Goal: Task Accomplishment & Management: Manage account settings

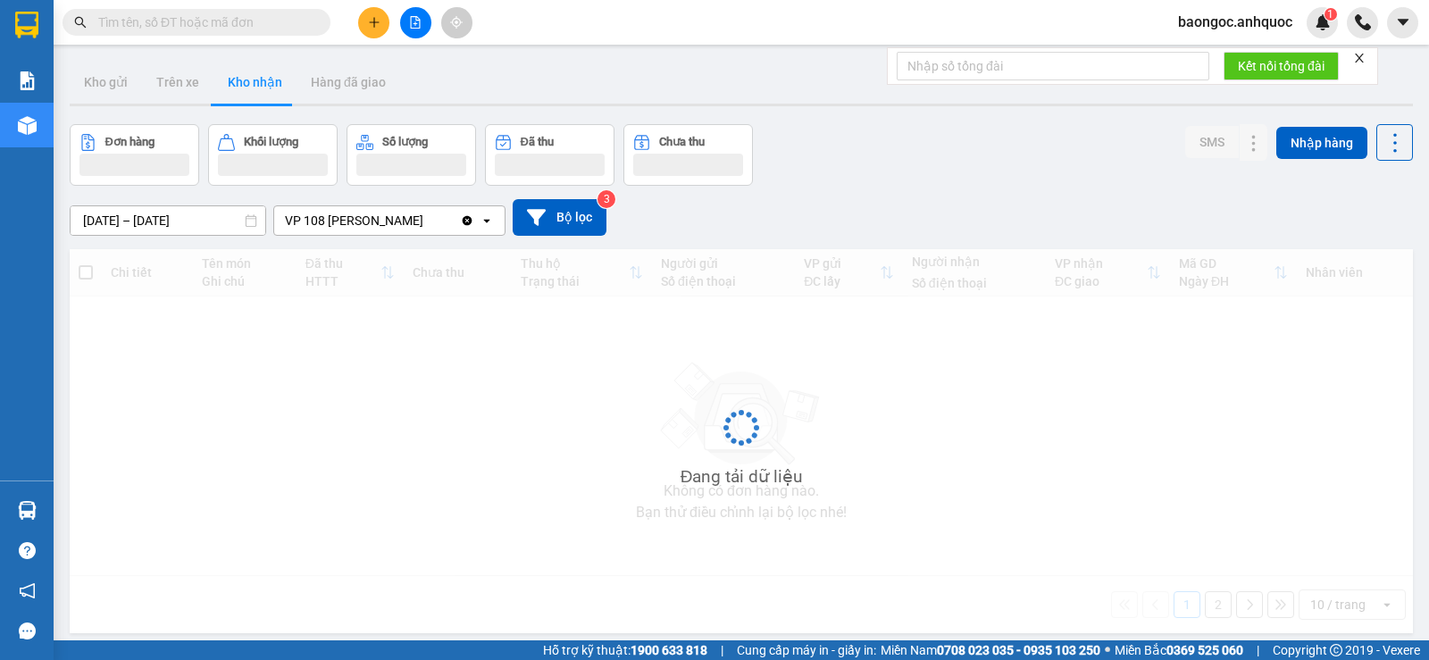
click at [375, 28] on icon "plus" at bounding box center [374, 22] width 12 height 12
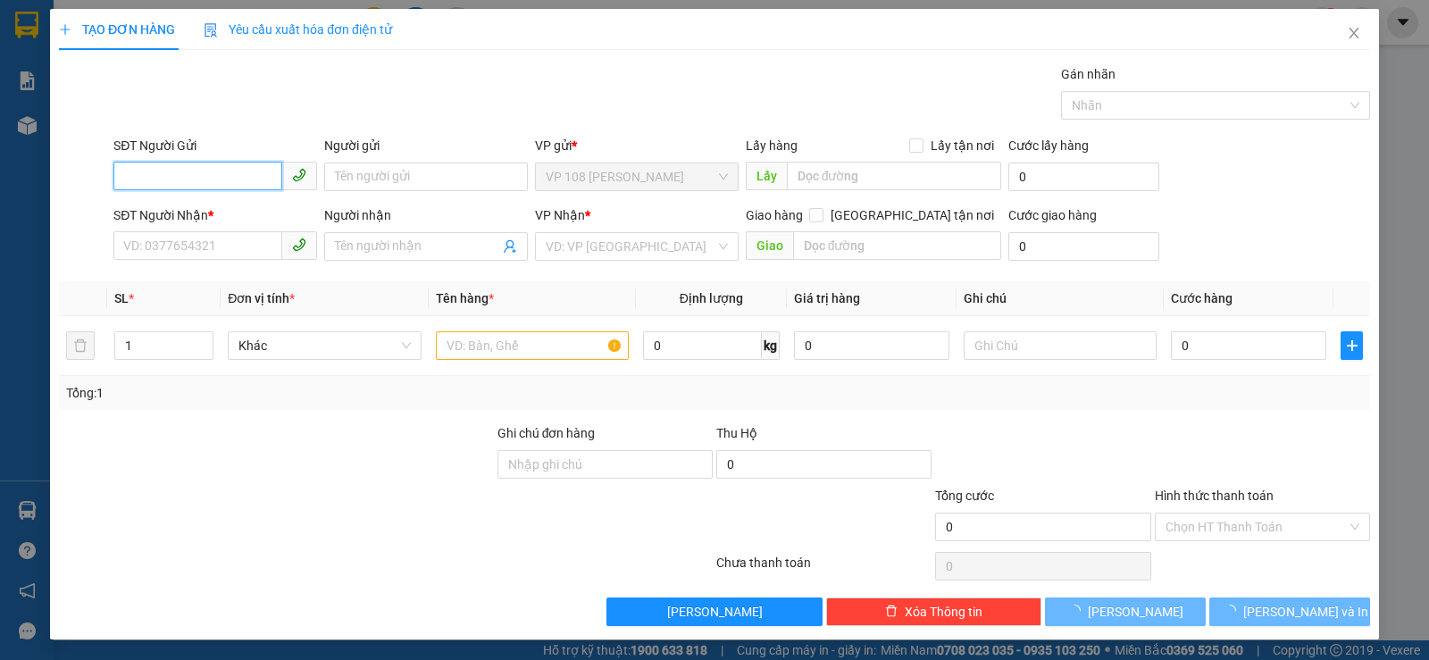
click at [250, 171] on input "SĐT Người Gửi" at bounding box center [197, 176] width 169 height 29
type input "0974850748"
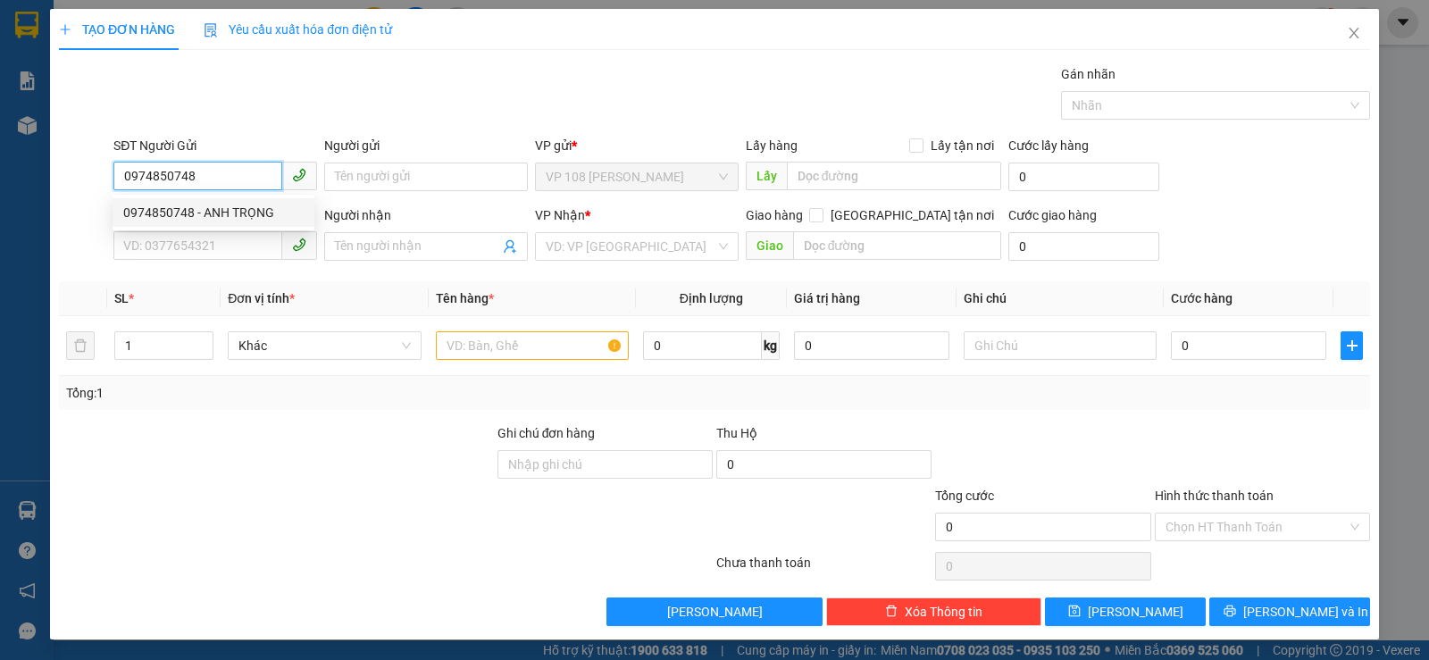
click at [151, 212] on div "0974850748 - ANH TRỌNG" at bounding box center [213, 213] width 180 height 20
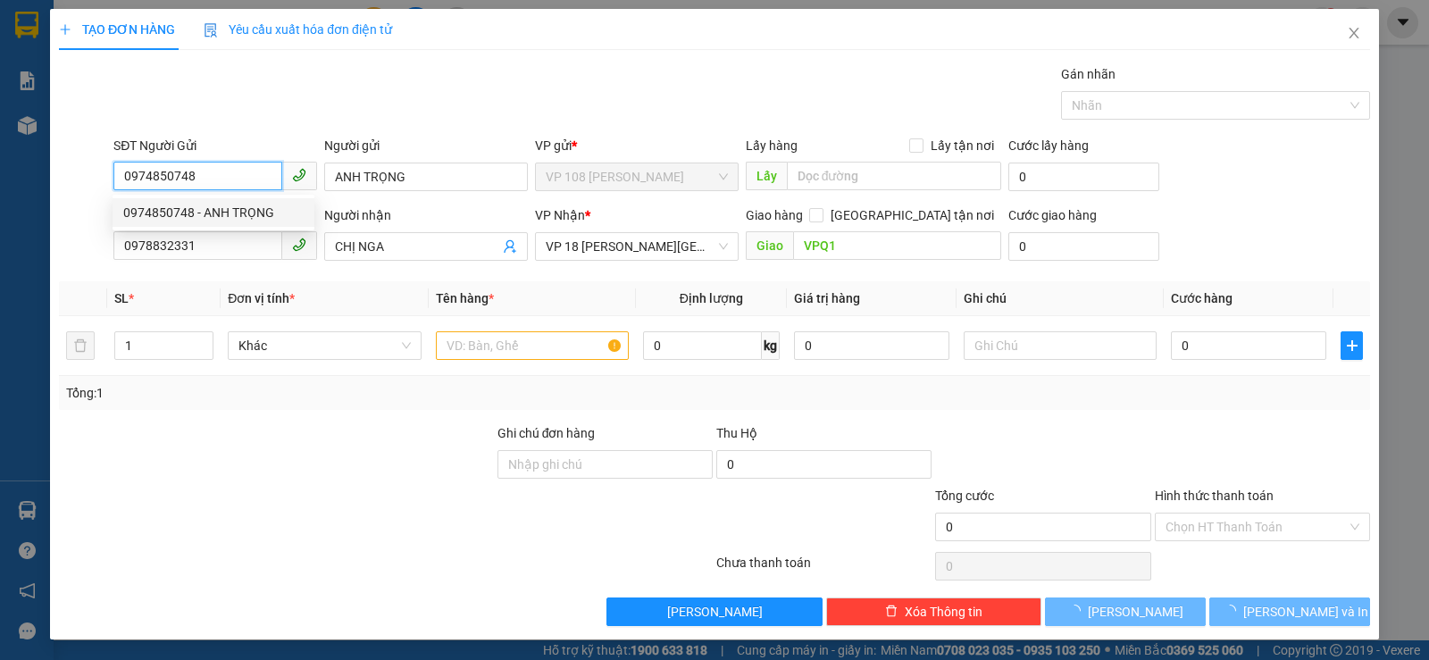
type input "ANH TRỌNG"
type input "0978832331"
type input "CHỊ NGA"
type input "VPQ1"
type input "40.000"
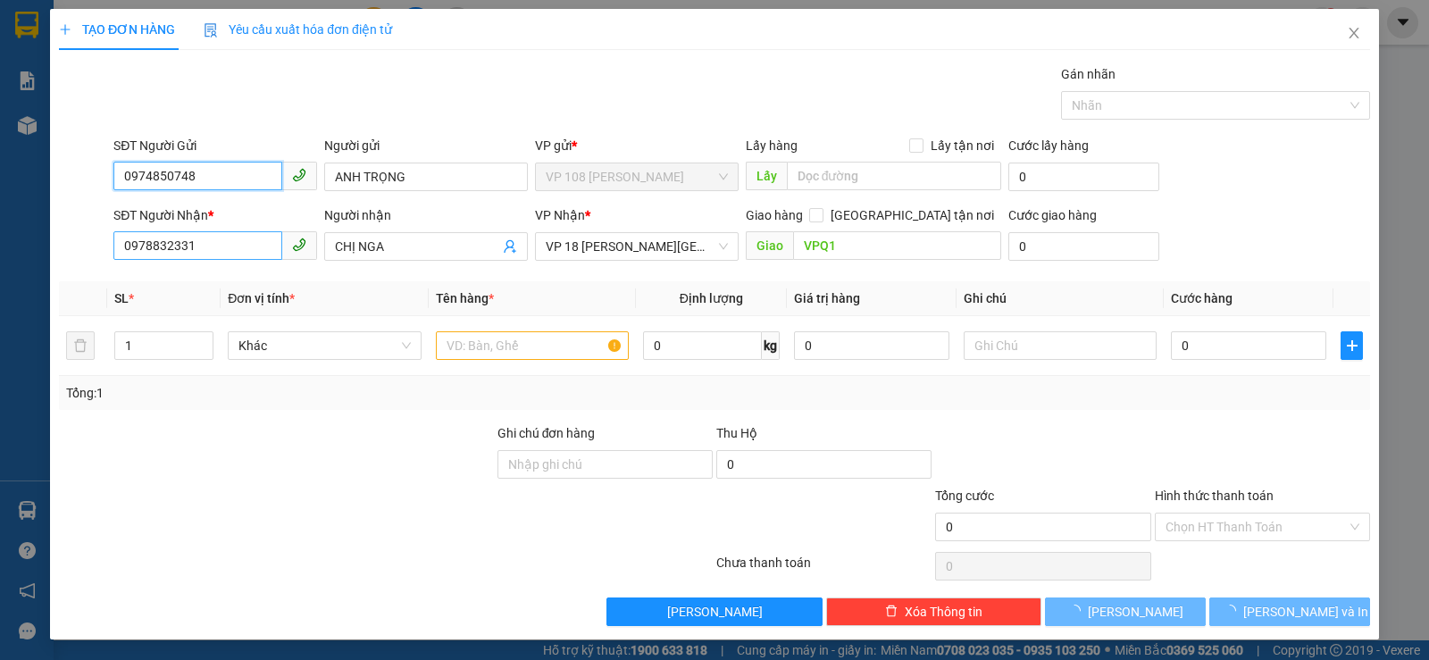
type input "40.000"
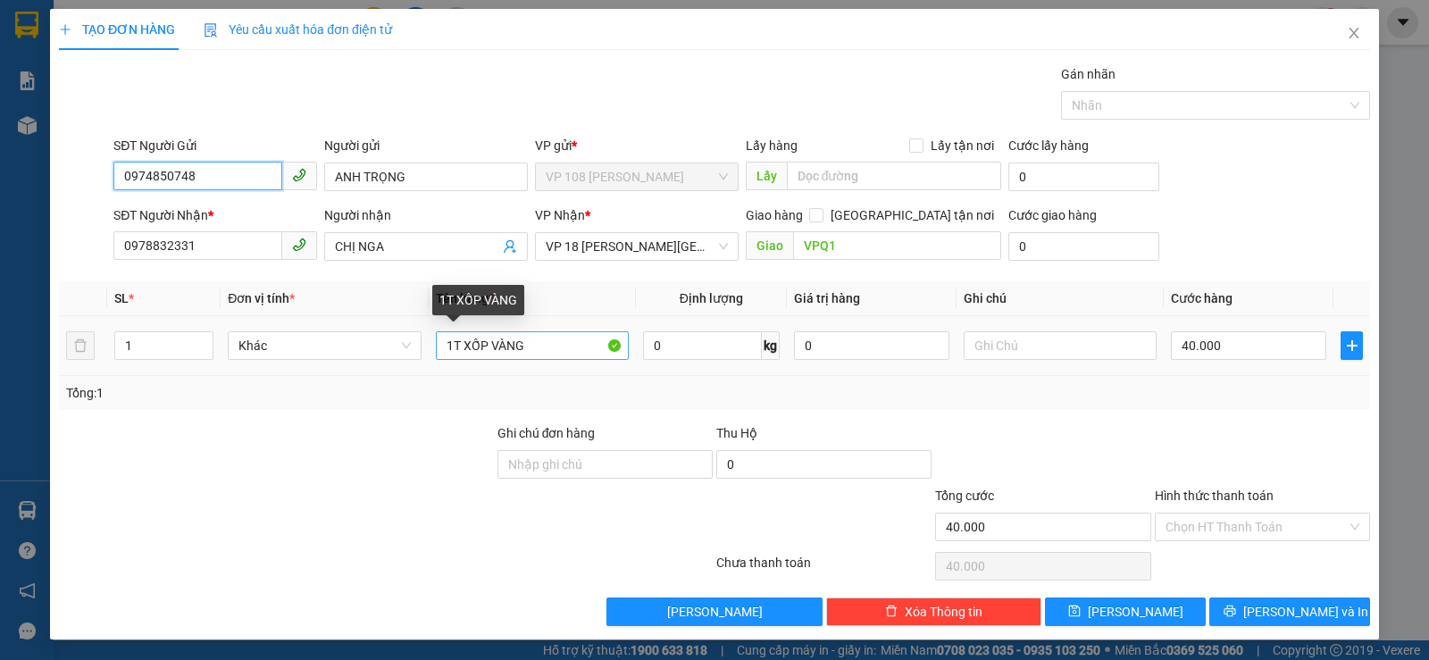
type input "0974850748"
click at [471, 343] on input "1T XỐP VÀNG" at bounding box center [532, 345] width 193 height 29
click at [474, 354] on input "1T XỐP VÀNG" at bounding box center [532, 345] width 193 height 29
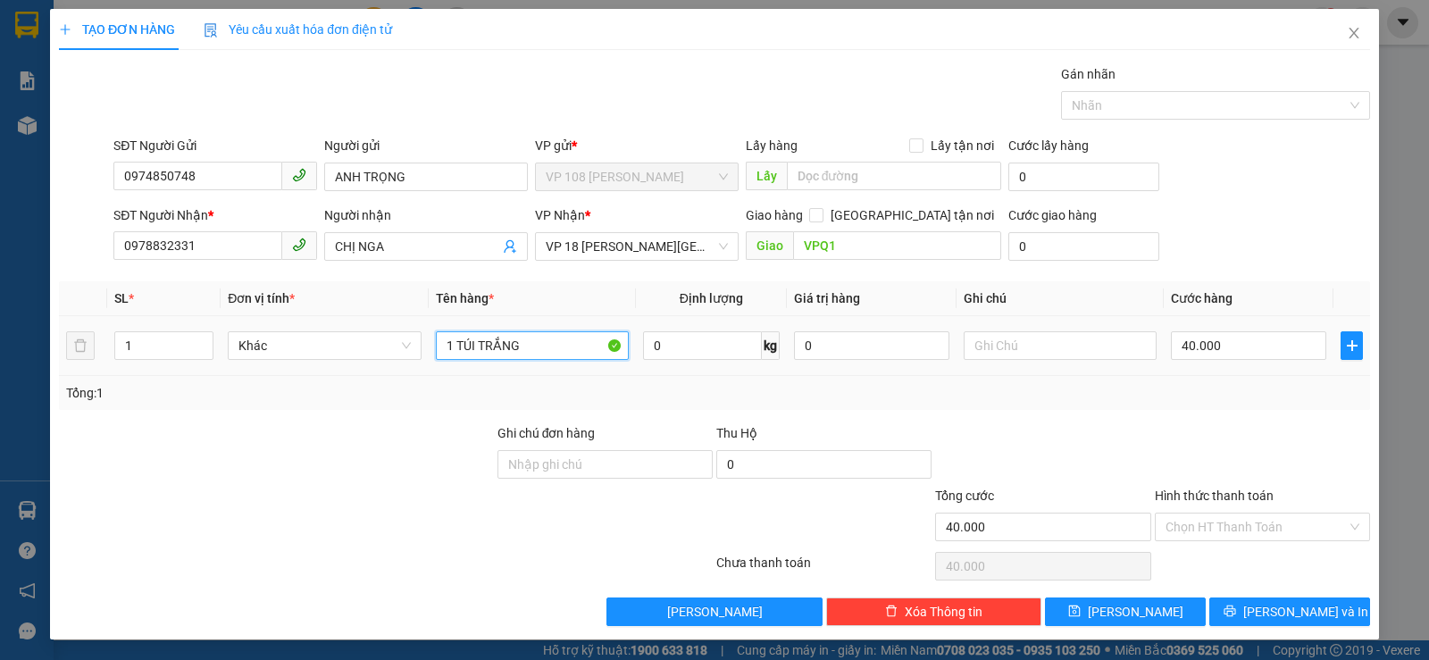
type input "1 TÚI TRẮNG"
click at [1261, 367] on td "40.000" at bounding box center [1248, 346] width 170 height 60
click at [1263, 359] on input "40.000" at bounding box center [1248, 345] width 155 height 29
type input "3"
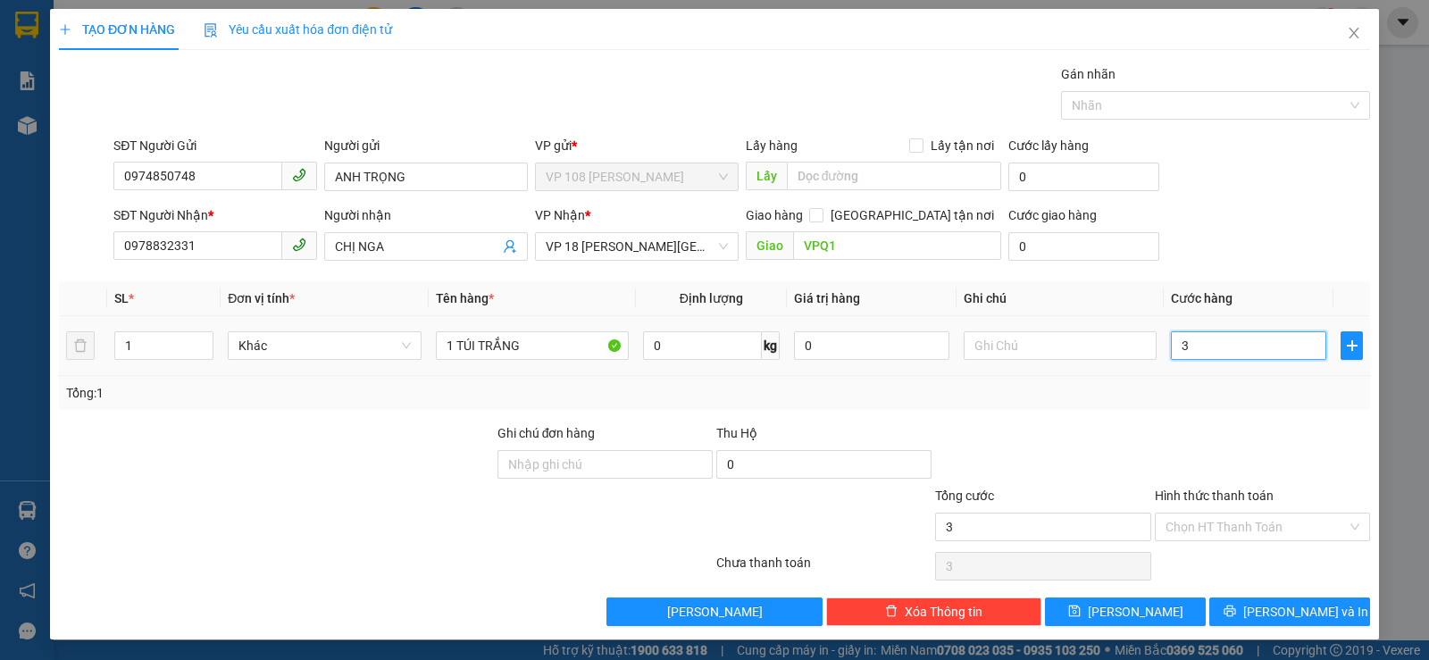
type input "30"
type input "300"
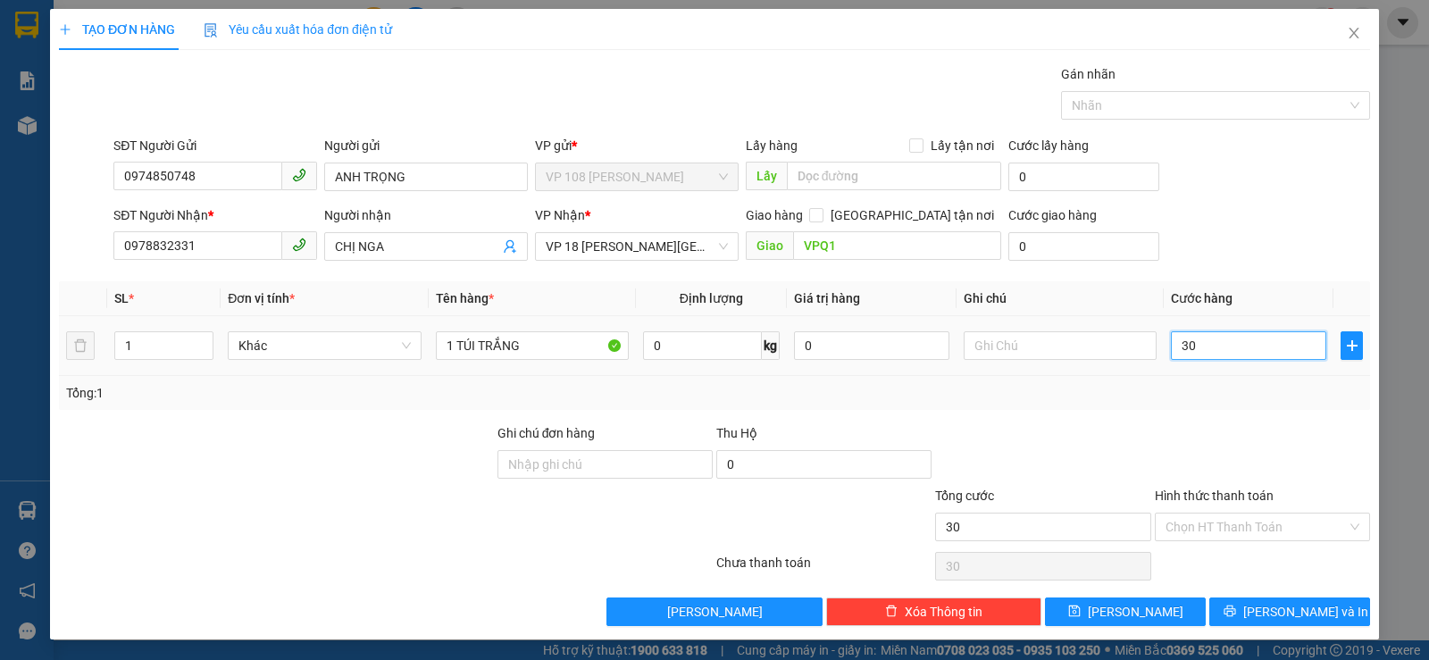
type input "300"
type input "3.000"
type input "30.000"
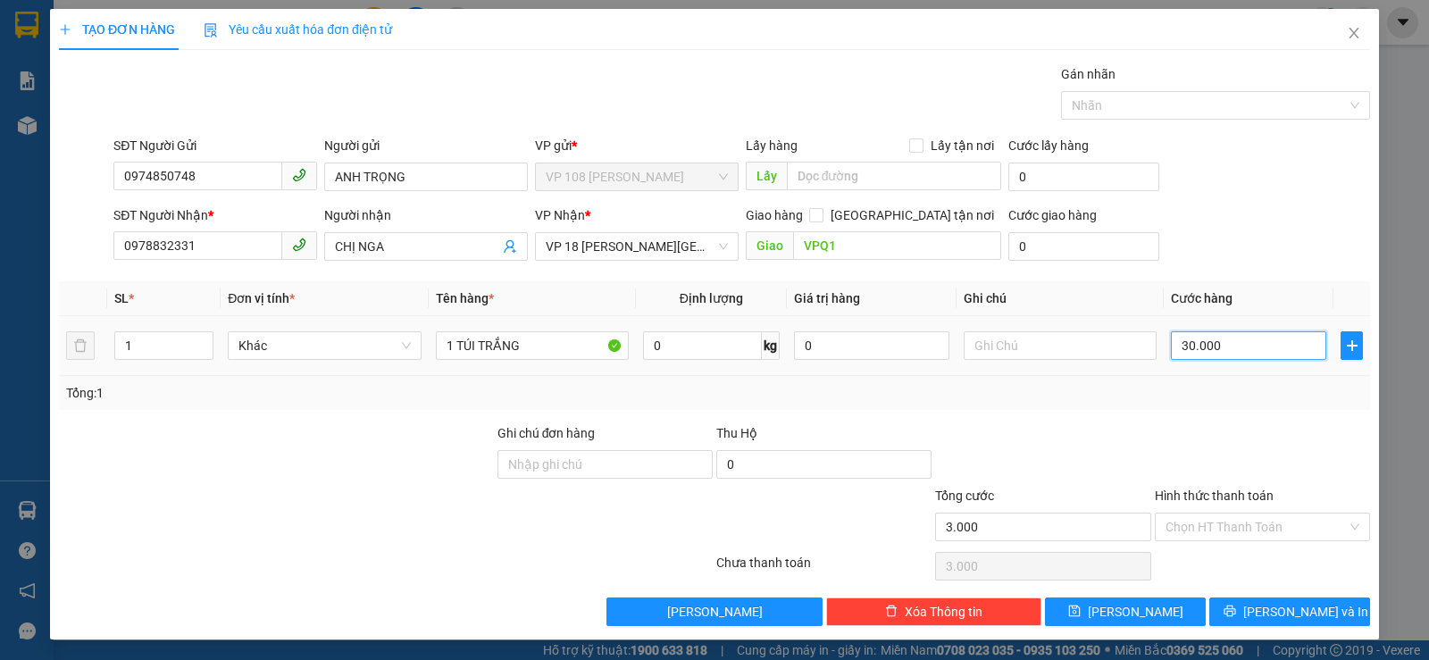
type input "30.000"
click at [1216, 548] on div "Chọn HT Thanh Toán" at bounding box center [1262, 566] width 219 height 36
drag, startPoint x: 1220, startPoint y: 531, endPoint x: 1221, endPoint y: 566, distance: 34.9
click at [1220, 533] on input "Hình thức thanh toán" at bounding box center [1255, 526] width 181 height 27
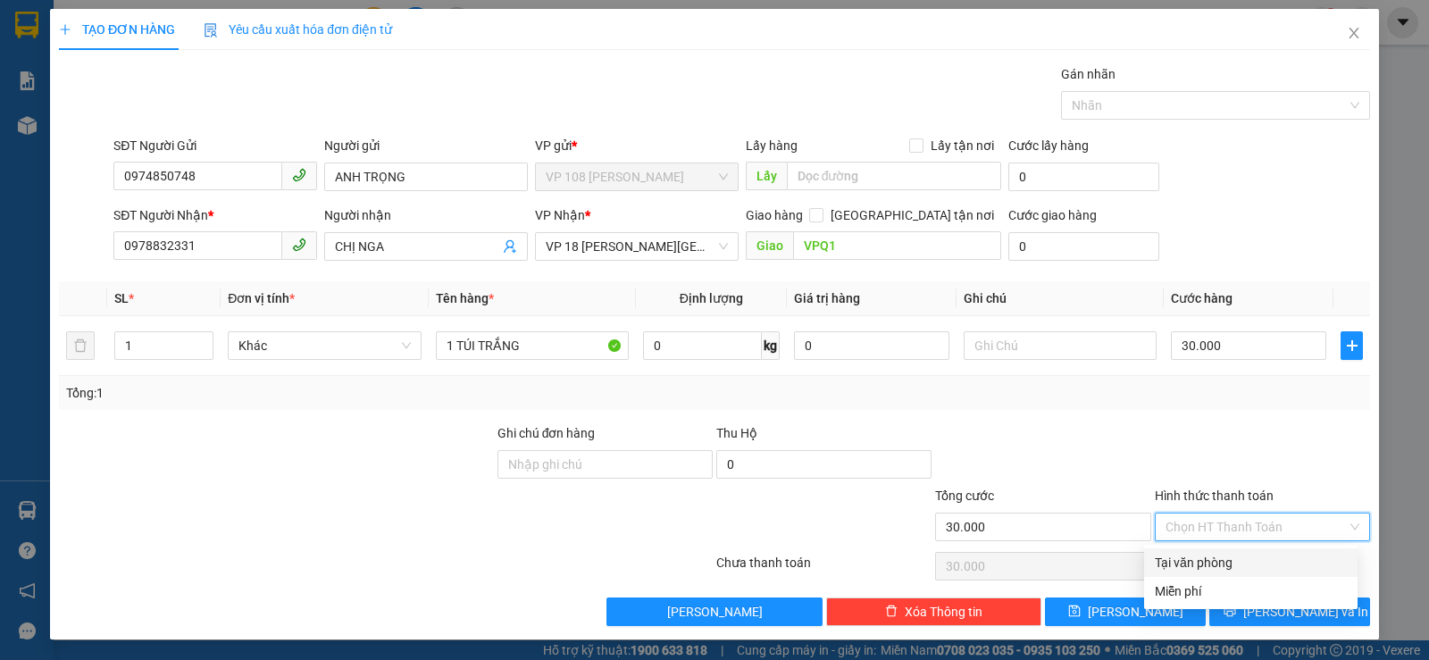
click at [1221, 566] on div "Tại văn phòng" at bounding box center [1250, 563] width 192 height 20
type input "0"
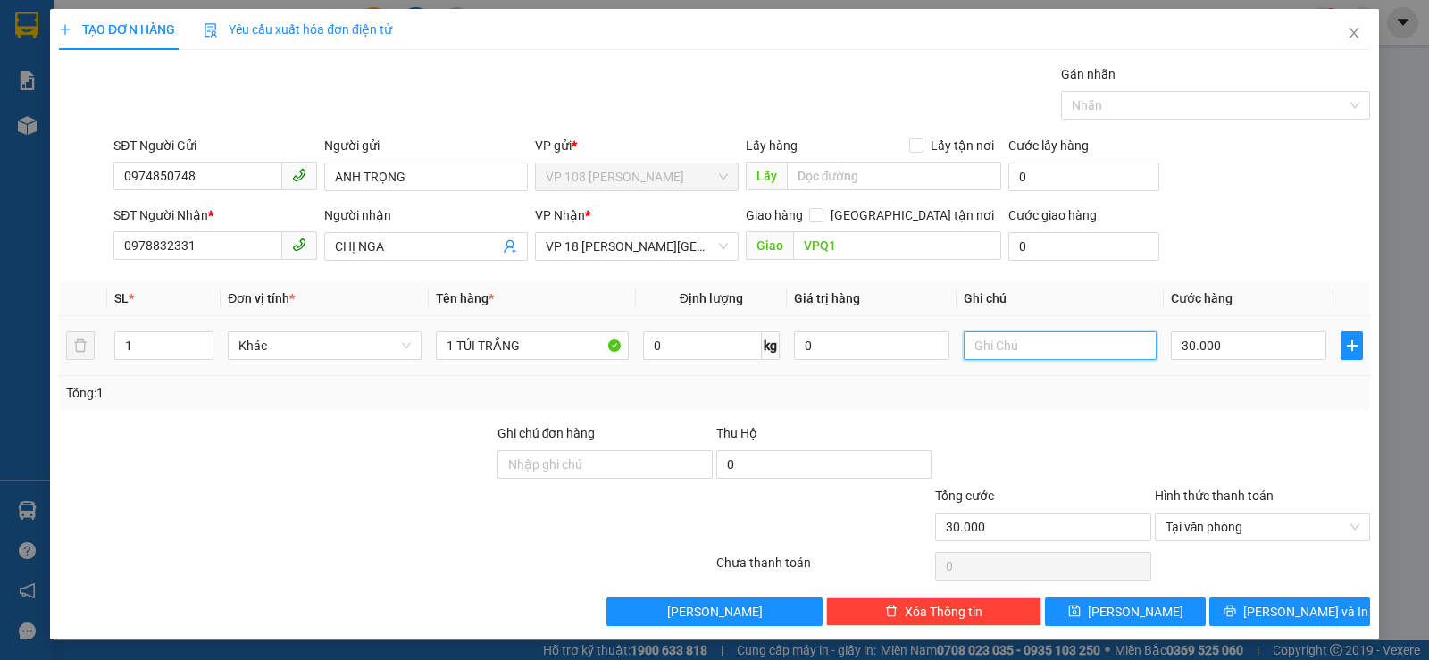
click at [998, 342] on input "text" at bounding box center [1059, 345] width 193 height 29
type input "H"
type input "N"
type input "NHẸ TAY"
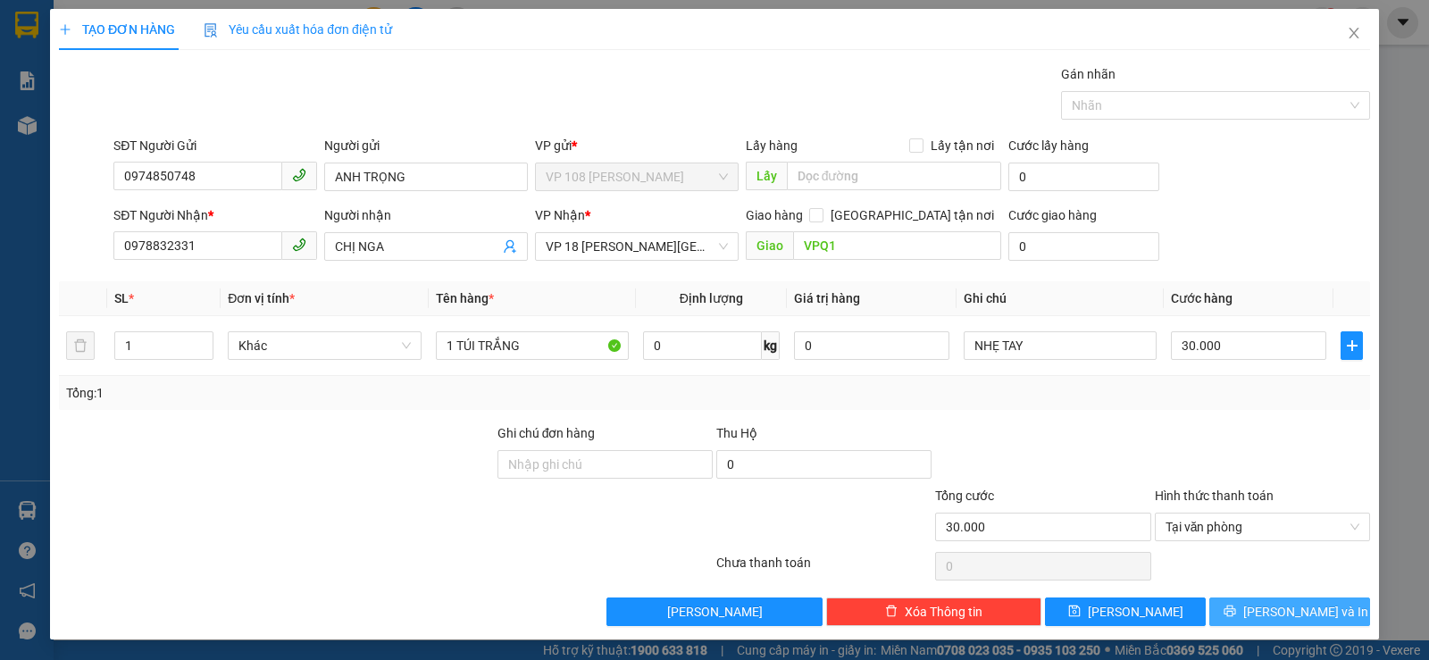
click at [1215, 604] on button "[PERSON_NAME] và In" at bounding box center [1289, 611] width 161 height 29
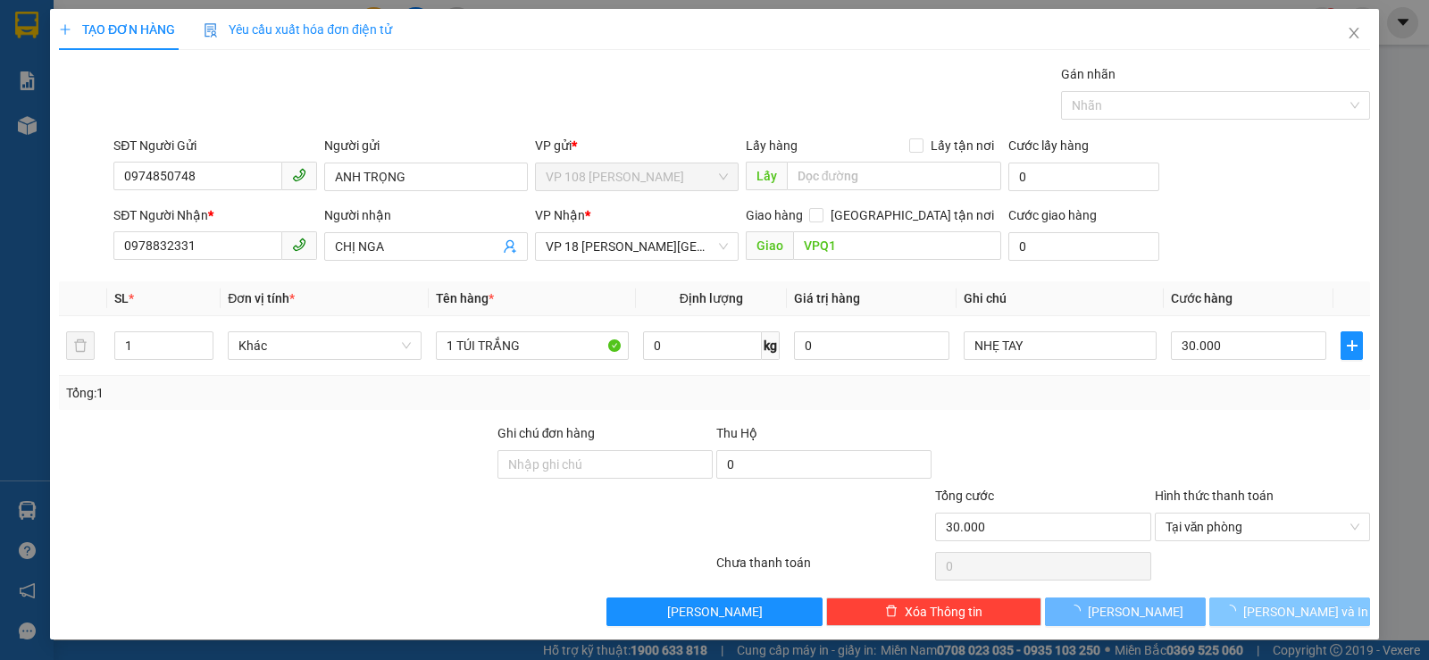
click at [1209, 597] on button "[PERSON_NAME] và In" at bounding box center [1289, 611] width 161 height 29
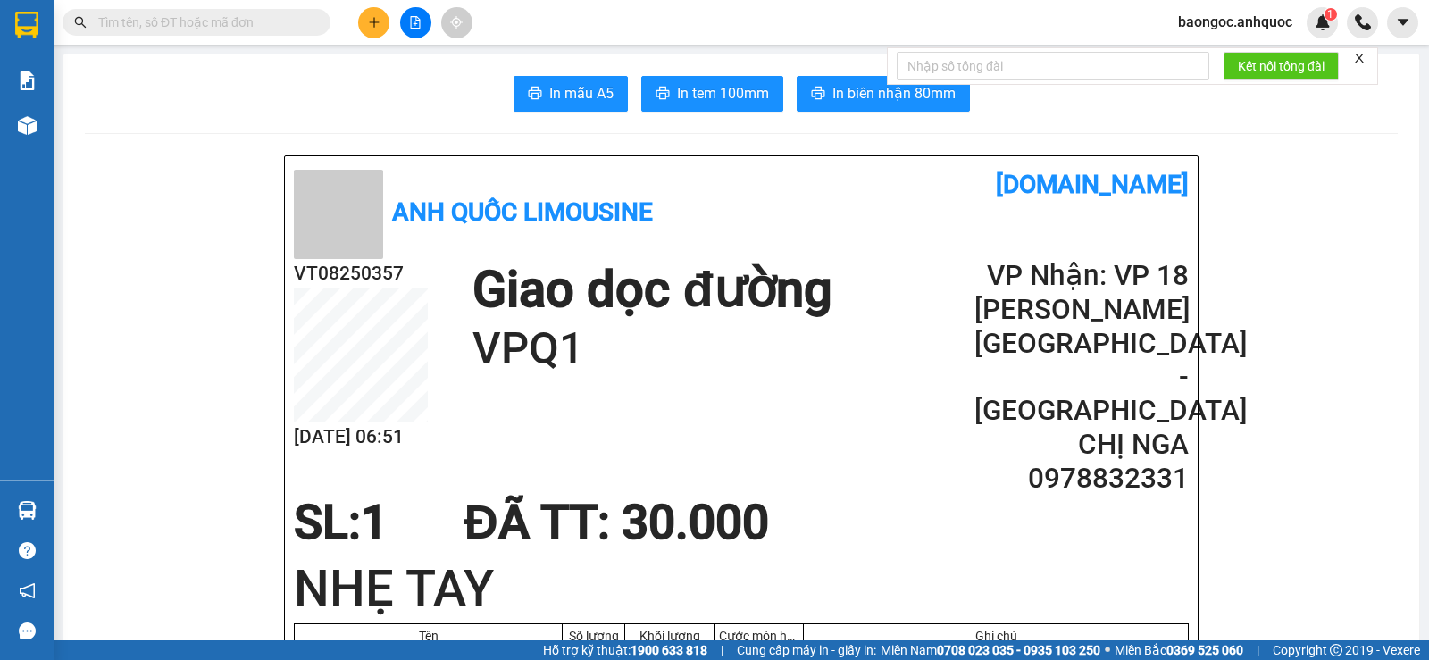
click at [1218, 12] on span "baongoc.anhquoc" at bounding box center [1234, 22] width 143 height 22
click at [1208, 52] on span "Đăng xuất" at bounding box center [1242, 56] width 105 height 20
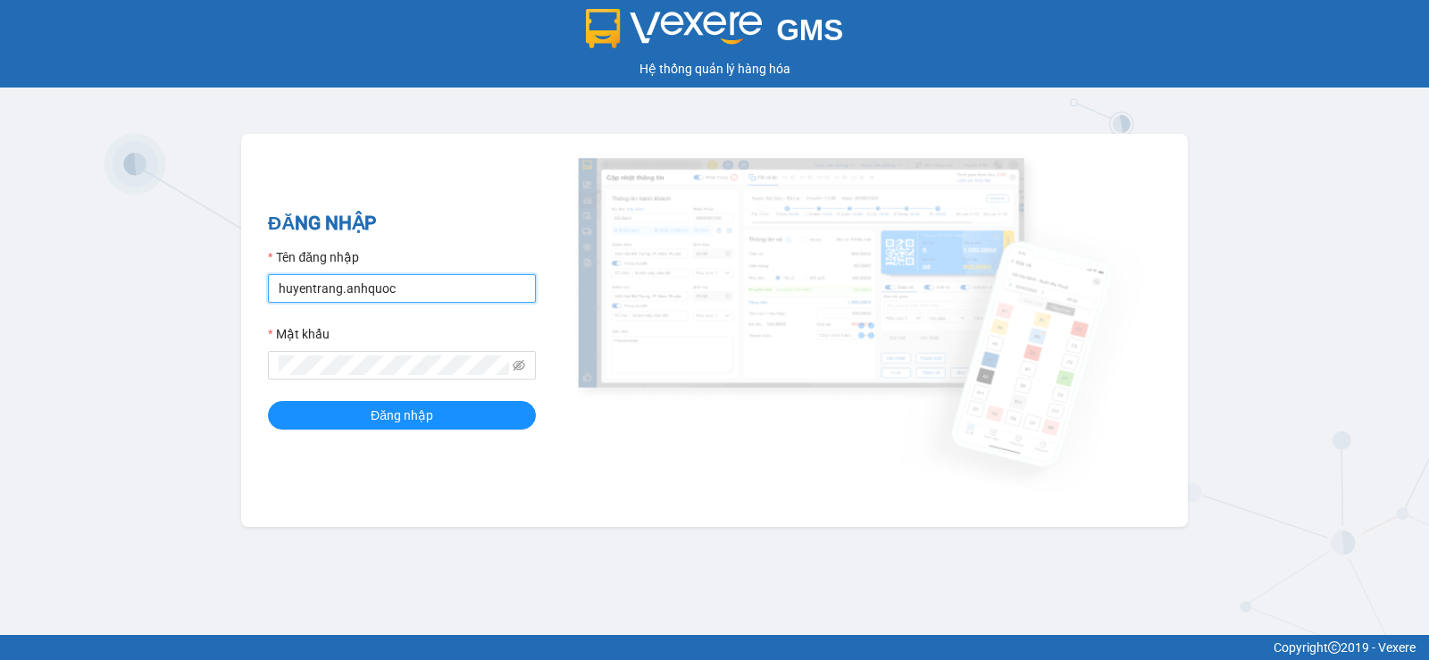
click at [383, 288] on input "huyentrang.anhquoc" at bounding box center [402, 288] width 268 height 29
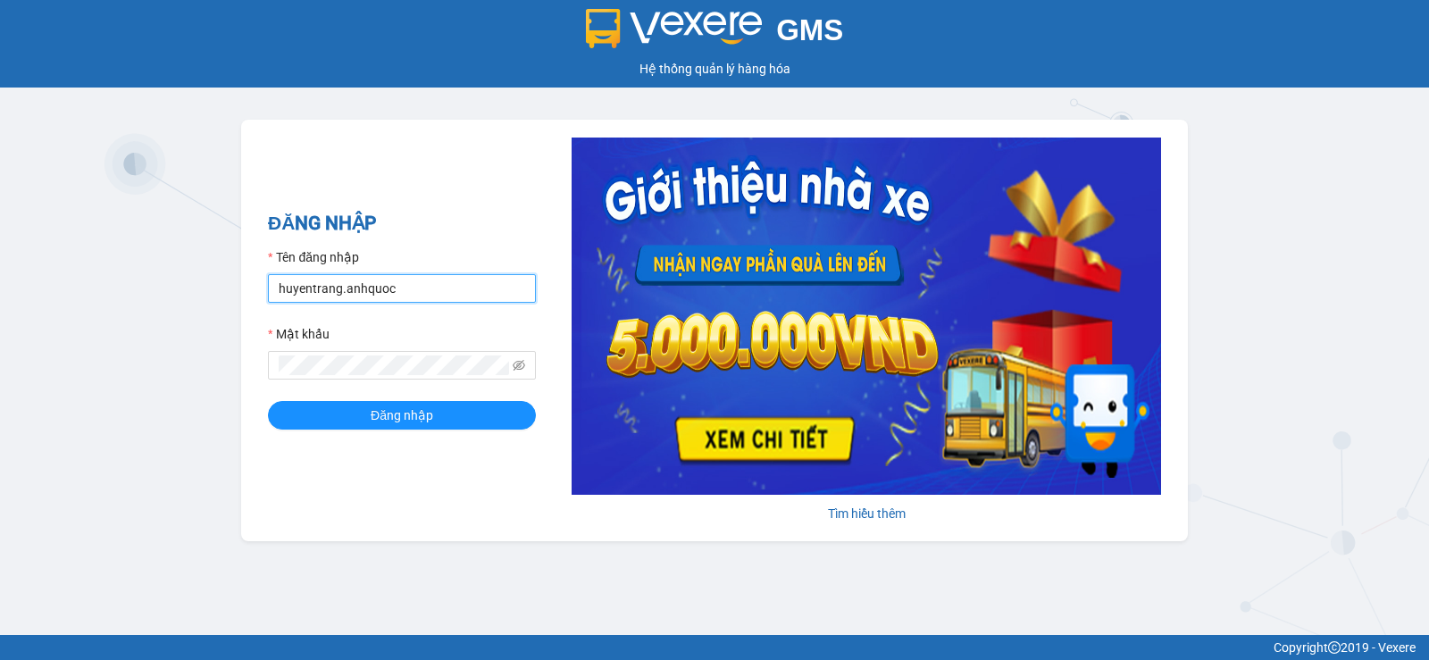
click at [383, 288] on input "huyentrang.anhquoc" at bounding box center [402, 288] width 268 height 29
type input "tuongvi.anhquoc"
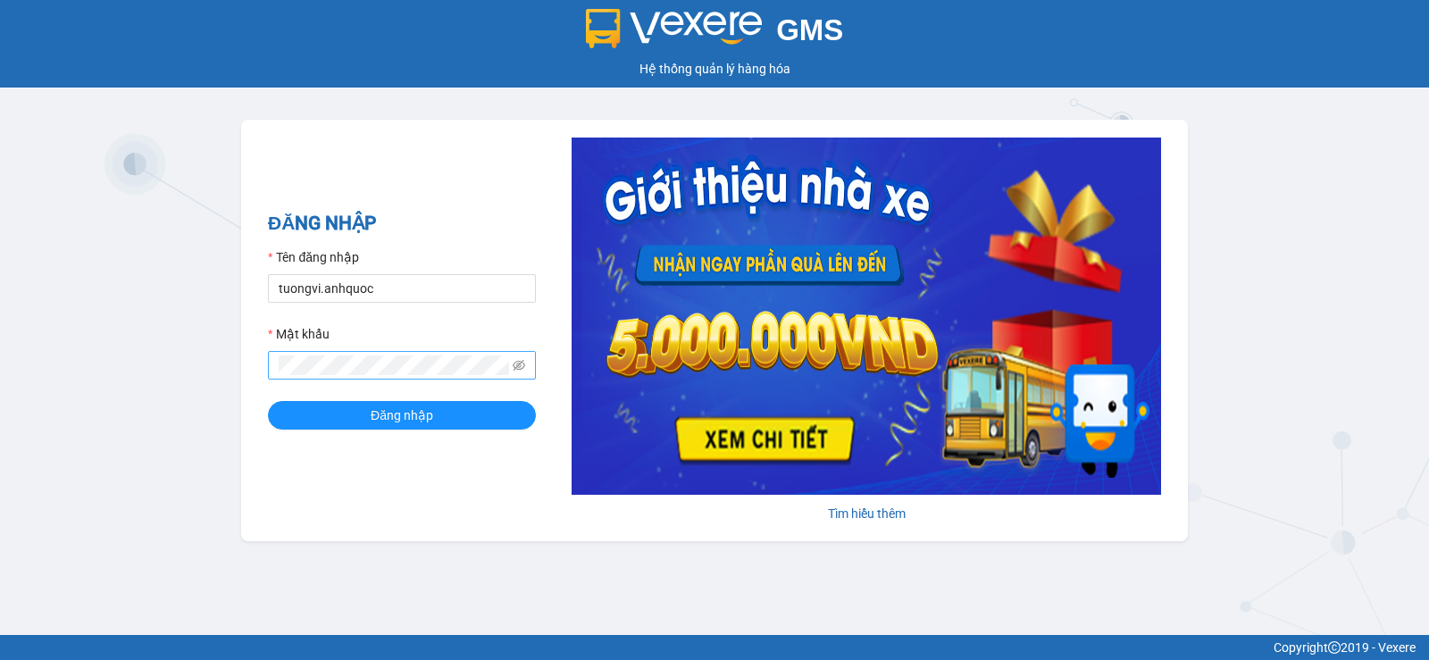
click at [390, 351] on span at bounding box center [402, 365] width 268 height 29
click at [389, 354] on span at bounding box center [402, 365] width 268 height 29
click at [268, 401] on button "Đăng nhập" at bounding box center [402, 415] width 268 height 29
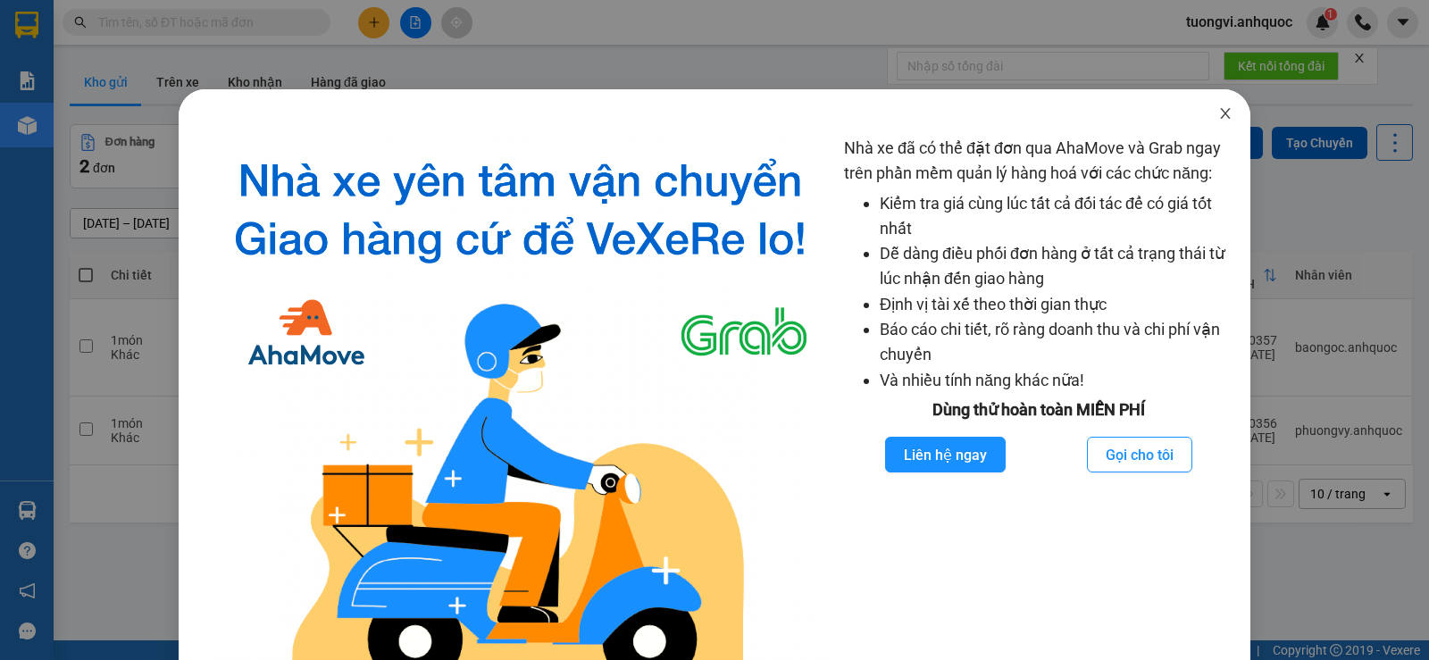
click at [1212, 104] on span "Close" at bounding box center [1225, 114] width 50 height 50
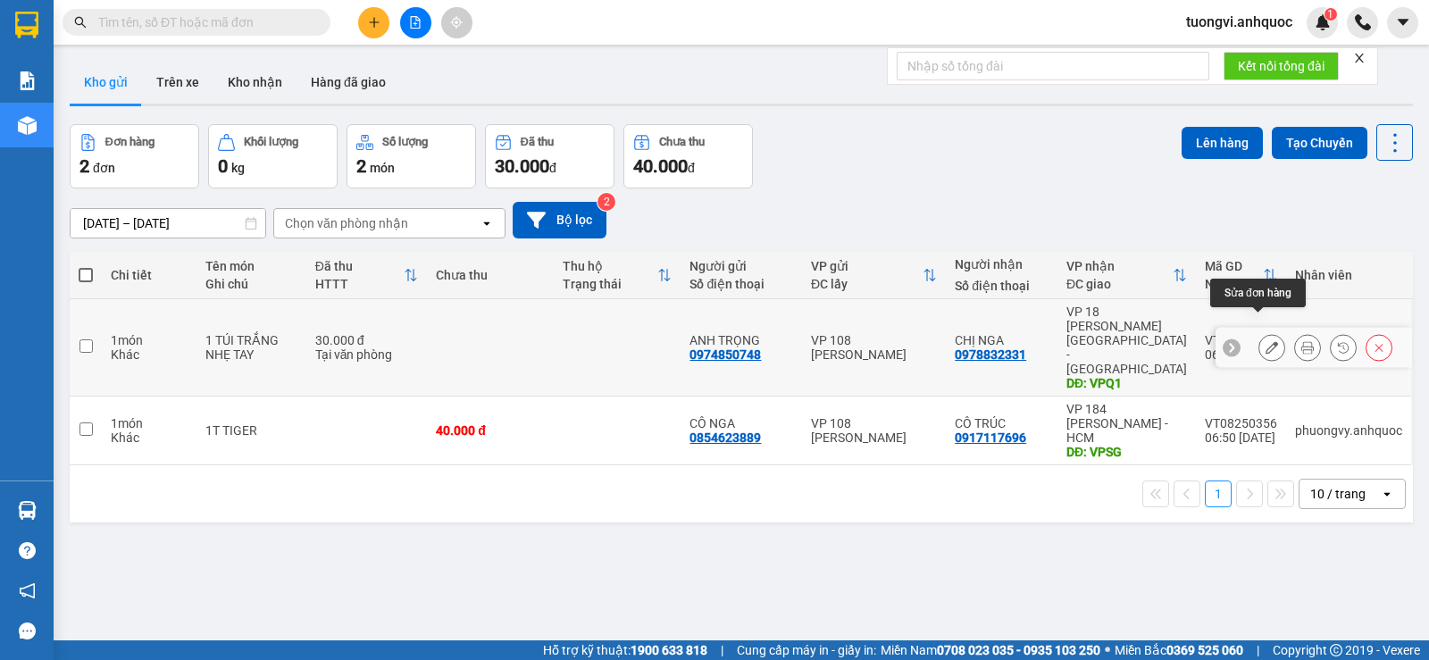
click at [1265, 341] on icon at bounding box center [1271, 347] width 12 height 12
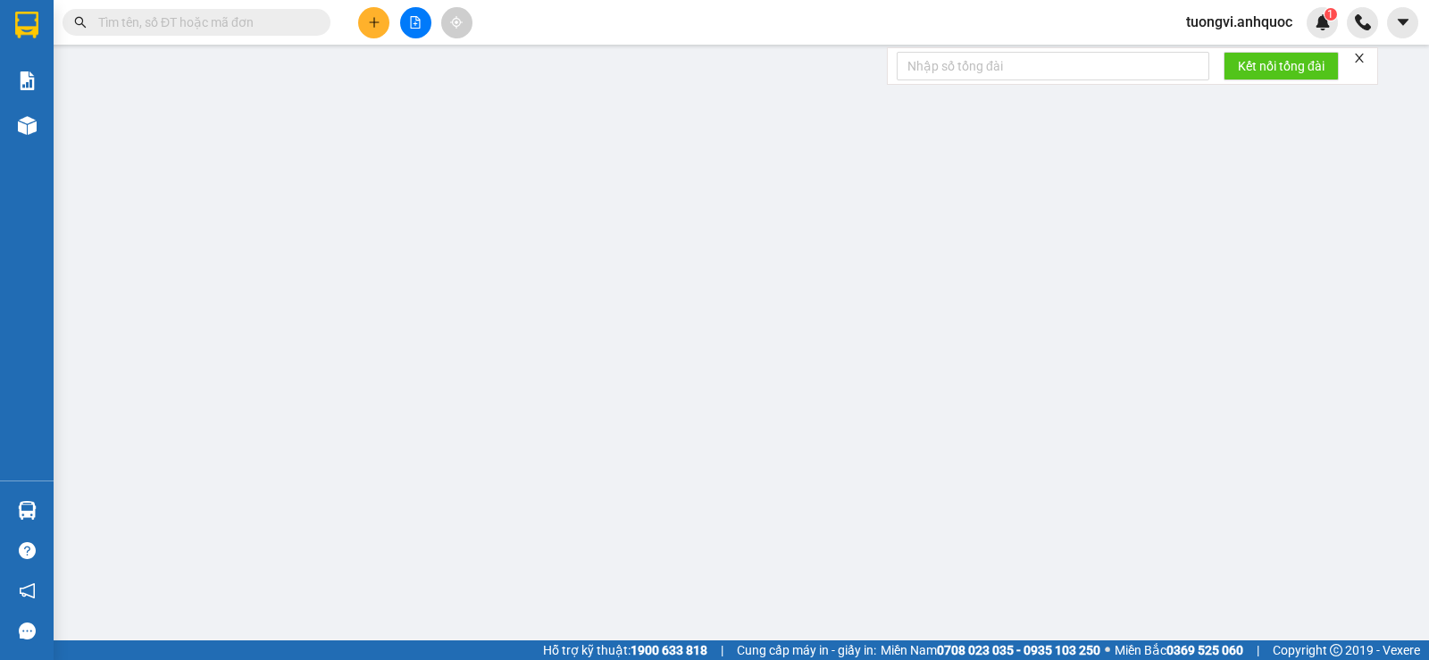
type input "0974850748"
type input "ANH TRỌNG"
type input "0978832331"
type input "CHỊ NGA"
type input "VPQ1"
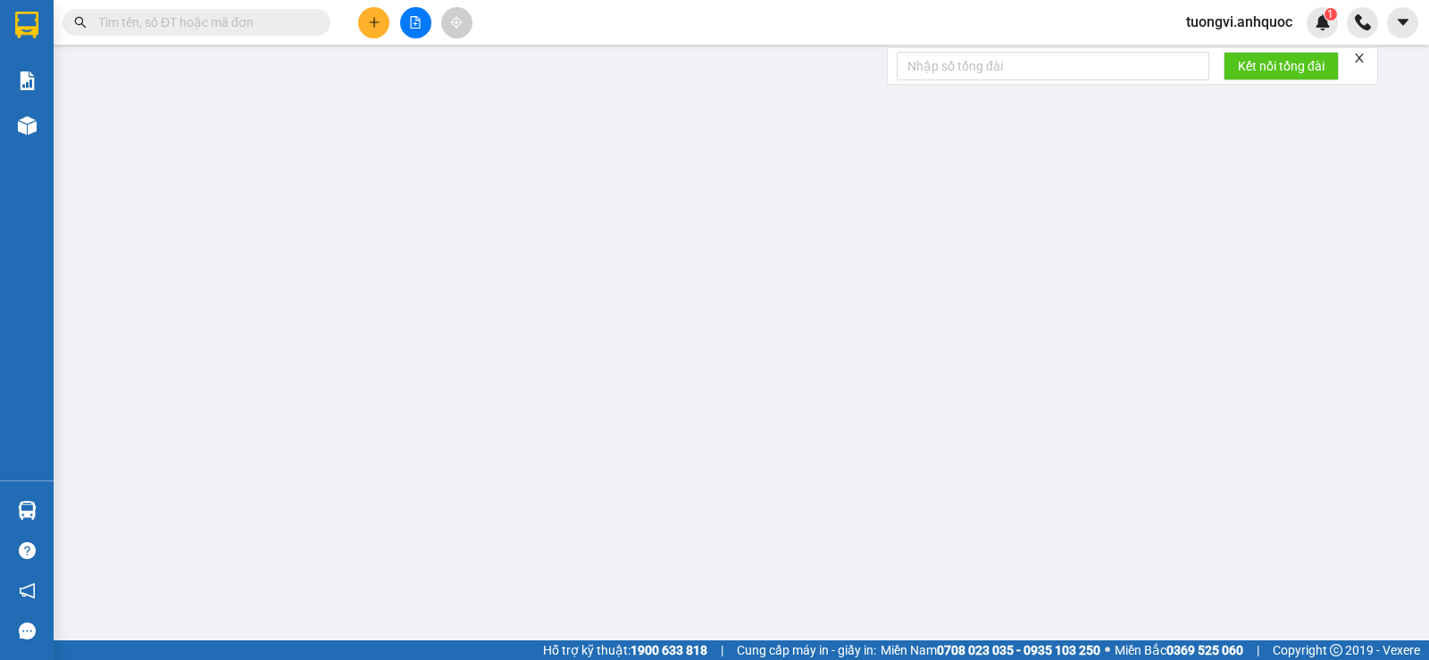
type input "30.000"
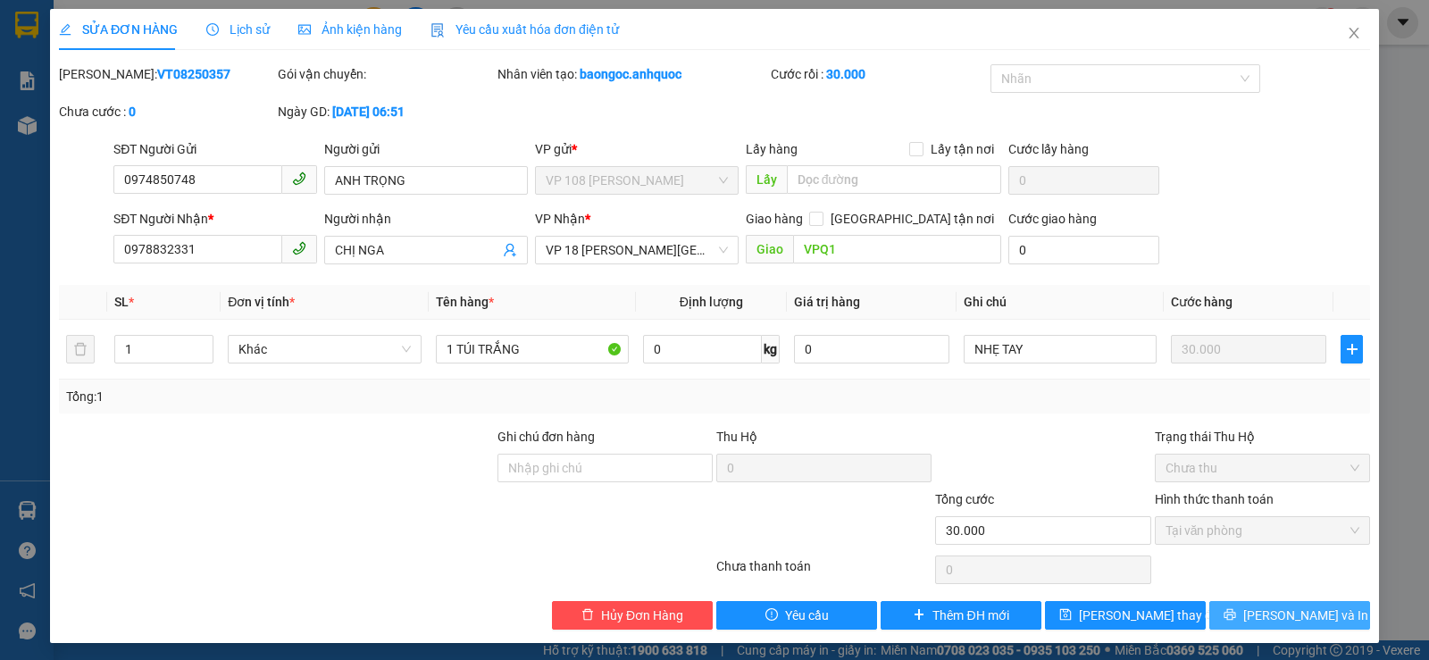
click at [1253, 601] on button "[PERSON_NAME] và In" at bounding box center [1289, 615] width 161 height 29
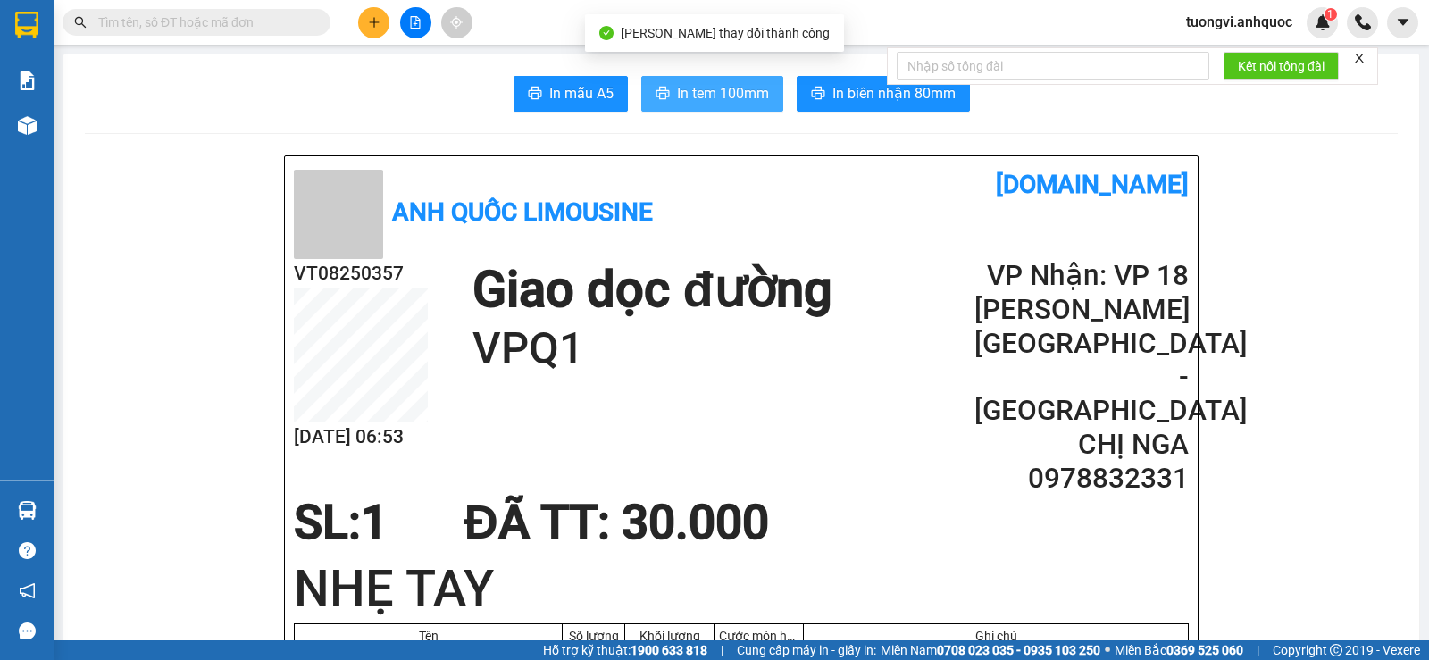
click at [719, 105] on button "In tem 100mm" at bounding box center [712, 94] width 142 height 36
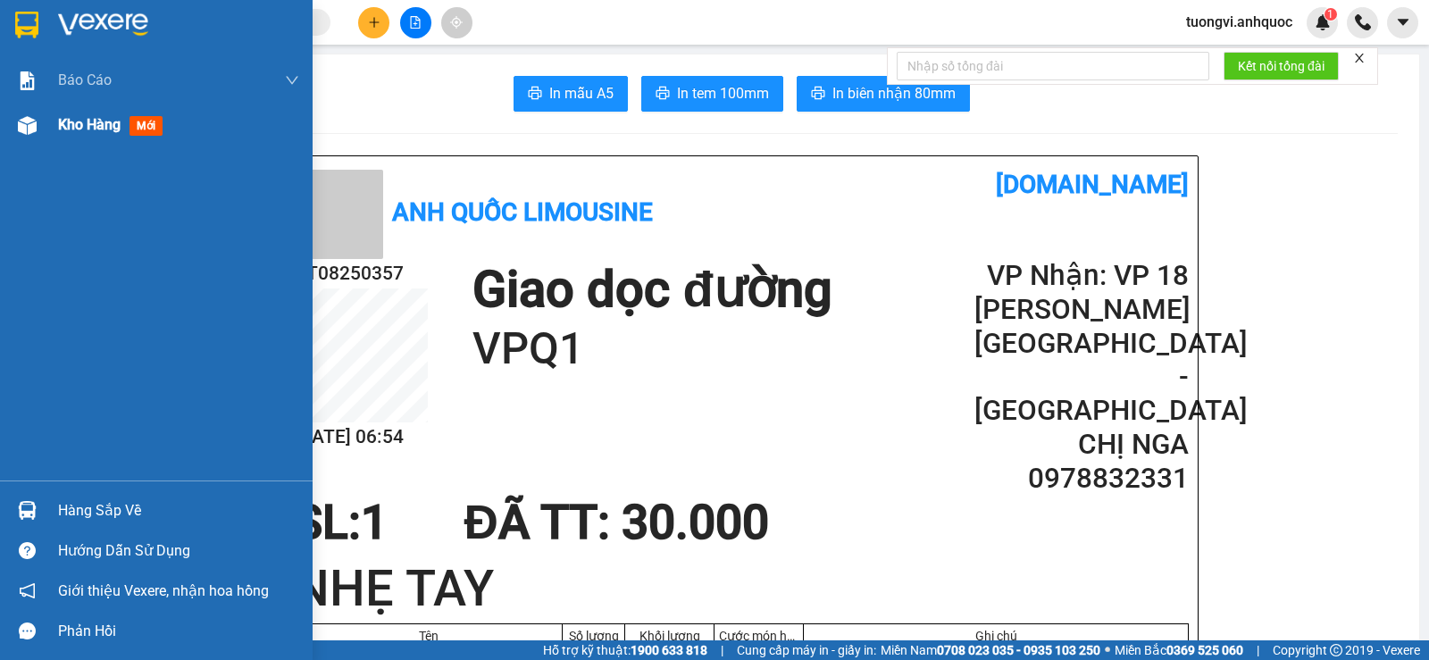
click at [101, 129] on span "Kho hàng" at bounding box center [89, 124] width 62 height 17
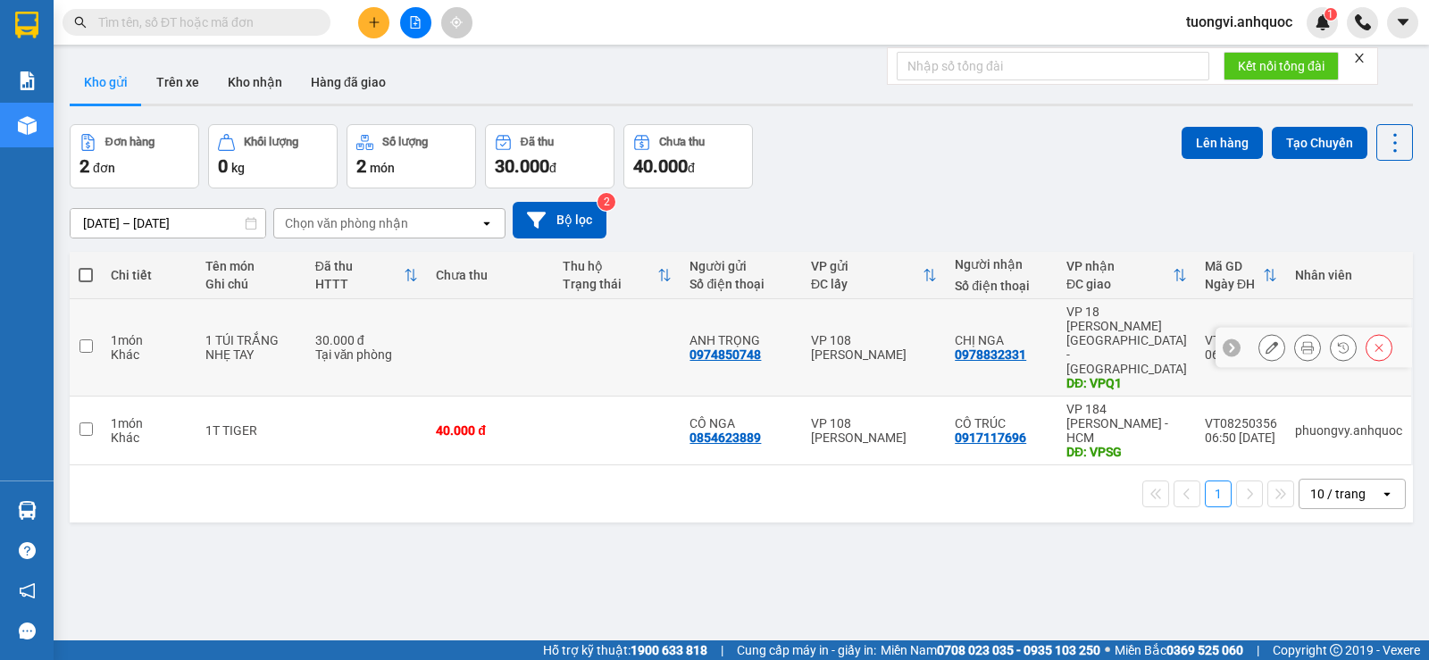
click at [1057, 325] on td "VP 18 Nguyễn Thái Bình - Quận 1 DĐ: VPQ1" at bounding box center [1126, 347] width 138 height 97
checkbox input "true"
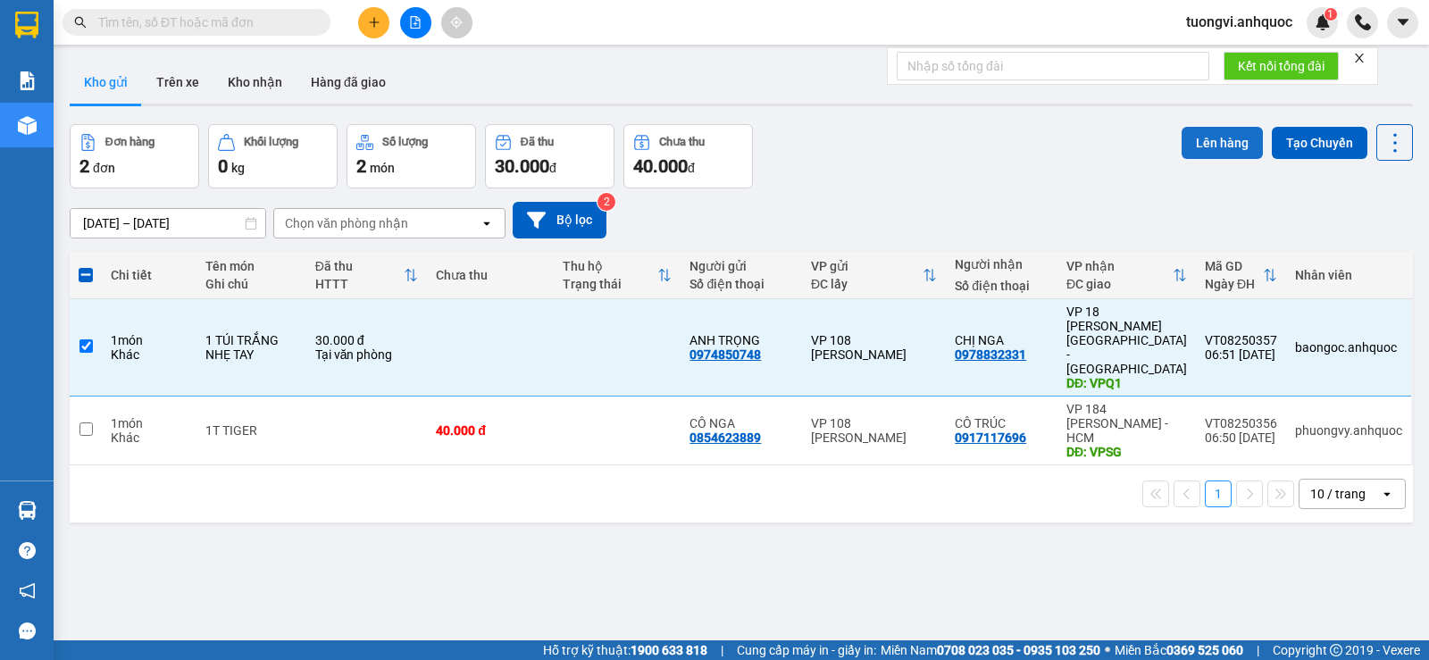
click at [1198, 146] on button "Lên hàng" at bounding box center [1221, 143] width 81 height 32
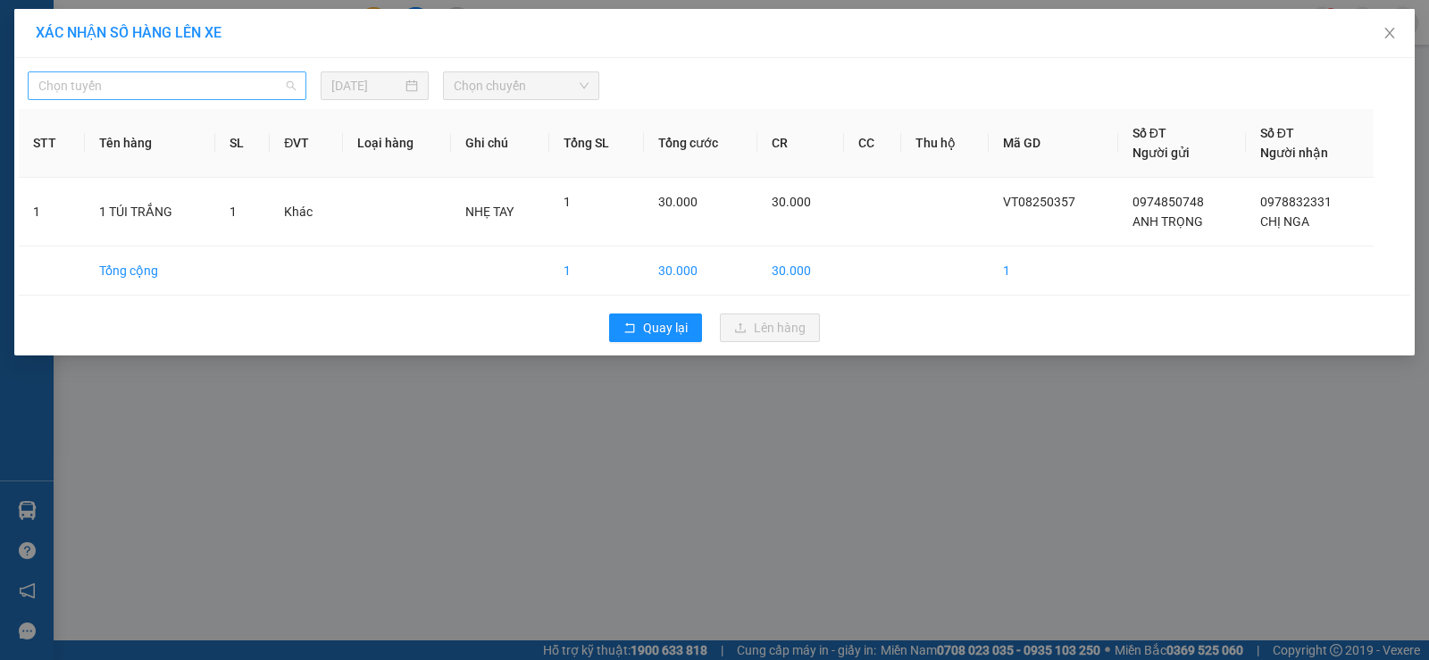
click at [233, 86] on span "Chọn tuyến" at bounding box center [166, 85] width 257 height 27
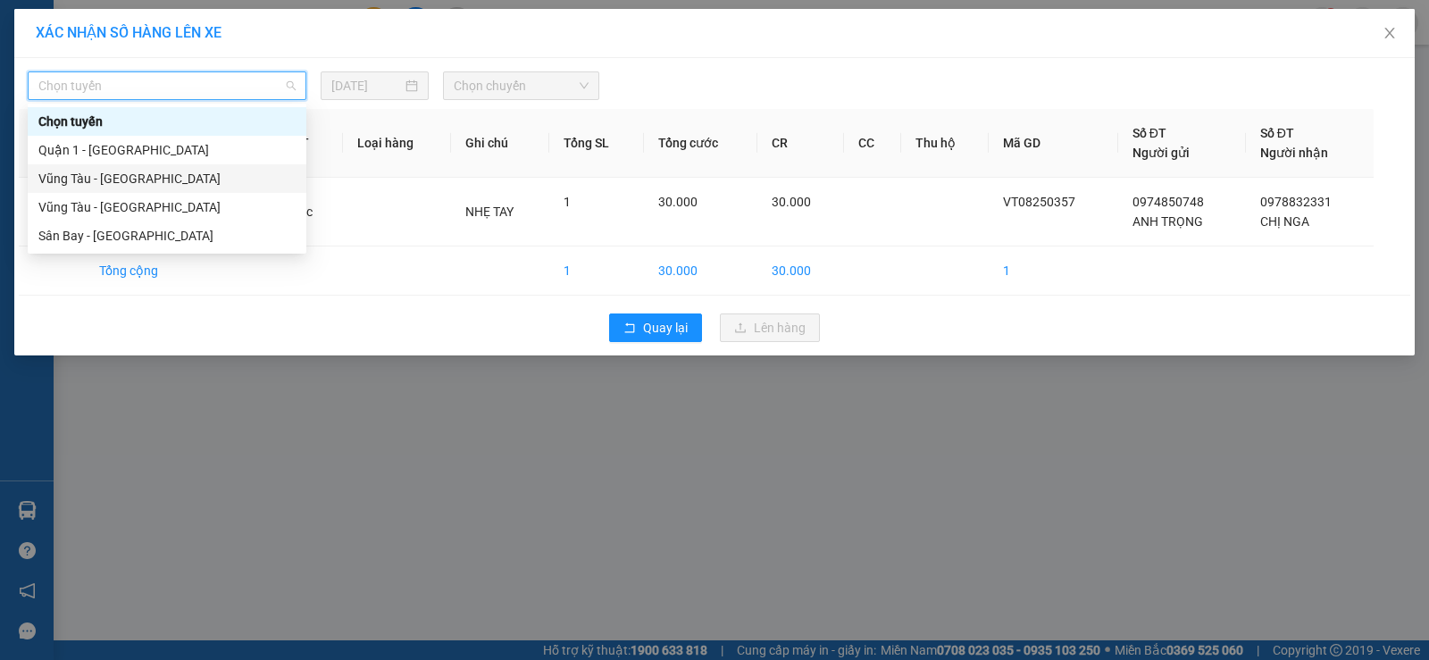
click at [199, 175] on div "Vũng Tàu - Quận 1" at bounding box center [166, 179] width 257 height 20
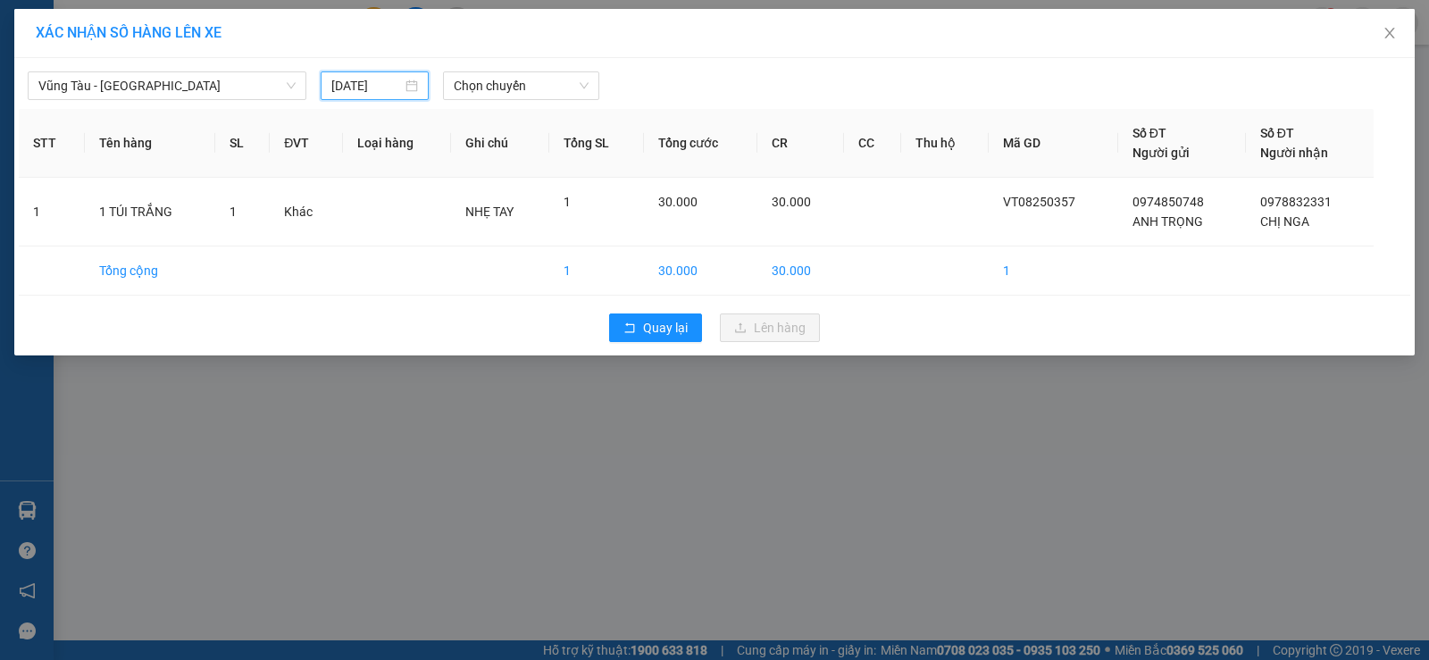
click at [352, 81] on input "[DATE]" at bounding box center [366, 86] width 71 height 20
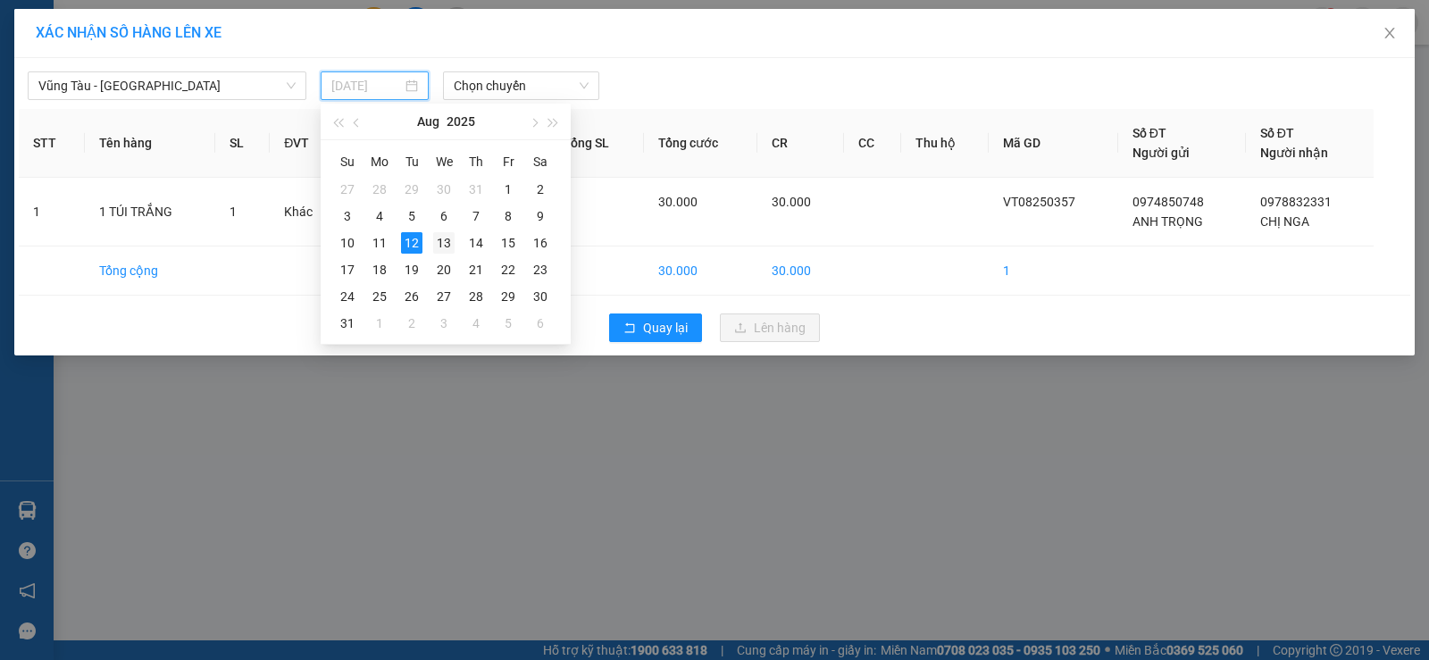
click at [453, 243] on div "13" at bounding box center [443, 242] width 21 height 21
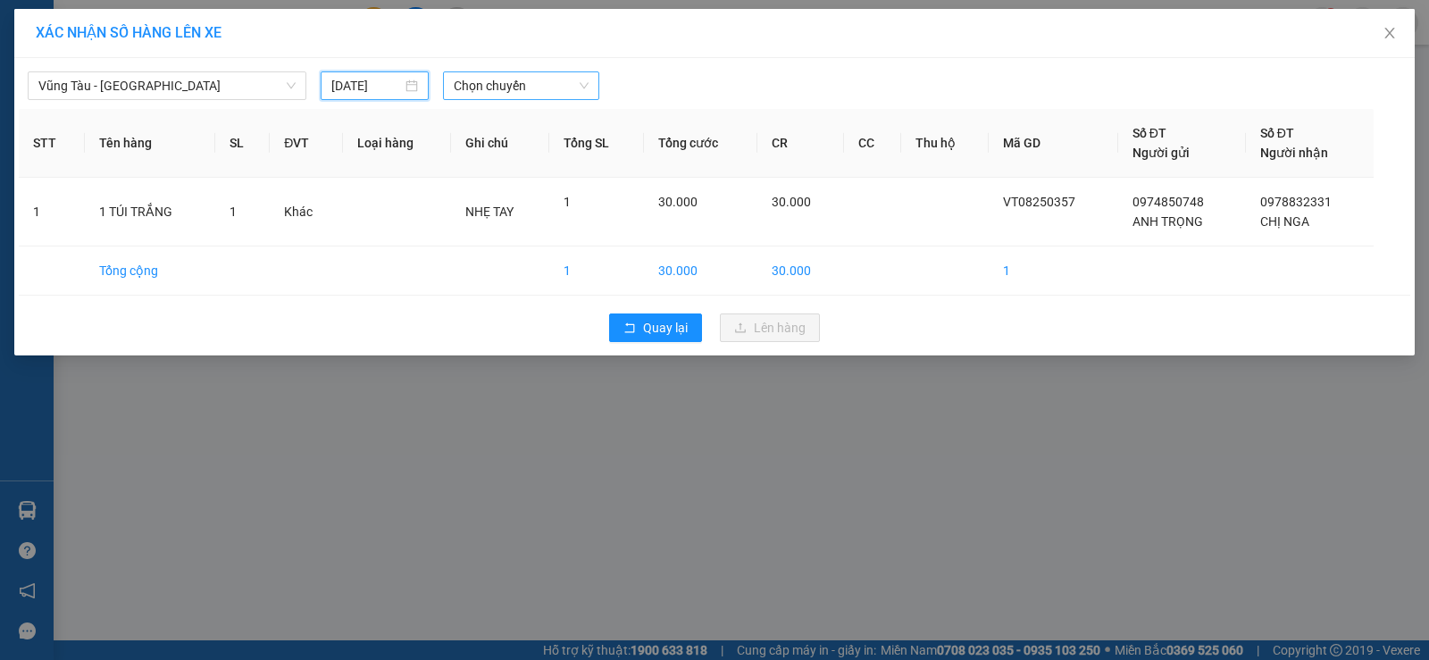
click at [530, 91] on span "Chọn chuyến" at bounding box center [521, 85] width 135 height 27
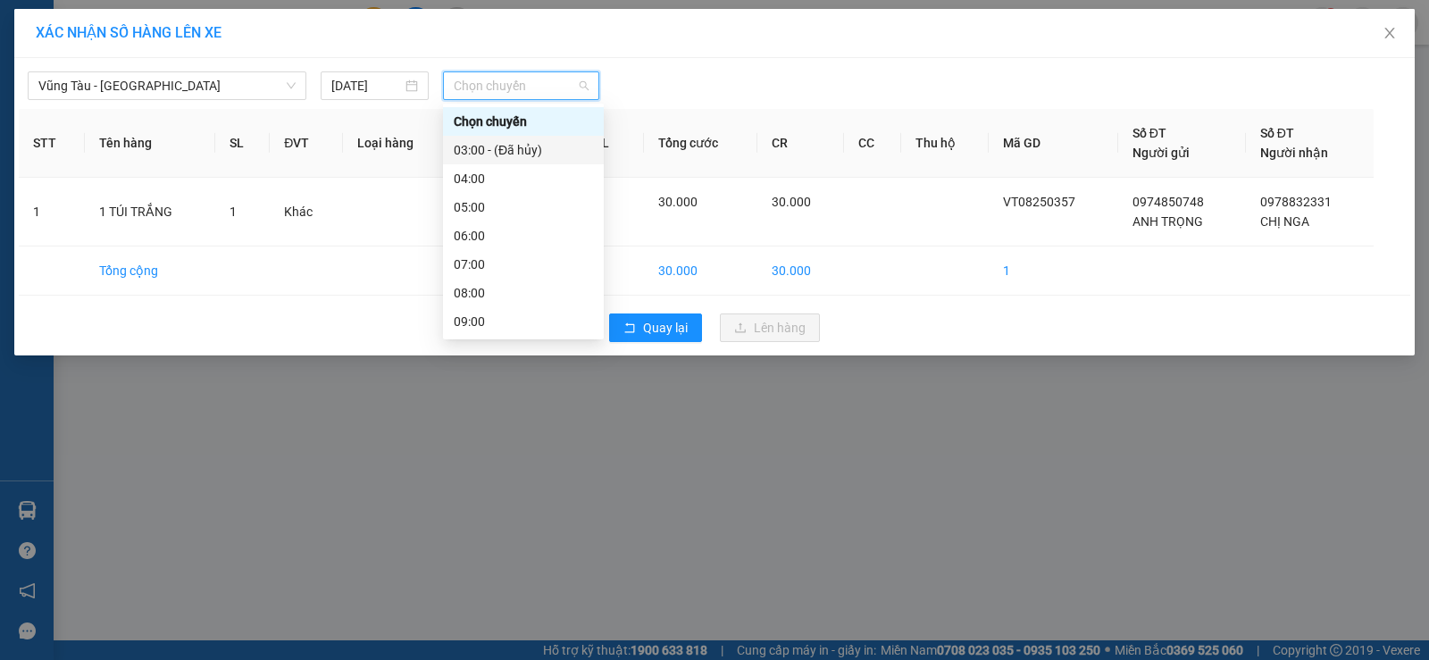
click at [318, 42] on div "XÁC NHẬN SỐ HÀNG LÊN XE" at bounding box center [714, 33] width 1357 height 20
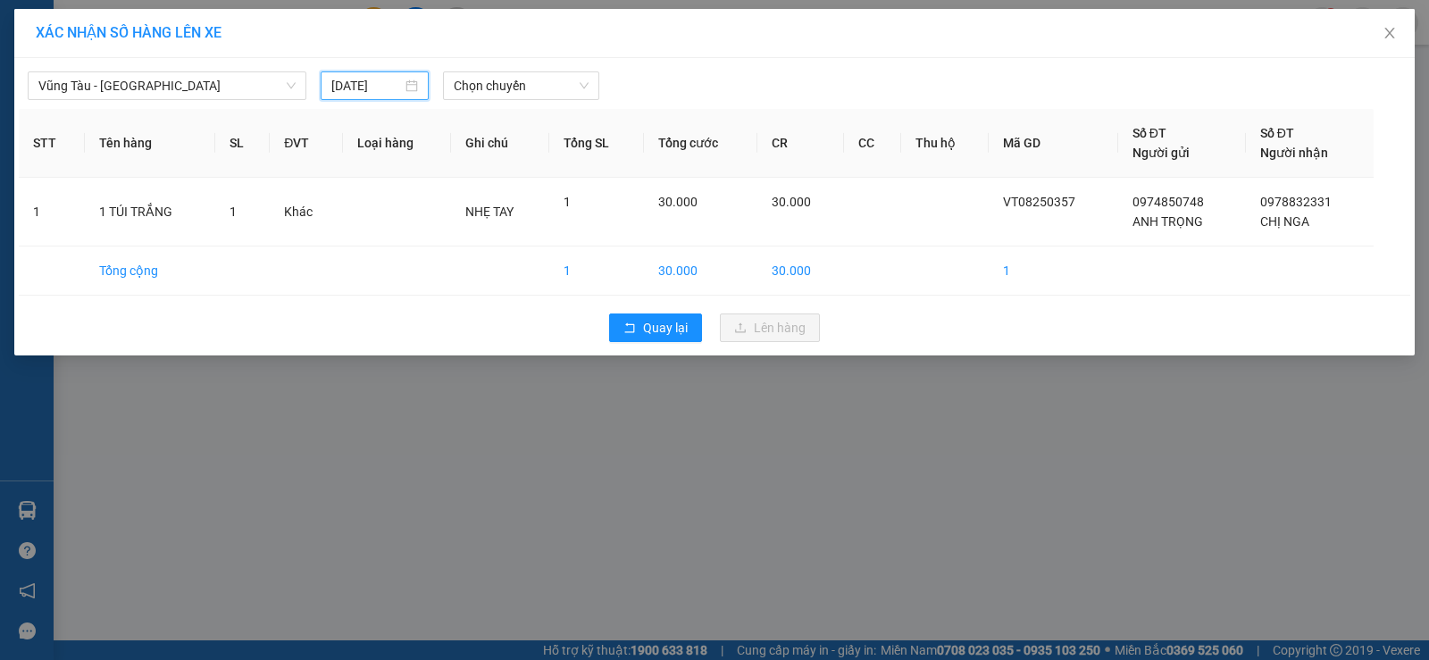
click at [364, 90] on input "13/08/2025" at bounding box center [366, 86] width 71 height 20
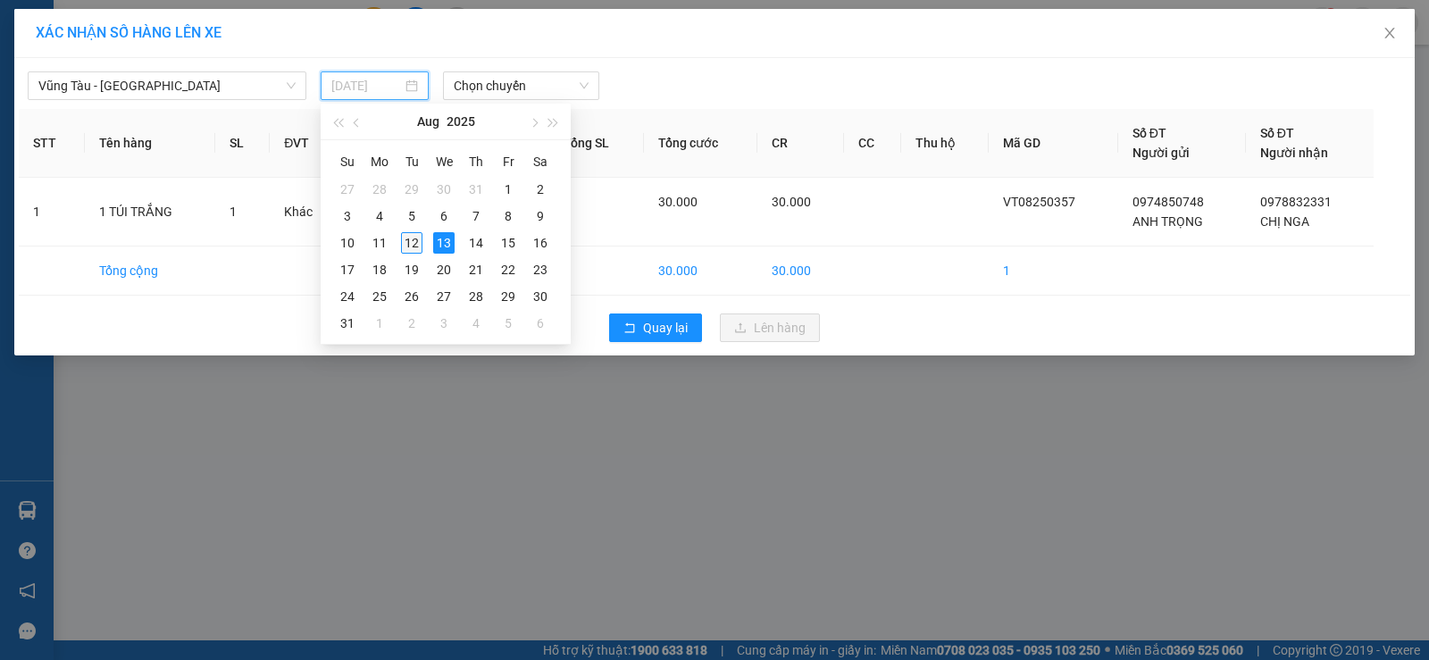
click at [397, 241] on td "12" at bounding box center [412, 242] width 32 height 27
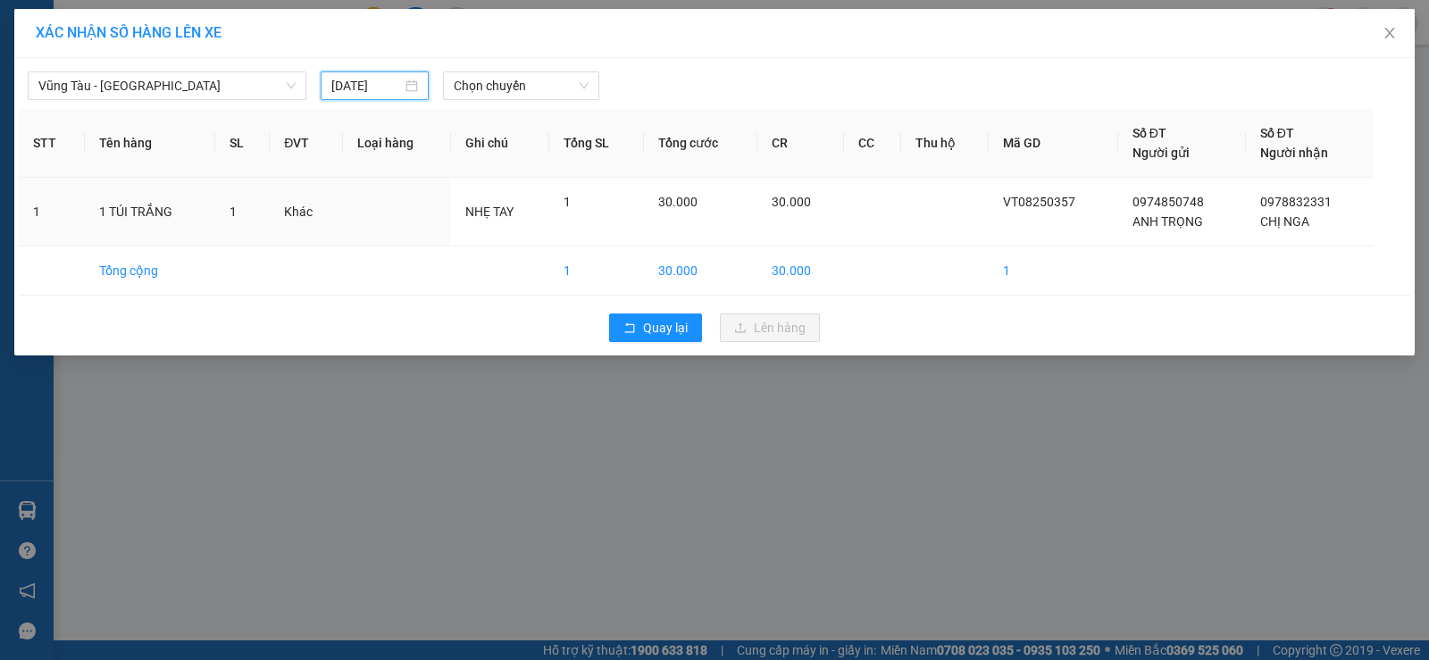
type input "[DATE]"
click at [487, 96] on span "Chọn chuyến" at bounding box center [521, 85] width 135 height 27
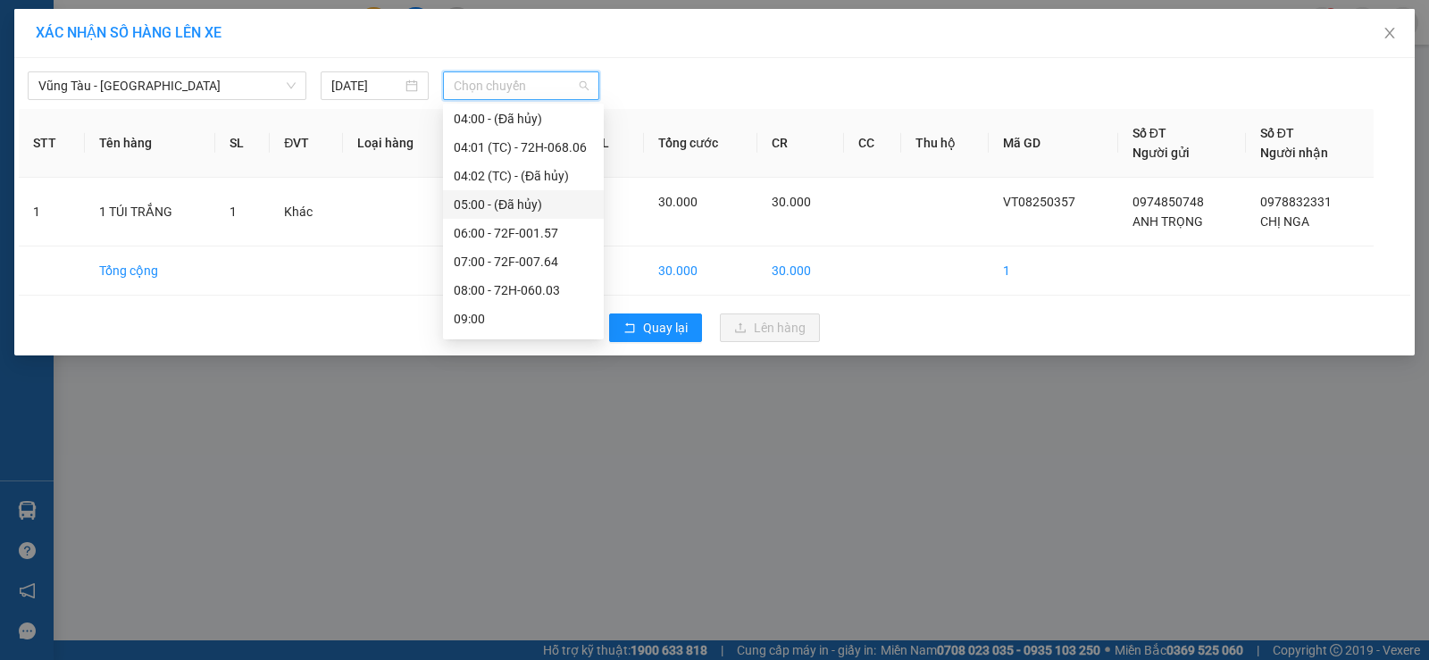
scroll to position [89, 0]
click at [500, 254] on div "08:00 - 72H-060.03" at bounding box center [523, 261] width 139 height 20
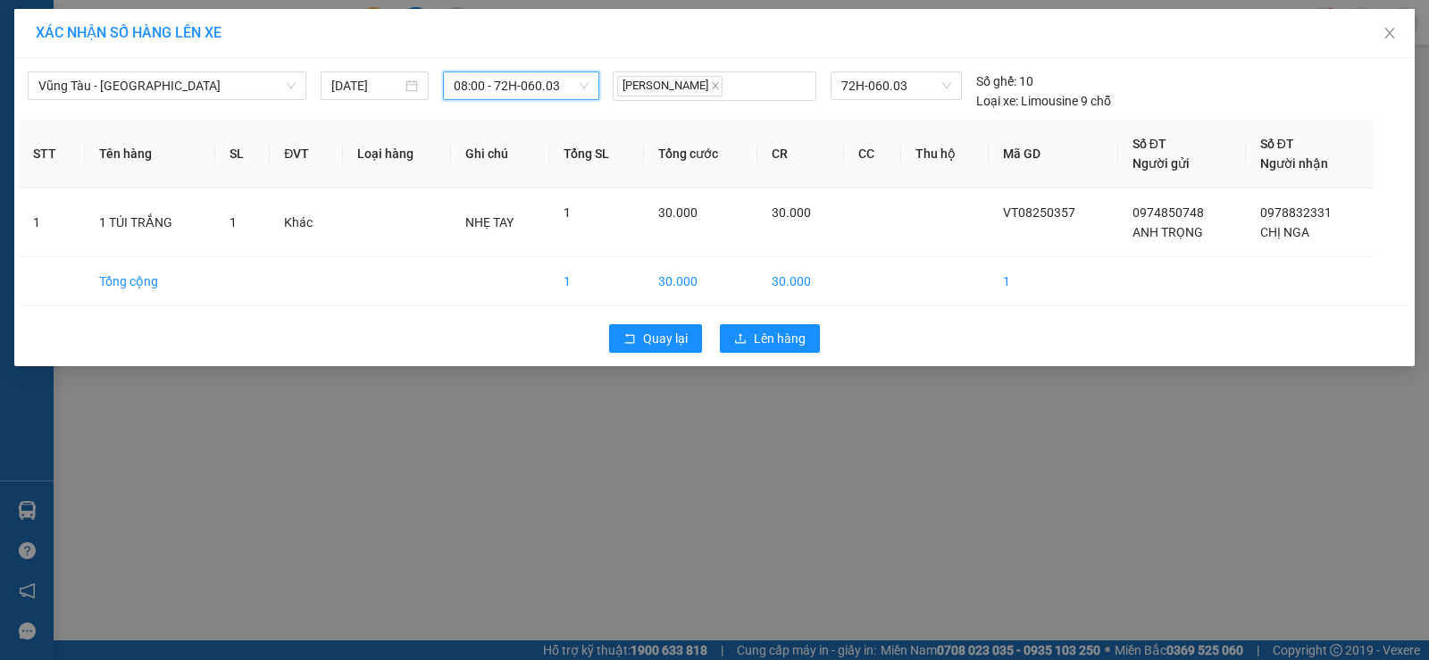
click at [510, 89] on span "08:00 - 72H-060.03" at bounding box center [521, 85] width 135 height 27
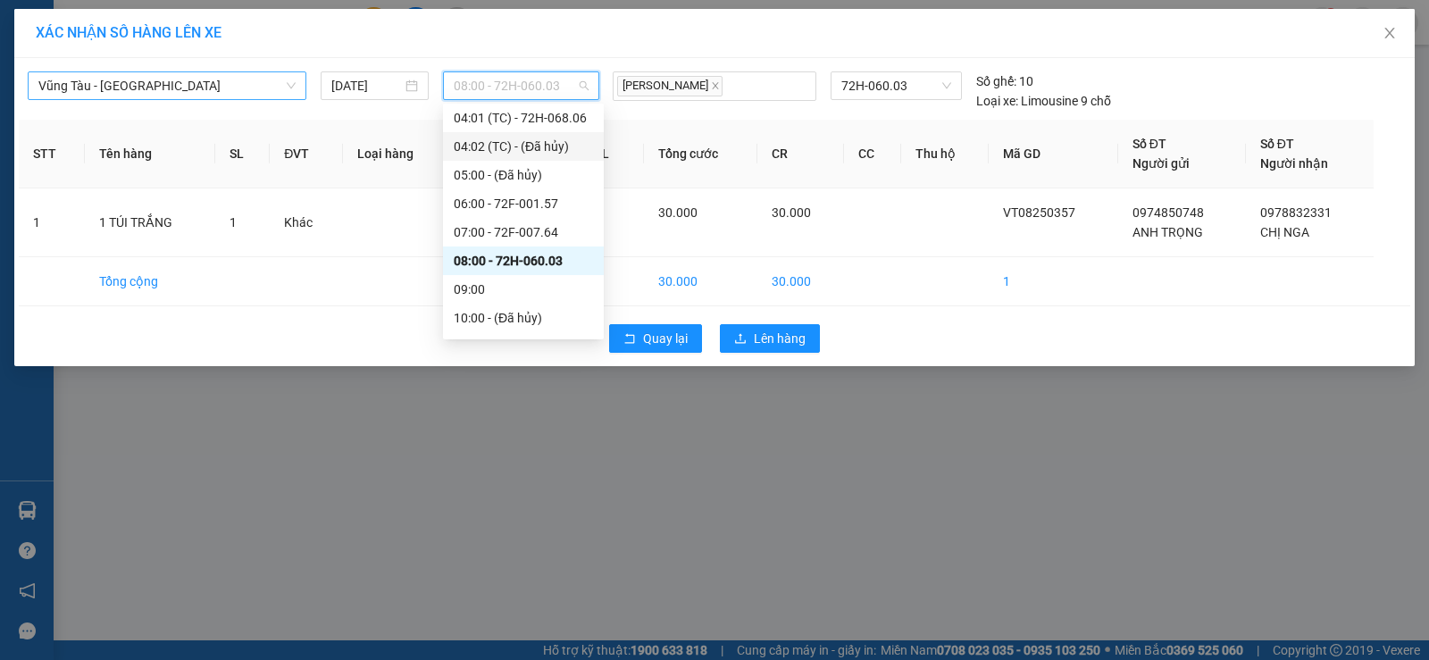
click at [243, 83] on span "Vũng Tàu - Quận 1" at bounding box center [166, 85] width 257 height 27
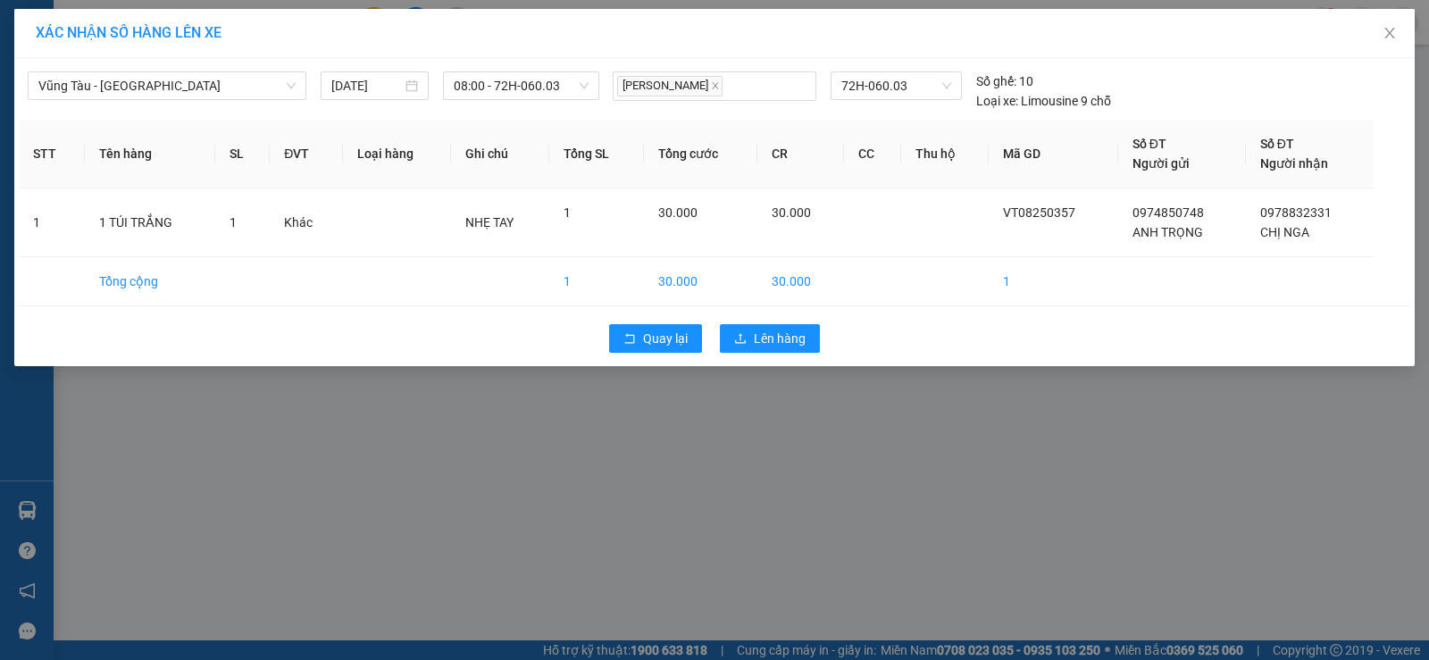
click at [578, 426] on div "XÁC NHẬN SỐ HÀNG LÊN XE Vũng Tàu - Quận 1 12/08/2025 08:00 - 72H-060.03 Nguyễn …" at bounding box center [714, 330] width 1429 height 660
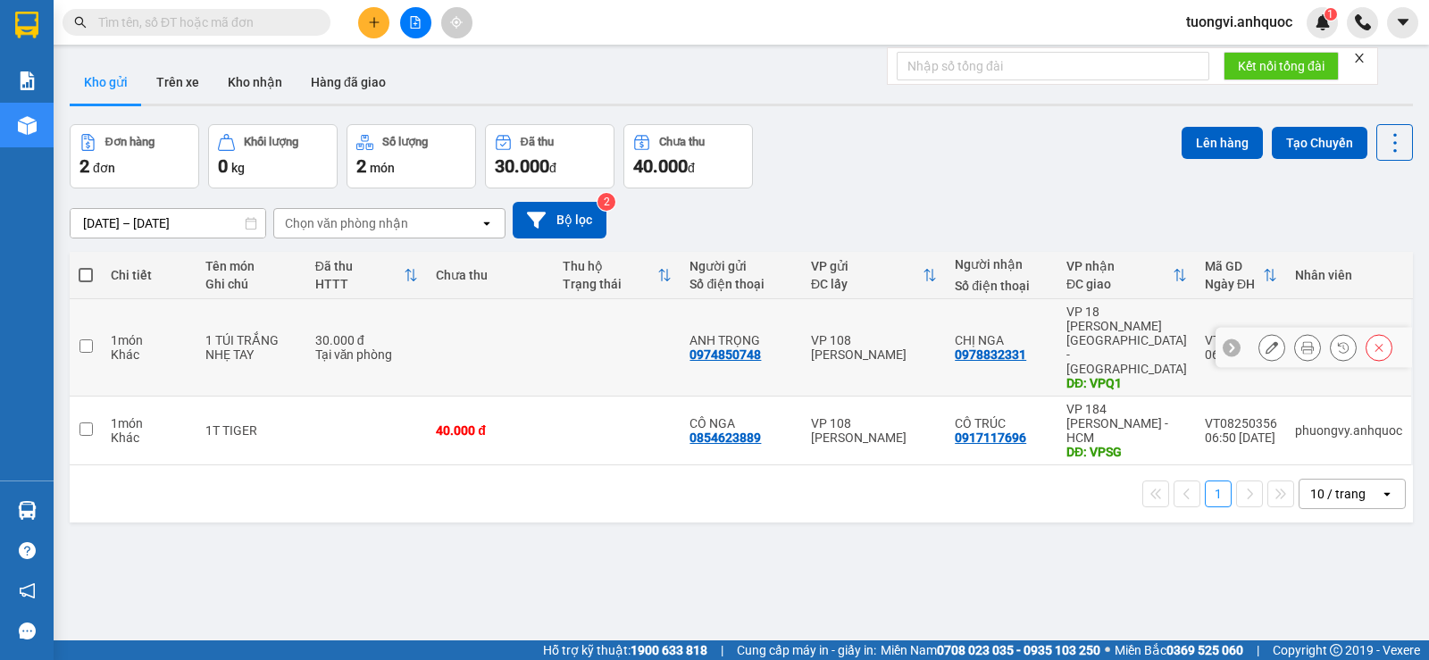
click at [907, 302] on td "VP 108 [PERSON_NAME]" at bounding box center [874, 347] width 144 height 97
checkbox input "true"
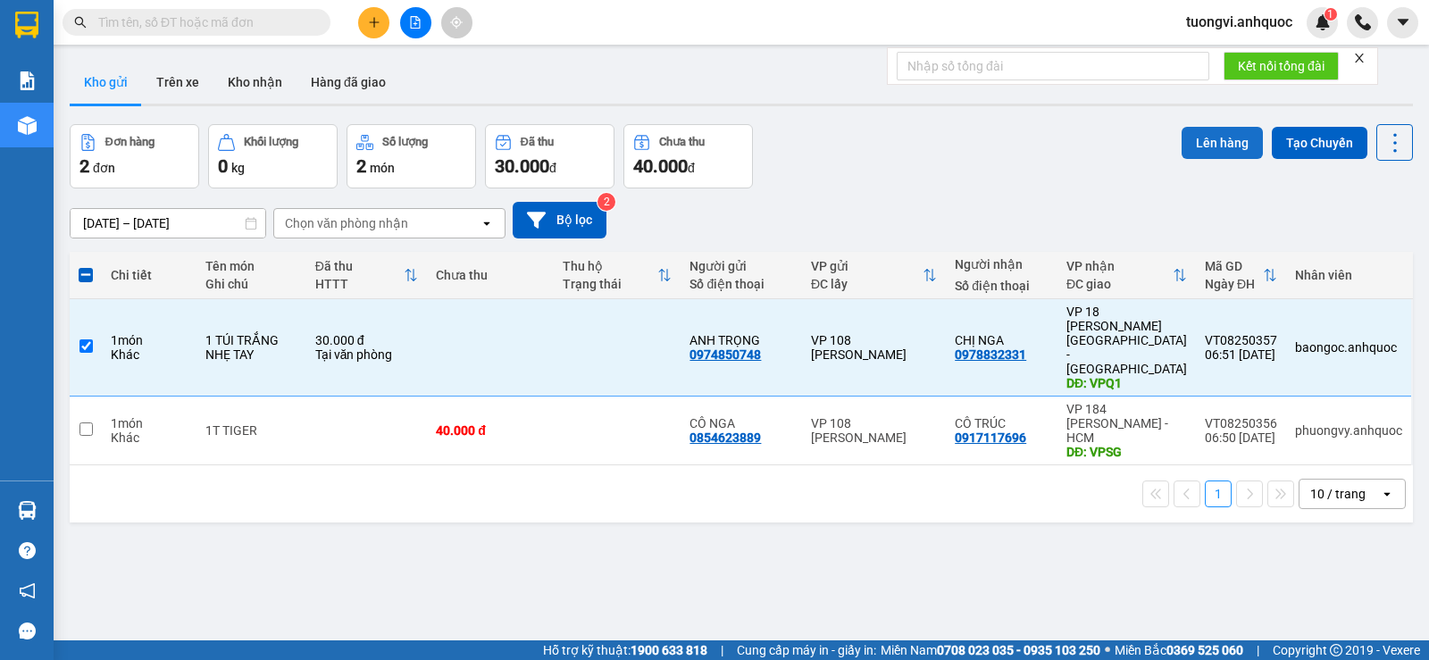
click at [1222, 148] on button "Lên hàng" at bounding box center [1221, 143] width 81 height 32
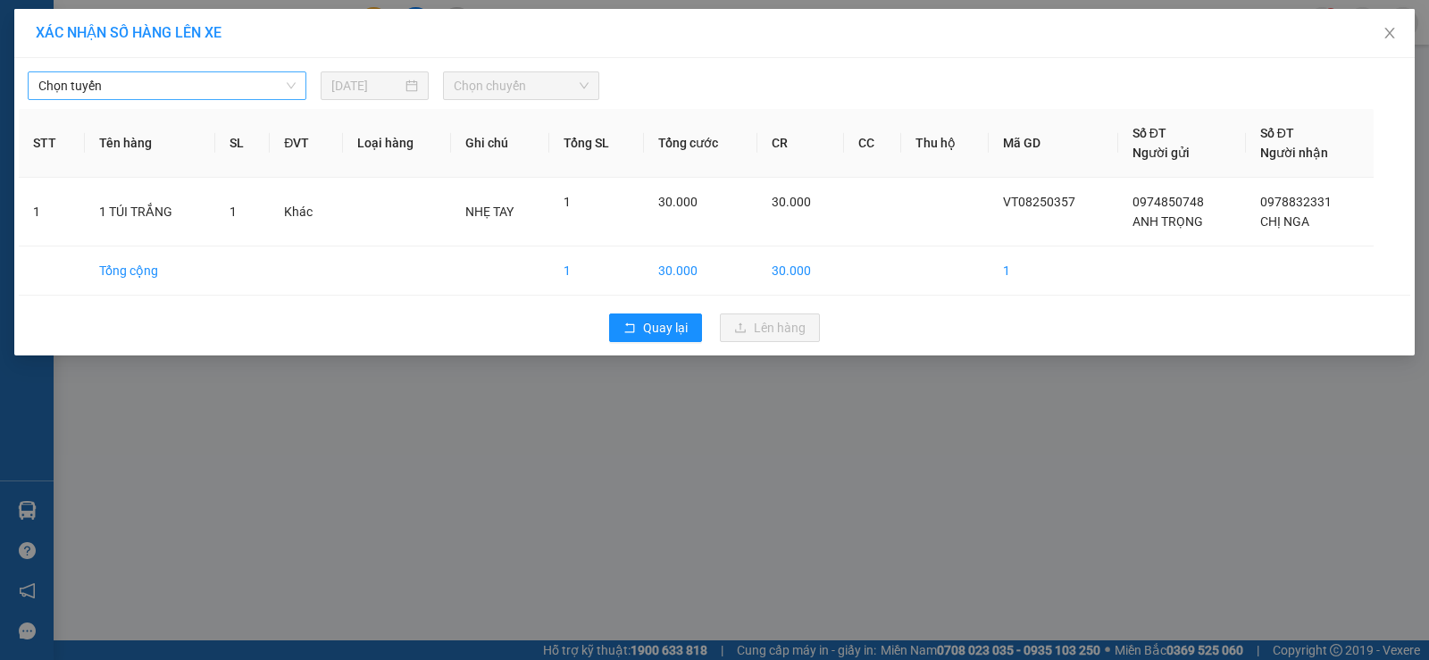
click at [261, 96] on span "Chọn tuyến" at bounding box center [166, 85] width 257 height 27
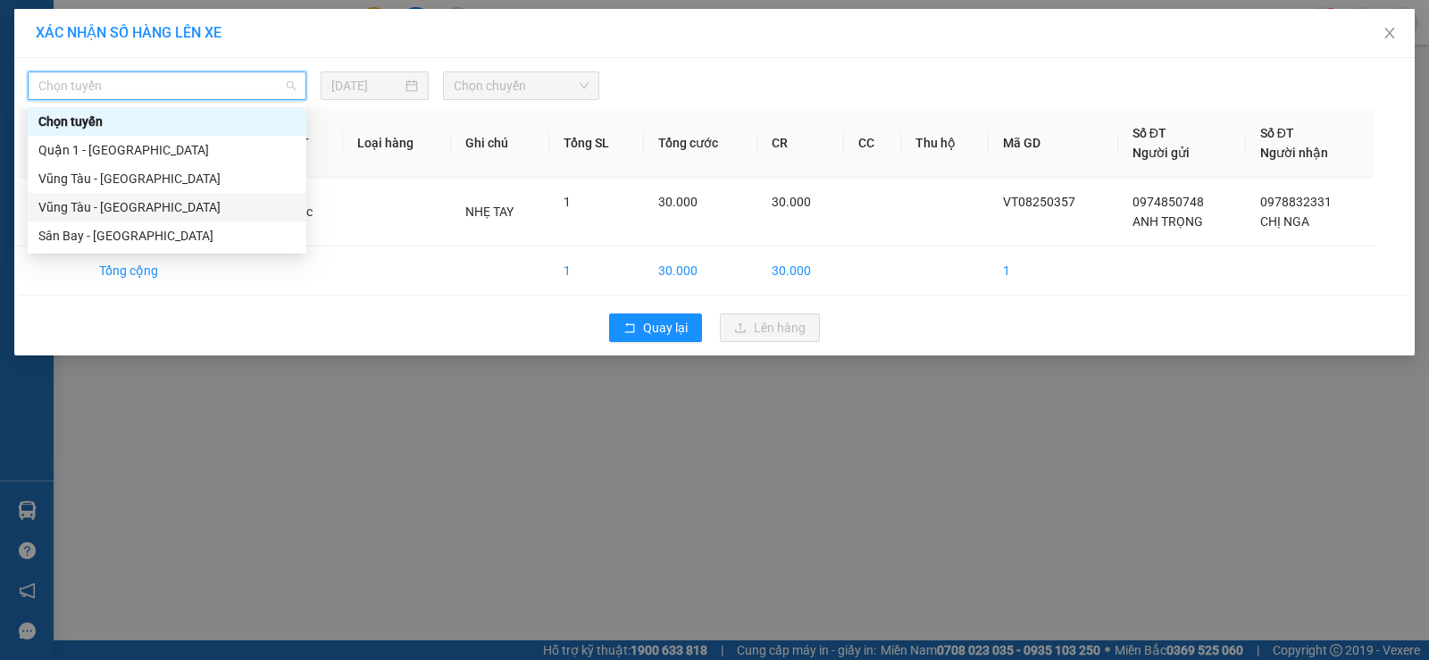
click at [236, 202] on div "Vũng Tàu - Sân Bay" at bounding box center [166, 207] width 257 height 20
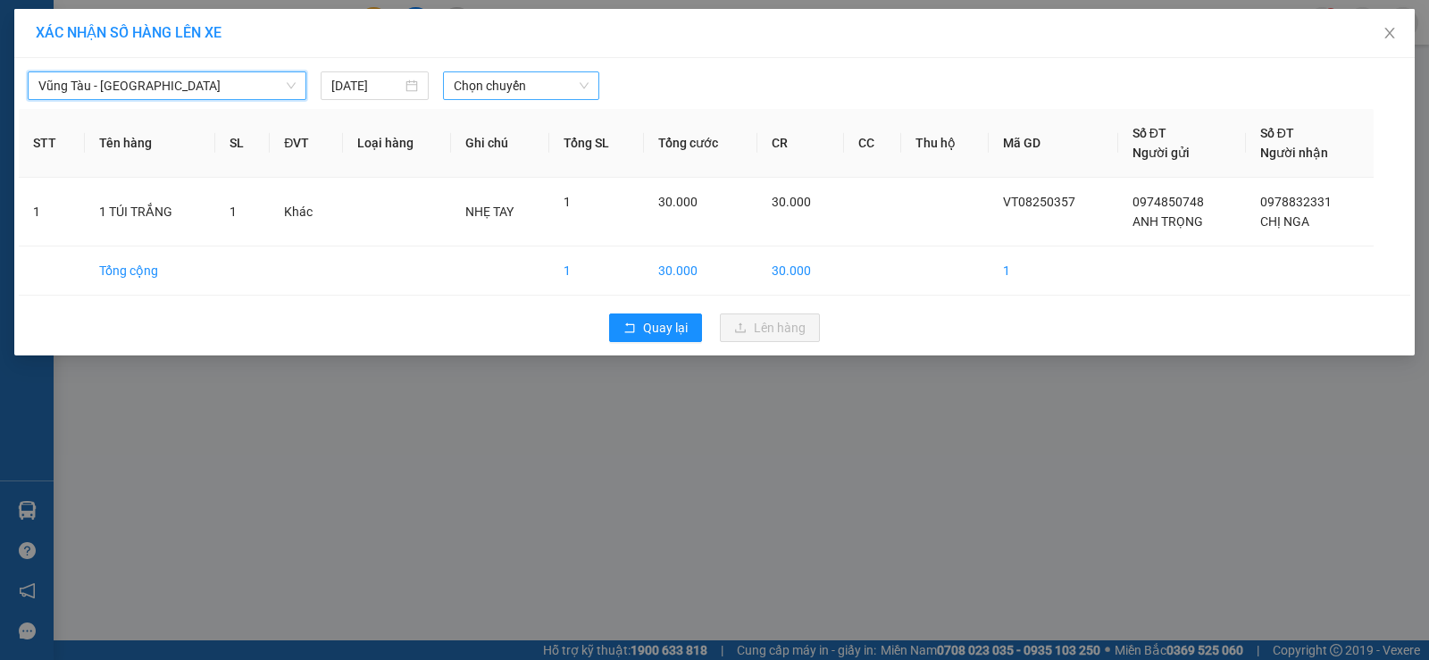
click at [469, 85] on span "Chọn chuyến" at bounding box center [521, 85] width 135 height 27
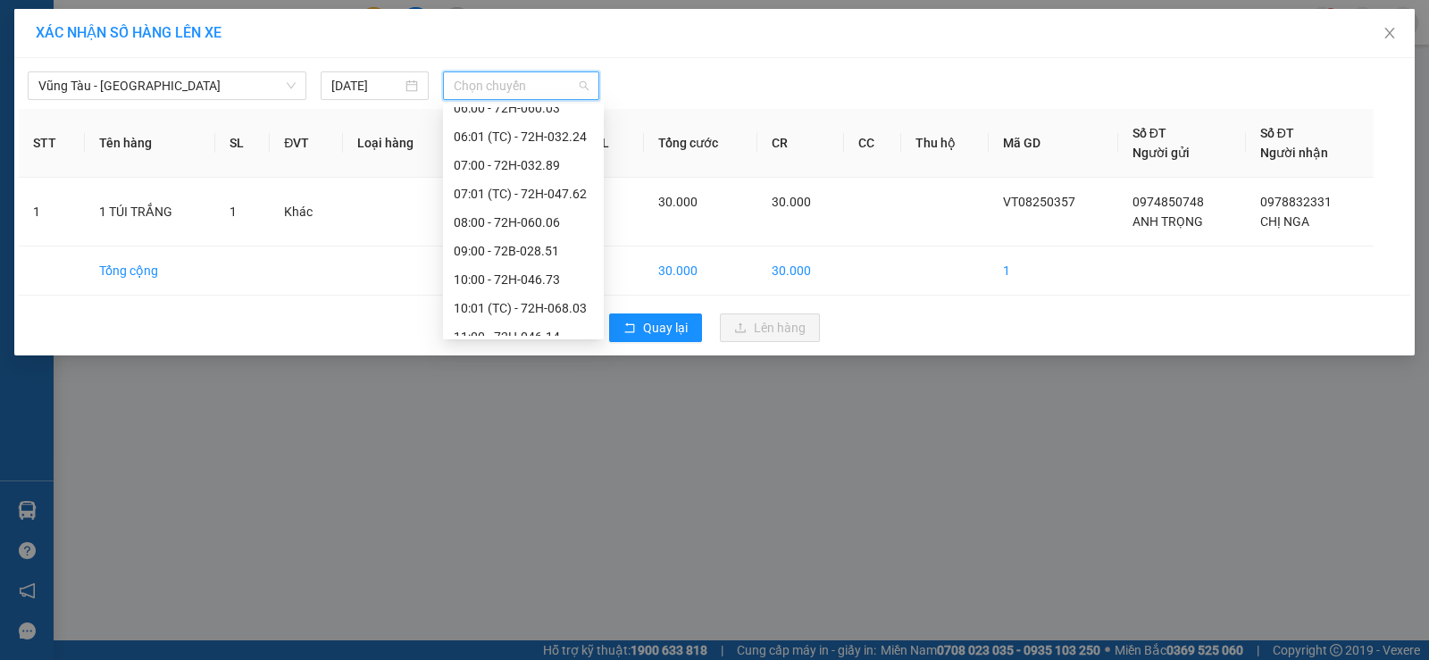
scroll to position [243, 0]
click at [382, 79] on input "11/08/2025" at bounding box center [366, 86] width 71 height 20
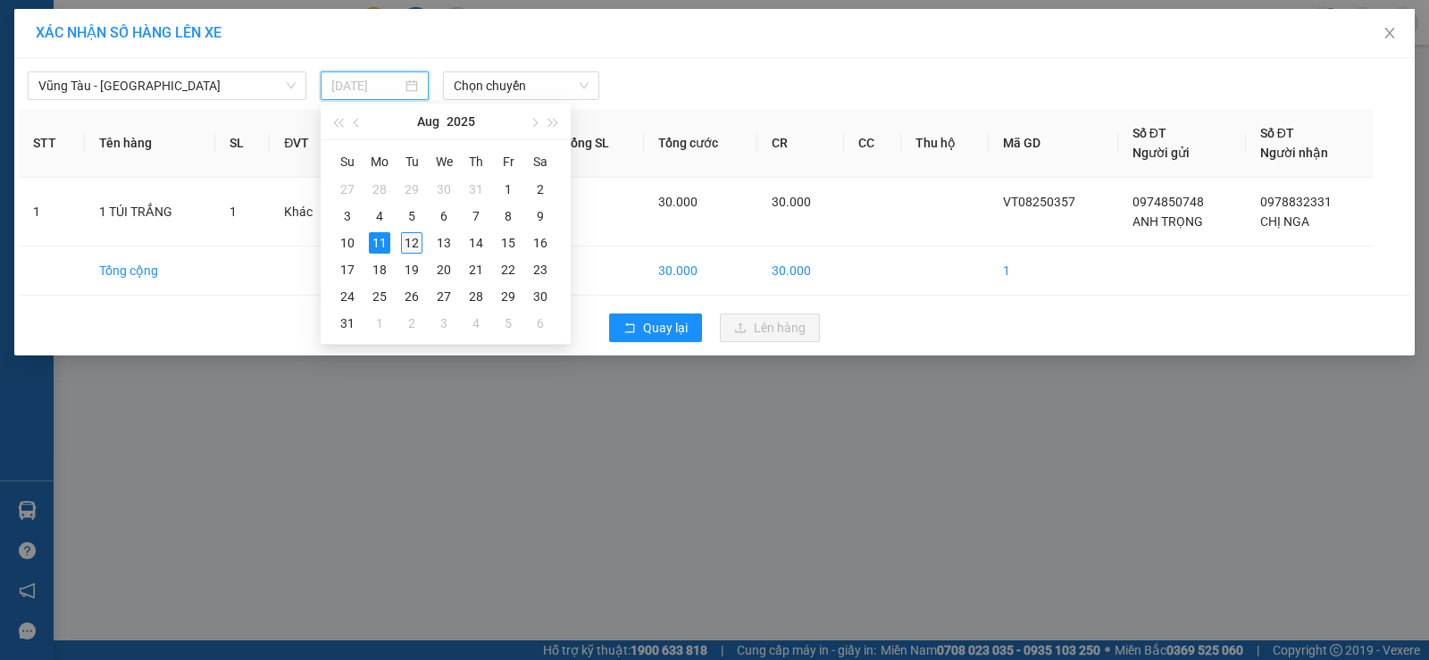
click at [413, 234] on div "12" at bounding box center [411, 242] width 21 height 21
type input "[DATE]"
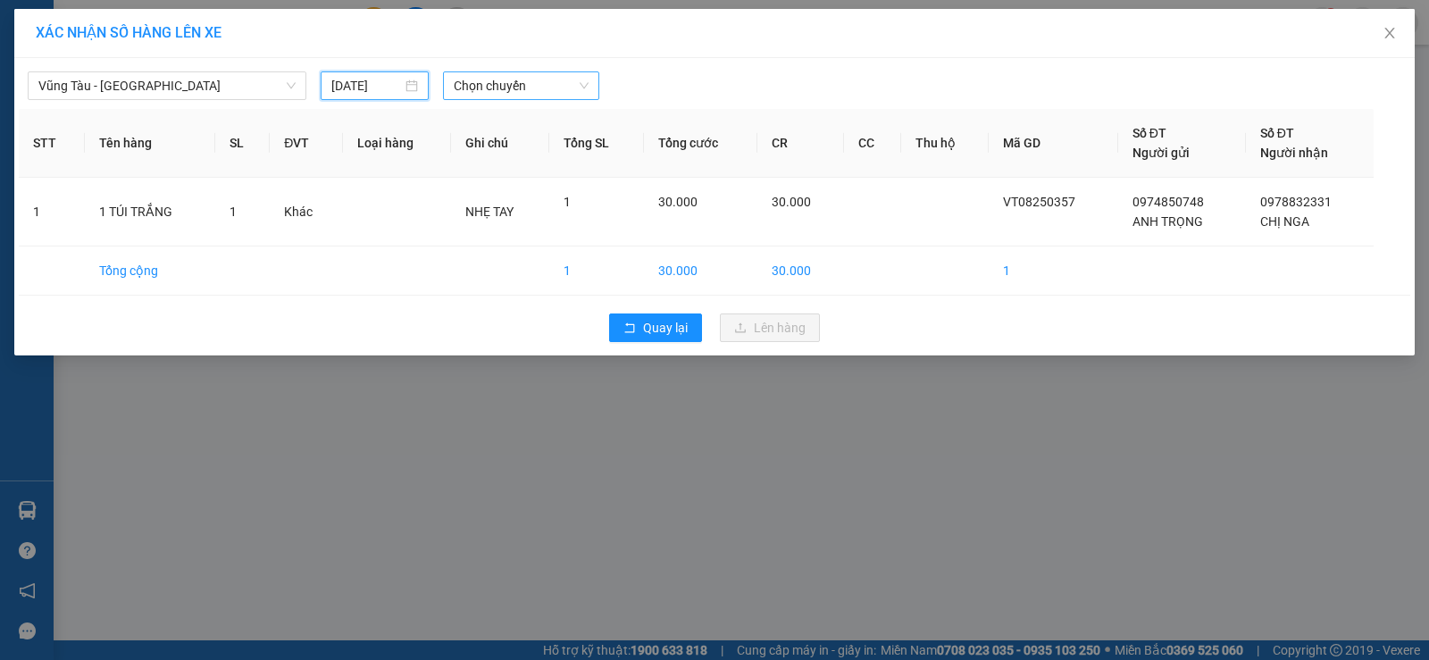
click at [482, 83] on span "Chọn chuyến" at bounding box center [521, 85] width 135 height 27
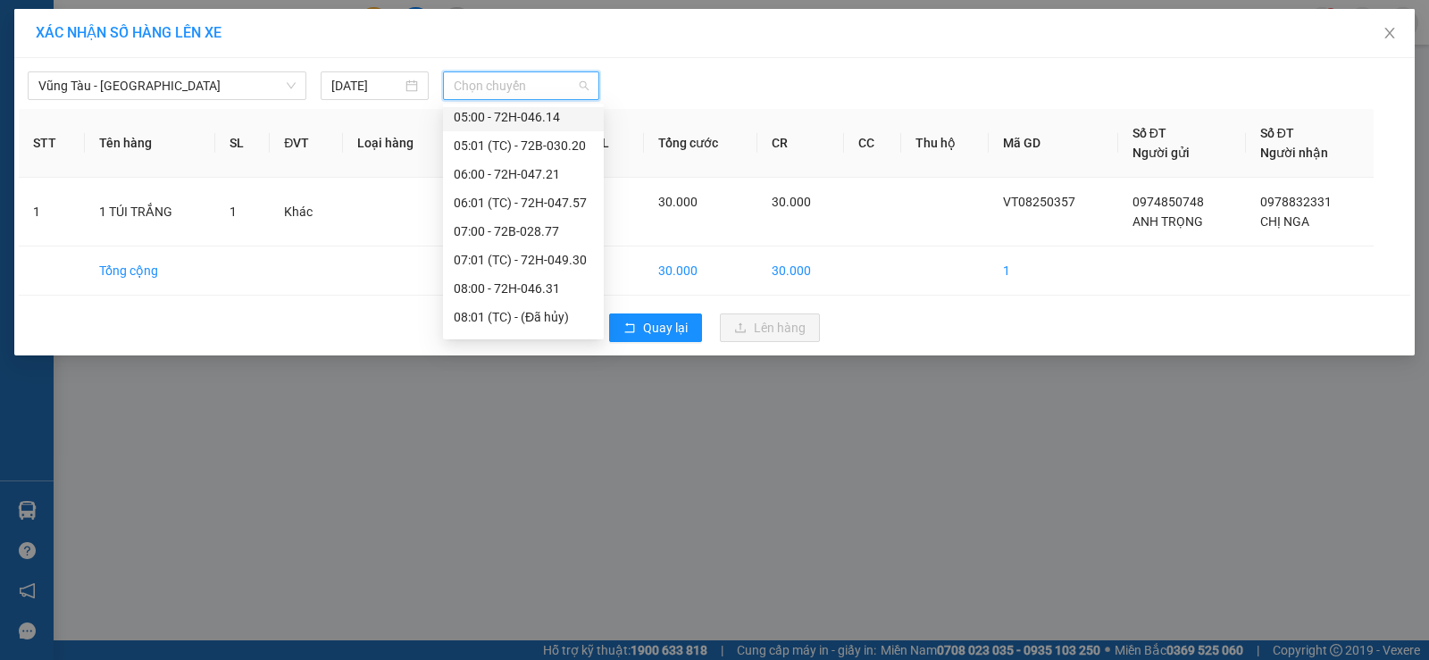
scroll to position [179, 0]
click at [514, 256] on div "08:00 - 72H-046.31" at bounding box center [523, 257] width 139 height 20
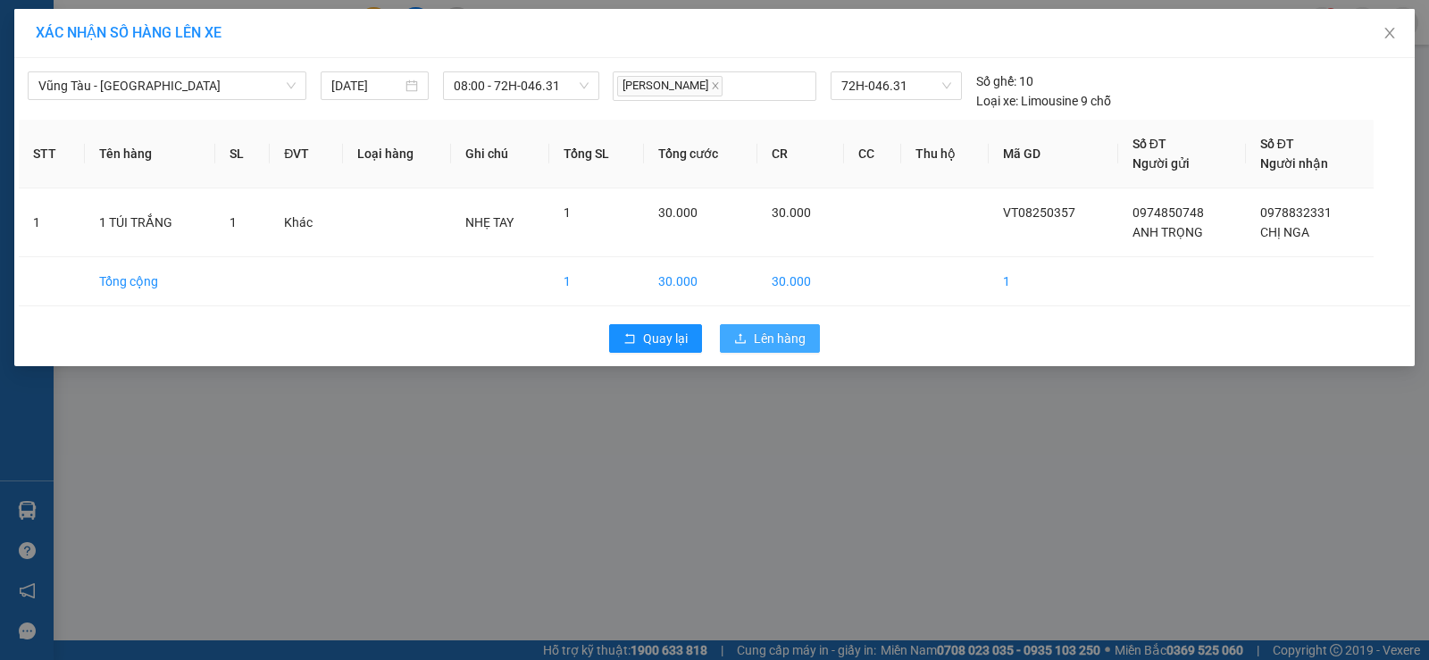
click at [739, 334] on icon "upload" at bounding box center [740, 338] width 12 height 12
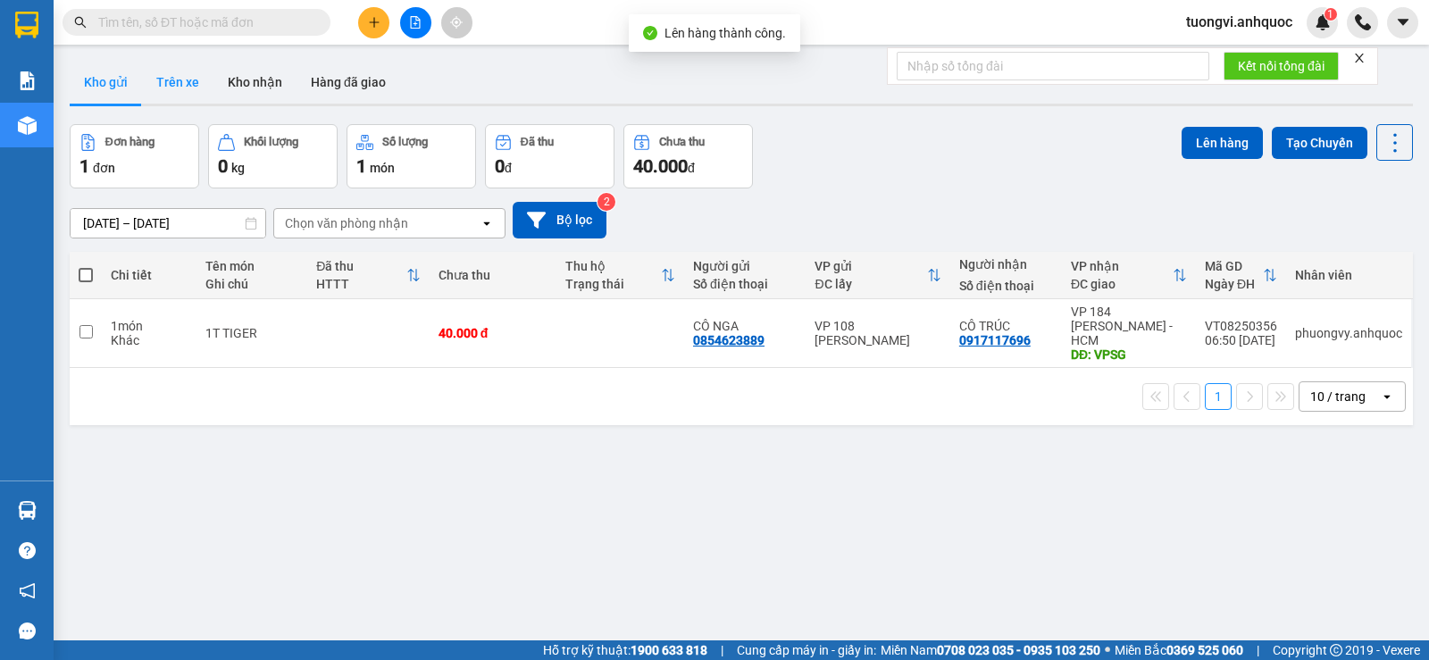
click at [192, 71] on button "Trên xe" at bounding box center [177, 82] width 71 height 43
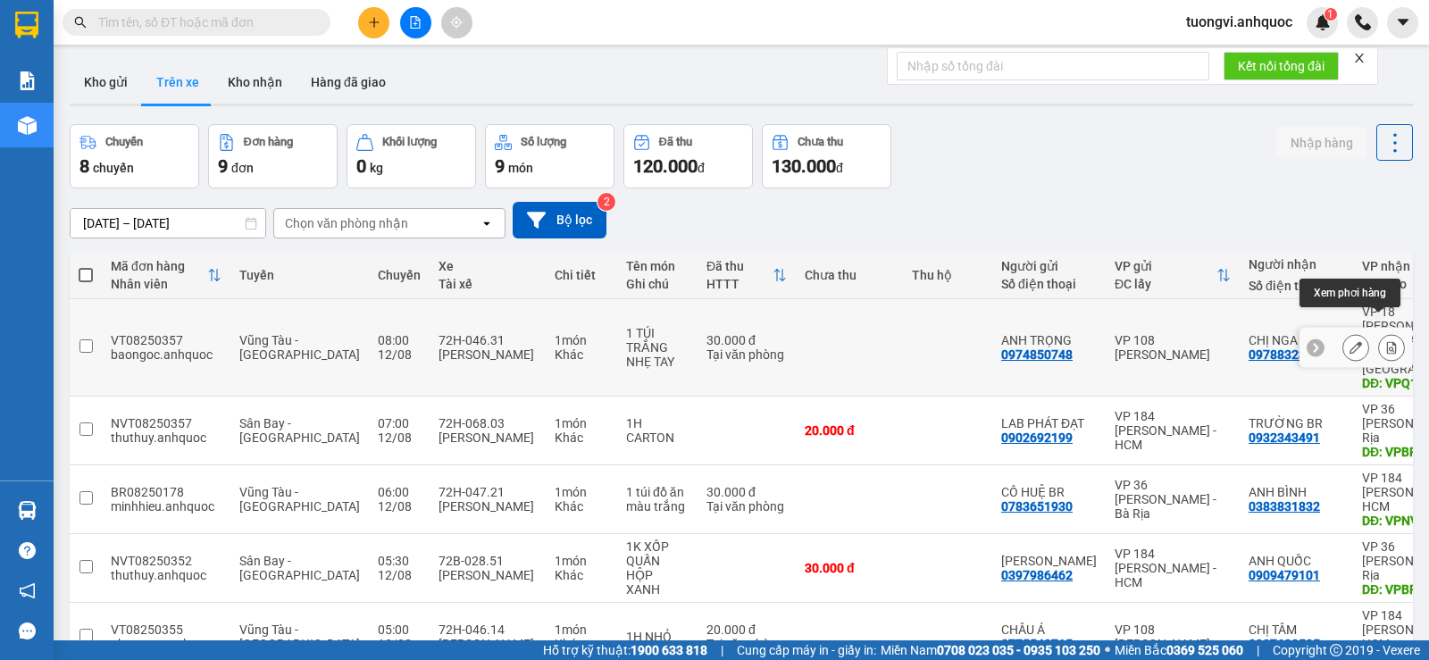
click at [1385, 341] on icon at bounding box center [1391, 347] width 12 height 12
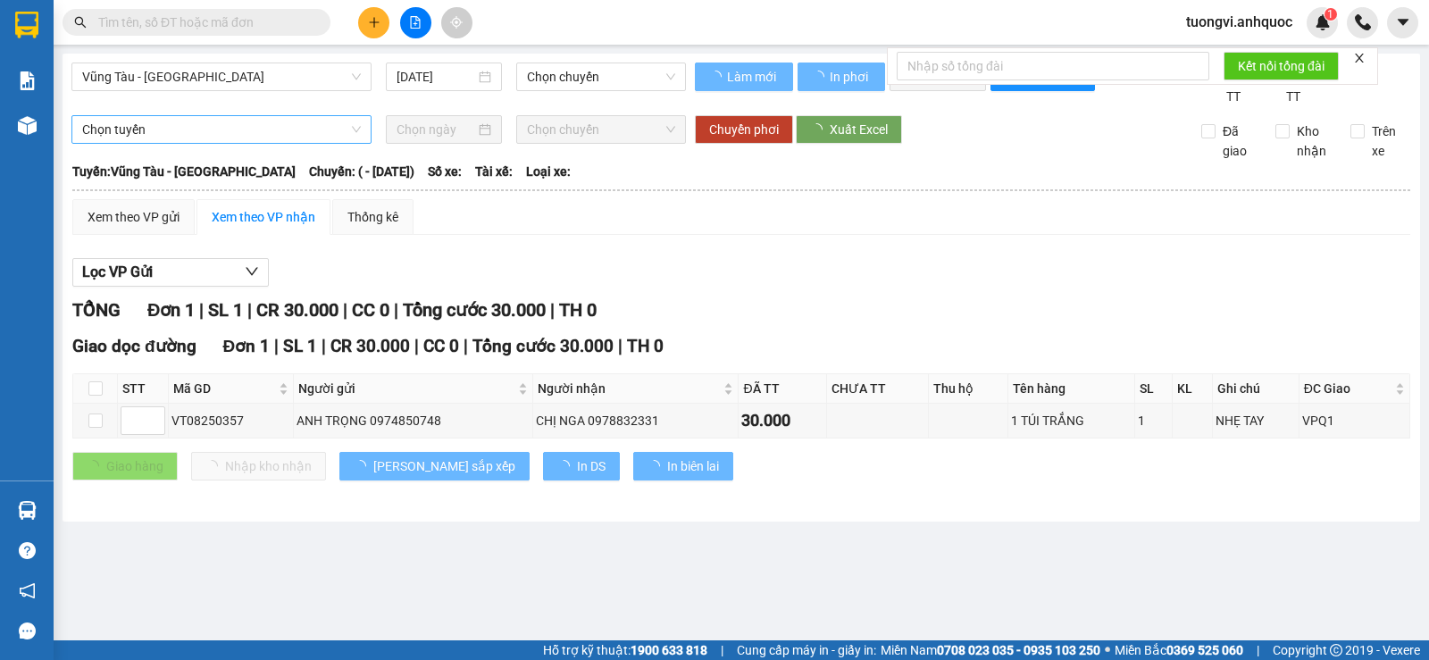
type input "[DATE]"
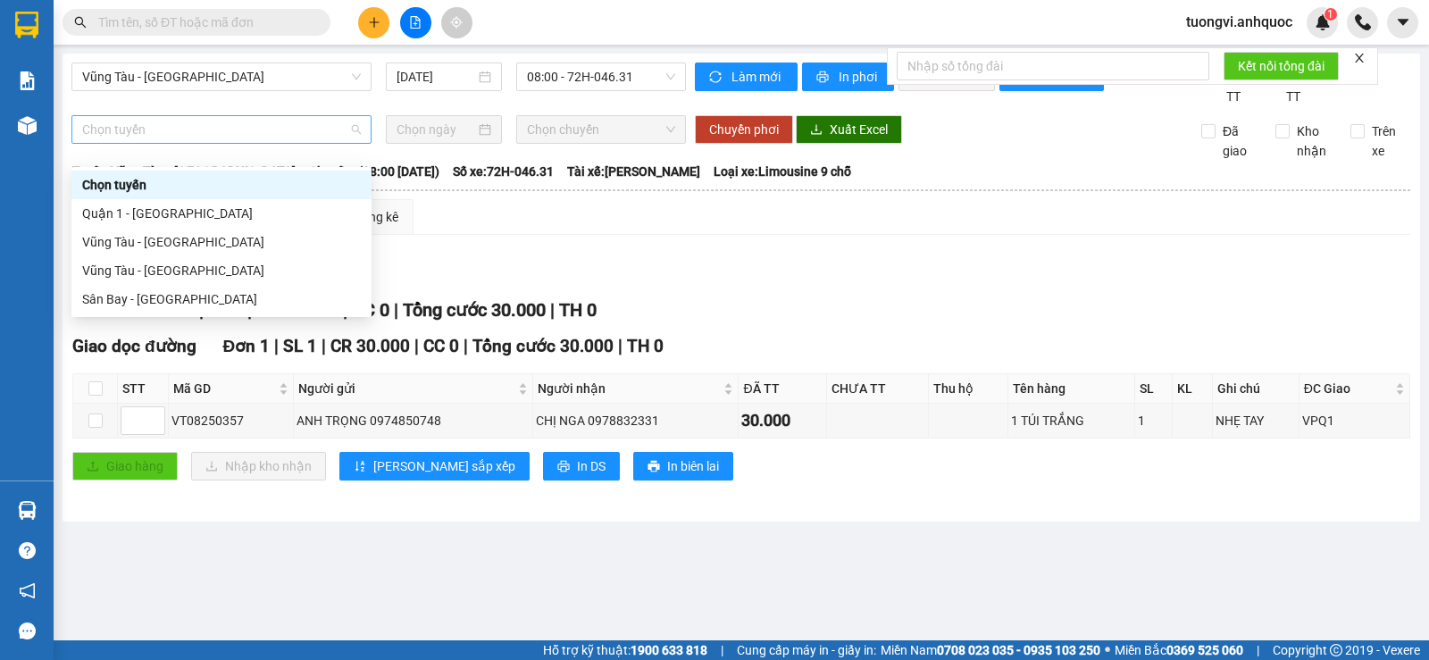
click at [198, 142] on span "Chọn tuyến" at bounding box center [221, 129] width 279 height 27
click at [171, 234] on div "Vũng Tàu - Quận 1" at bounding box center [221, 242] width 279 height 20
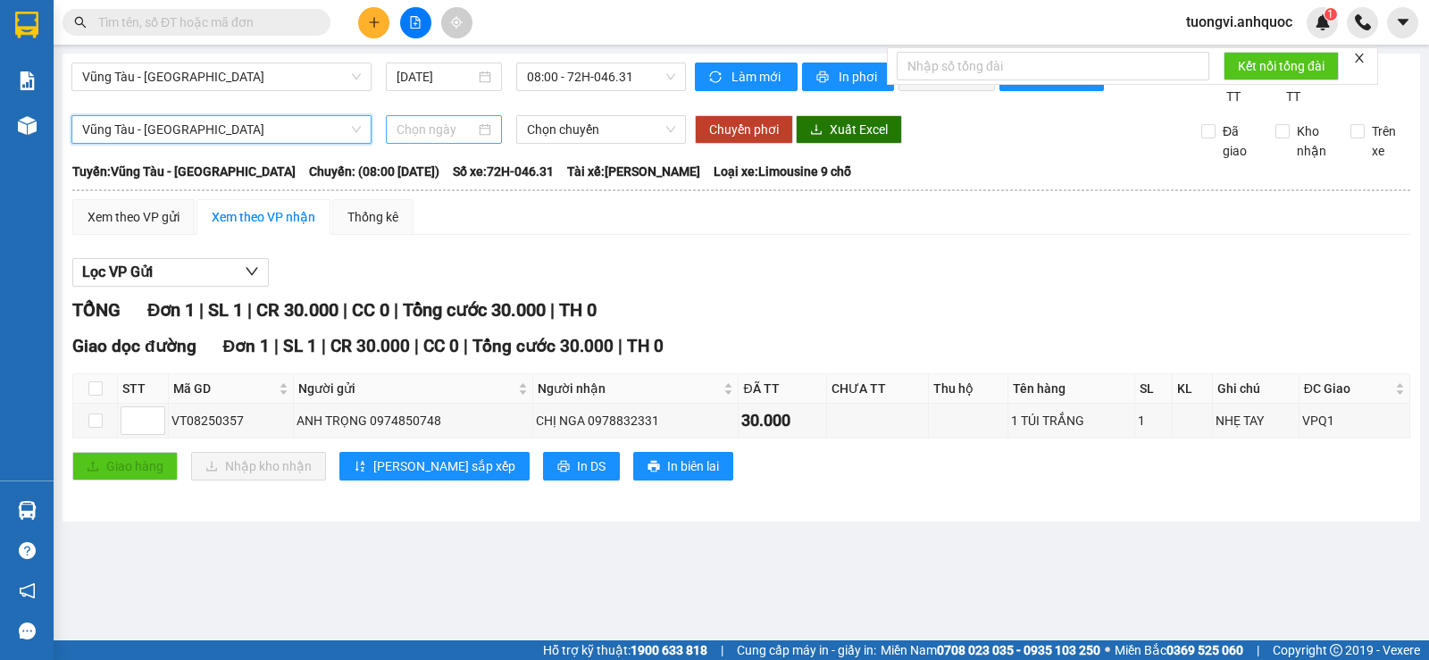
click at [471, 139] on input at bounding box center [435, 130] width 79 height 20
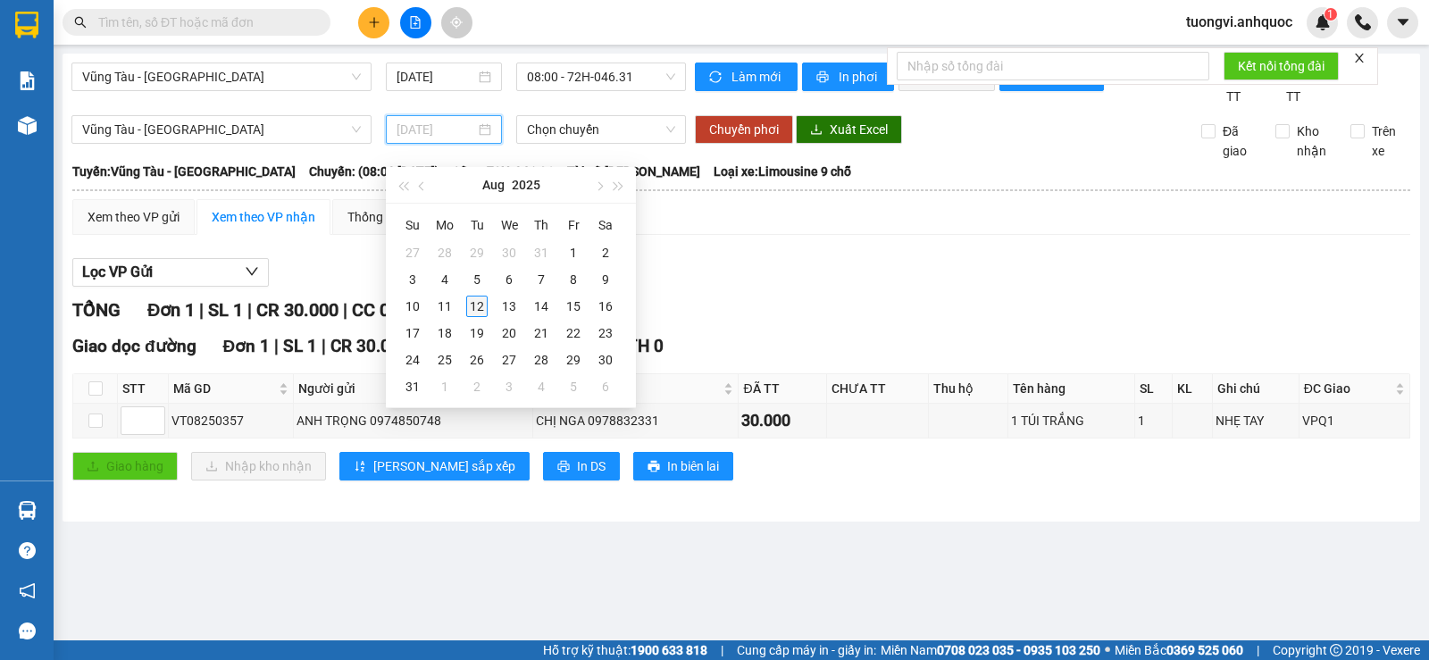
type input "[DATE]"
click at [475, 300] on div "12" at bounding box center [476, 306] width 21 height 21
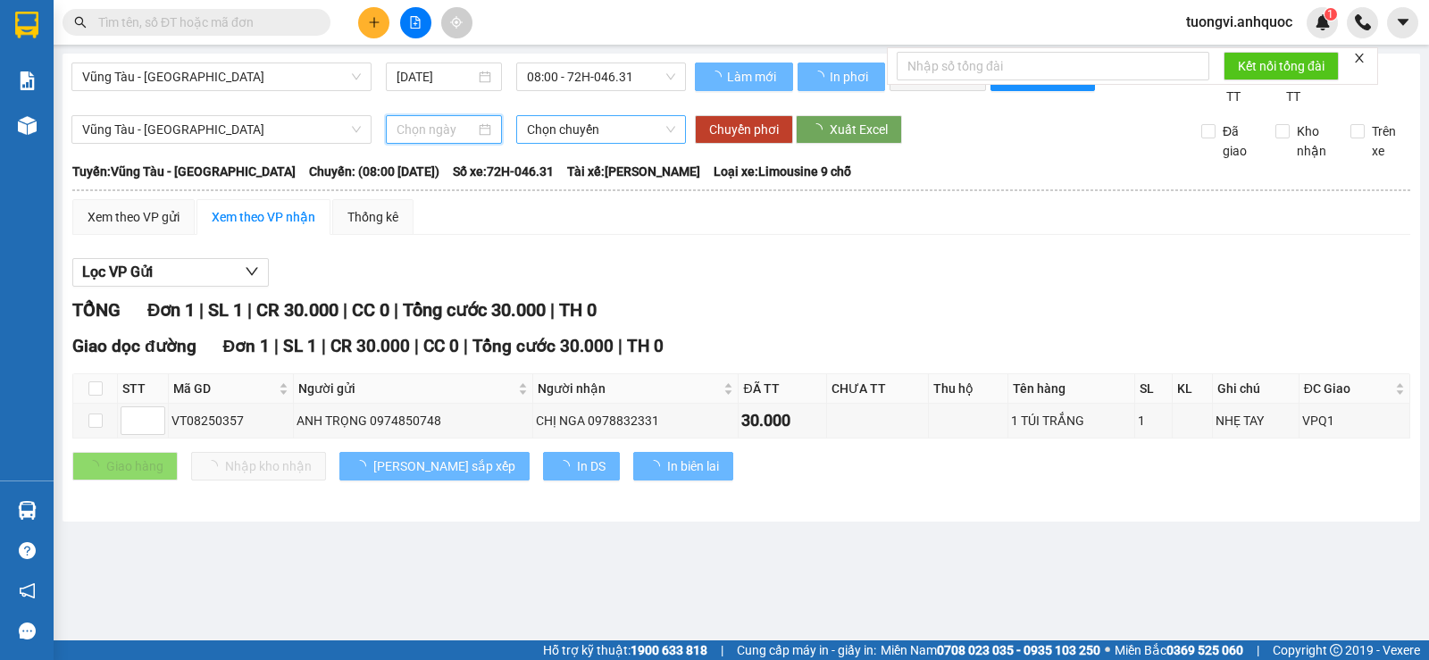
type input "[DATE]"
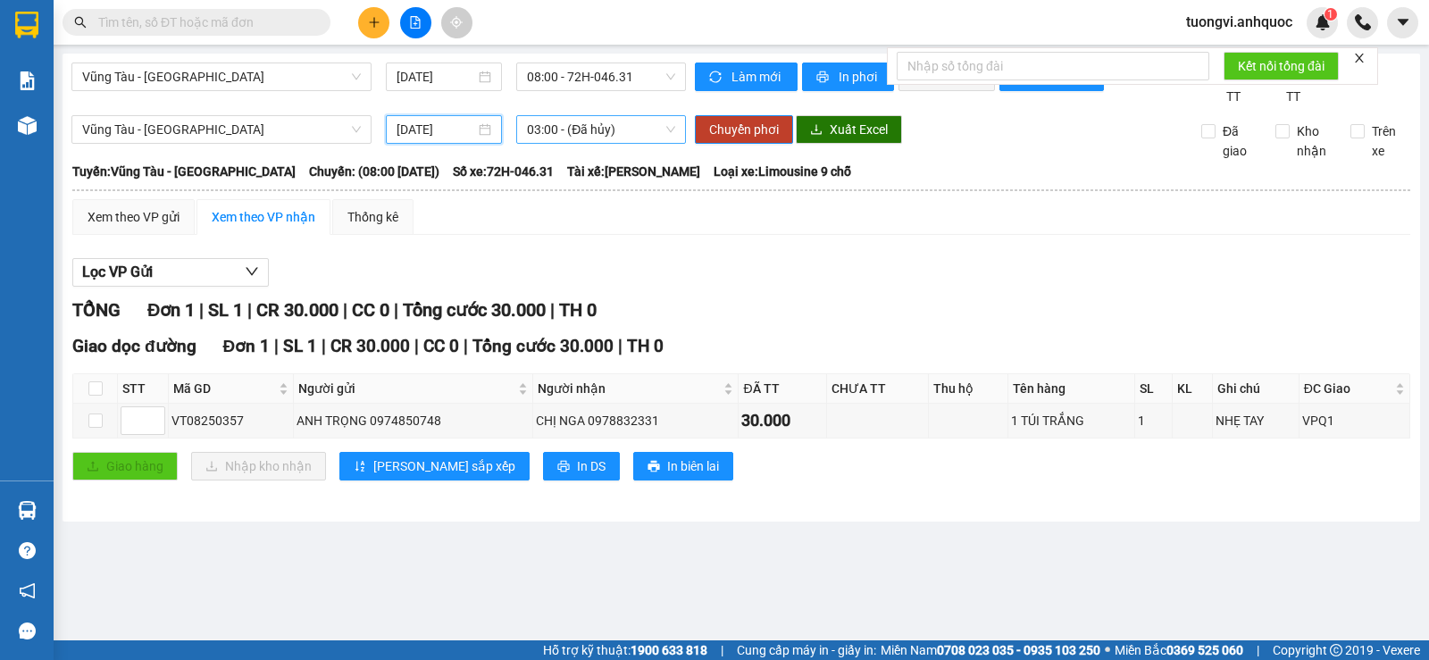
click at [581, 143] on span "03:00 - (Đã hủy)" at bounding box center [600, 129] width 147 height 27
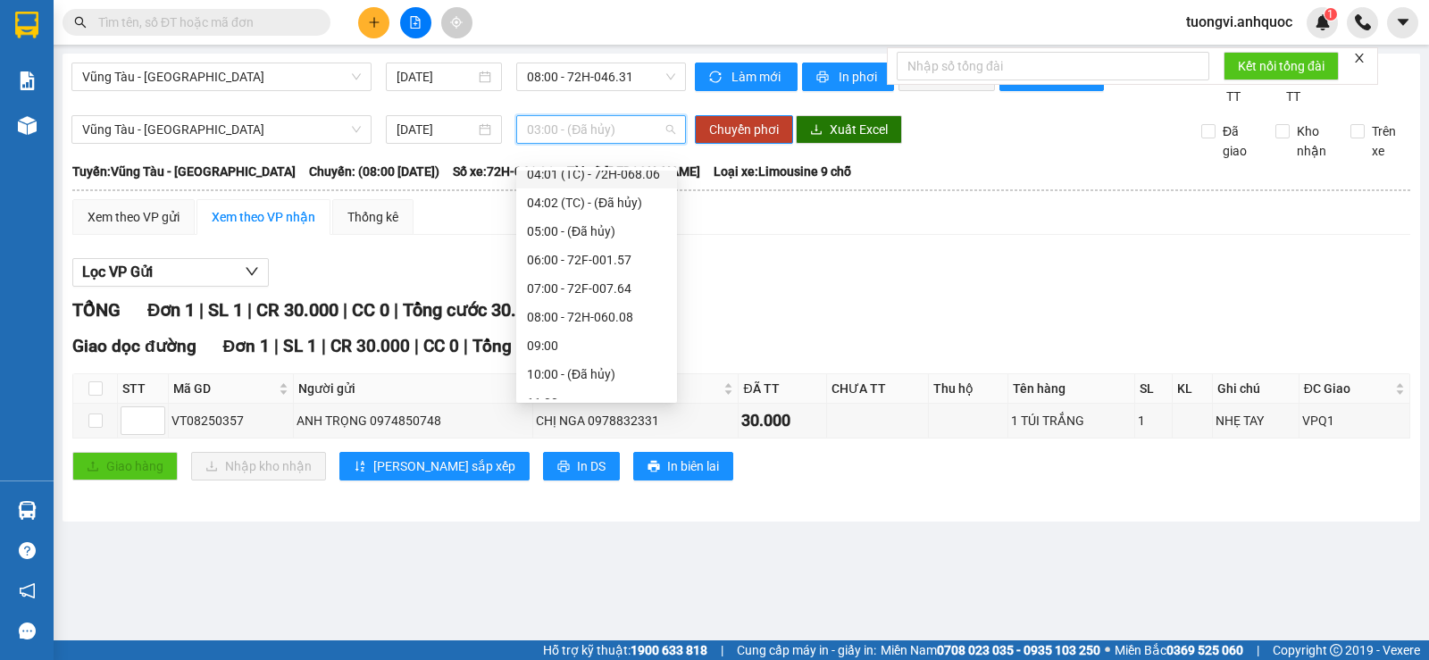
scroll to position [179, 0]
click at [587, 238] on div "08:00 - 72H-060.08" at bounding box center [596, 235] width 139 height 20
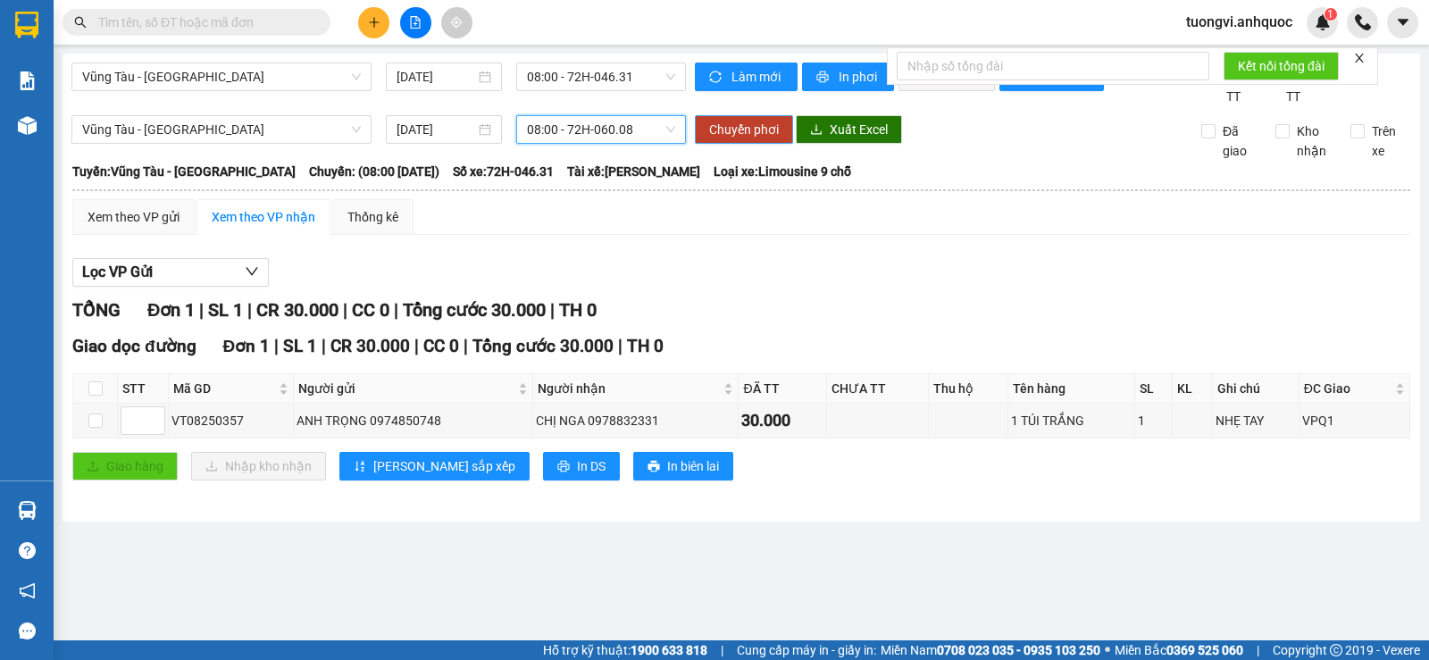
click at [746, 139] on span "Chuyển phơi" at bounding box center [744, 130] width 70 height 20
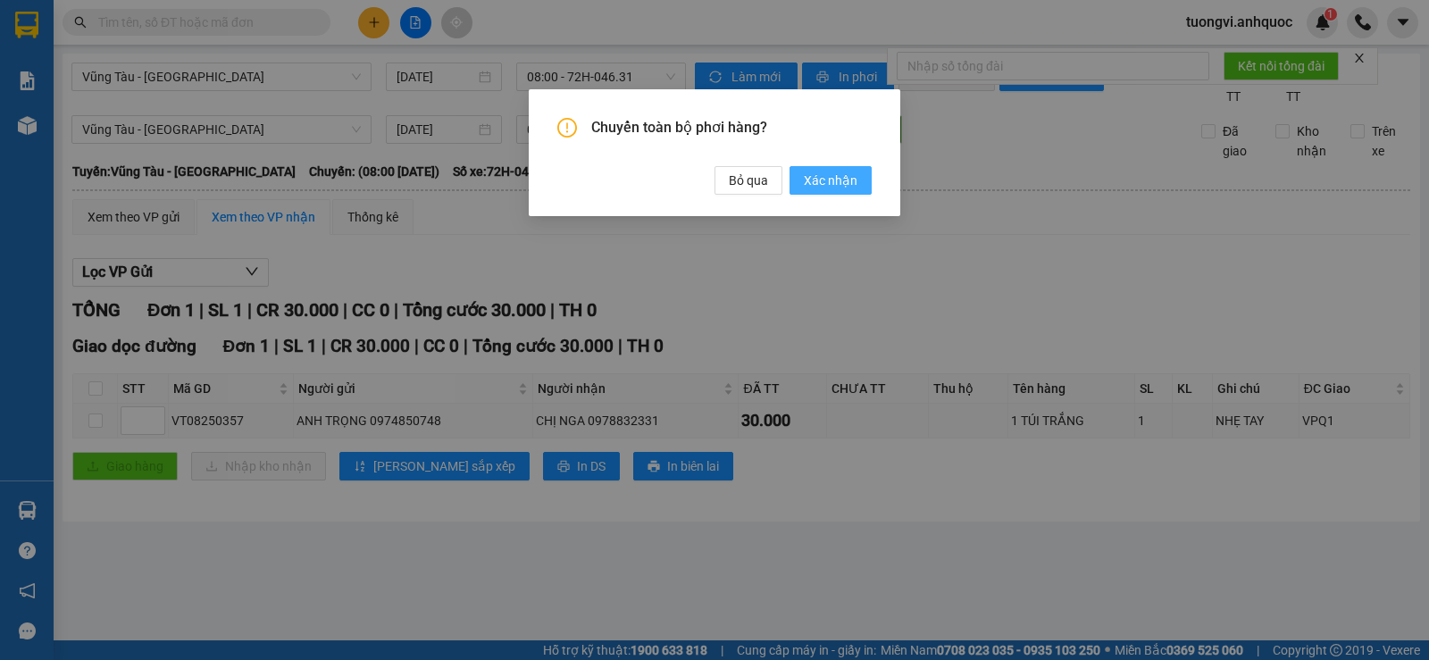
click at [842, 190] on span "Xác nhận" at bounding box center [831, 181] width 54 height 20
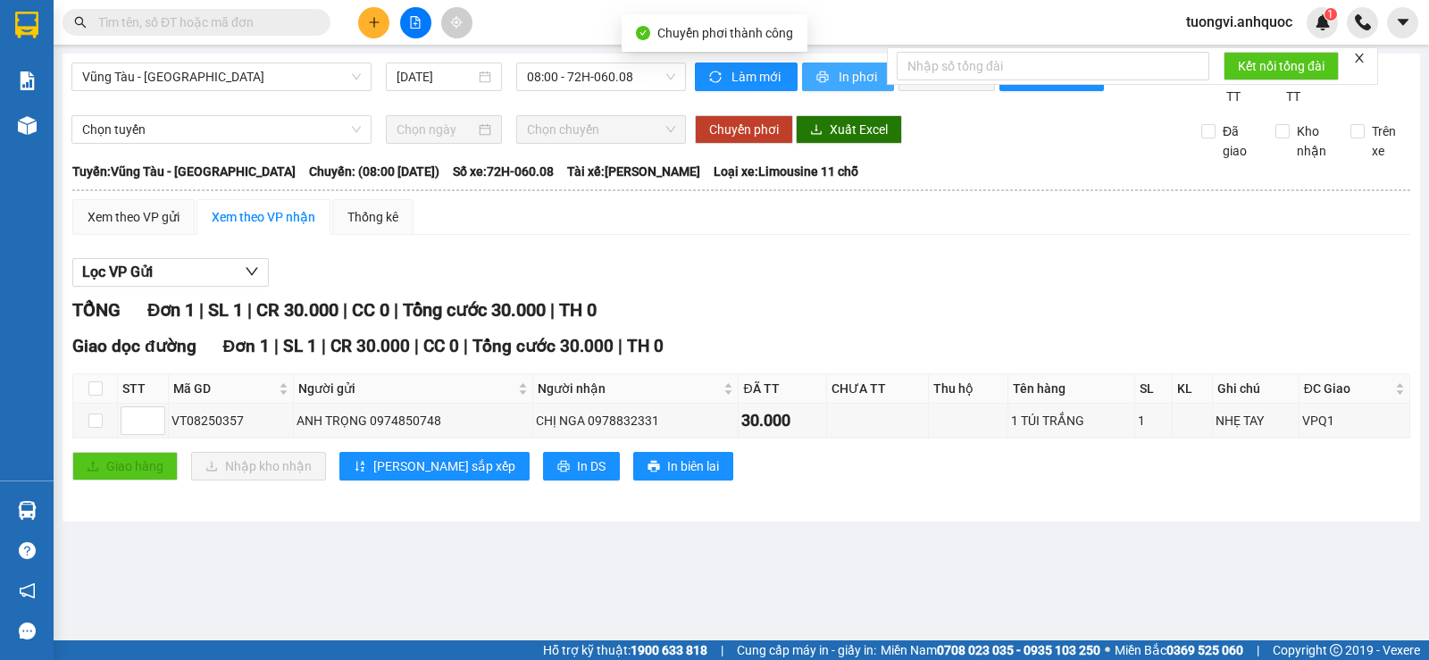
click at [850, 79] on span "In phơi" at bounding box center [858, 77] width 41 height 20
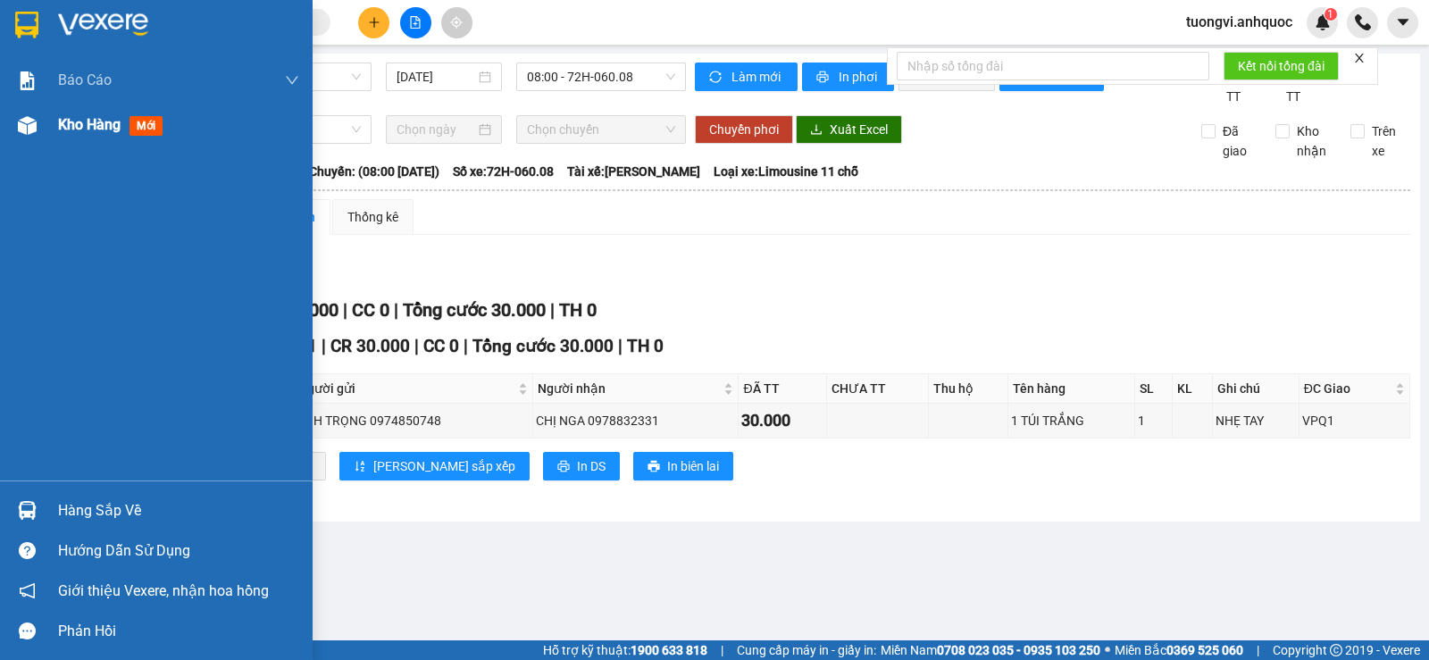
click at [45, 122] on div "Kho hàng mới" at bounding box center [156, 125] width 312 height 45
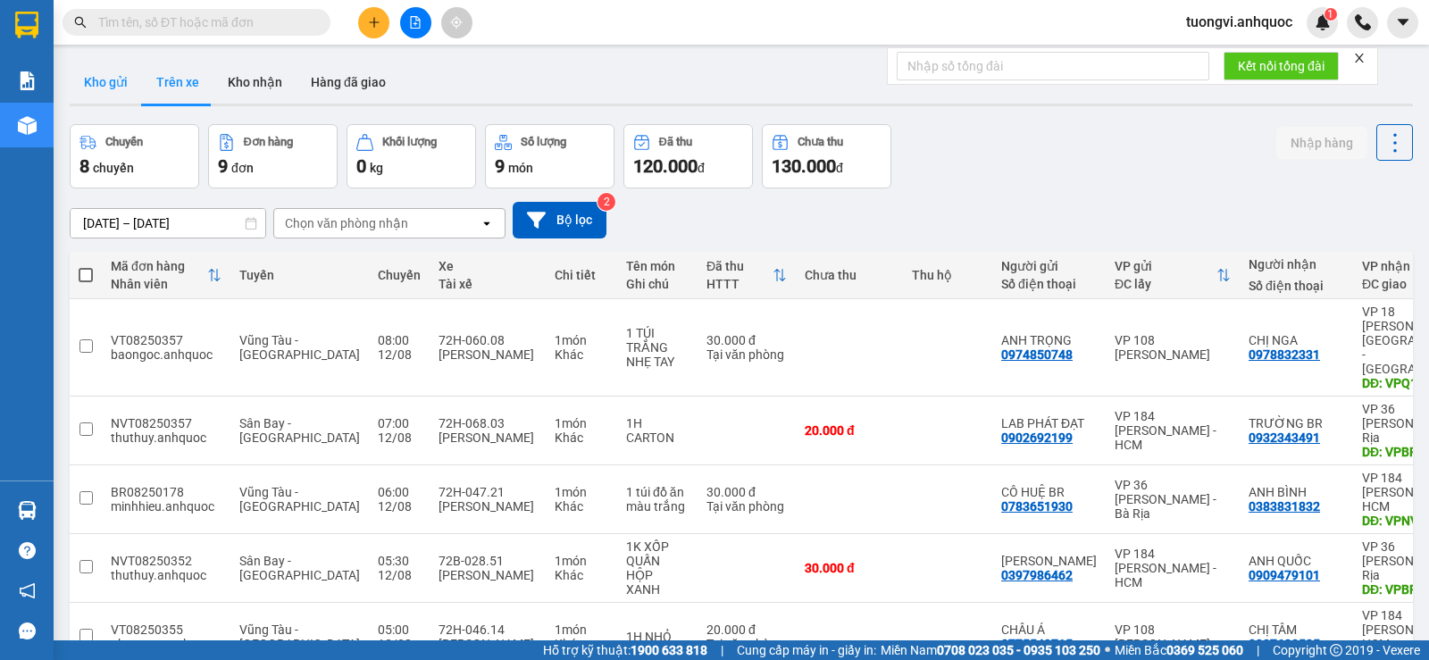
click at [133, 63] on button "Kho gửi" at bounding box center [106, 82] width 72 height 43
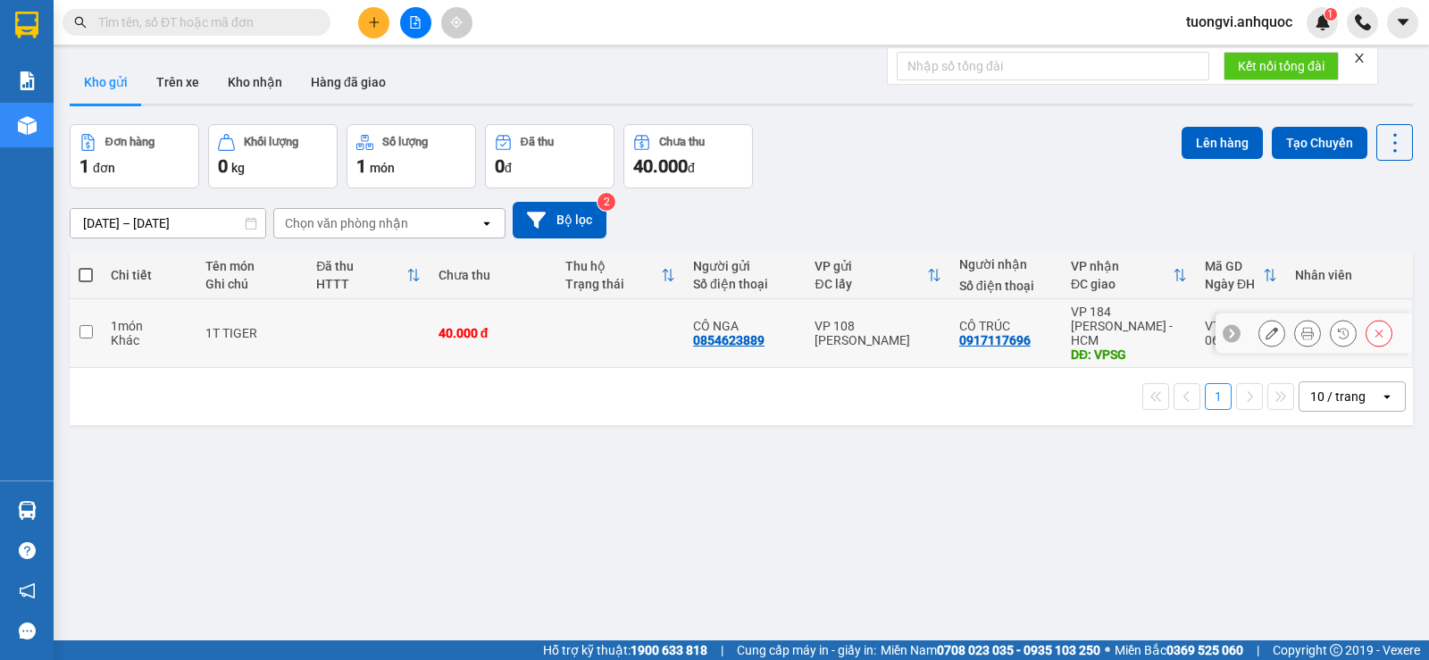
click at [879, 309] on td "VP 108 [PERSON_NAME]" at bounding box center [877, 333] width 144 height 69
checkbox input "true"
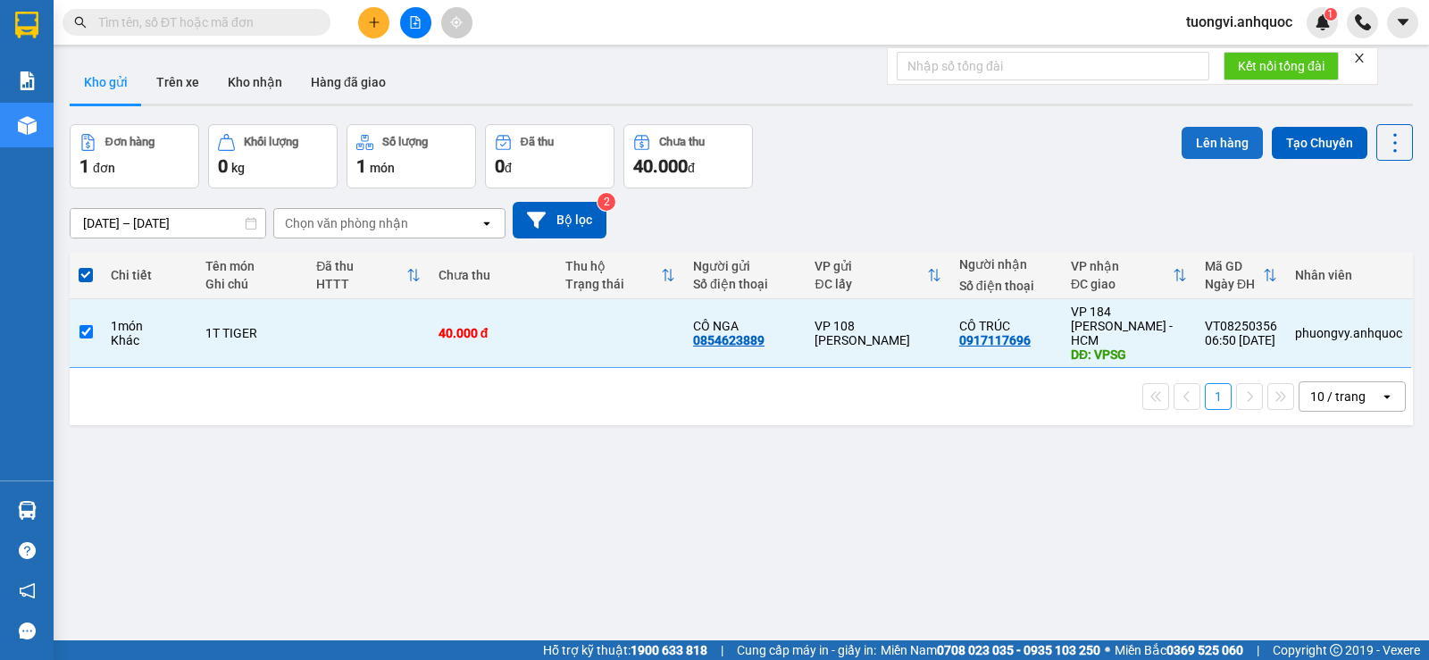
click at [1216, 127] on button "Lên hàng" at bounding box center [1221, 143] width 81 height 32
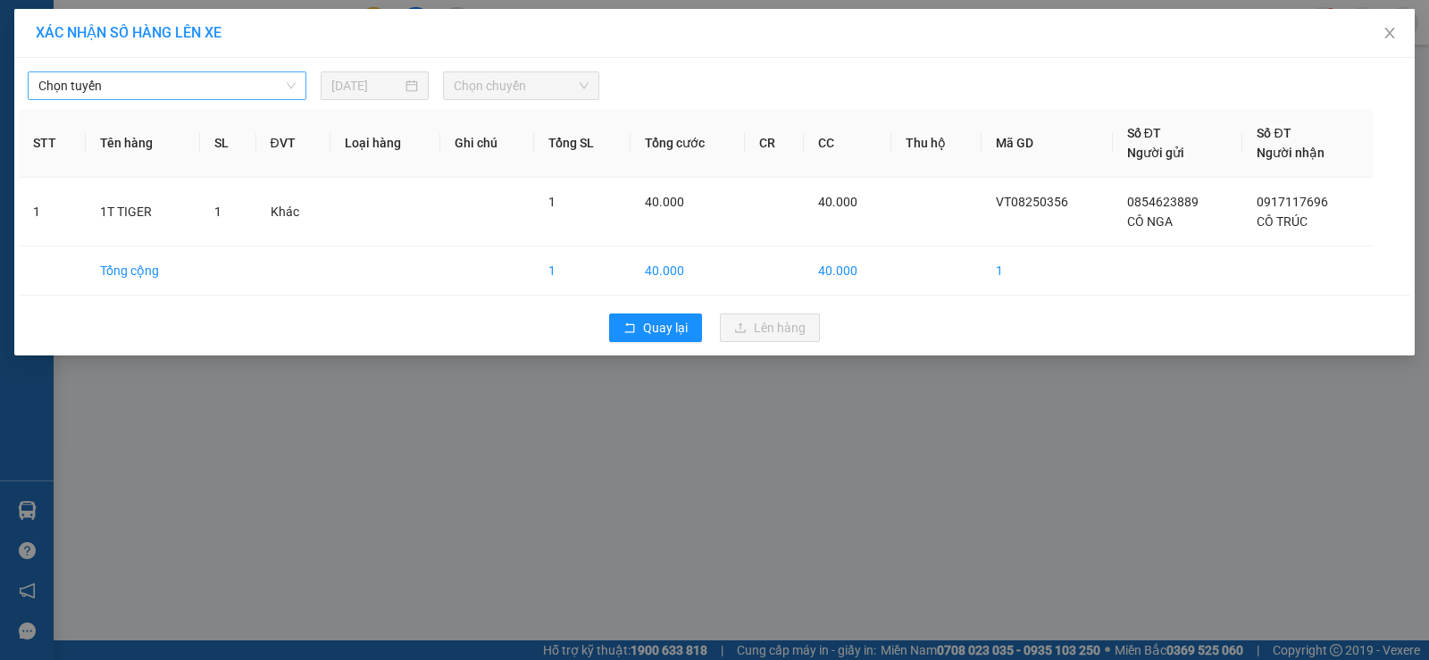
click at [187, 86] on span "Chọn tuyến" at bounding box center [166, 85] width 257 height 27
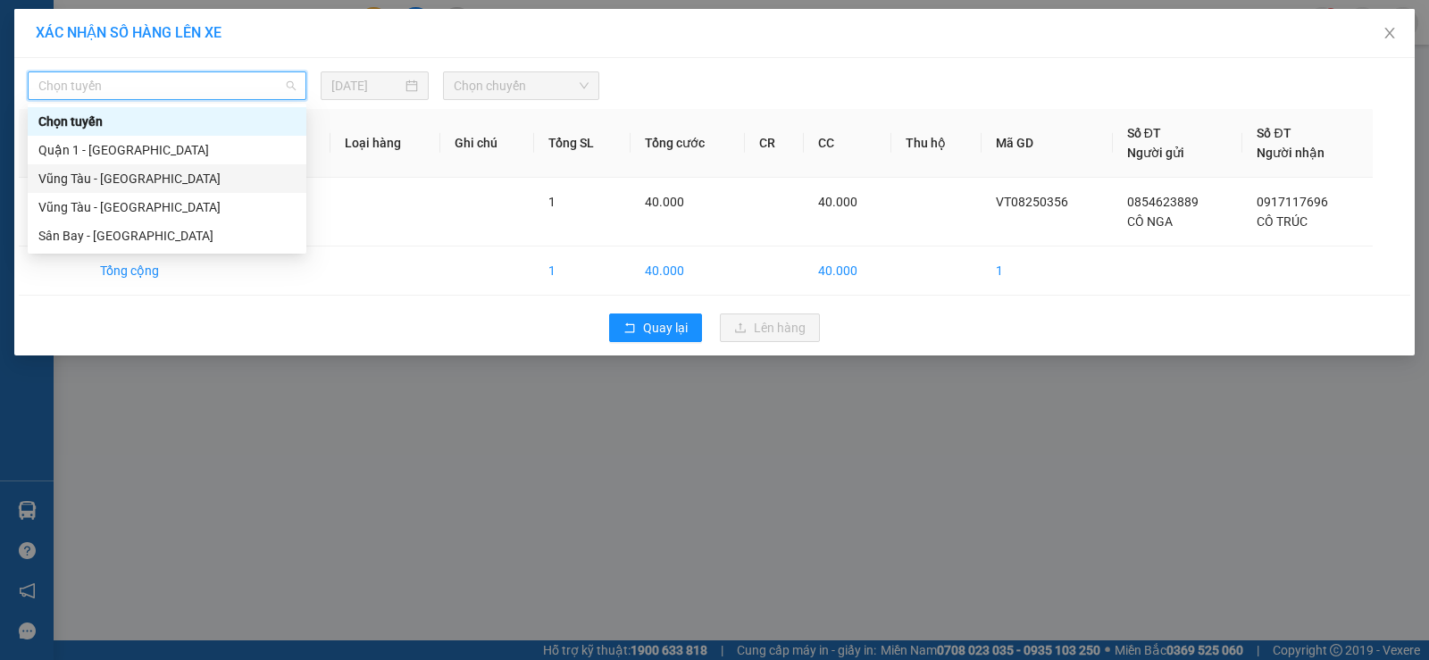
click at [162, 181] on div "Vũng Tàu - Quận 1" at bounding box center [166, 179] width 257 height 20
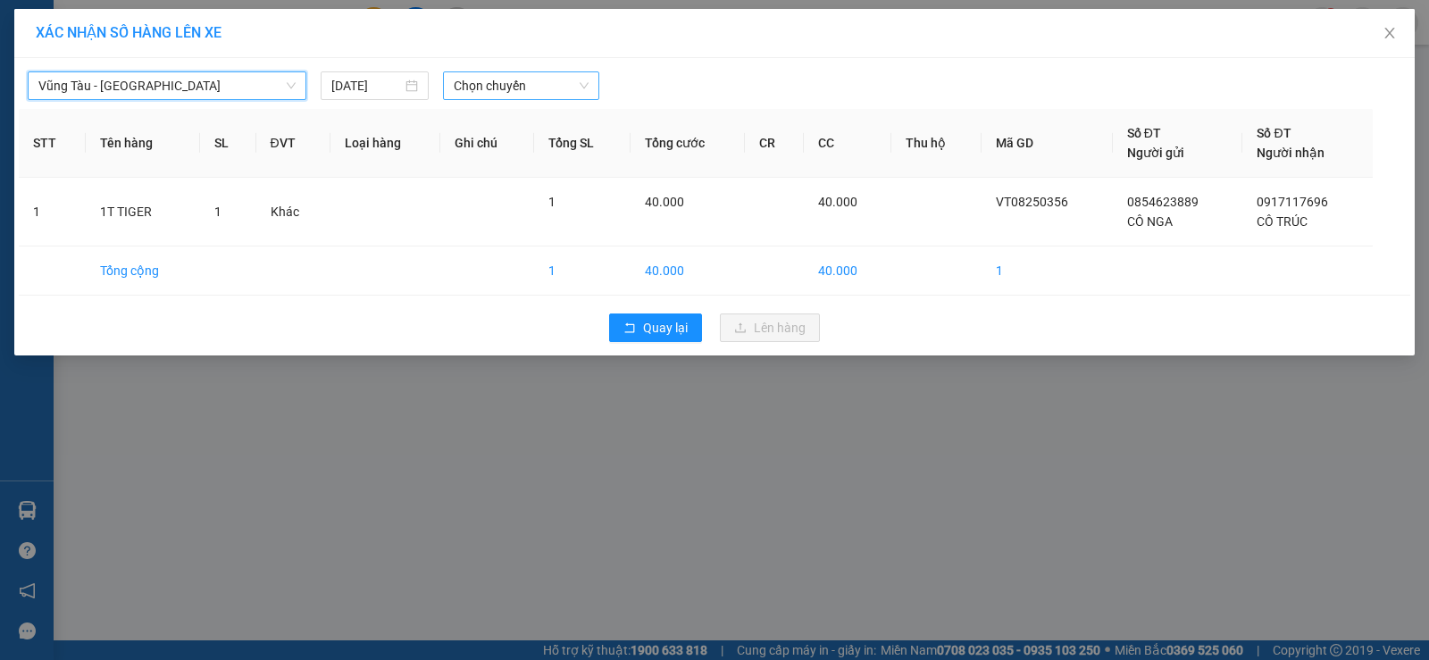
click at [547, 80] on span "Chọn chuyến" at bounding box center [521, 85] width 135 height 27
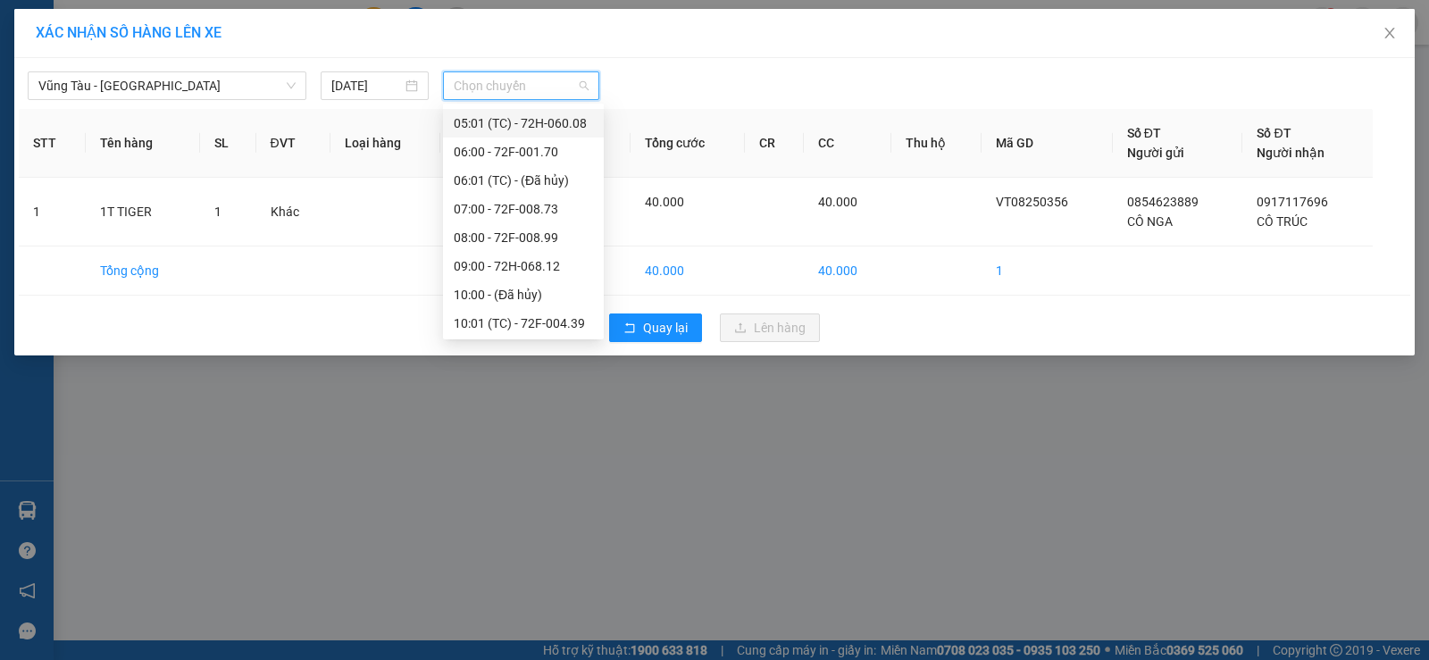
scroll to position [179, 0]
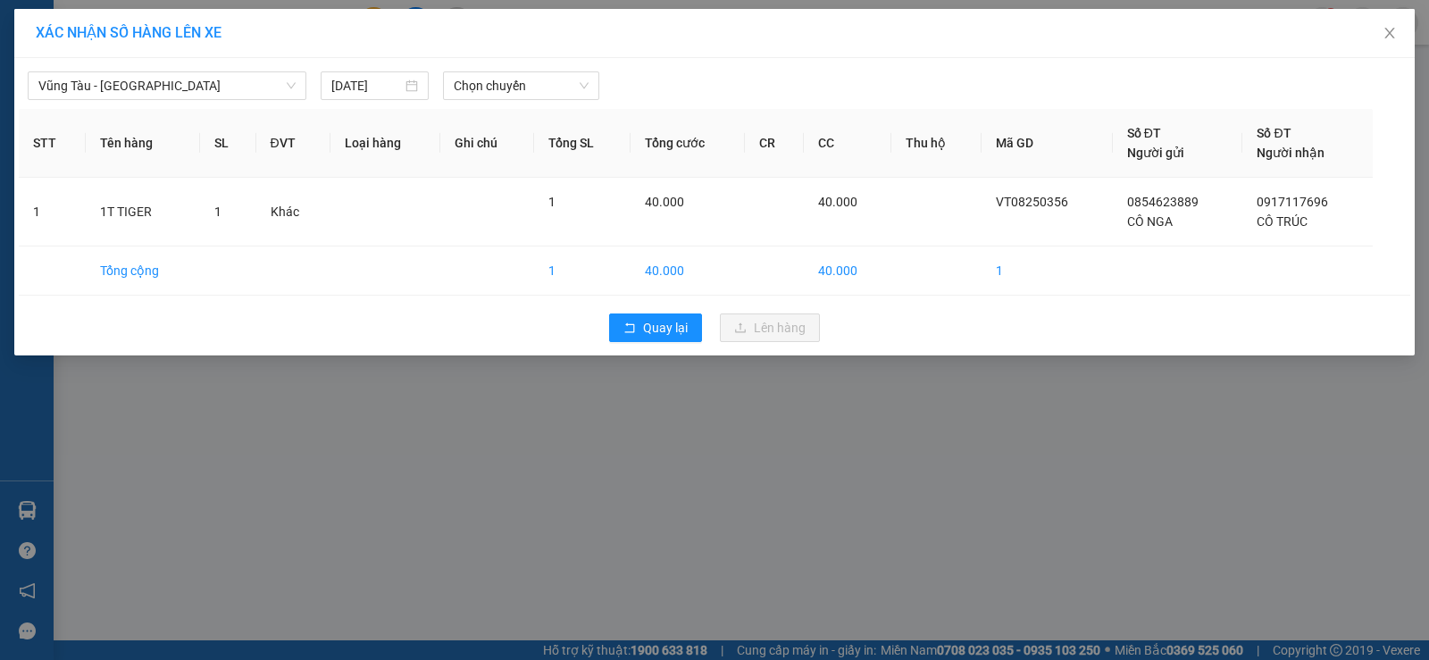
click at [203, 59] on div "Vũng Tàu - Quận 1 11/08/2025 Chọn chuyến STT Tên hàng SL ĐVT Loại hàng Ghi chú …" at bounding box center [714, 206] width 1400 height 297
click at [203, 69] on div "Vũng Tàu - Quận 1 11/08/2025 Chọn chuyến" at bounding box center [714, 80] width 1391 height 37
click at [181, 92] on span "Vũng Tàu - Quận 1" at bounding box center [166, 85] width 257 height 27
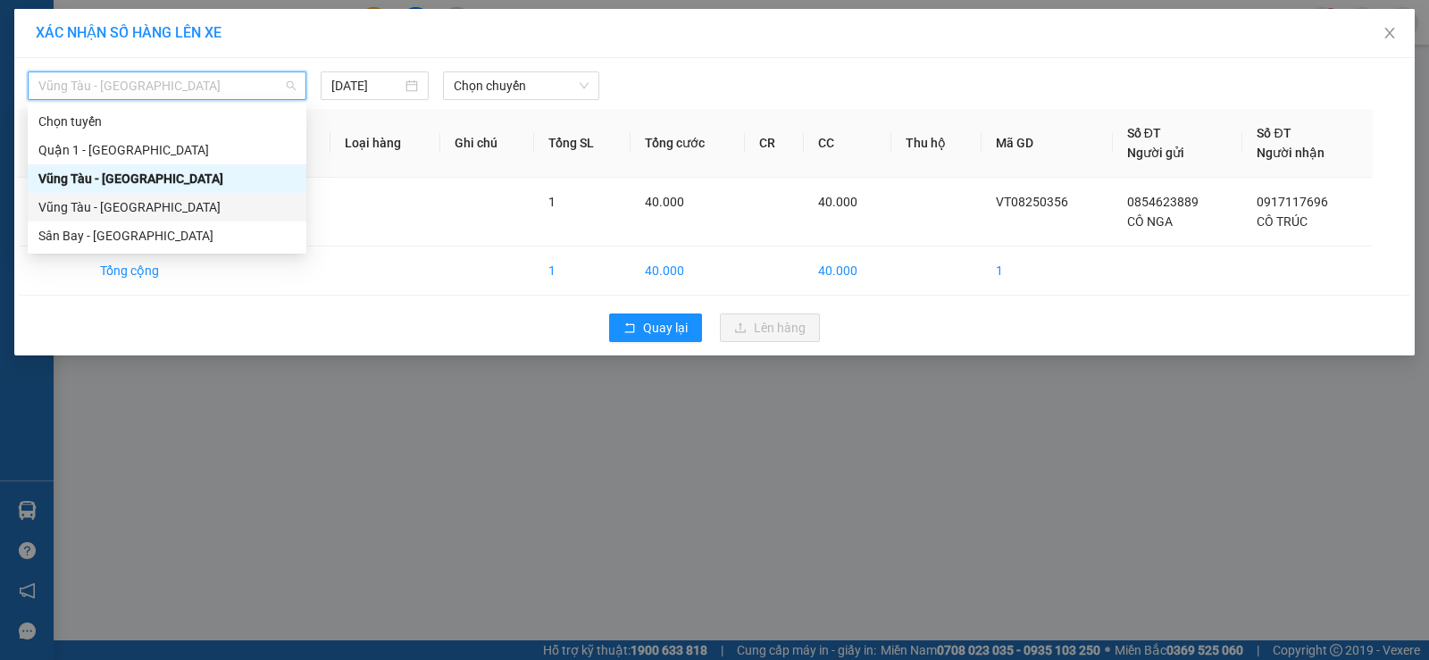
click at [154, 210] on div "Vũng Tàu - Sân Bay" at bounding box center [166, 207] width 257 height 20
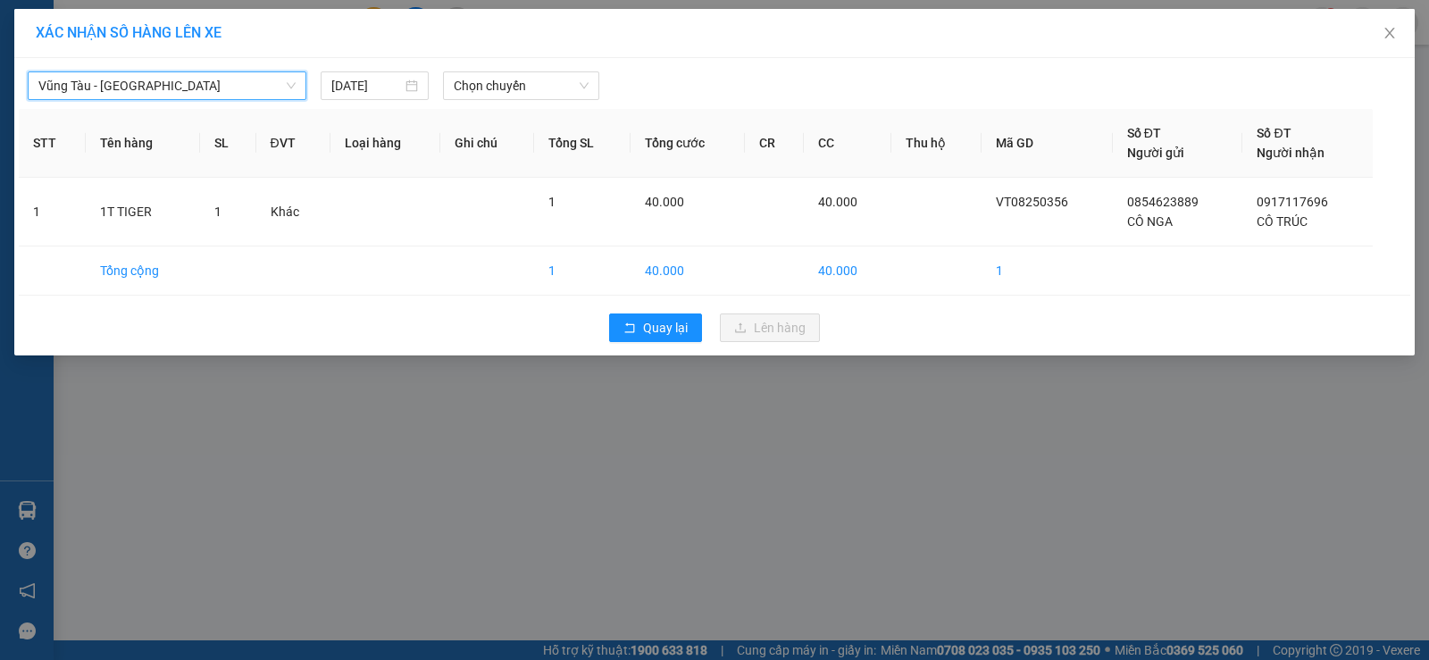
click at [606, 124] on th "Tổng SL" at bounding box center [582, 143] width 96 height 69
drag, startPoint x: 514, startPoint y: 112, endPoint x: 517, endPoint y: 76, distance: 35.8
click at [513, 106] on div "Vũng Tàu - Sân Bay 11/08/2025 Chọn chuyến STT Tên hàng SL ĐVT Loại hàng Ghi chú…" at bounding box center [714, 206] width 1400 height 297
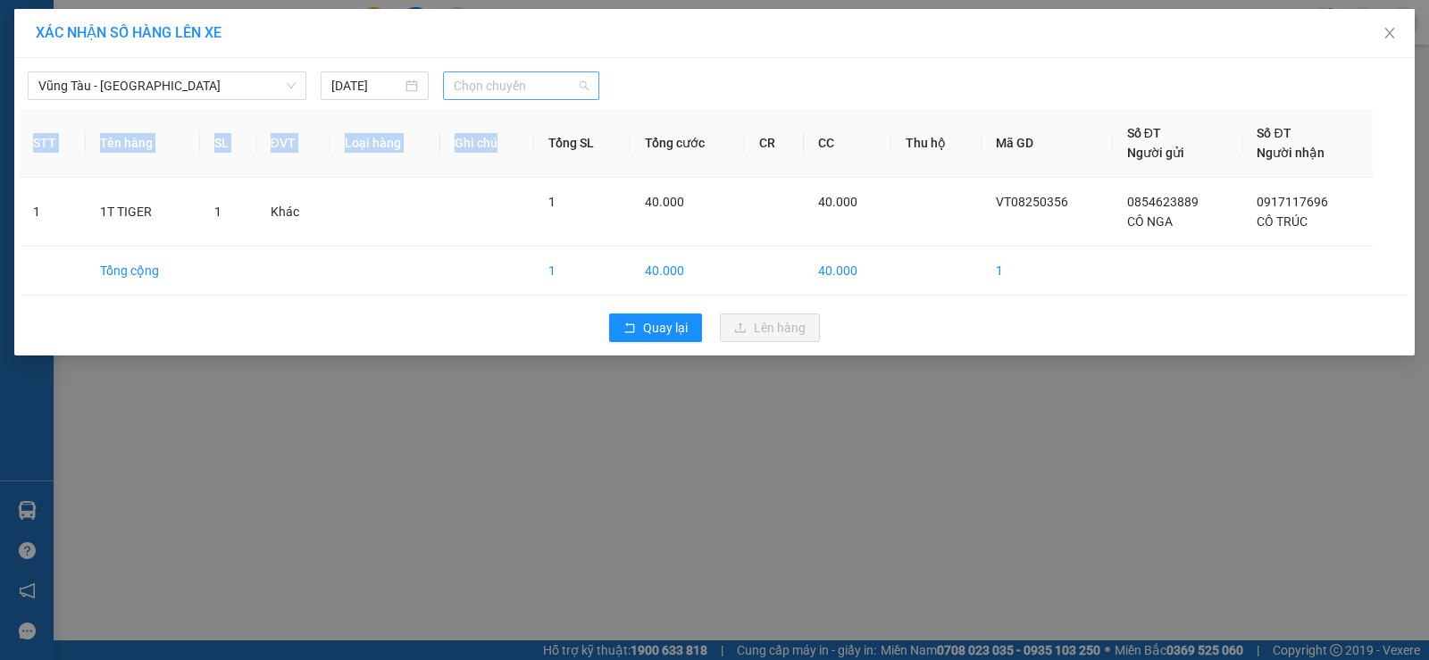
click at [517, 76] on span "Chọn chuyến" at bounding box center [521, 85] width 135 height 27
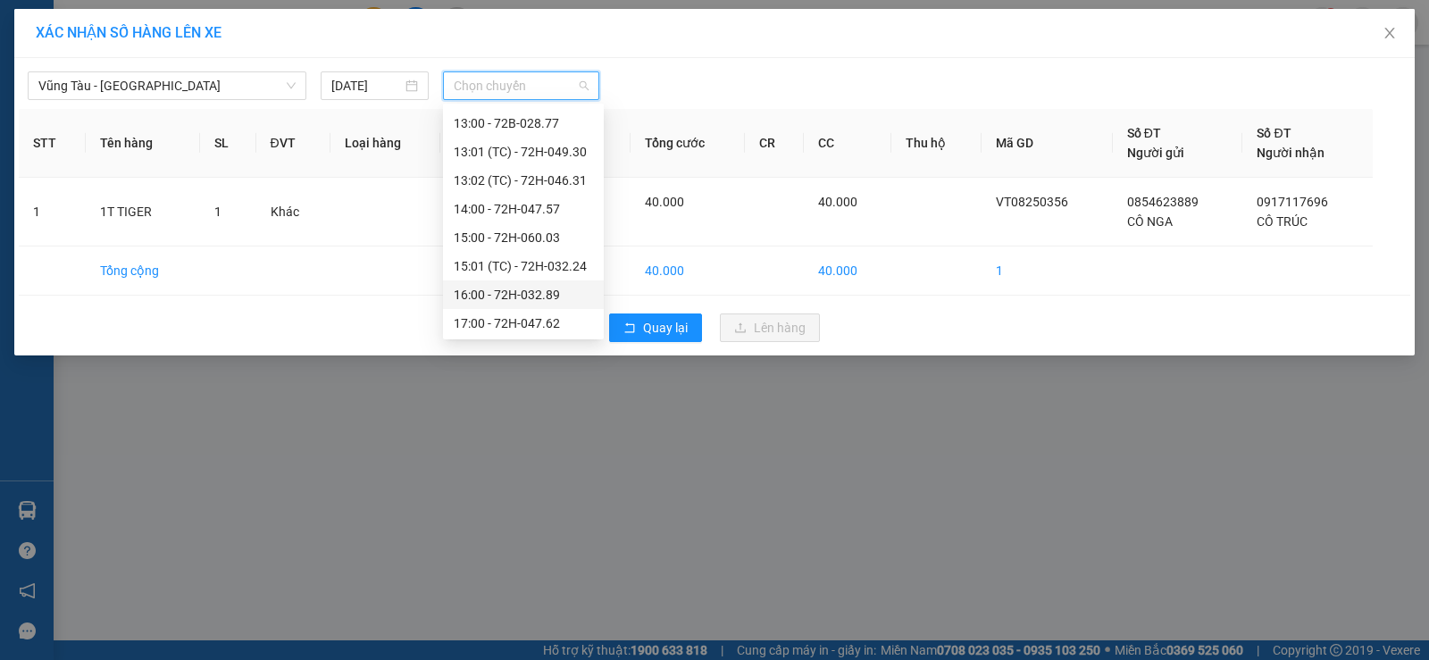
scroll to position [511, 0]
click at [525, 207] on div "13:02 (TC) - 72H-046.31" at bounding box center [523, 211] width 139 height 20
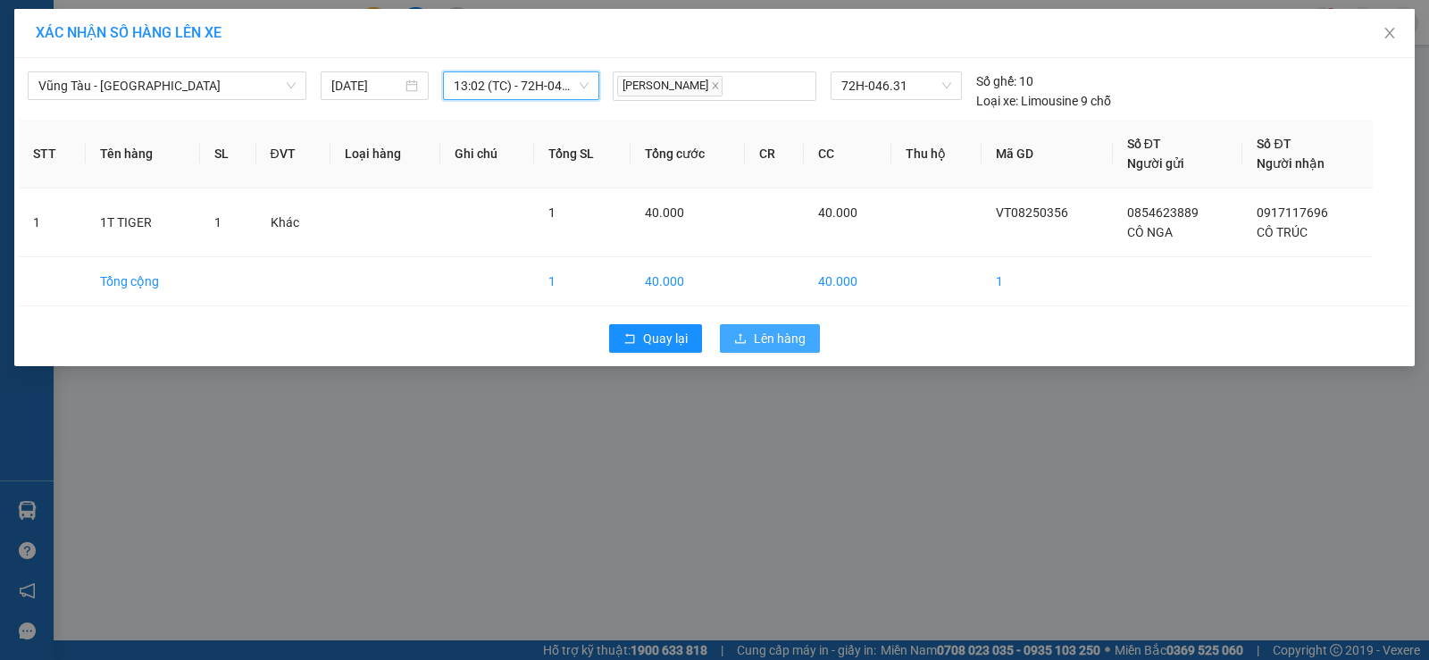
click at [811, 329] on button "Lên hàng" at bounding box center [770, 338] width 100 height 29
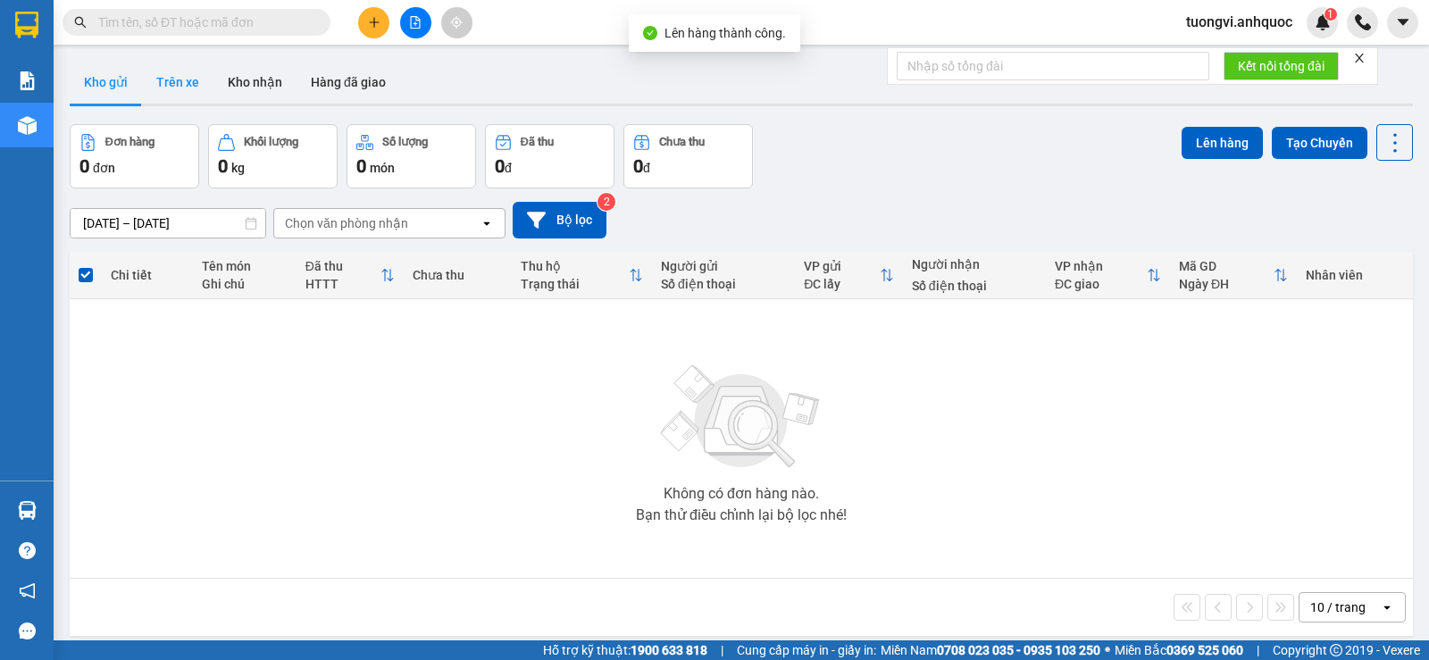
click at [160, 87] on button "Trên xe" at bounding box center [177, 82] width 71 height 43
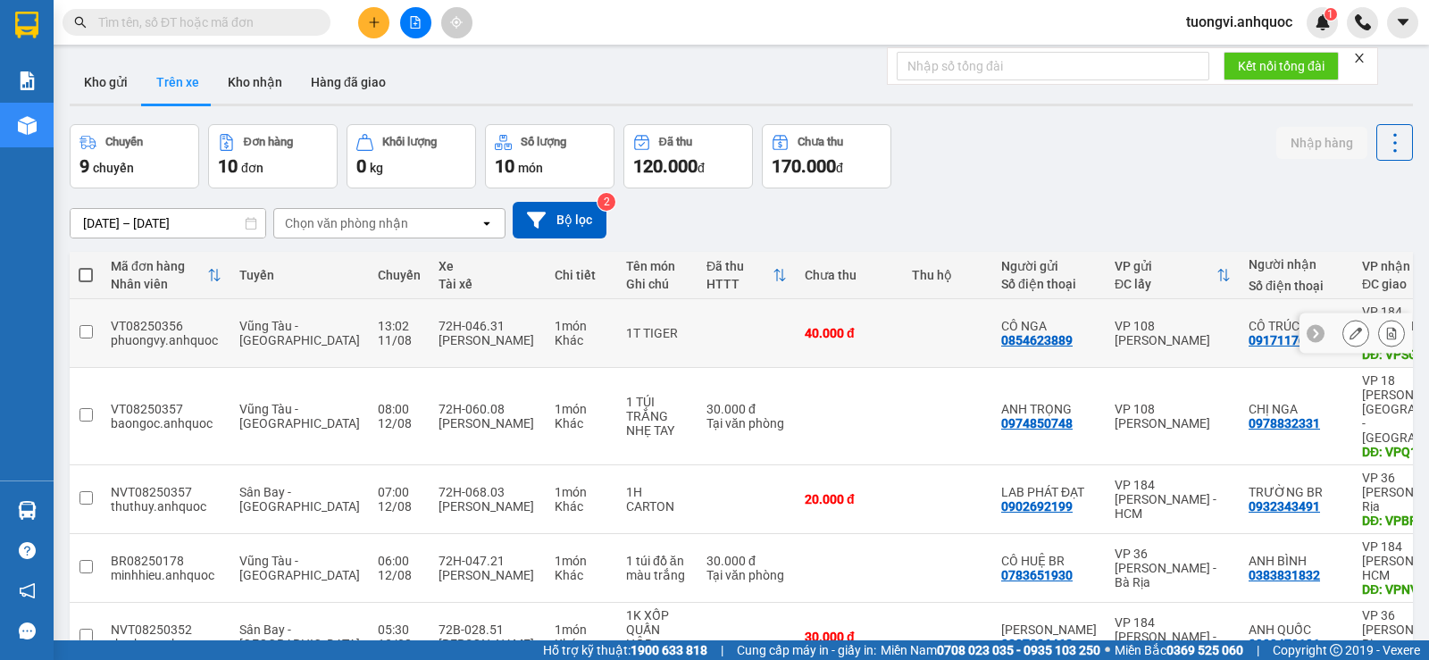
click at [1363, 329] on div at bounding box center [1373, 333] width 62 height 27
click at [1379, 328] on button at bounding box center [1391, 333] width 25 height 31
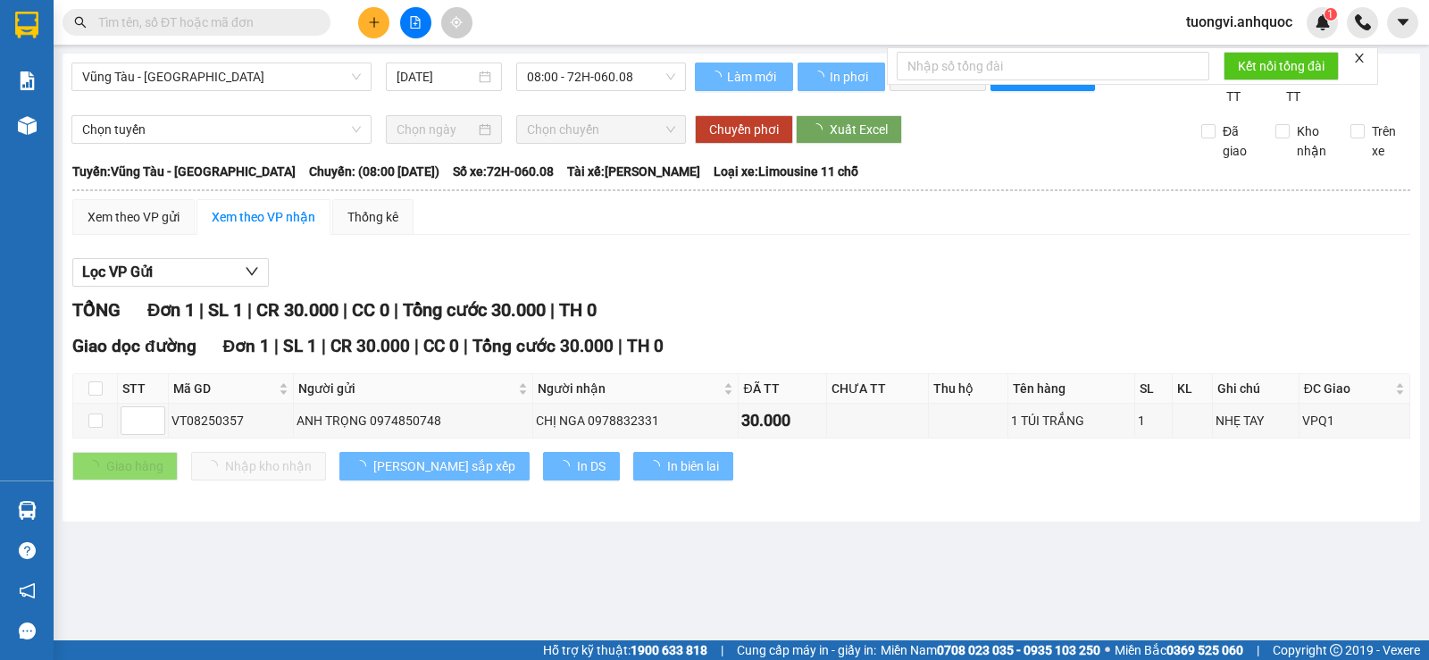
type input "11/08/2025"
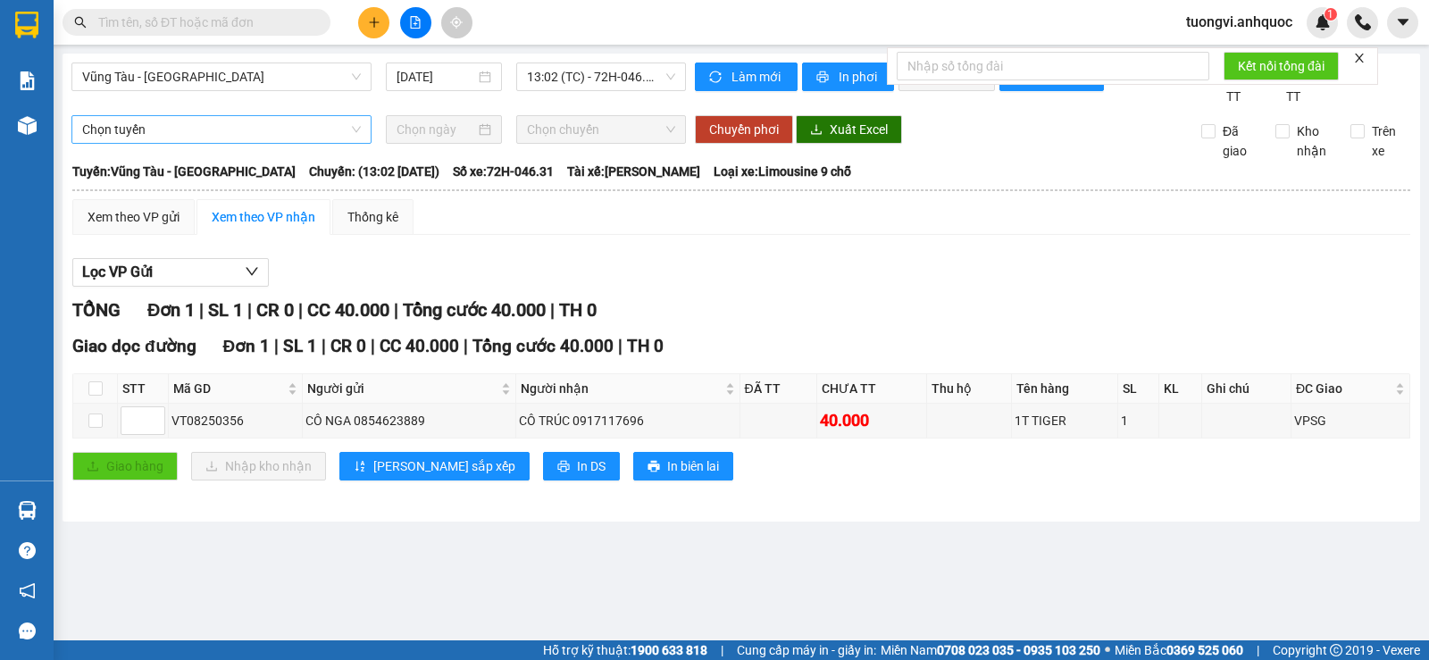
click at [284, 143] on span "Chọn tuyến" at bounding box center [221, 129] width 279 height 27
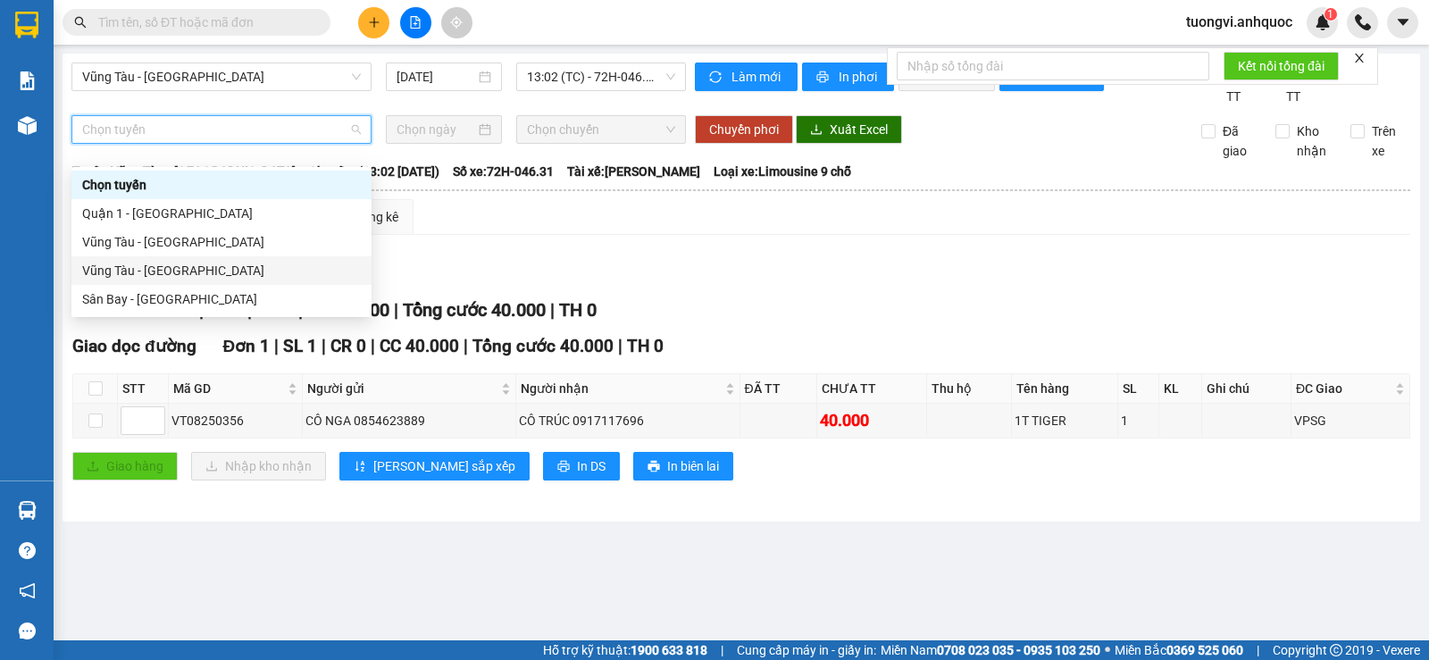
click at [250, 263] on div "Vũng Tàu - Sân Bay" at bounding box center [221, 271] width 279 height 20
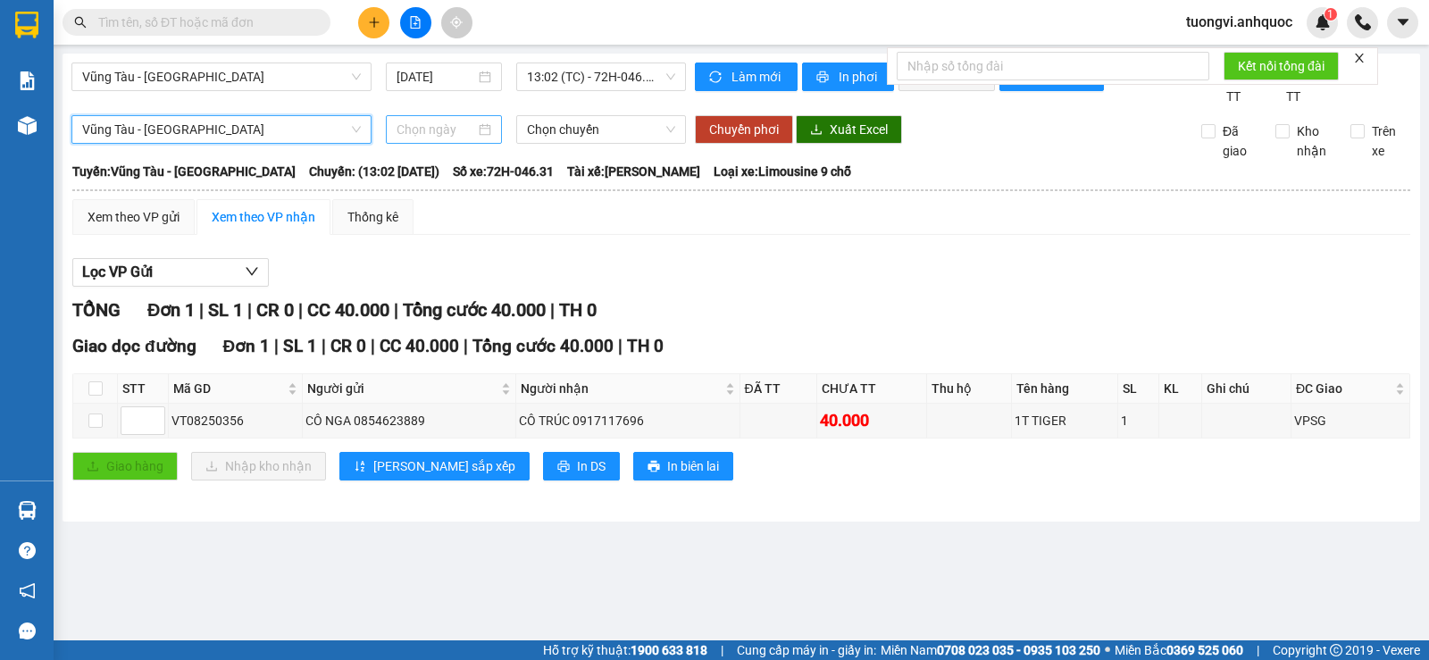
click at [440, 139] on input at bounding box center [435, 130] width 79 height 20
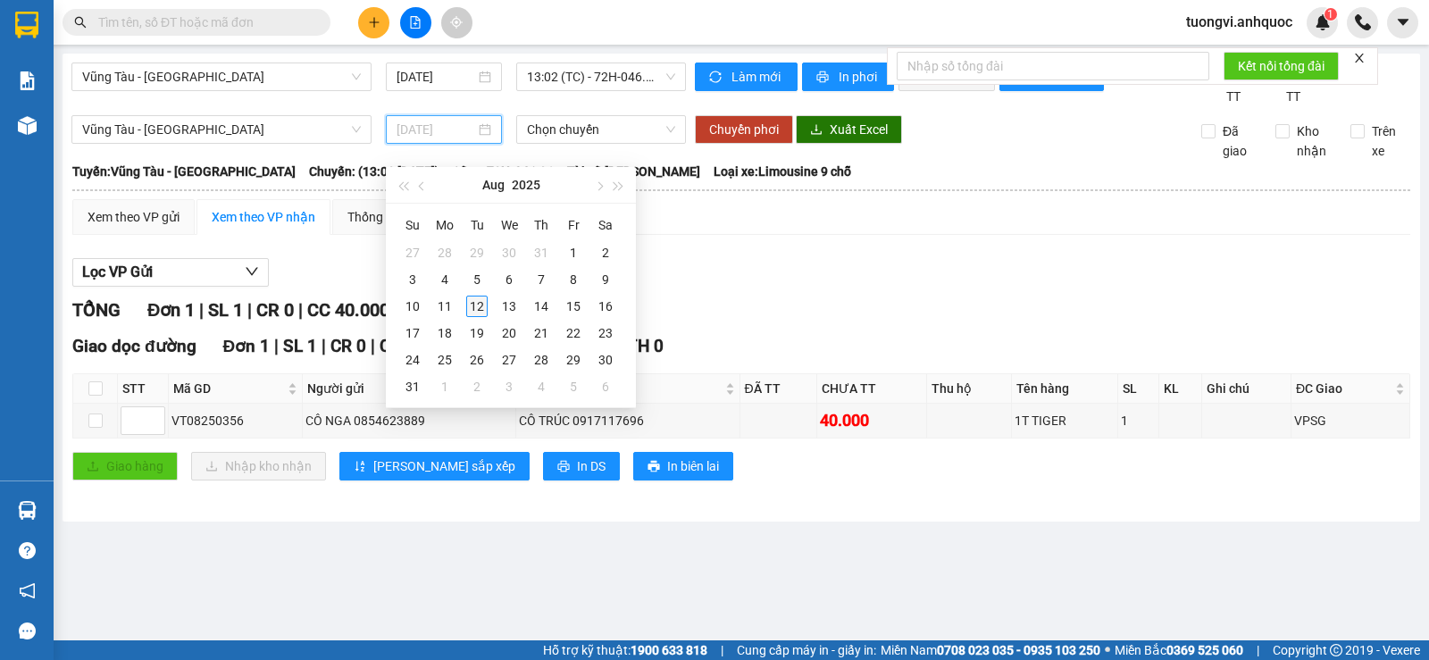
type input "[DATE]"
click at [476, 305] on div "12" at bounding box center [476, 306] width 21 height 21
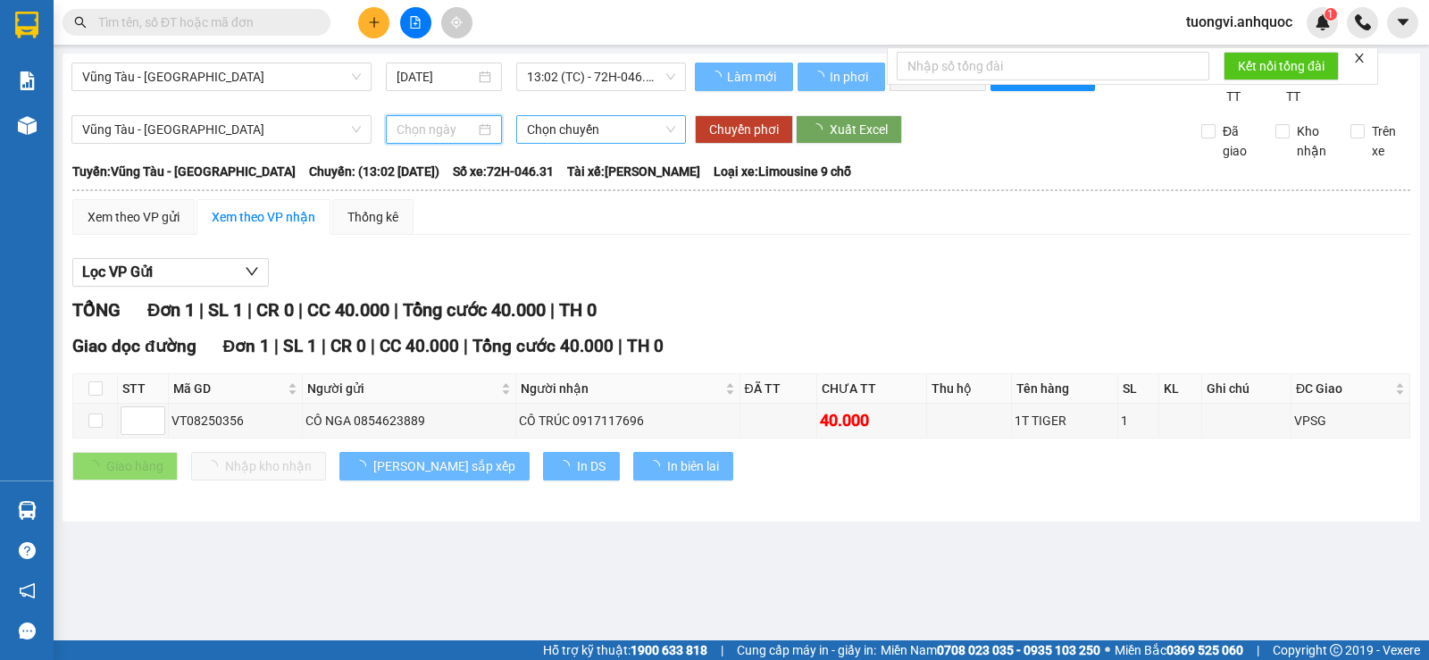
type input "[DATE]"
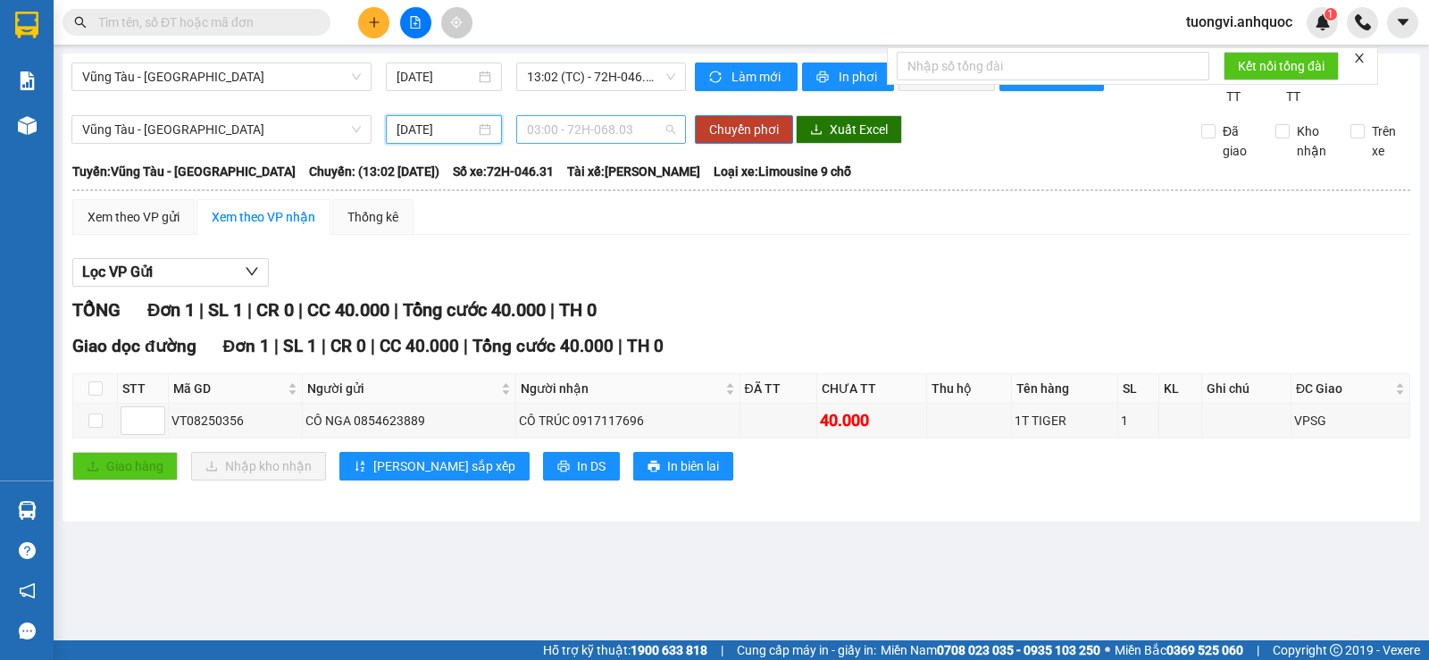
click at [574, 143] on span "03:00 - 72H-068.03" at bounding box center [600, 129] width 147 height 27
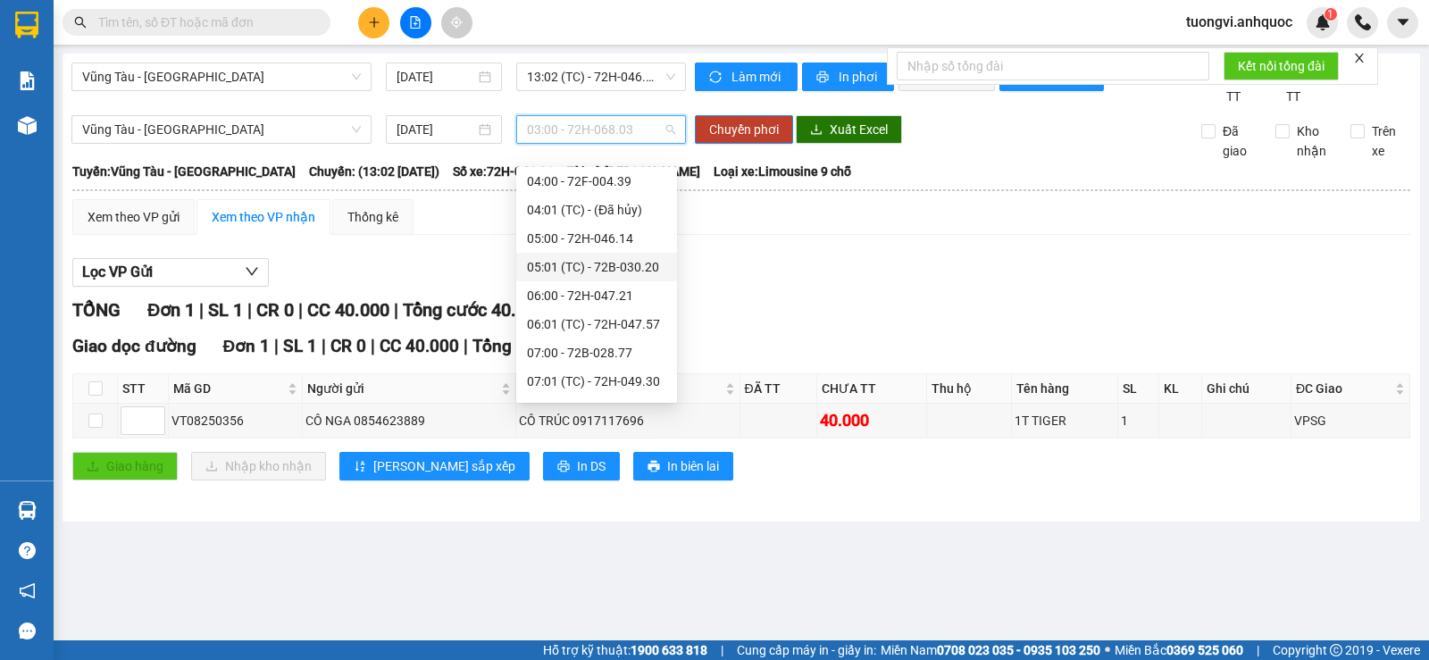
scroll to position [268, 0]
click at [601, 243] on div "08:00 - 72H-046.31" at bounding box center [596, 231] width 161 height 29
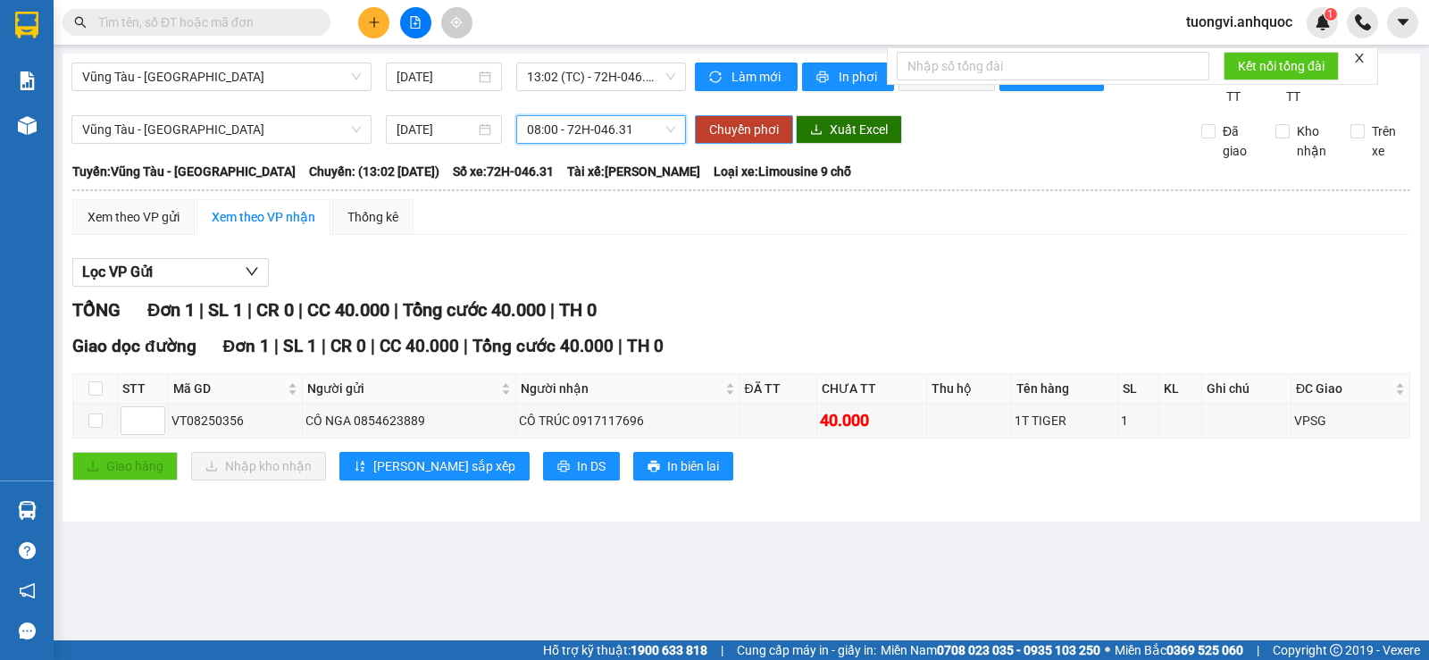
click at [733, 139] on span "Chuyển phơi" at bounding box center [744, 130] width 70 height 20
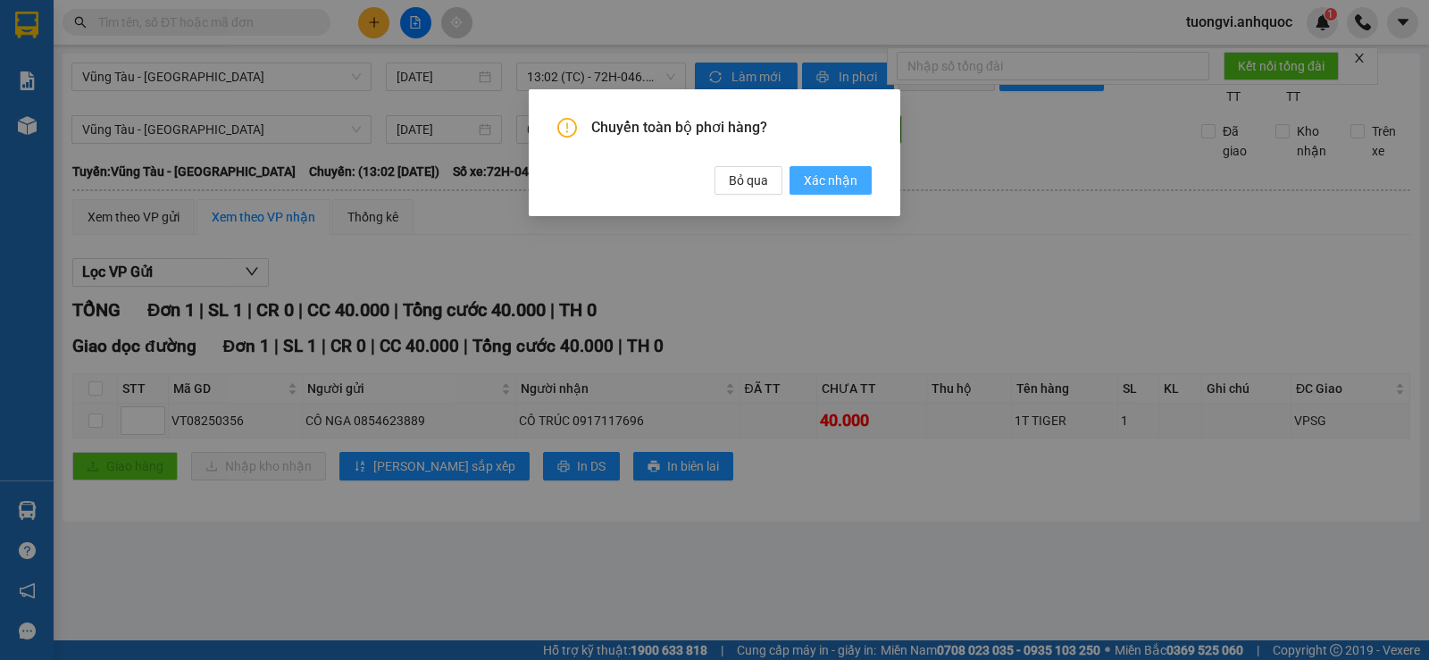
click at [865, 187] on button "Xác nhận" at bounding box center [830, 180] width 82 height 29
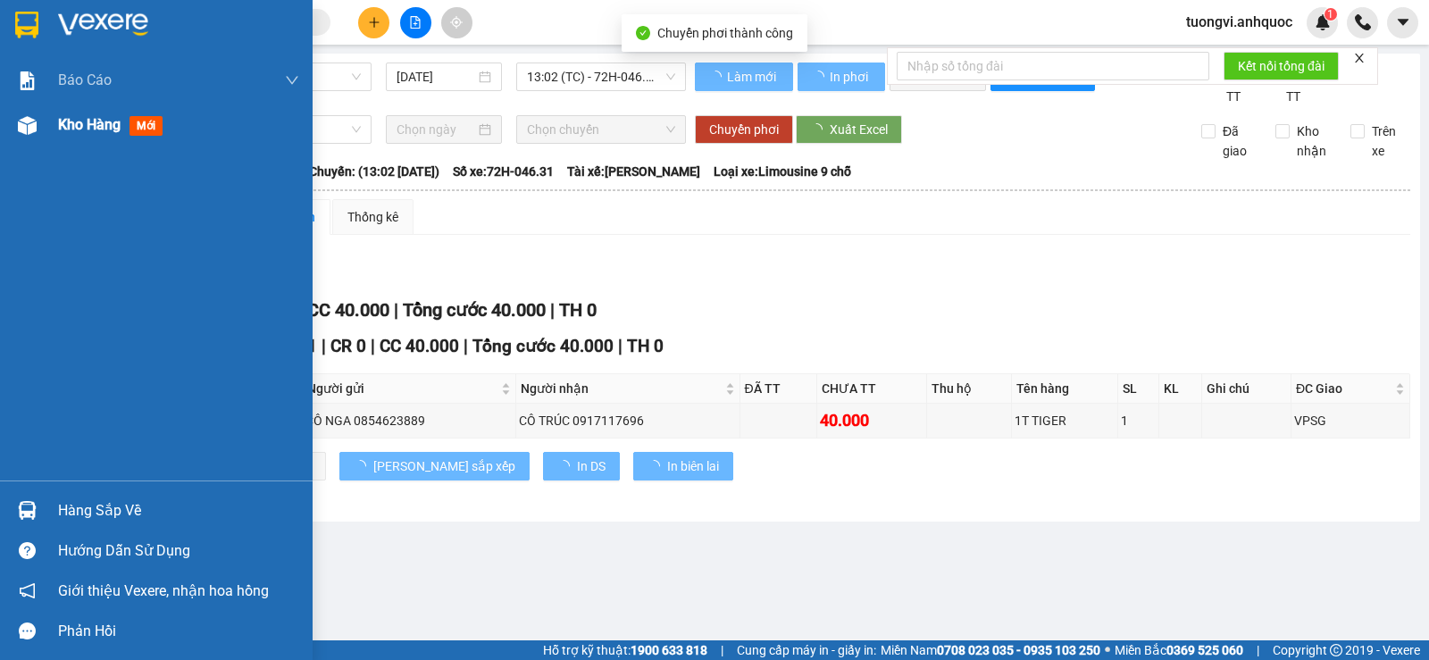
type input "[DATE]"
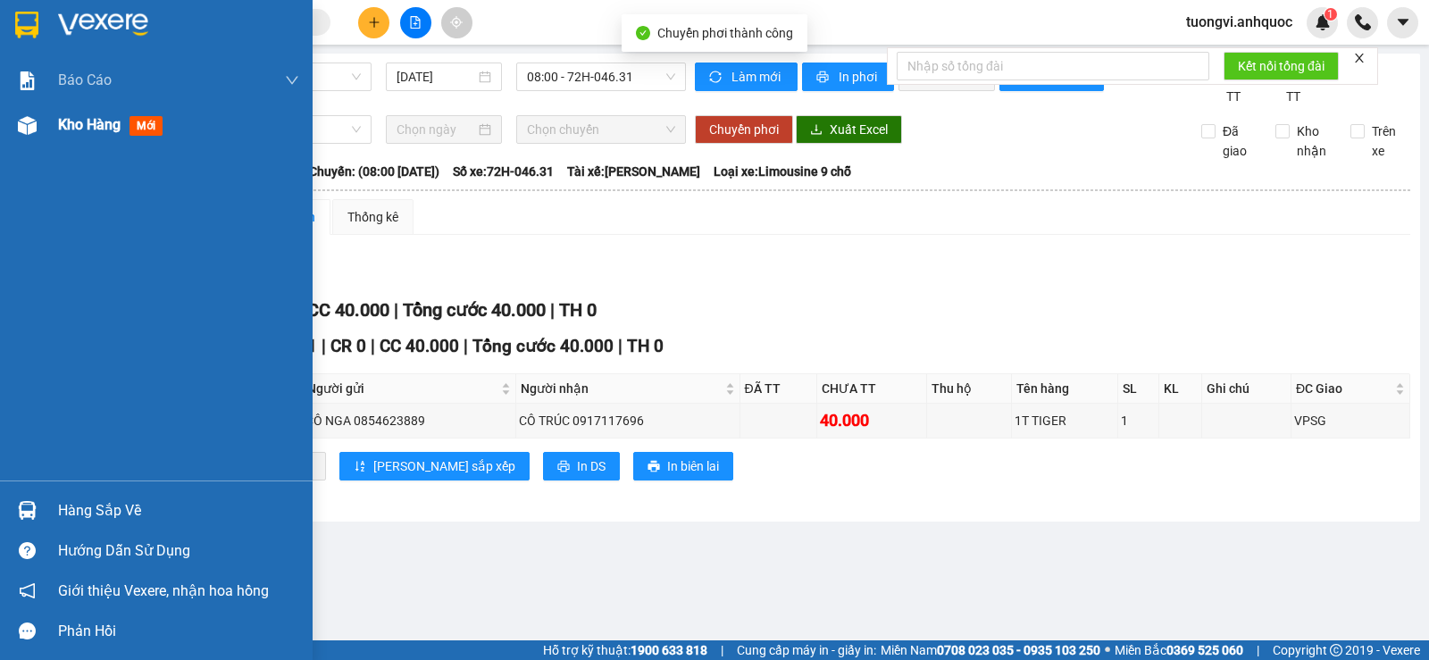
click at [54, 126] on div "Kho hàng mới" at bounding box center [156, 125] width 312 height 45
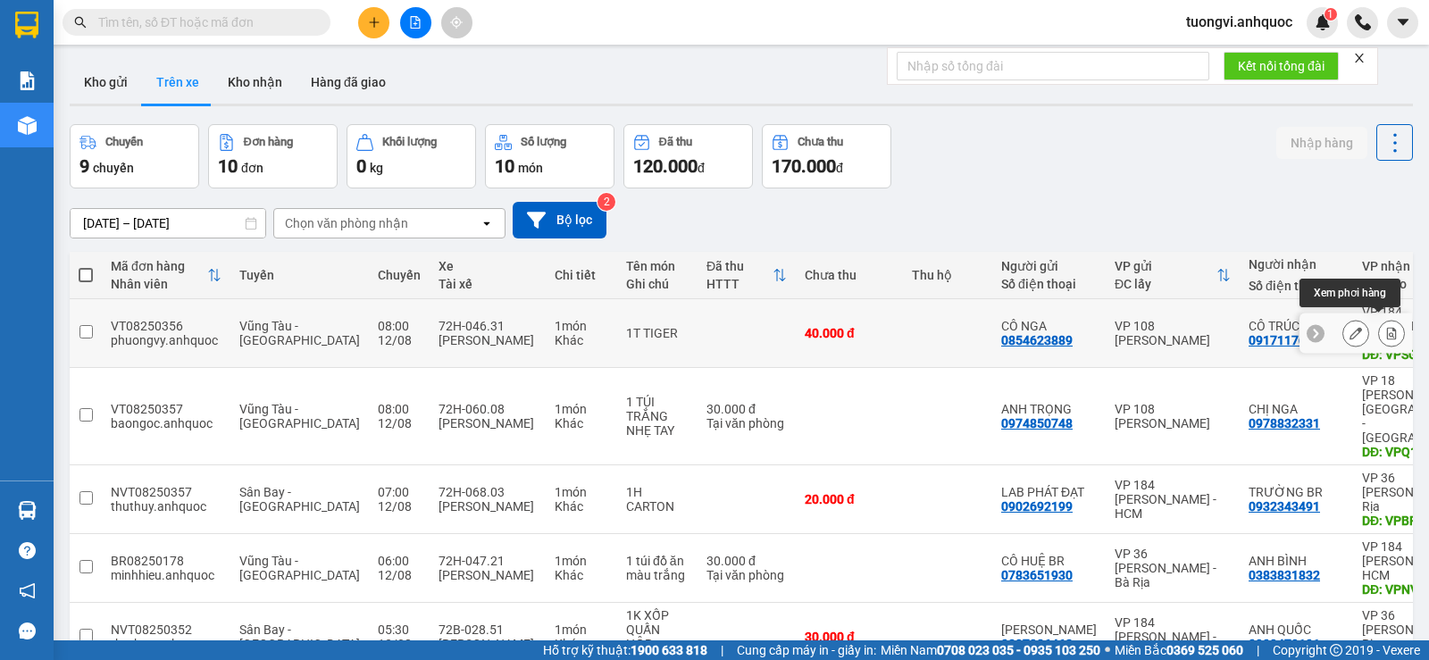
click at [1385, 327] on icon at bounding box center [1391, 333] width 12 height 12
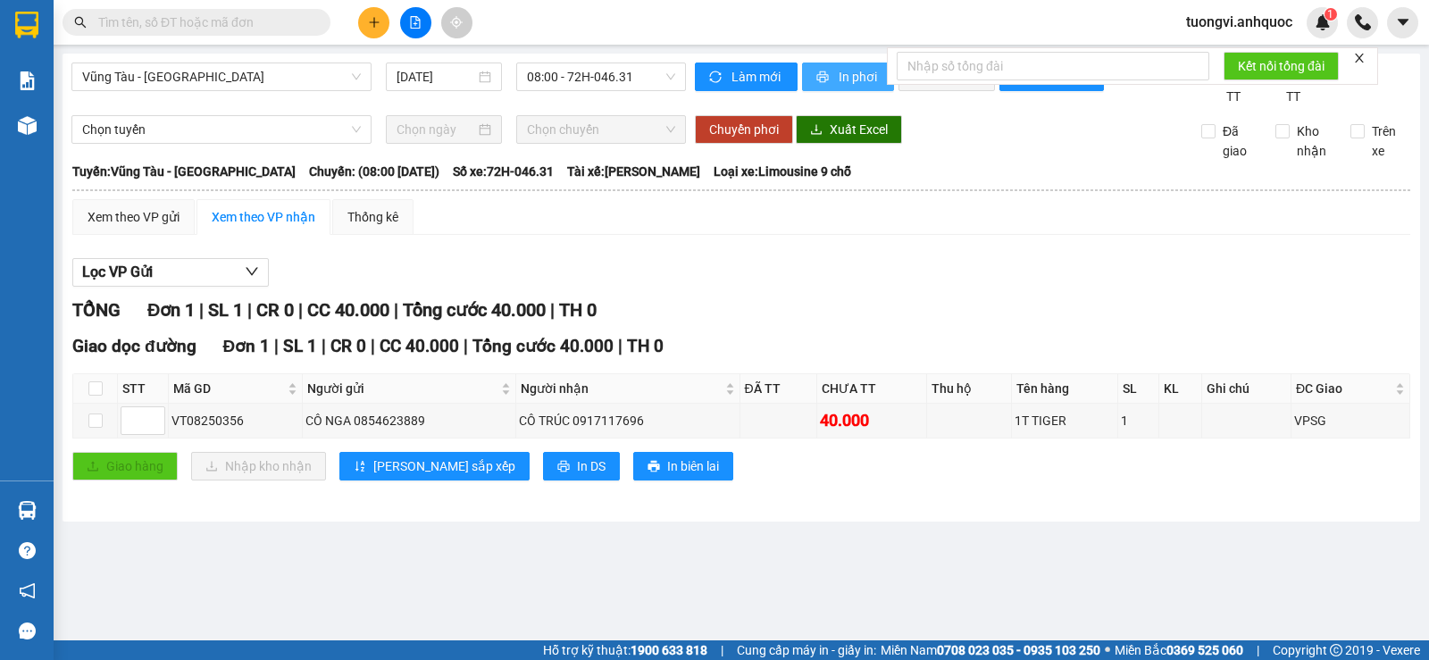
click at [857, 78] on span "In phơi" at bounding box center [858, 77] width 41 height 20
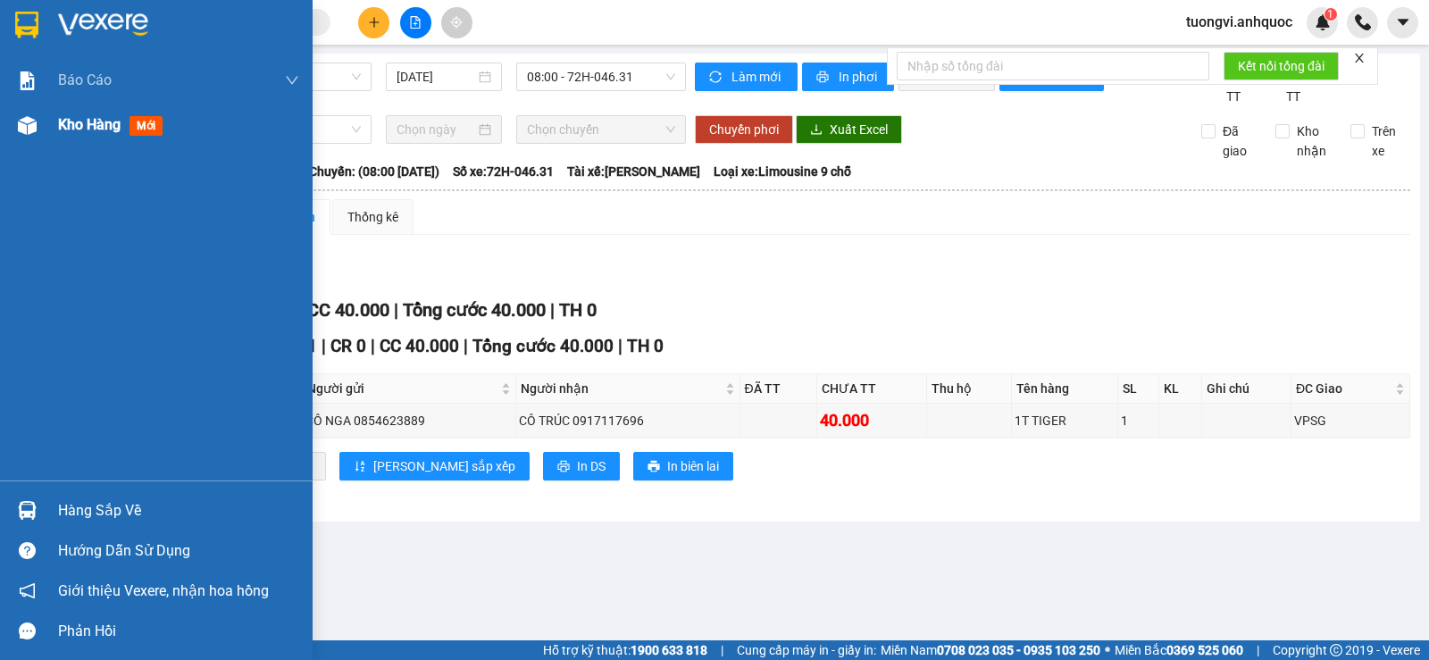
click at [24, 125] on img at bounding box center [27, 125] width 19 height 19
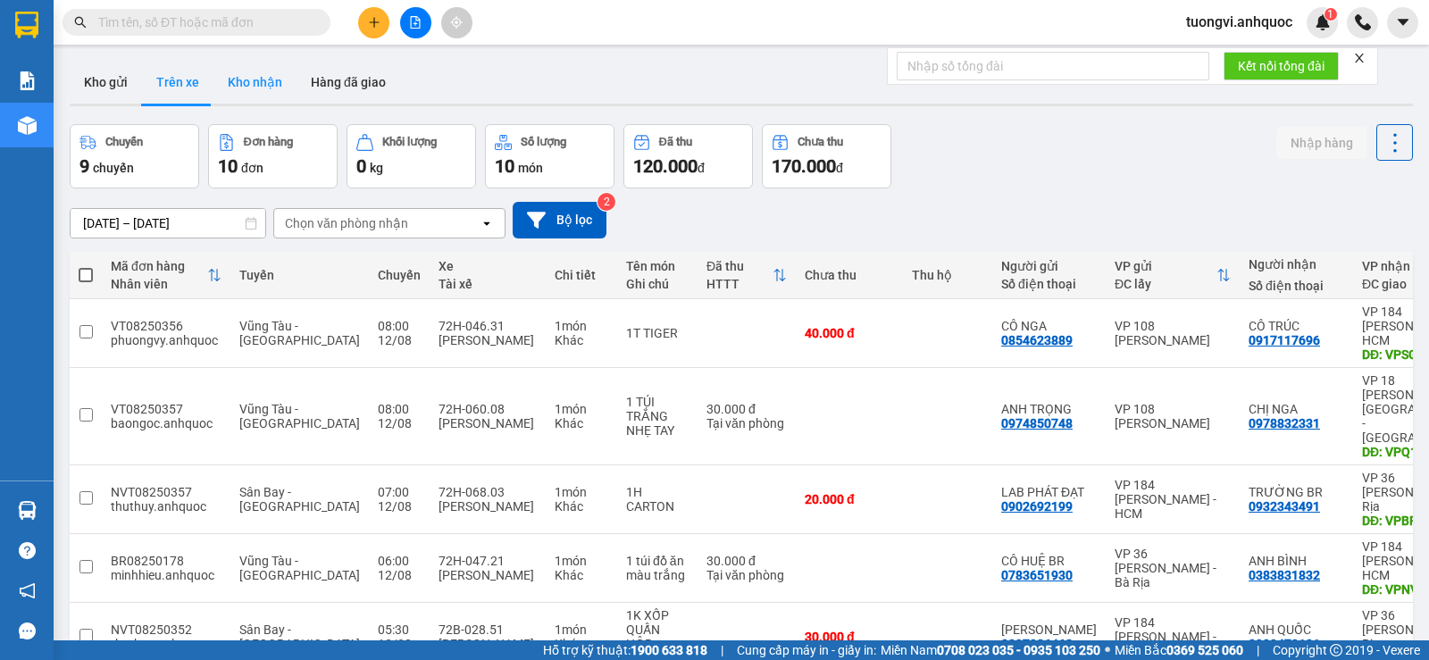
click at [231, 81] on button "Kho nhận" at bounding box center [254, 82] width 83 height 43
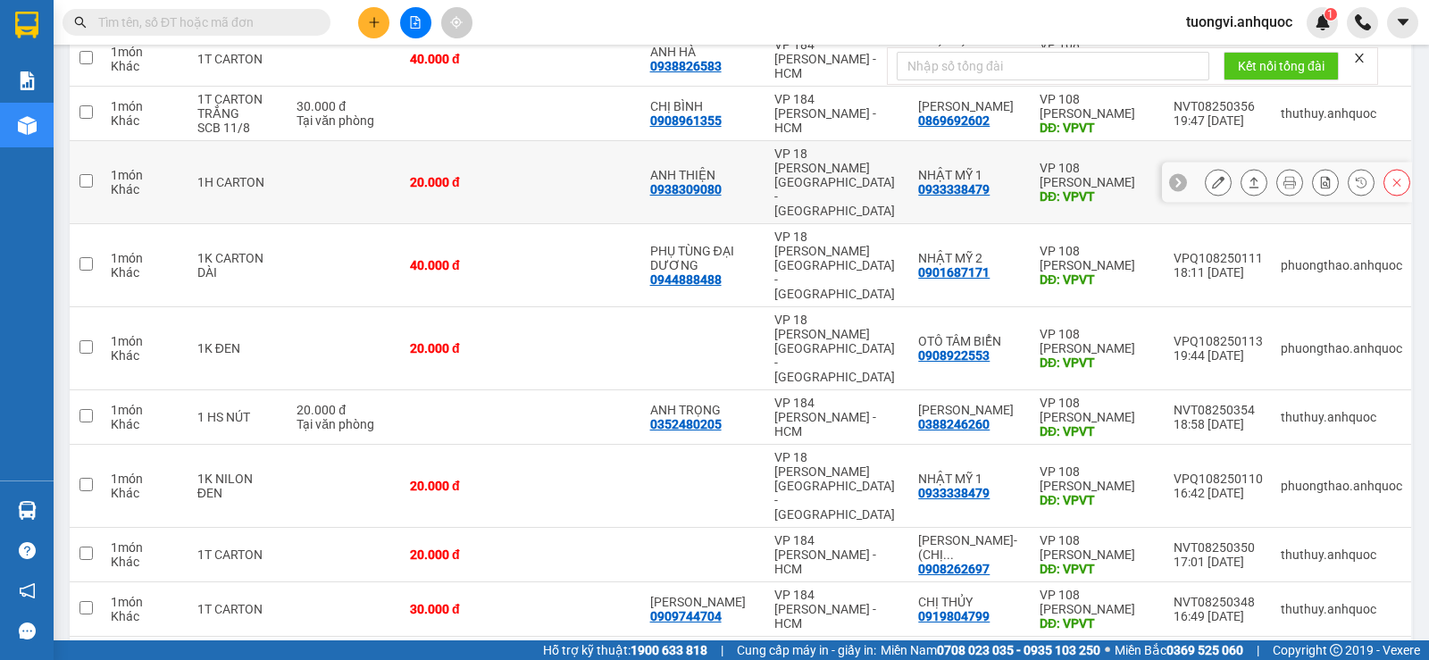
scroll to position [277, 0]
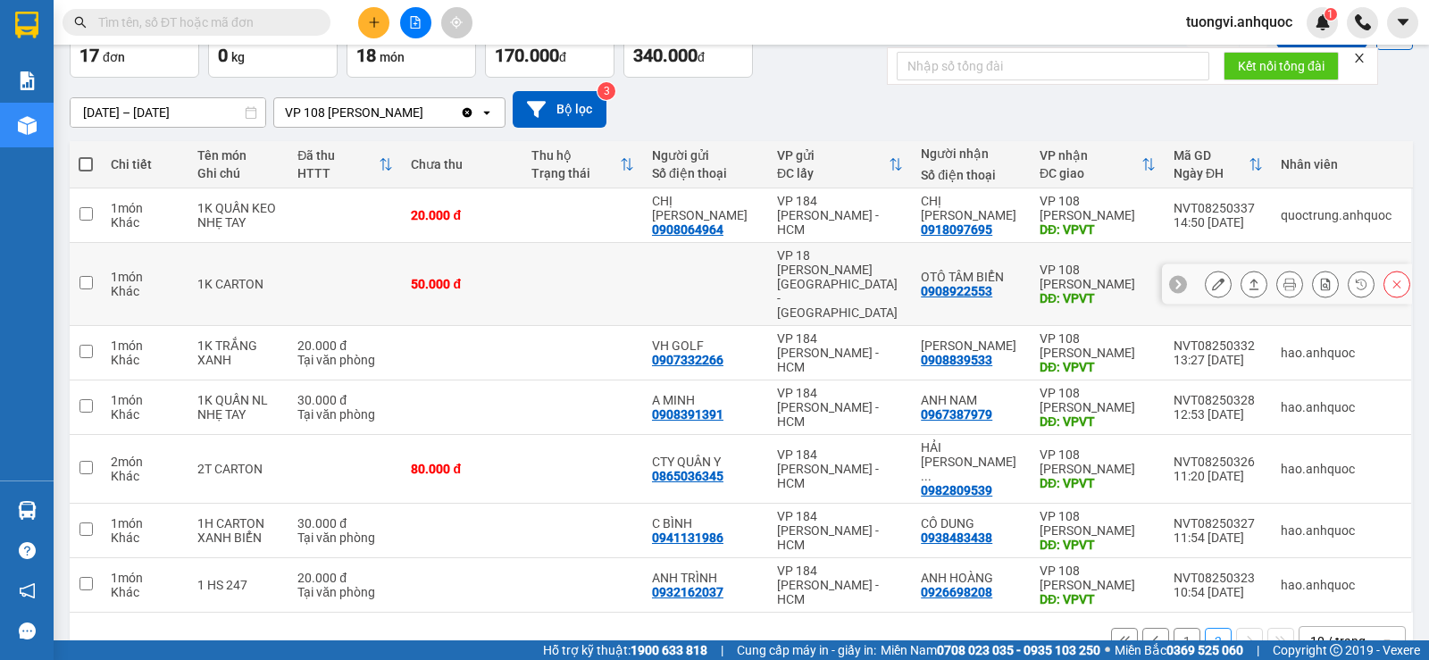
scroll to position [113, 0]
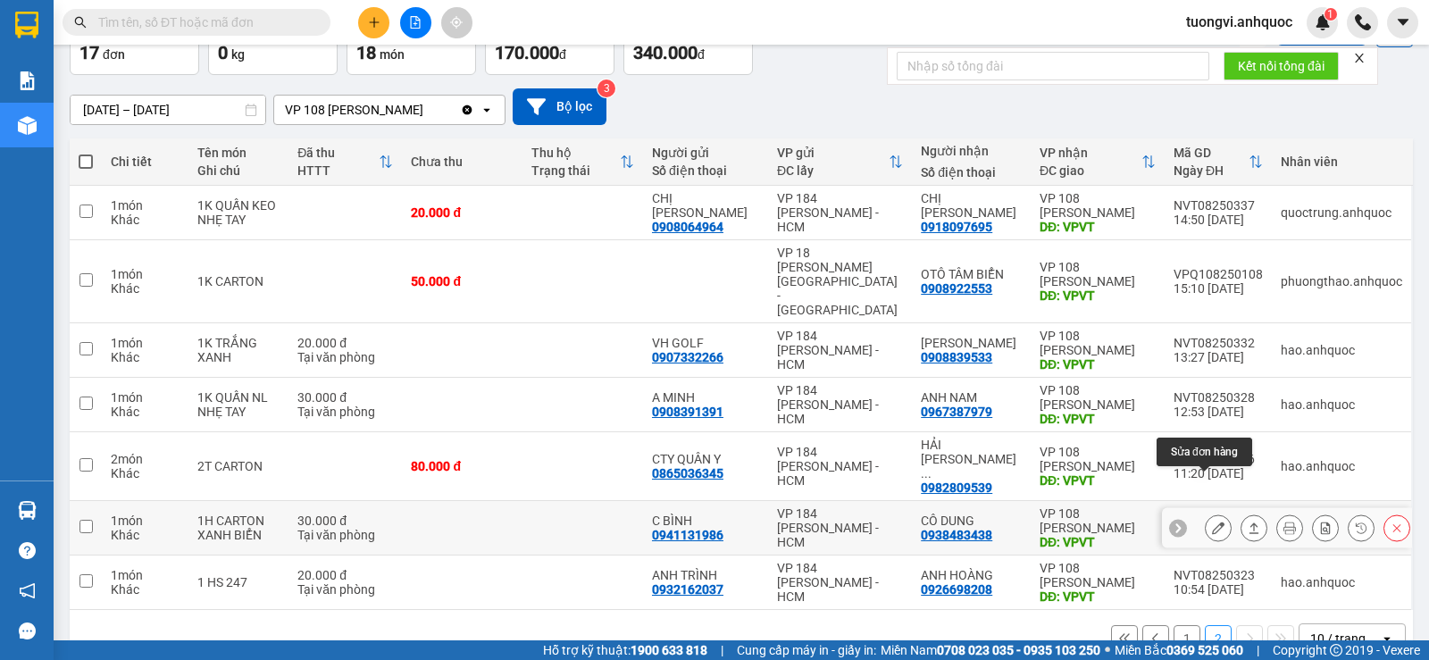
click at [1212, 521] on icon at bounding box center [1218, 527] width 12 height 12
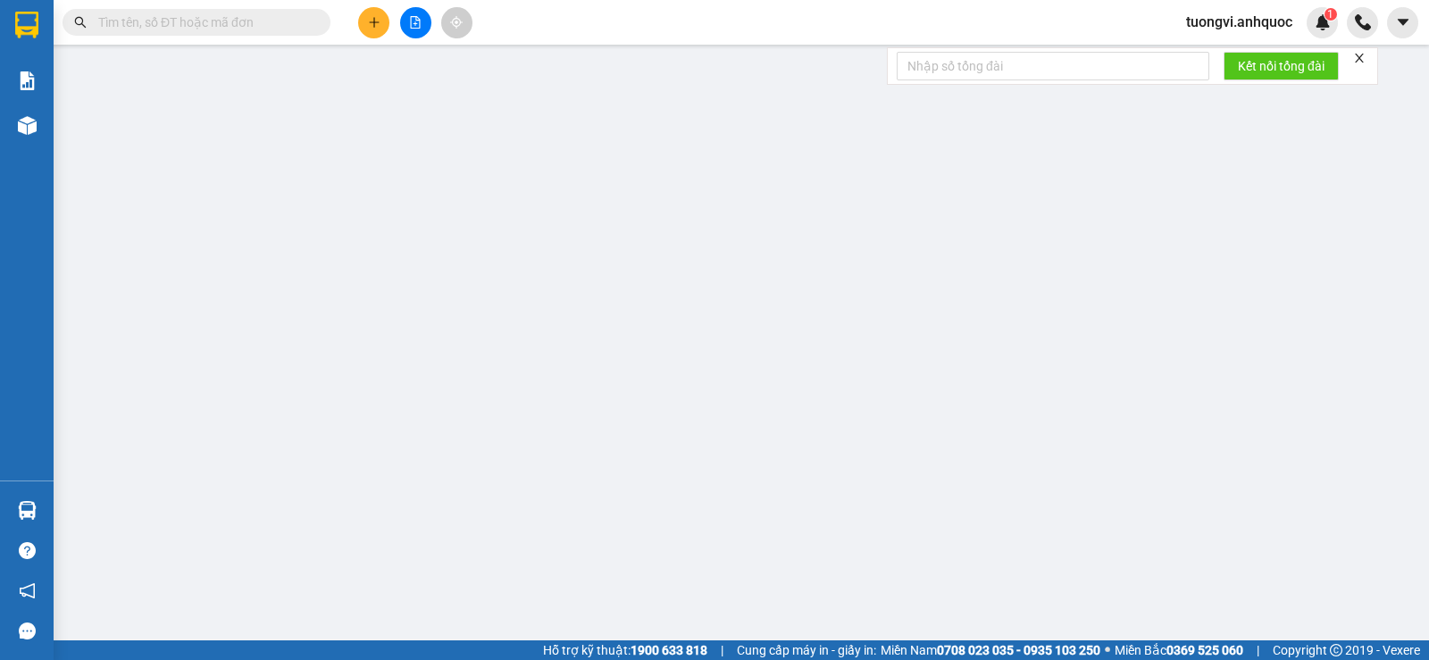
type input "0941131986"
type input "C BÌNH"
type input "0938483438"
type input "CÔ DUNG"
type input "VPVT"
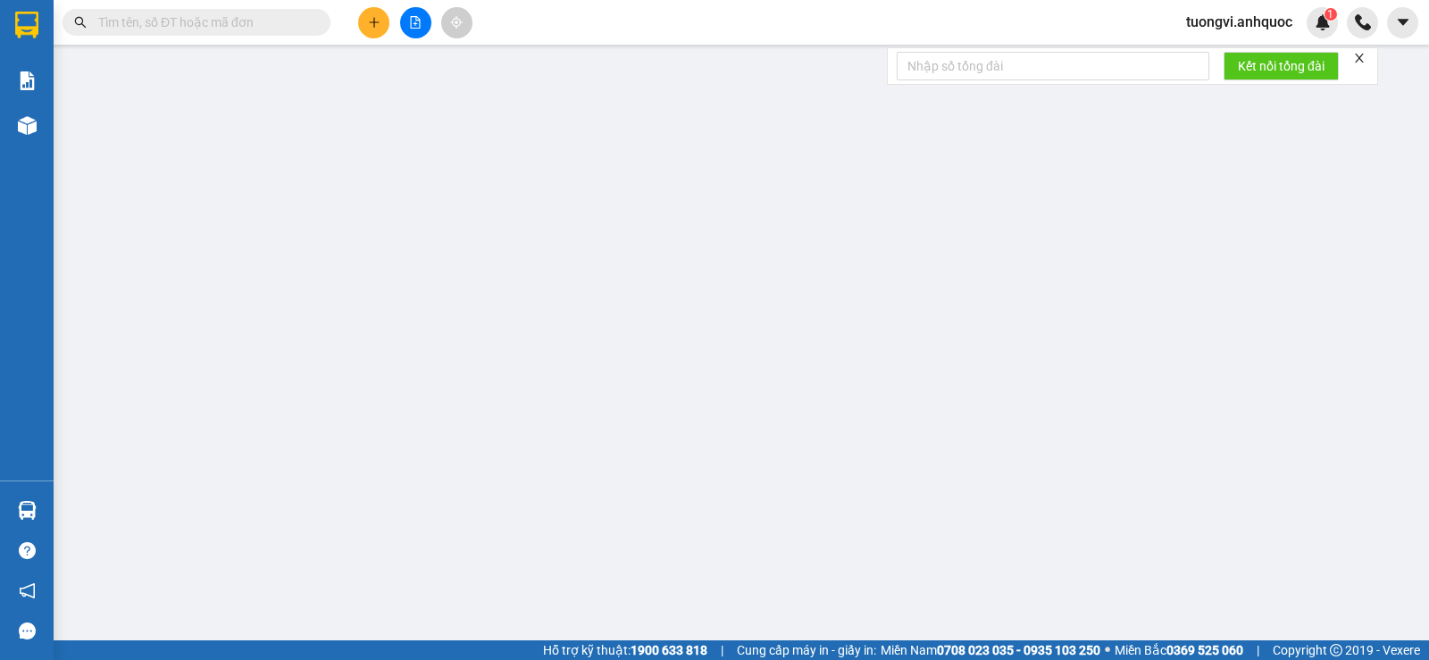
type input "TM 11/8 VP184 HẢO"
type input "30.000"
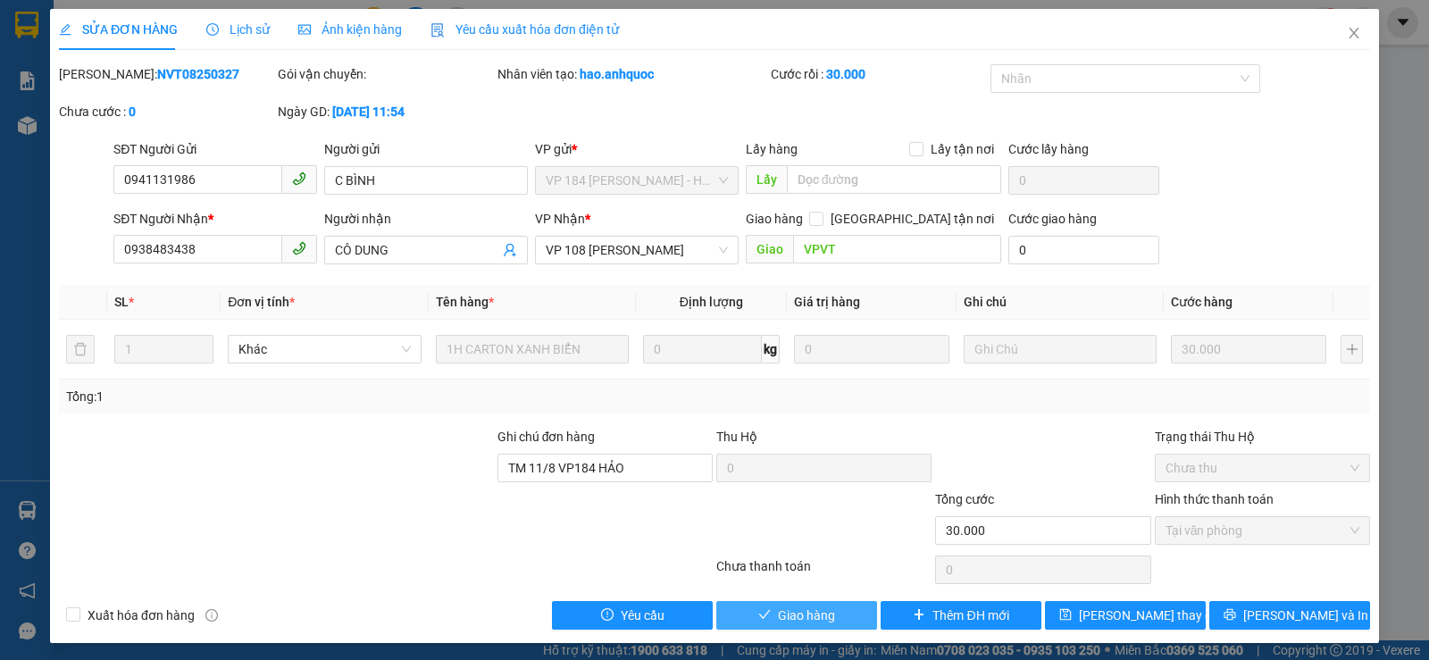
click at [766, 614] on button "Giao hàng" at bounding box center [796, 615] width 161 height 29
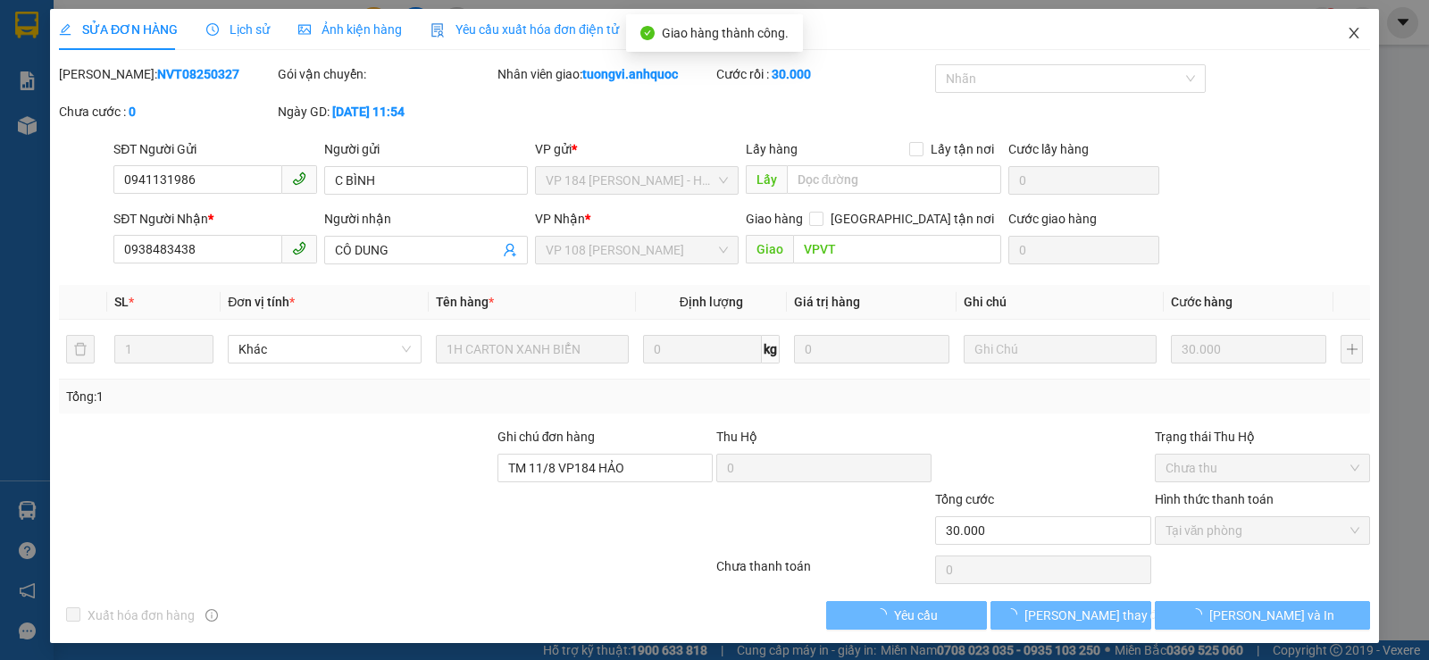
click at [1346, 34] on icon "close" at bounding box center [1353, 33] width 14 height 14
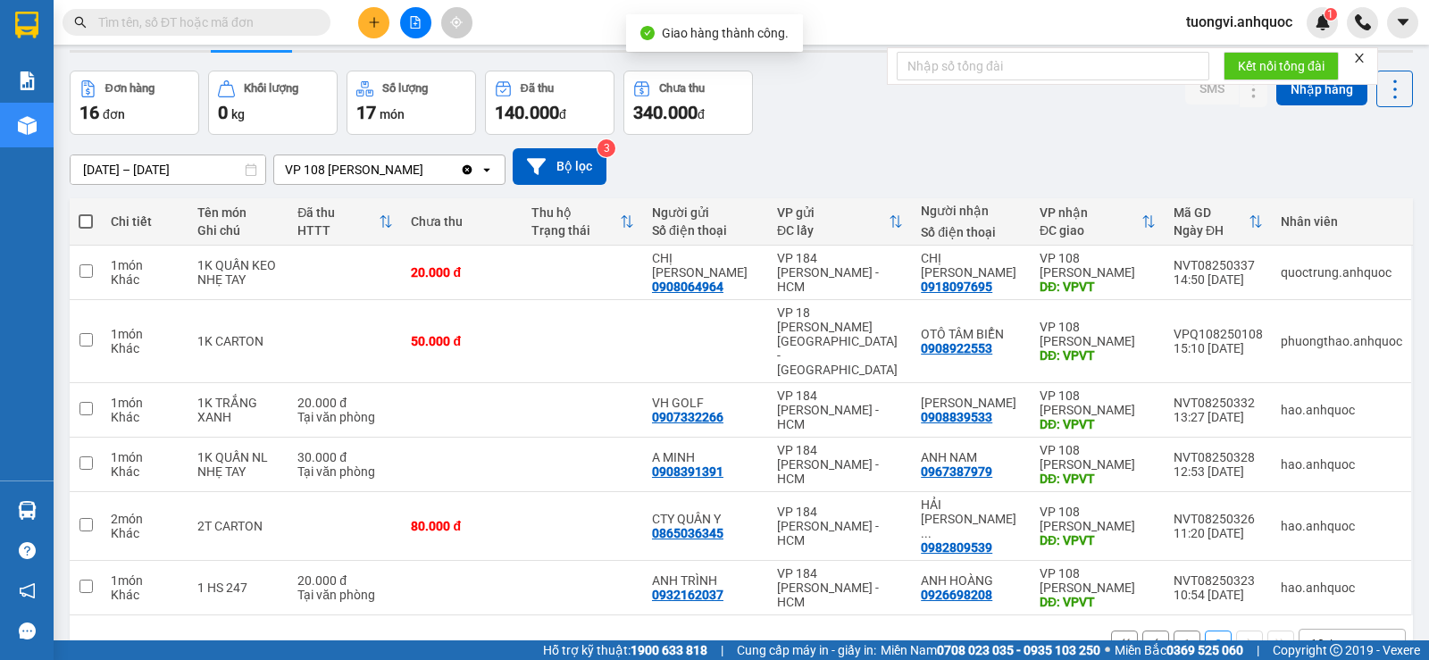
scroll to position [82, 0]
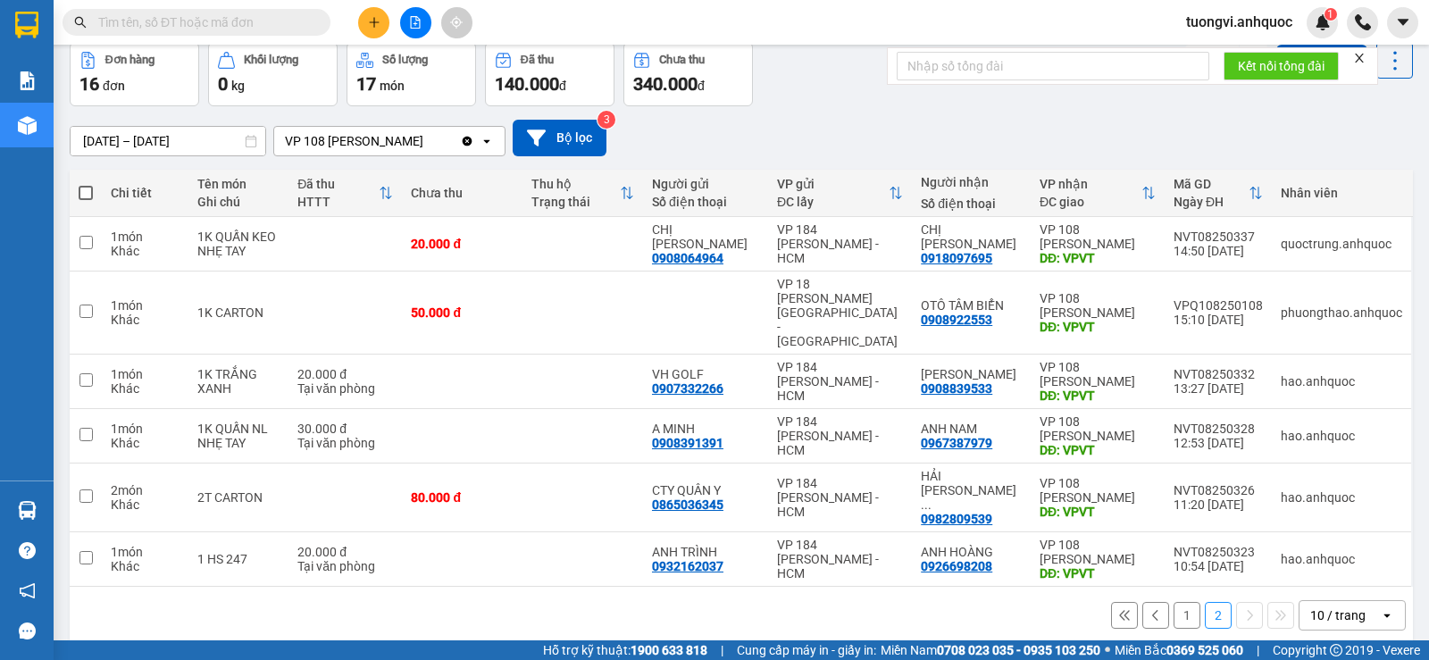
click at [371, 24] on icon "plus" at bounding box center [374, 22] width 12 height 12
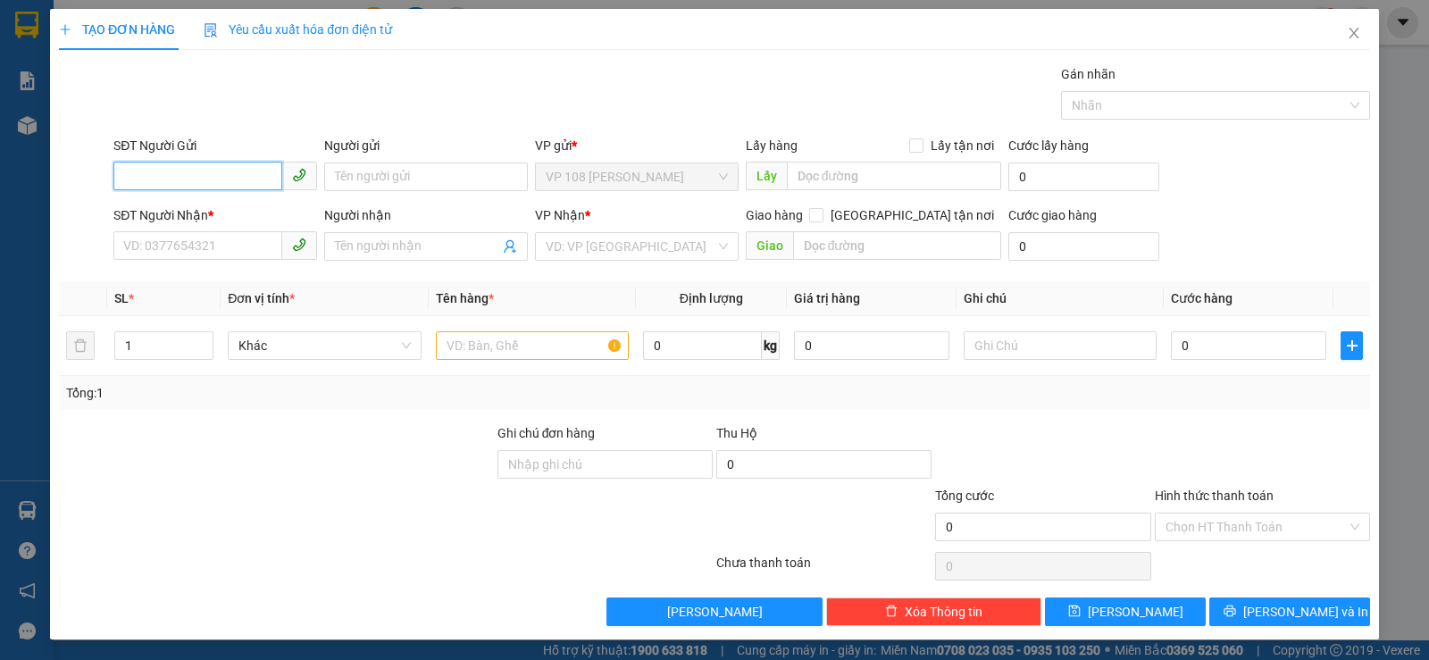
click at [219, 177] on input "SĐT Người Gửi" at bounding box center [197, 176] width 169 height 29
click at [151, 171] on input "0933928100" at bounding box center [197, 176] width 169 height 29
click at [176, 179] on input "0933928100" at bounding box center [197, 176] width 169 height 29
click at [171, 174] on input "0933928100" at bounding box center [197, 176] width 169 height 29
click at [182, 179] on input "0933927100" at bounding box center [197, 176] width 169 height 29
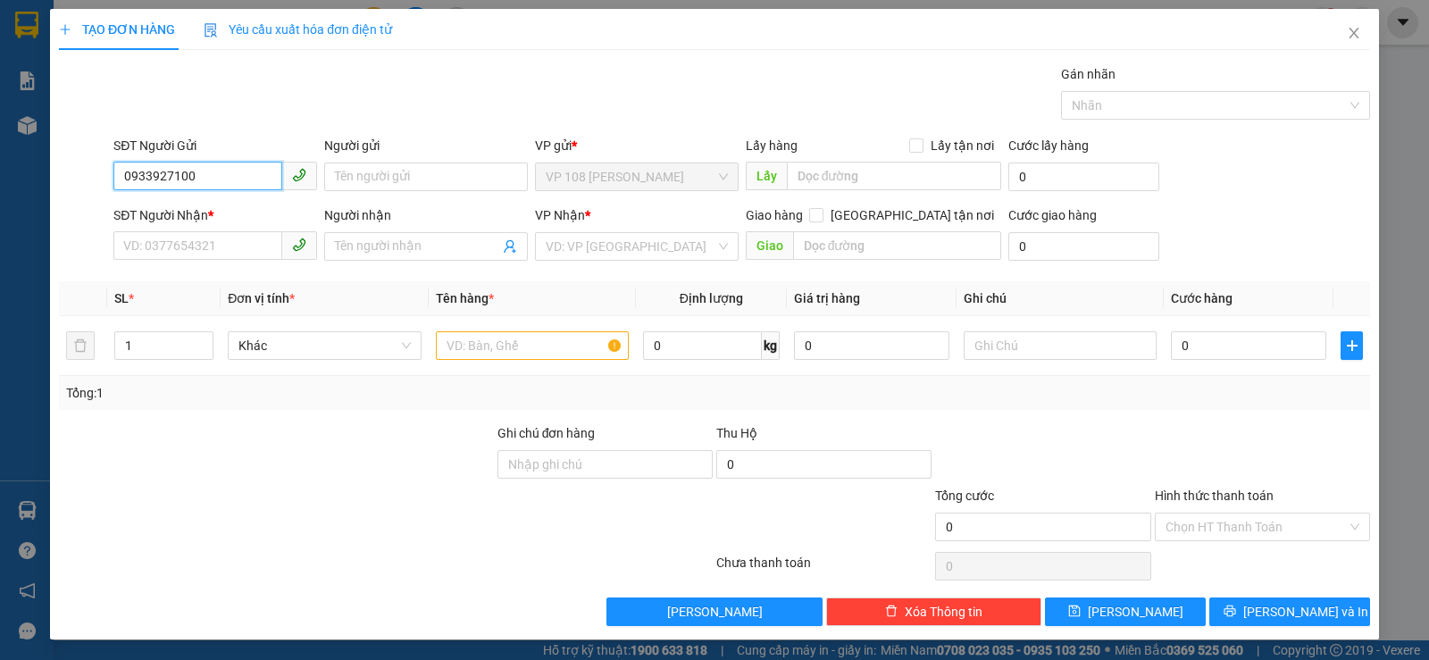
click at [211, 168] on input "0933927100" at bounding box center [197, 176] width 169 height 29
type input "0933927100"
click at [385, 170] on input "Người gửi" at bounding box center [426, 176] width 204 height 29
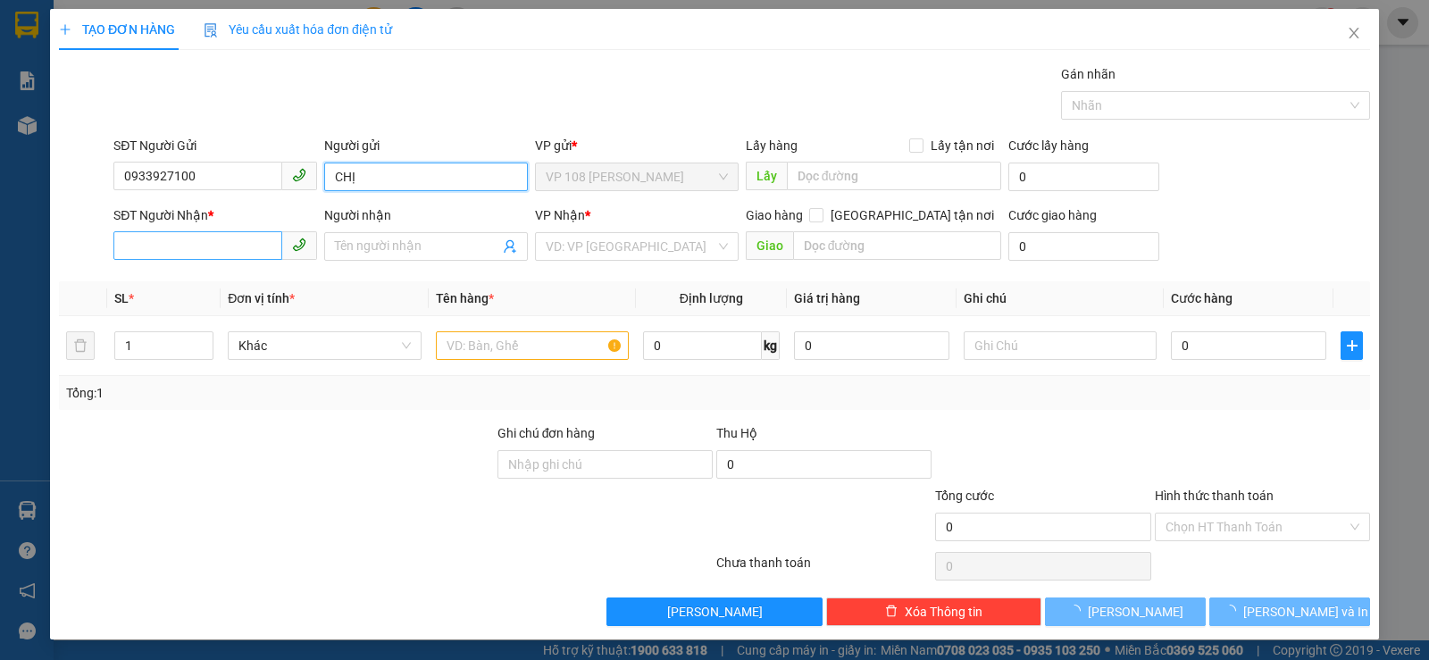
type input "CHỊ"
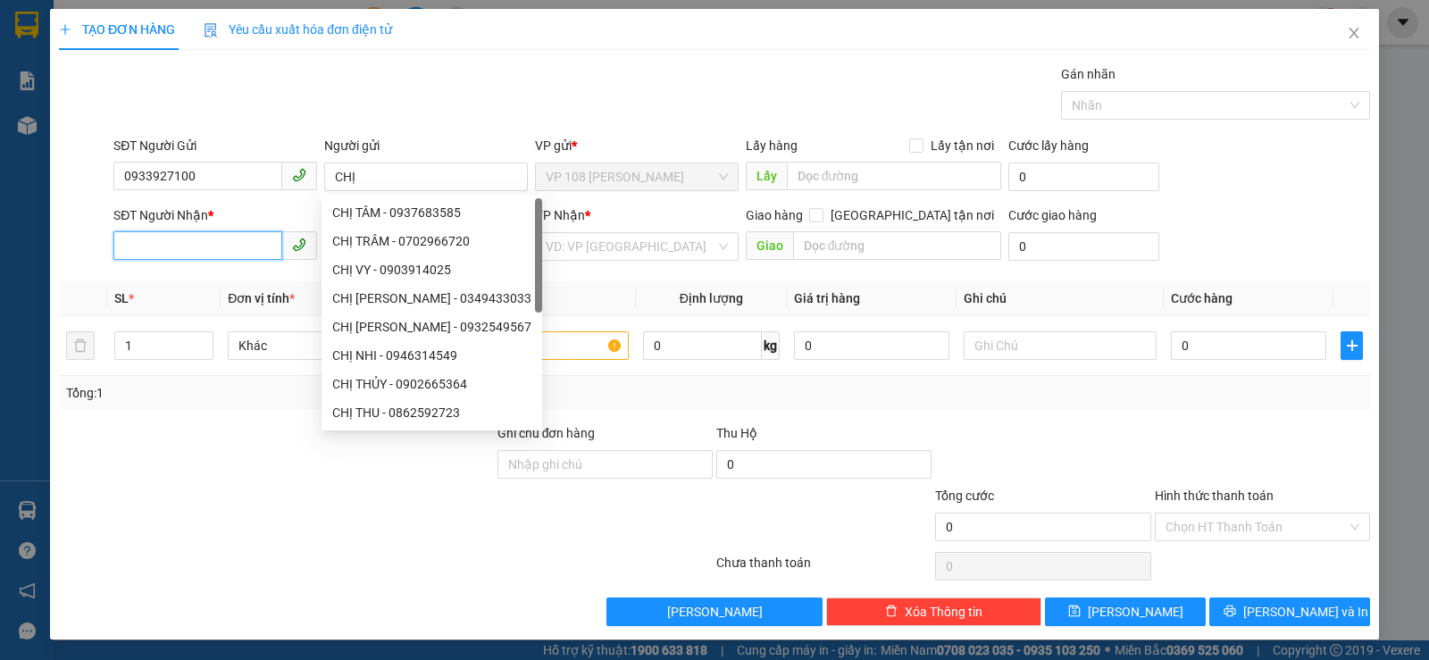
click at [209, 246] on input "SĐT Người Nhận *" at bounding box center [197, 245] width 169 height 29
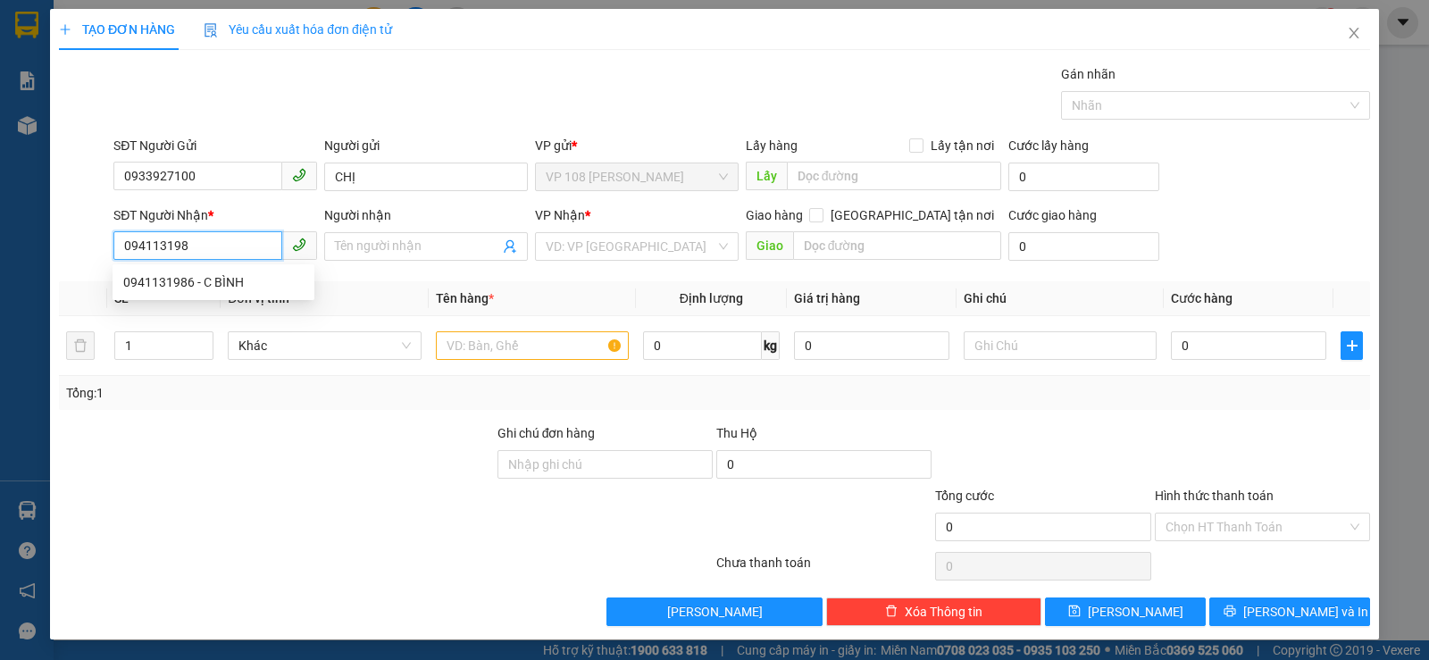
type input "0941131986"
click at [211, 273] on div "0941131986 - C BÌNH" at bounding box center [213, 282] width 180 height 20
type input "C BÌNH"
type input "VPSG"
type input "60.000"
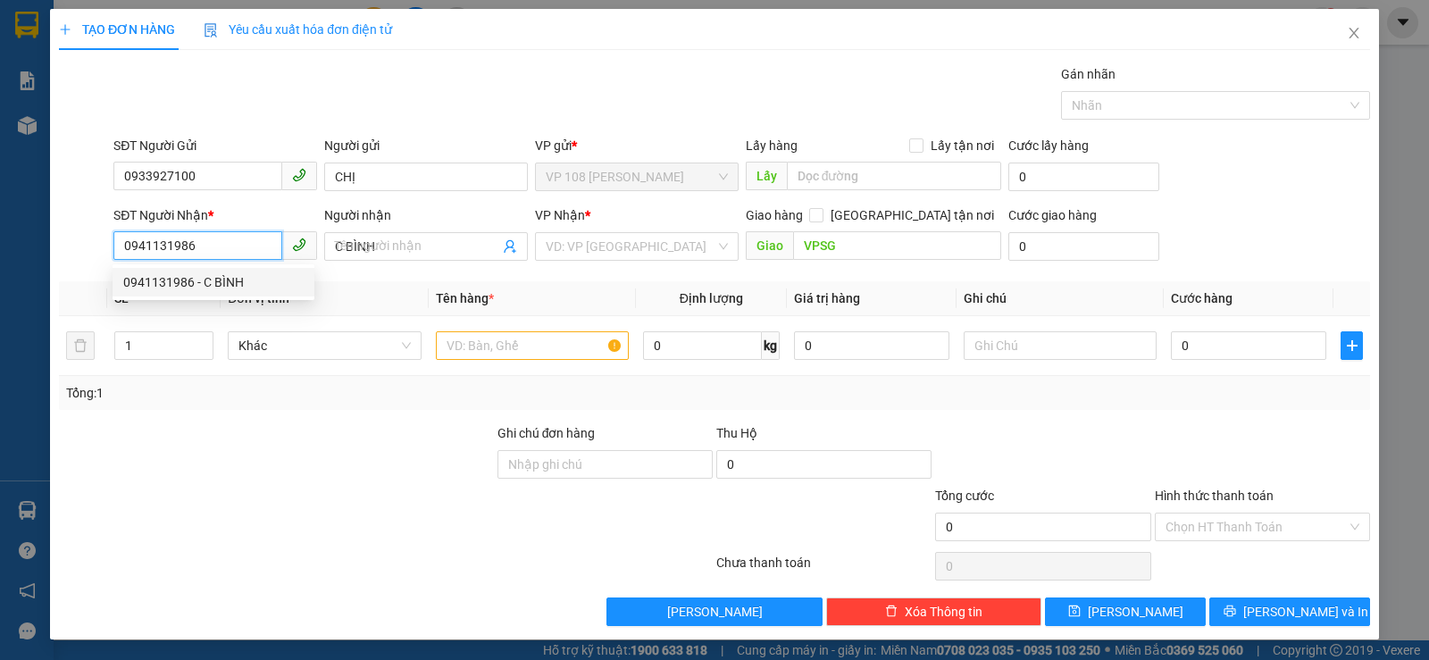
type input "60.000"
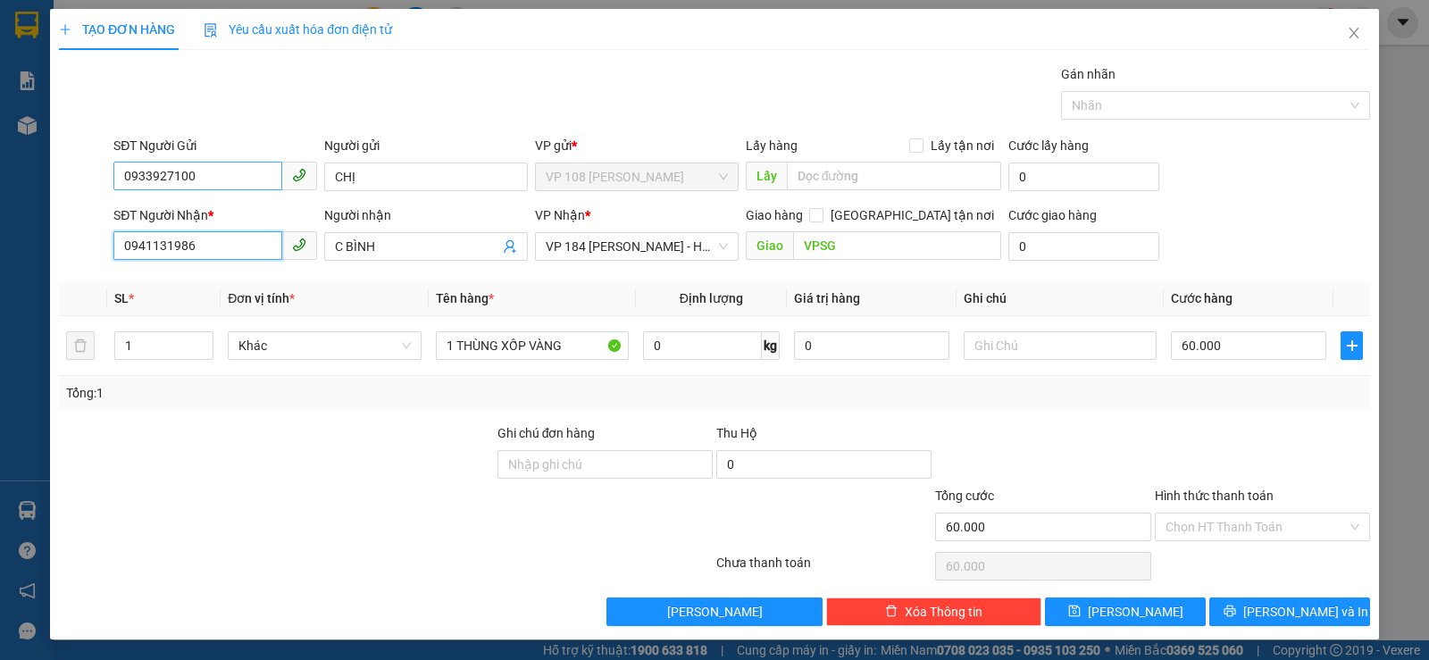
type input "0941131986"
click at [196, 165] on input "0933927100" at bounding box center [197, 176] width 169 height 29
click at [470, 172] on input "CHỊ" at bounding box center [426, 176] width 204 height 29
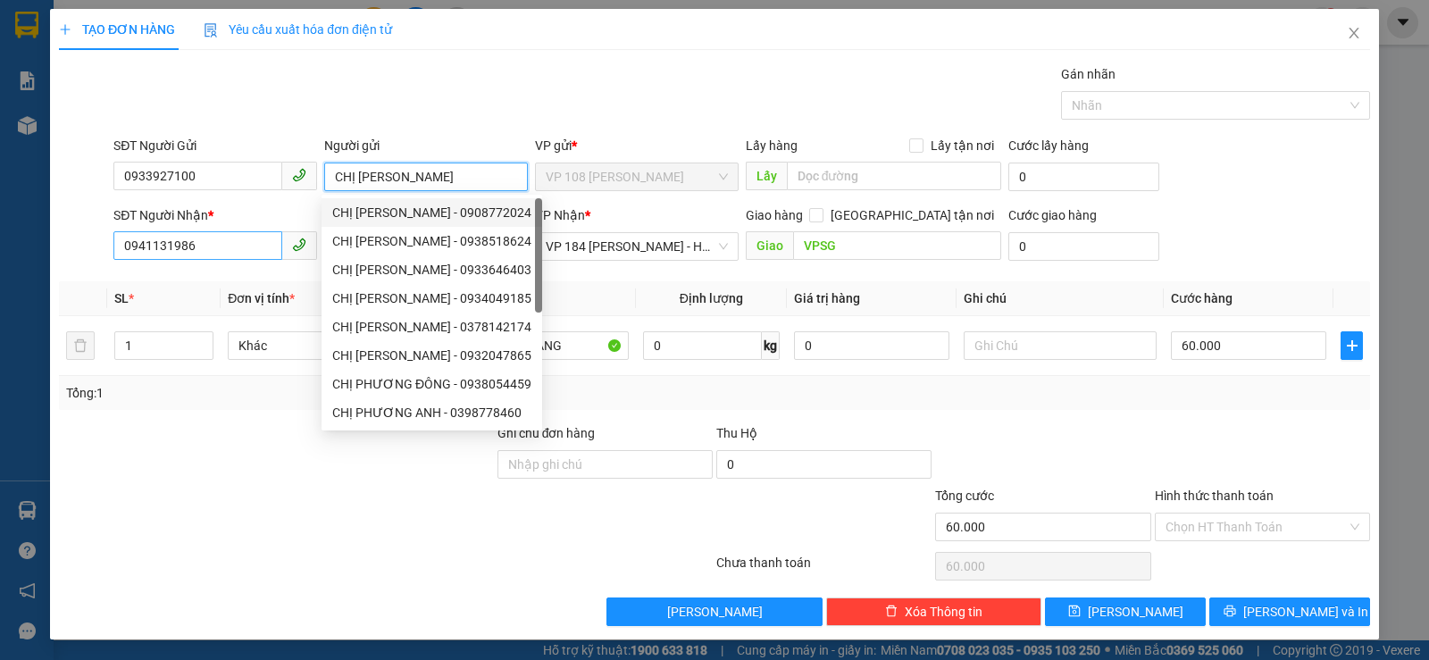
type input "CHỊ PHƯƠNG"
click at [229, 247] on input "0941131986" at bounding box center [197, 245] width 169 height 29
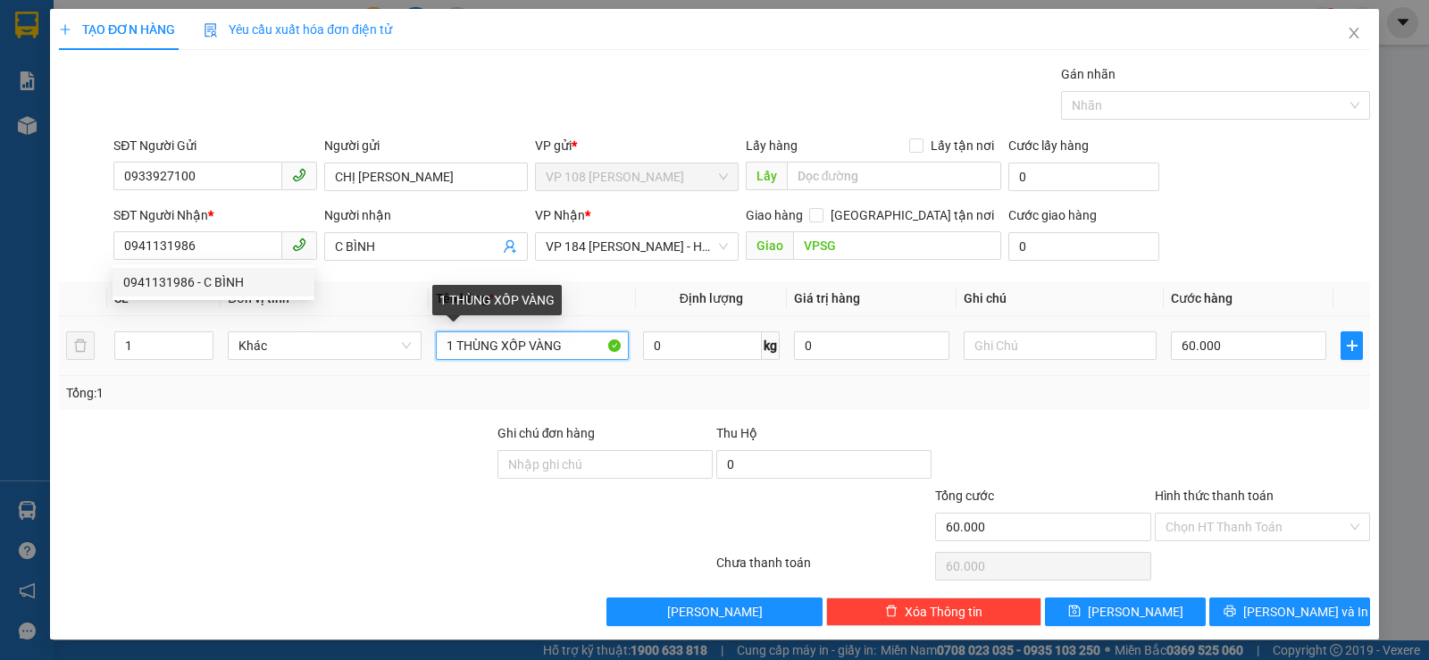
click at [558, 346] on input "1 THÙNG XỐP VÀNG" at bounding box center [532, 345] width 193 height 29
drag, startPoint x: 446, startPoint y: 340, endPoint x: 690, endPoint y: 347, distance: 243.9
click at [690, 347] on tr "1 Khác 1 THÙNG XỐP VÀNG 0 kg 0 60.000" at bounding box center [714, 346] width 1311 height 60
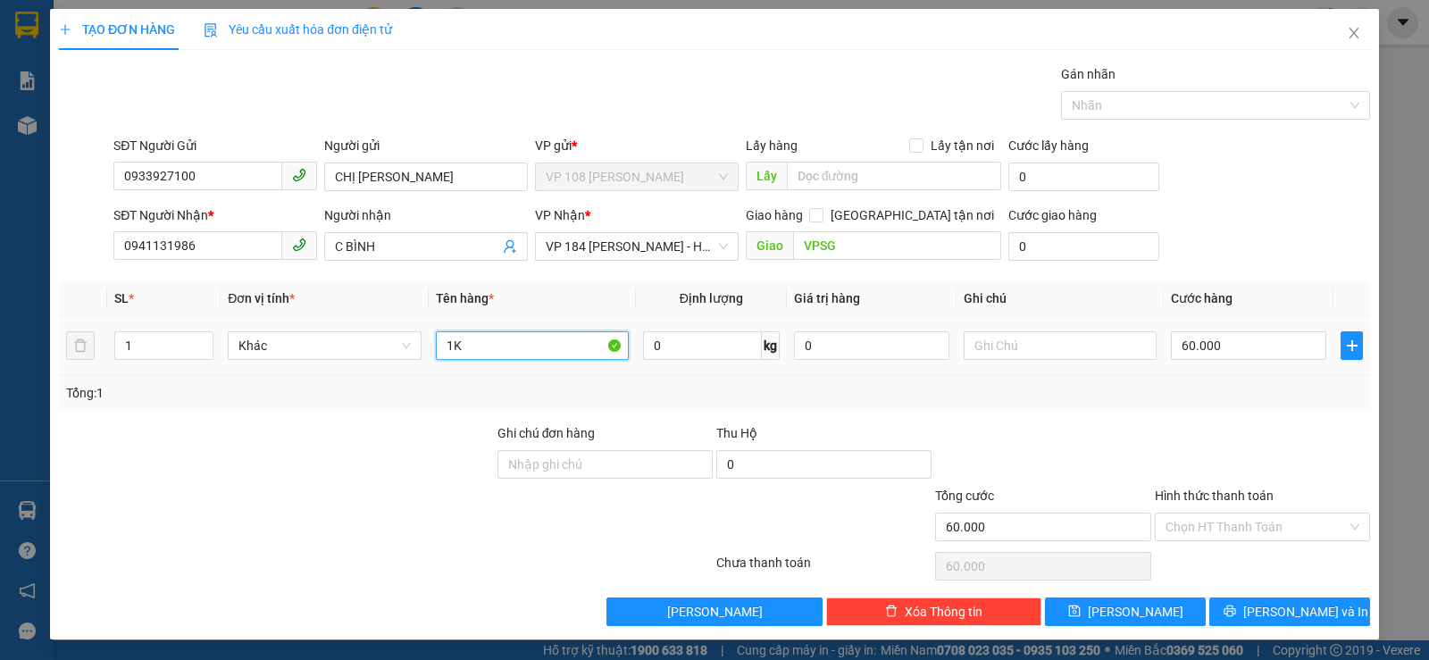
click at [479, 344] on input "1K" at bounding box center [532, 345] width 193 height 29
type input "1T XỐP VÀNG"
click at [1221, 359] on input "60.000" at bounding box center [1248, 345] width 155 height 29
type input "3"
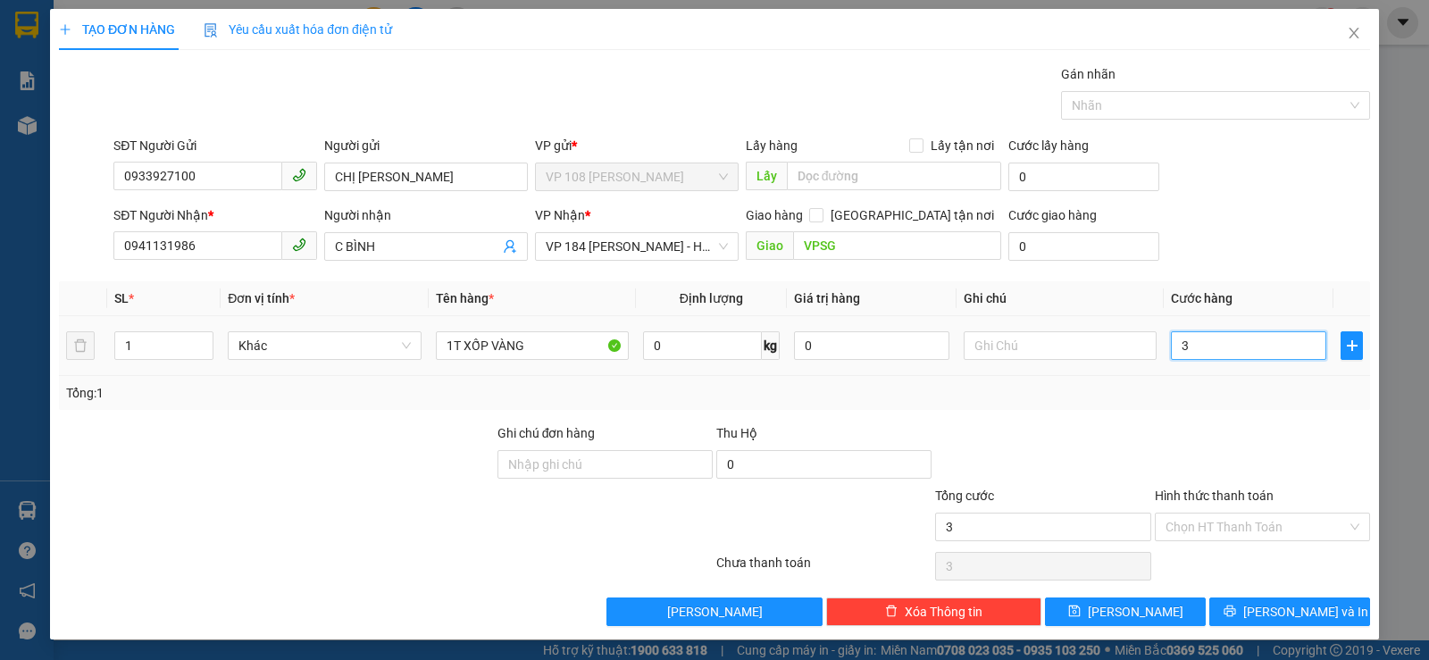
type input "30"
type input "300"
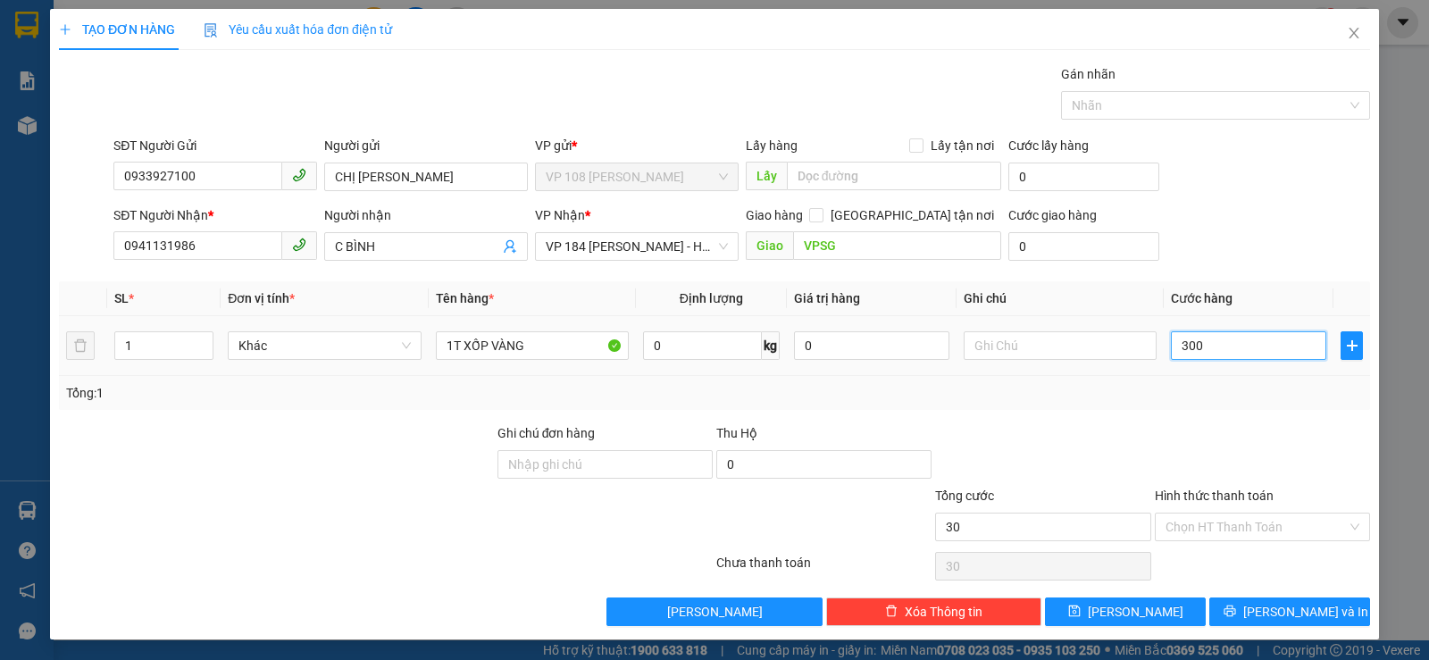
type input "300"
type input "3.000"
type input "30.000"
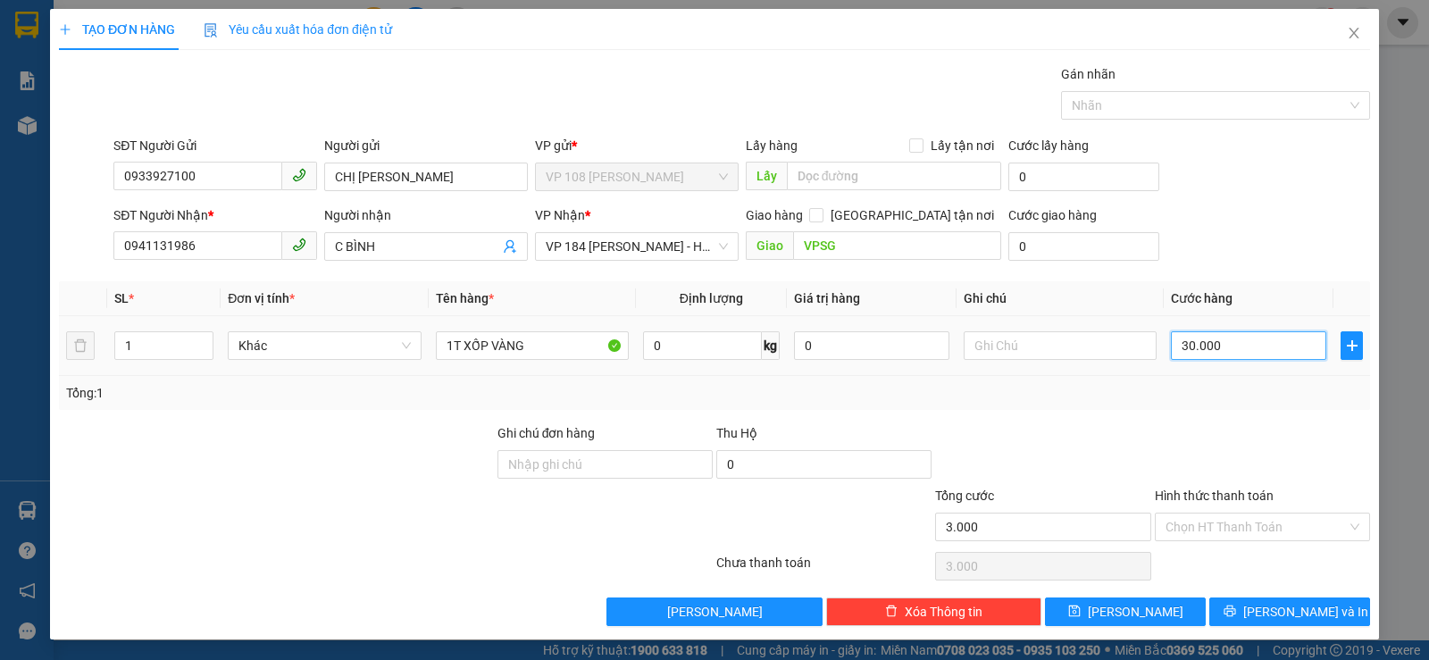
type input "30.000"
click at [1202, 399] on div "Tổng: 1" at bounding box center [714, 393] width 1296 height 20
click at [1210, 535] on input "Hình thức thanh toán" at bounding box center [1255, 526] width 181 height 27
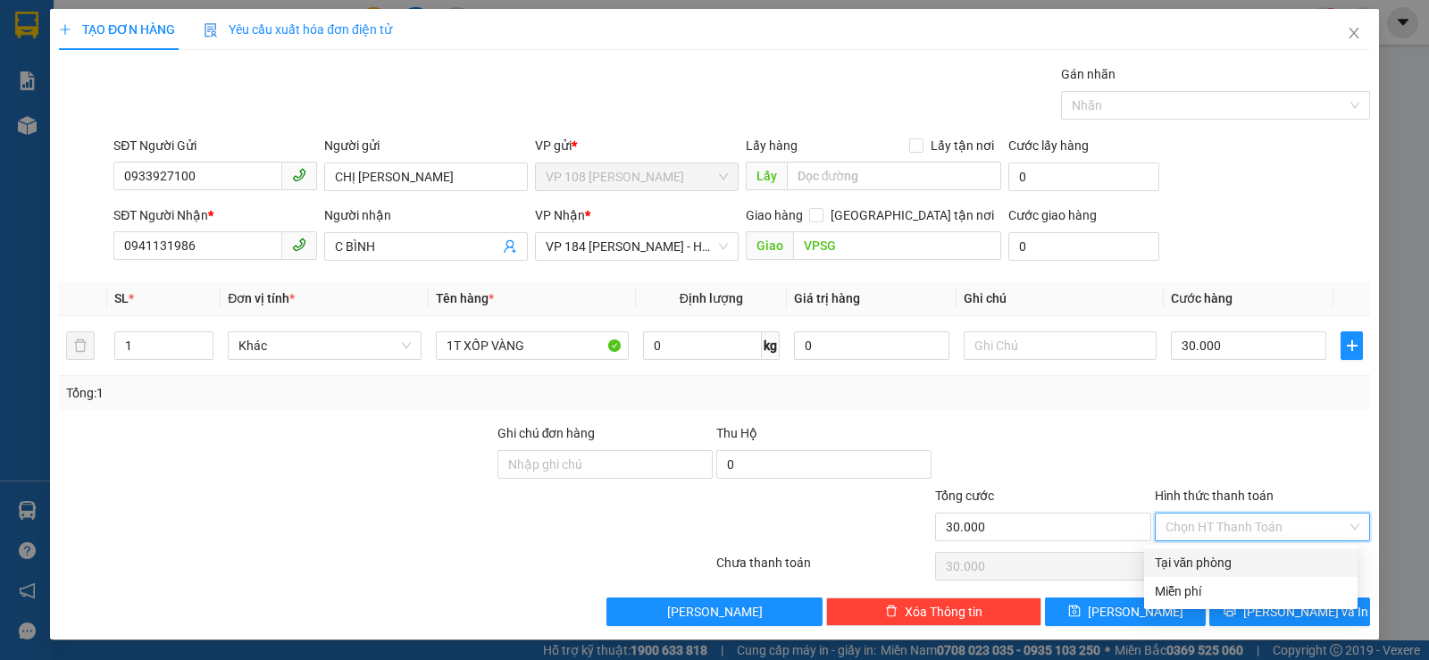
click at [1210, 563] on div "Tại văn phòng" at bounding box center [1250, 563] width 192 height 20
type input "0"
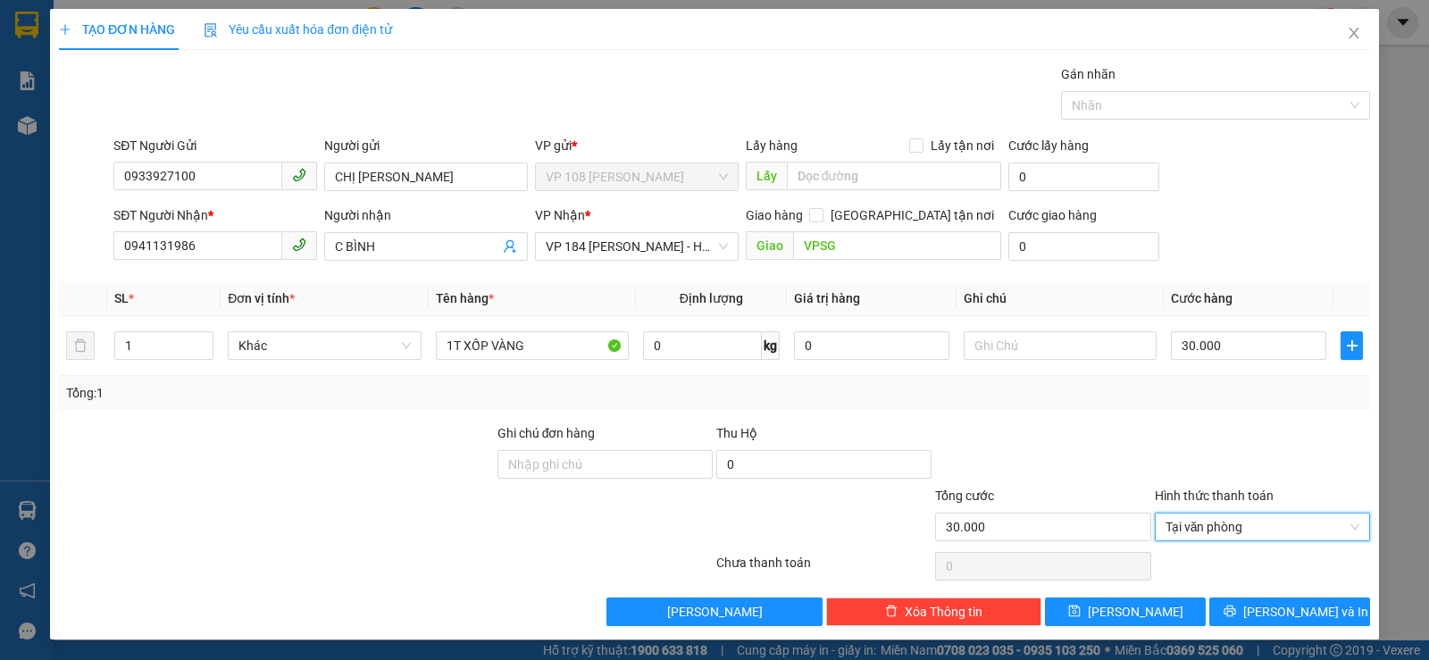
click at [1199, 436] on div at bounding box center [1262, 454] width 219 height 62
click at [1259, 619] on button "[PERSON_NAME] và In" at bounding box center [1289, 611] width 161 height 29
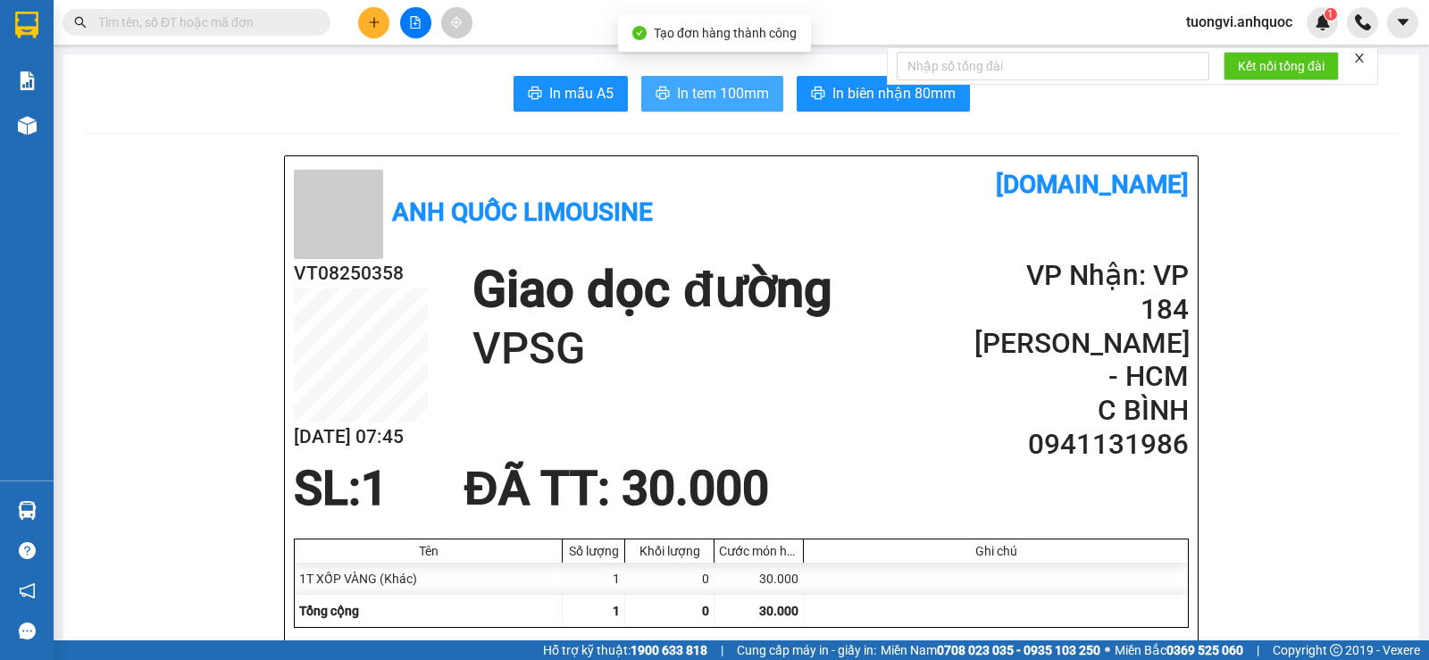
click at [706, 84] on span "In tem 100mm" at bounding box center [723, 93] width 92 height 22
click at [42, 148] on div "Báo cáo Báo cáo dòng tiền (nhân viên) Doanh số tạo đơn theo VP gửi (nhân viên) …" at bounding box center [27, 269] width 54 height 422
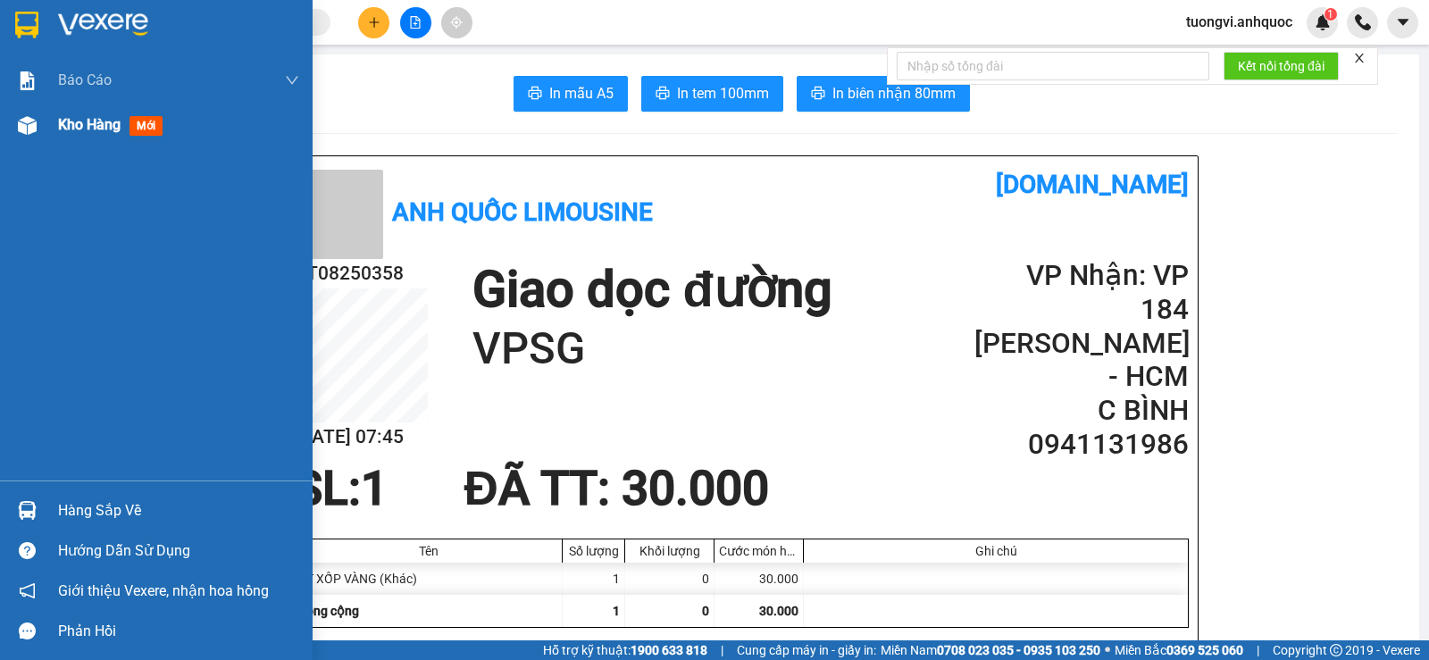
click at [44, 129] on div "Kho hàng mới" at bounding box center [156, 125] width 312 height 45
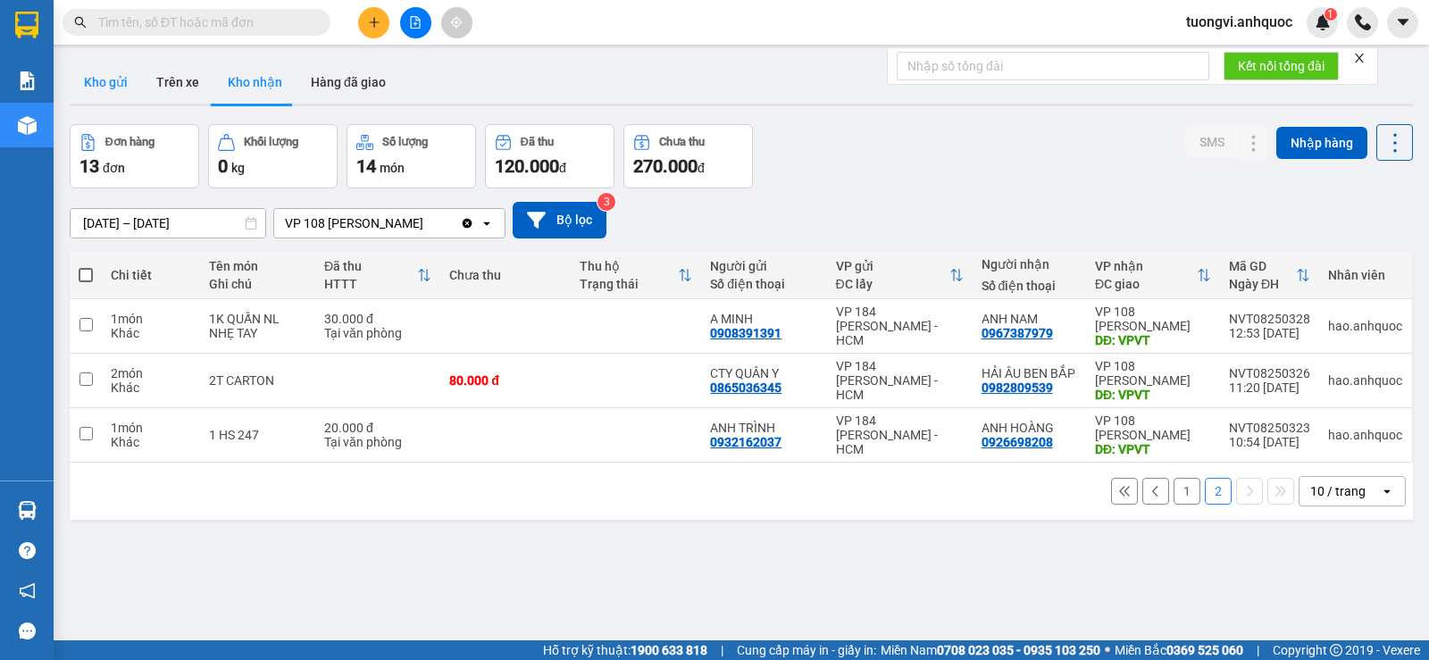
click at [135, 77] on button "Kho gửi" at bounding box center [106, 82] width 72 height 43
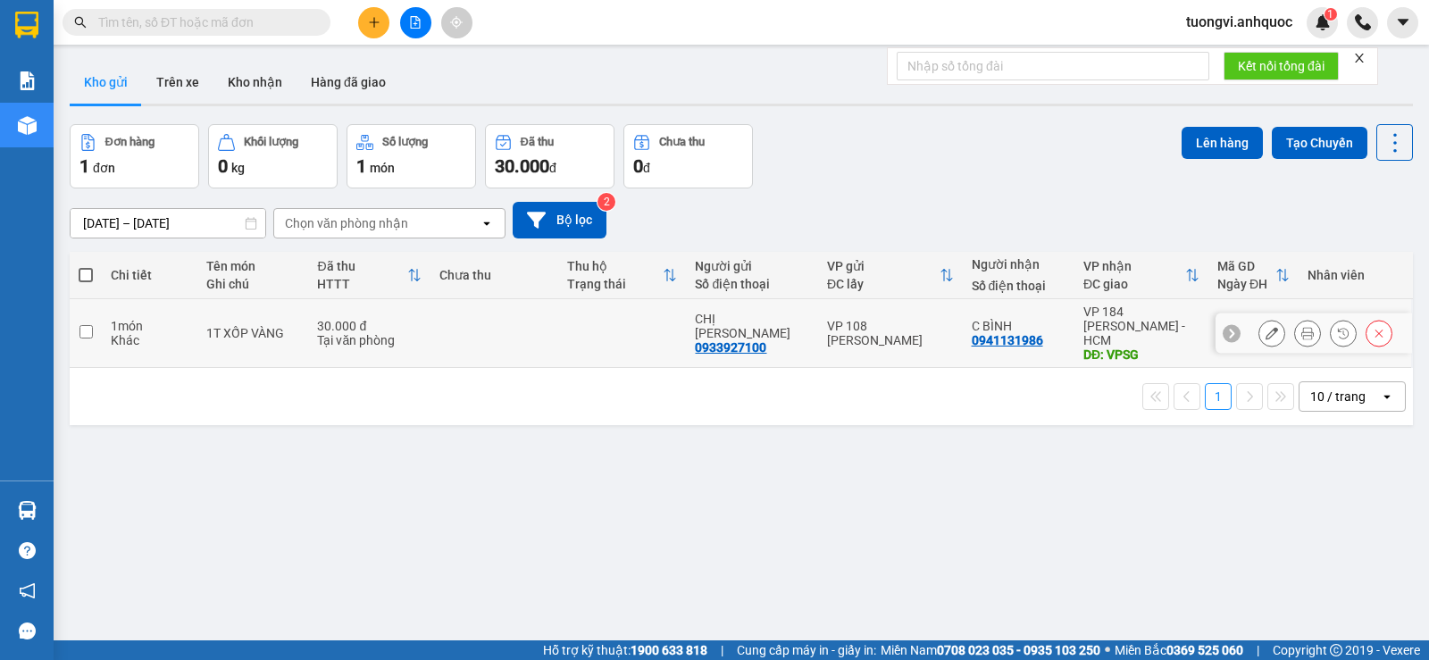
click at [466, 312] on td at bounding box center [494, 333] width 128 height 69
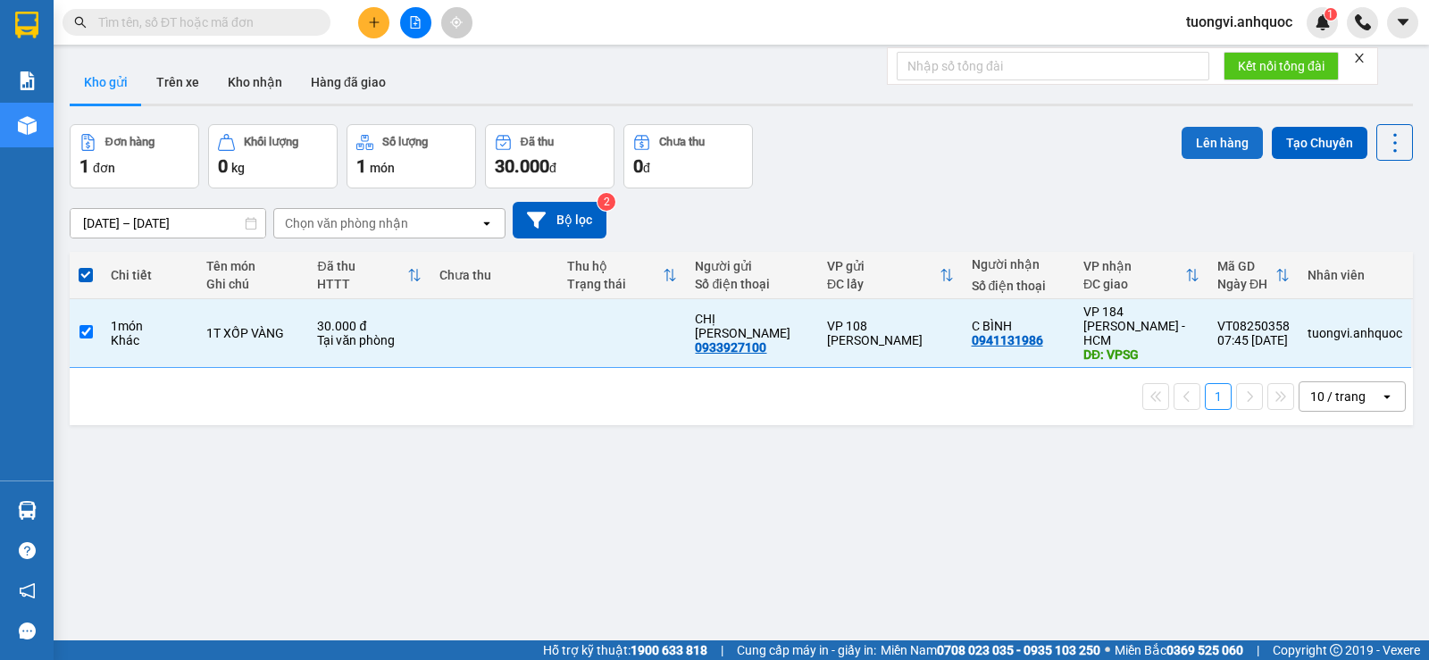
click at [1195, 138] on button "Lên hàng" at bounding box center [1221, 143] width 81 height 32
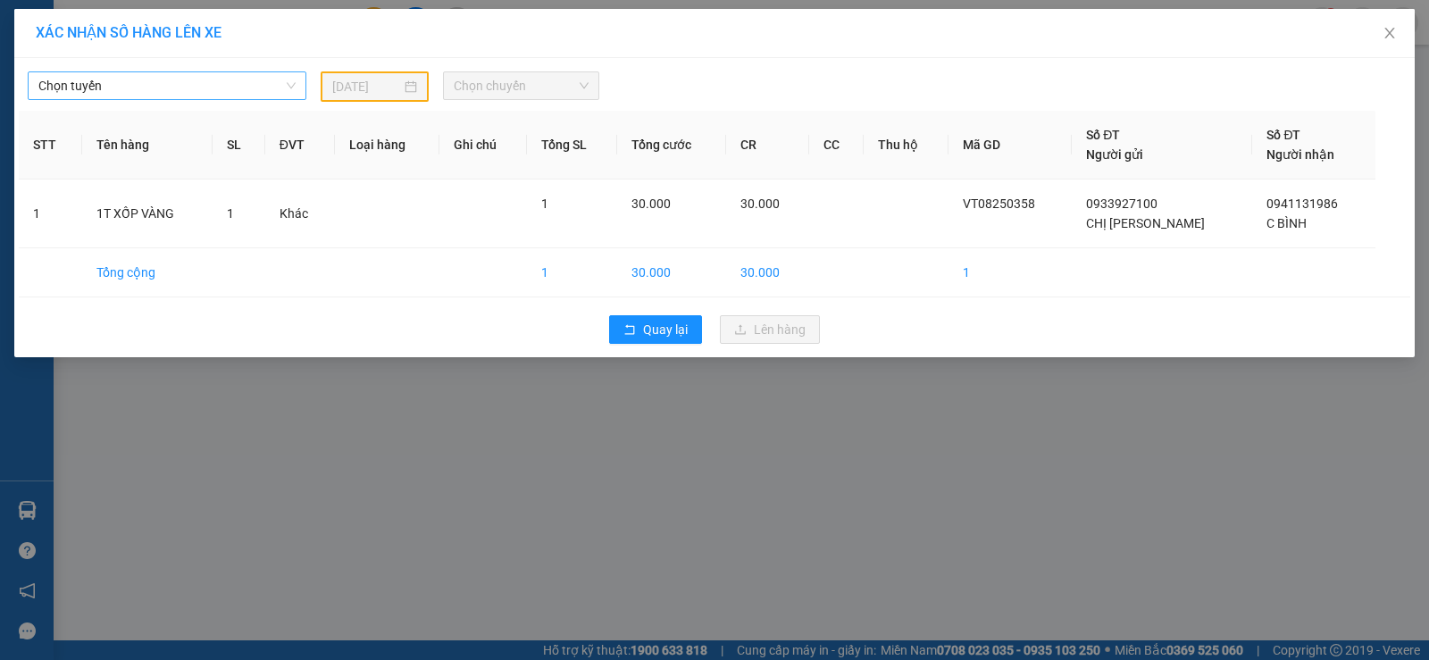
click at [250, 90] on span "Chọn tuyến" at bounding box center [166, 85] width 257 height 27
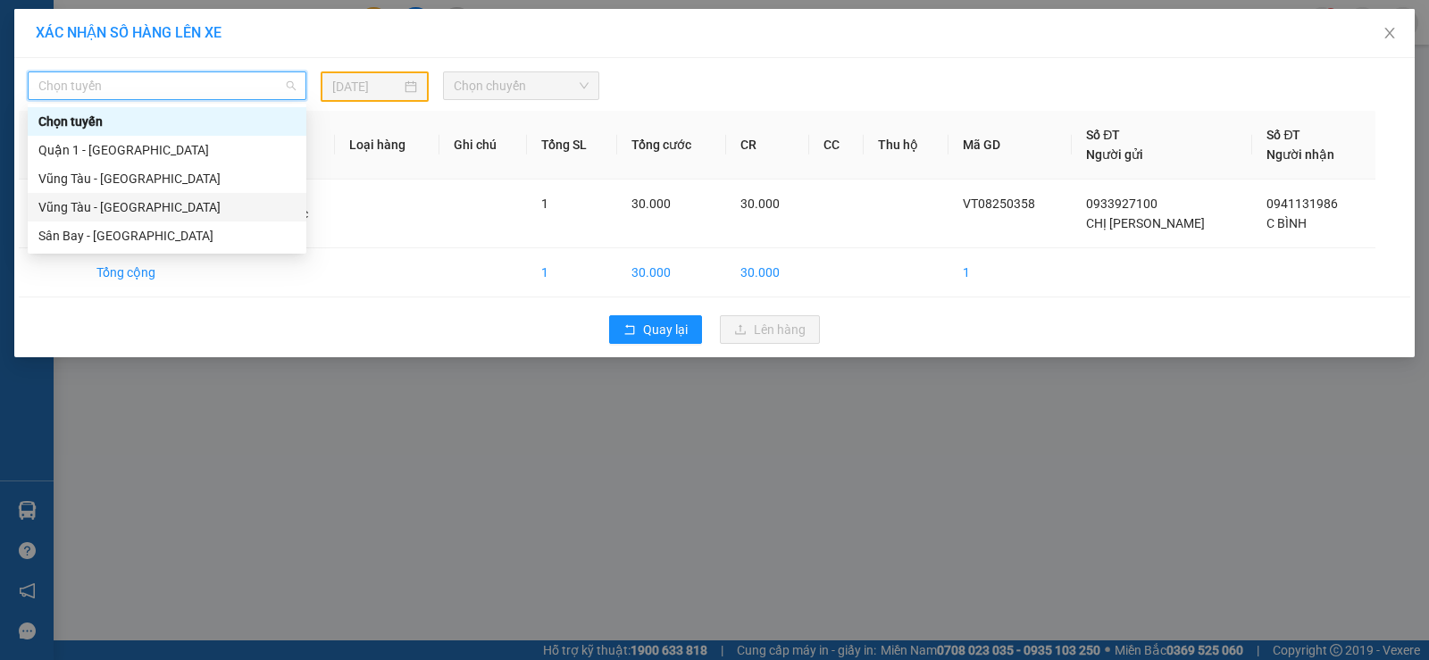
click at [187, 214] on div "Vũng Tàu - Sân Bay" at bounding box center [166, 207] width 257 height 20
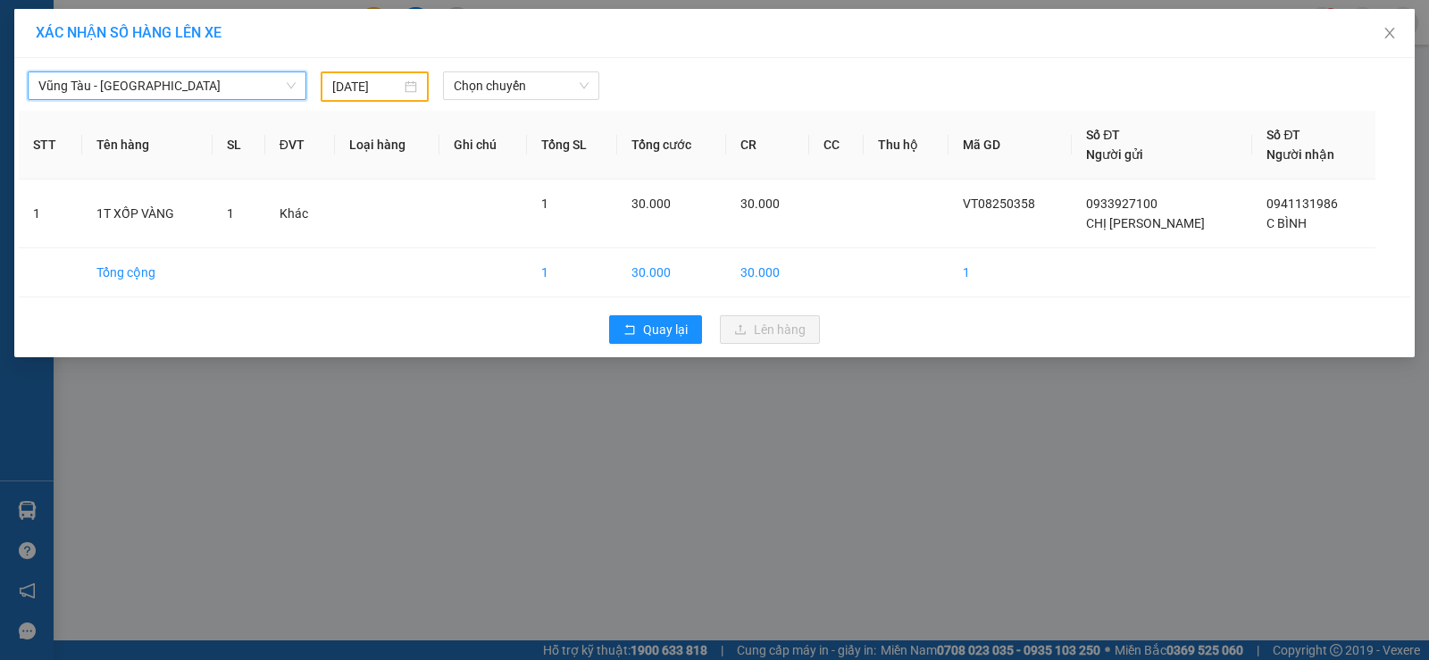
click at [487, 62] on div "Vũng Tàu - Sân Bay Vũng Tàu - Sân Bay 11/08/2025 Chọn chuyến STT Tên hàng SL ĐV…" at bounding box center [714, 207] width 1400 height 299
click at [482, 86] on span "Chọn chuyến" at bounding box center [521, 85] width 135 height 27
click at [404, 92] on div "11/08/2025" at bounding box center [374, 87] width 85 height 20
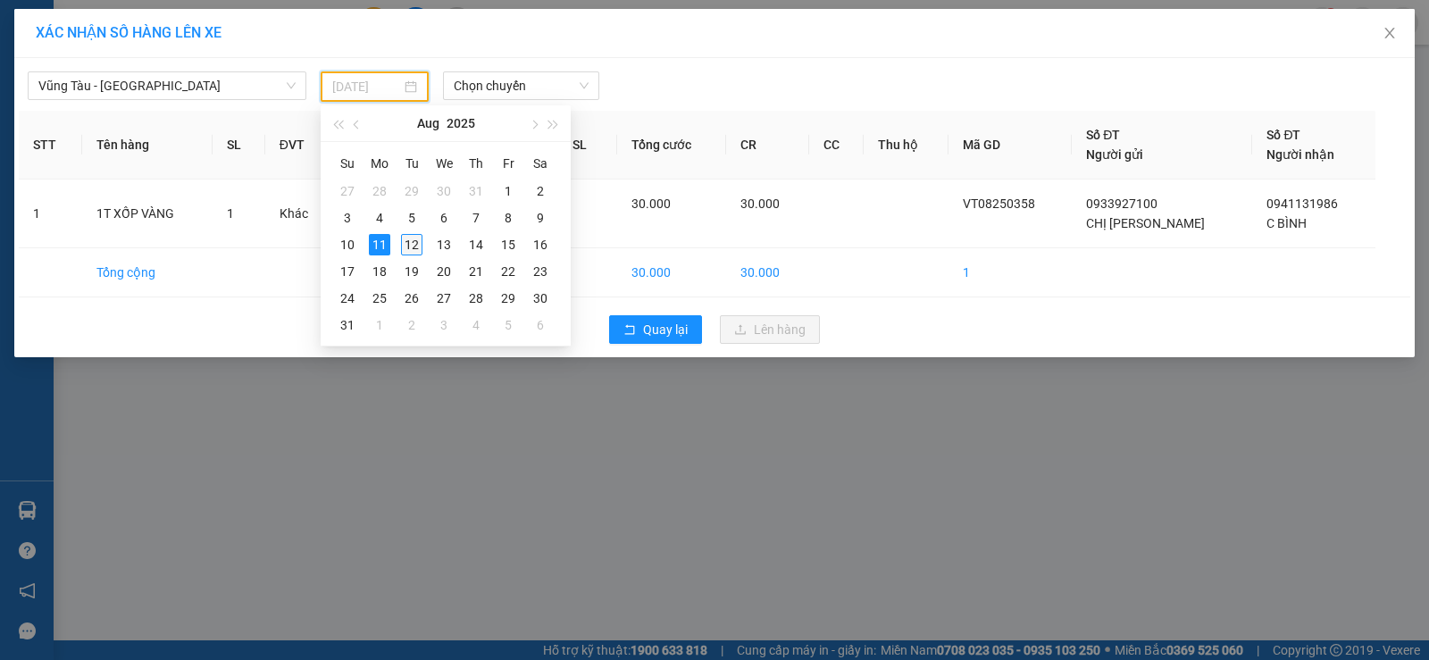
click at [419, 247] on div "12" at bounding box center [411, 244] width 21 height 21
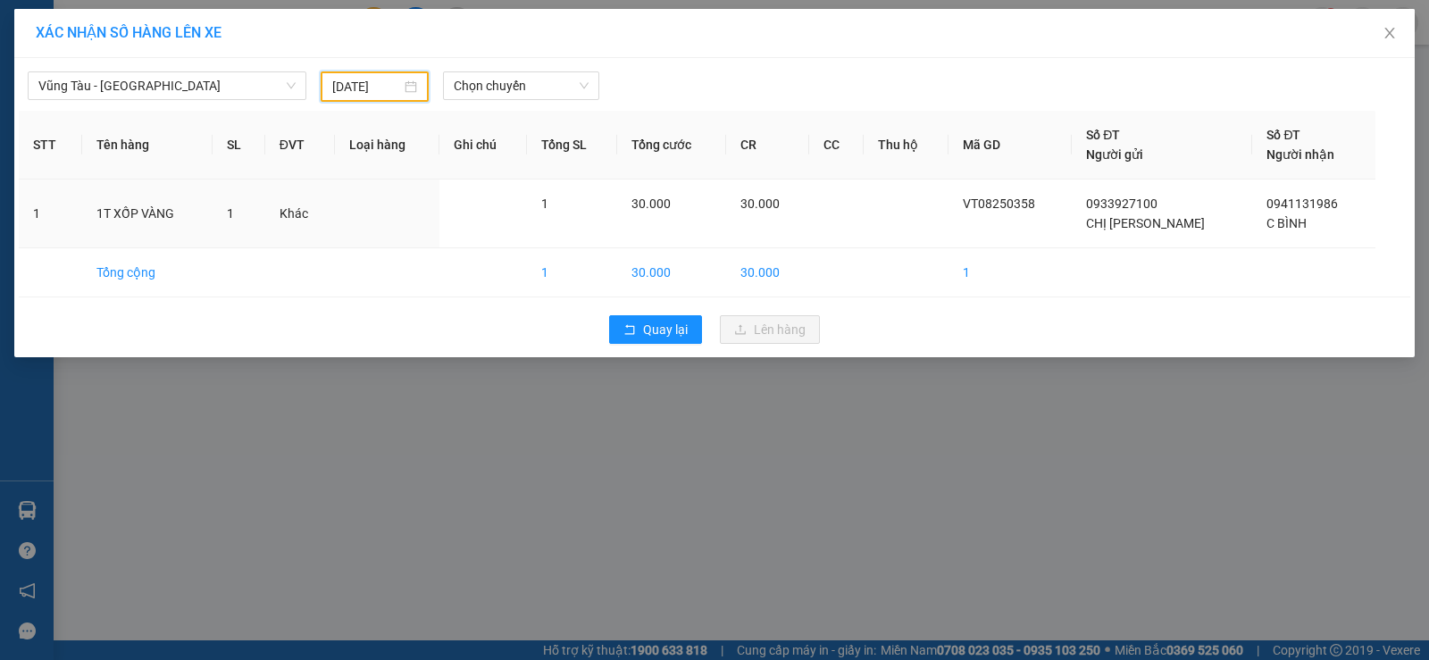
type input "[DATE]"
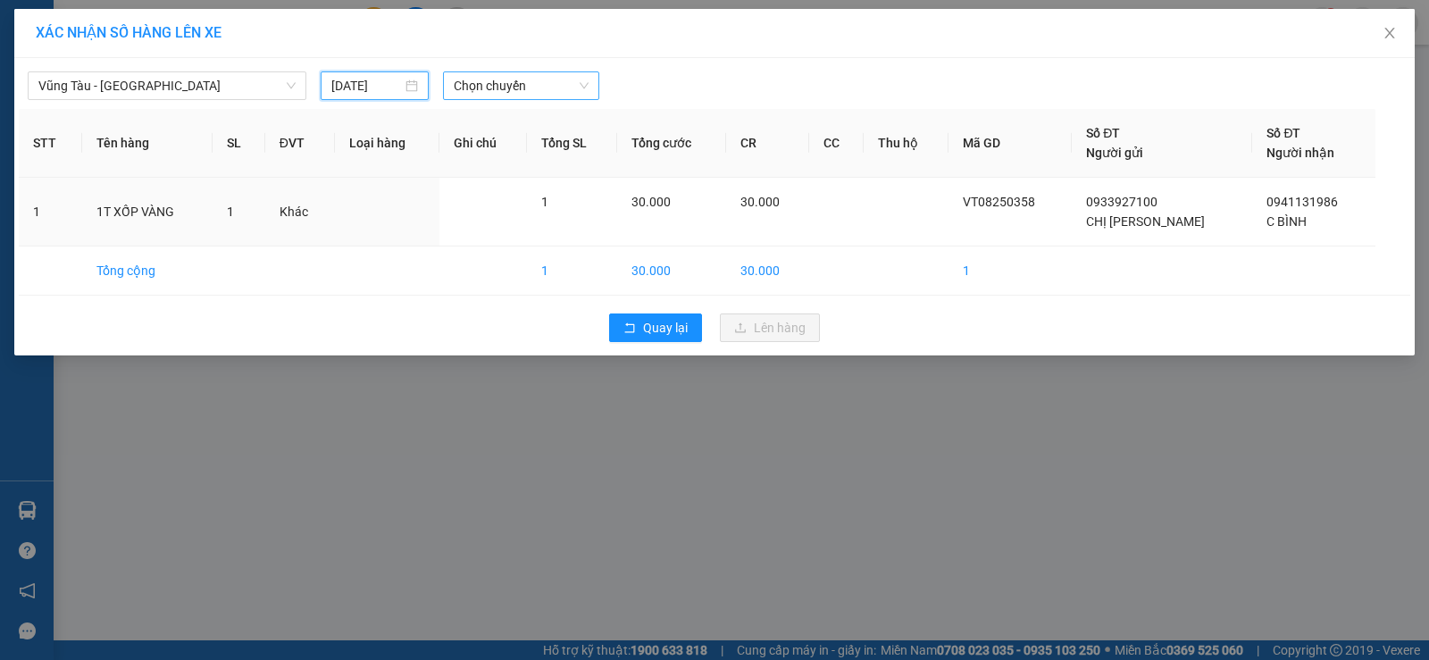
click at [487, 95] on span "Chọn chuyến" at bounding box center [521, 85] width 135 height 27
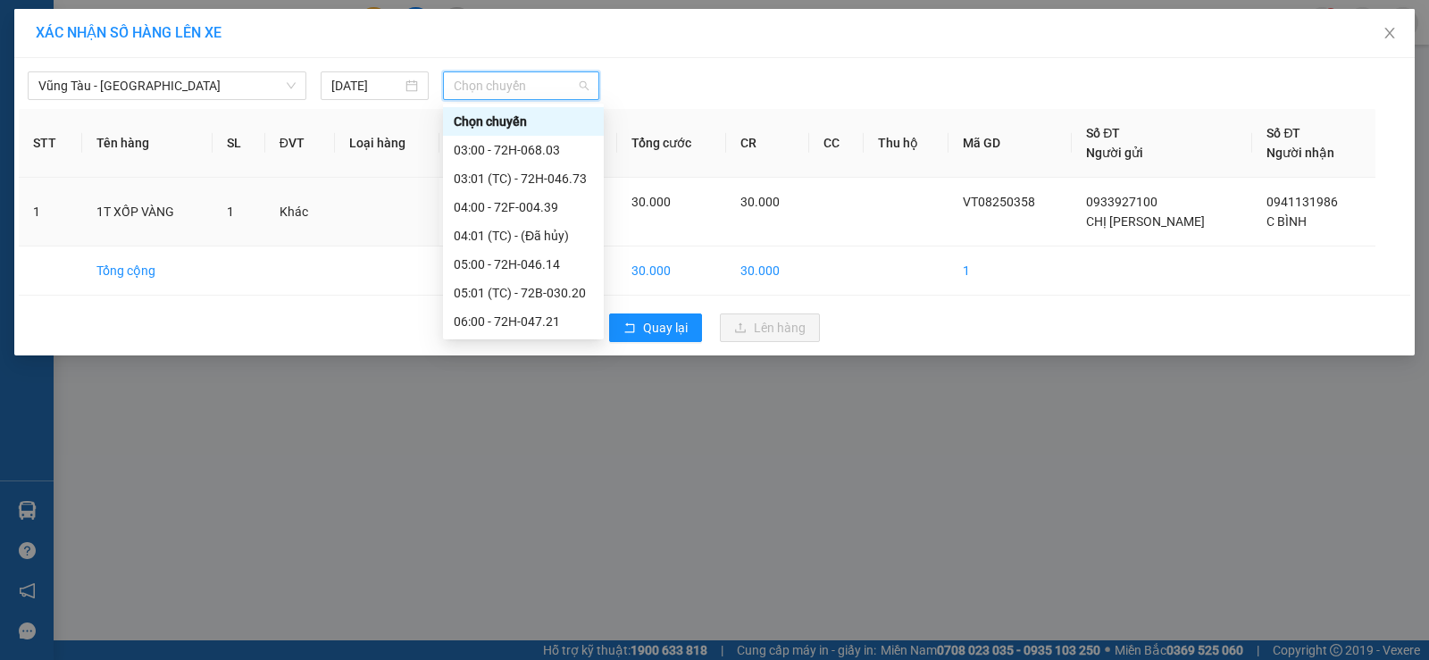
click at [523, 512] on div "09:00 - 72H-032.24" at bounding box center [523, 522] width 139 height 20
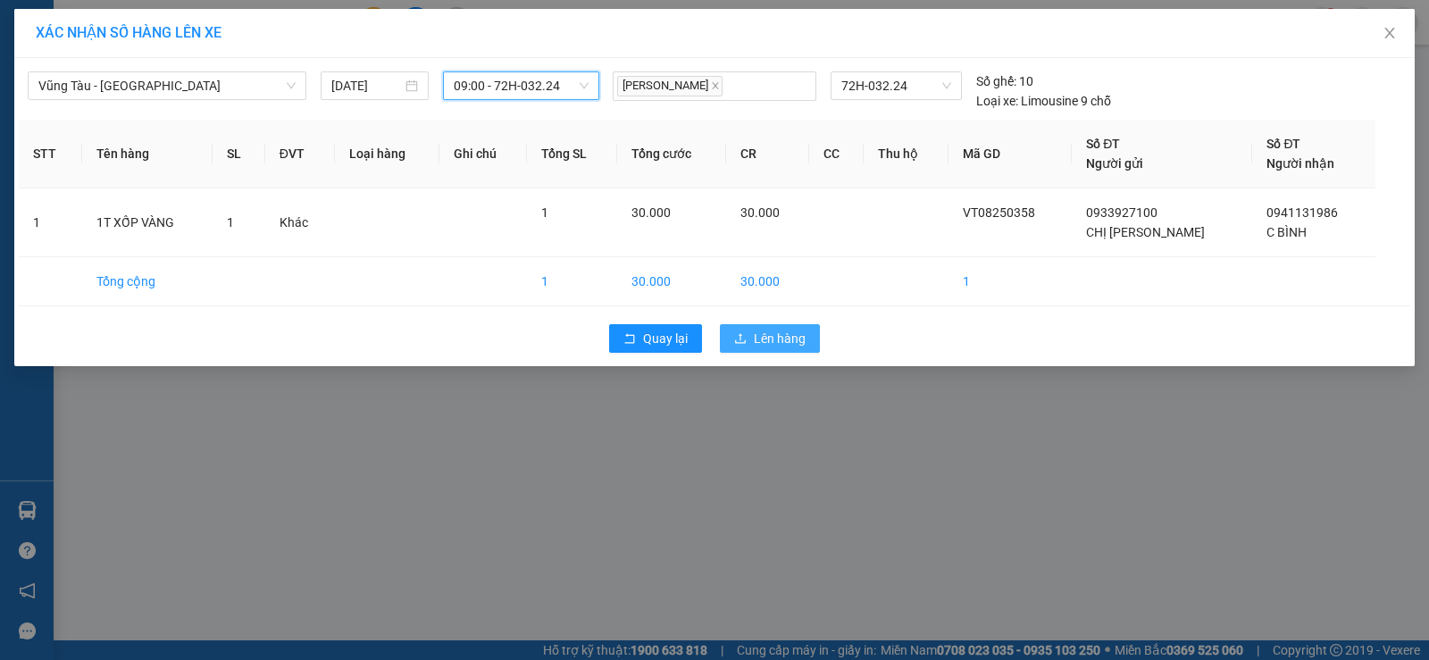
click at [751, 348] on button "Lên hàng" at bounding box center [770, 338] width 100 height 29
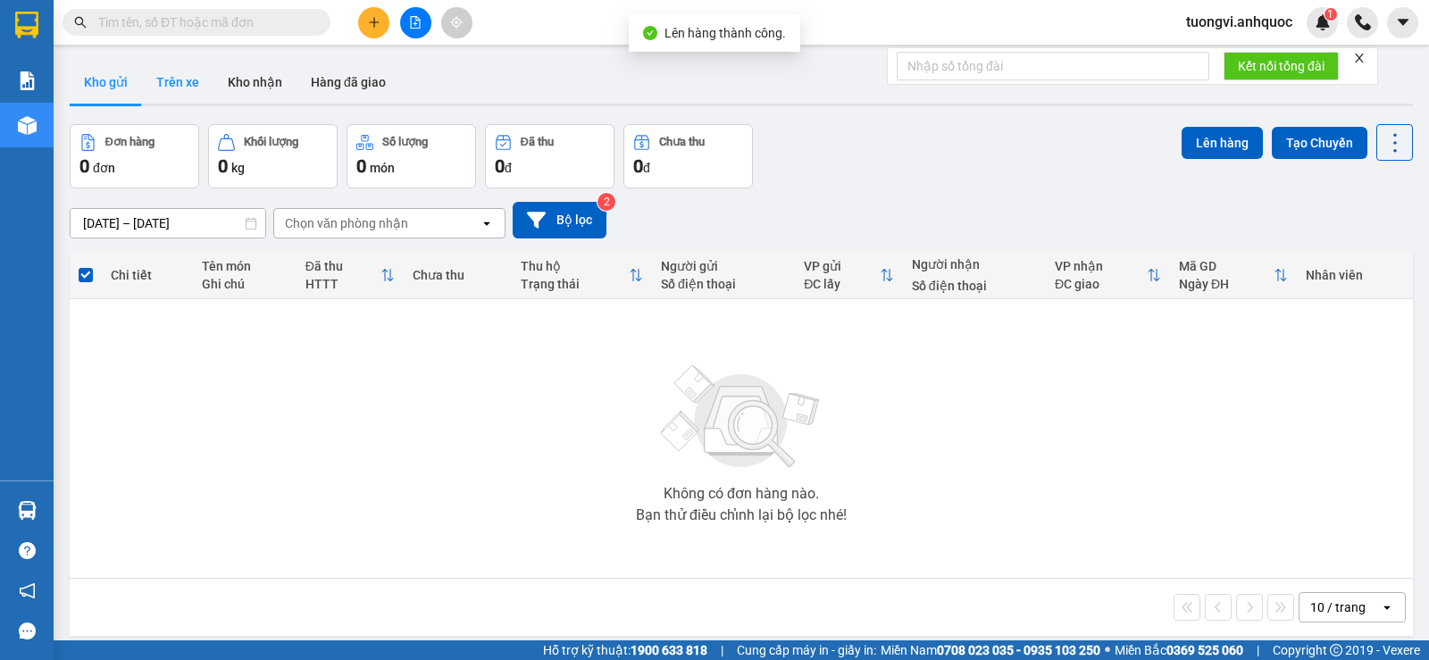
click at [197, 86] on button "Trên xe" at bounding box center [177, 82] width 71 height 43
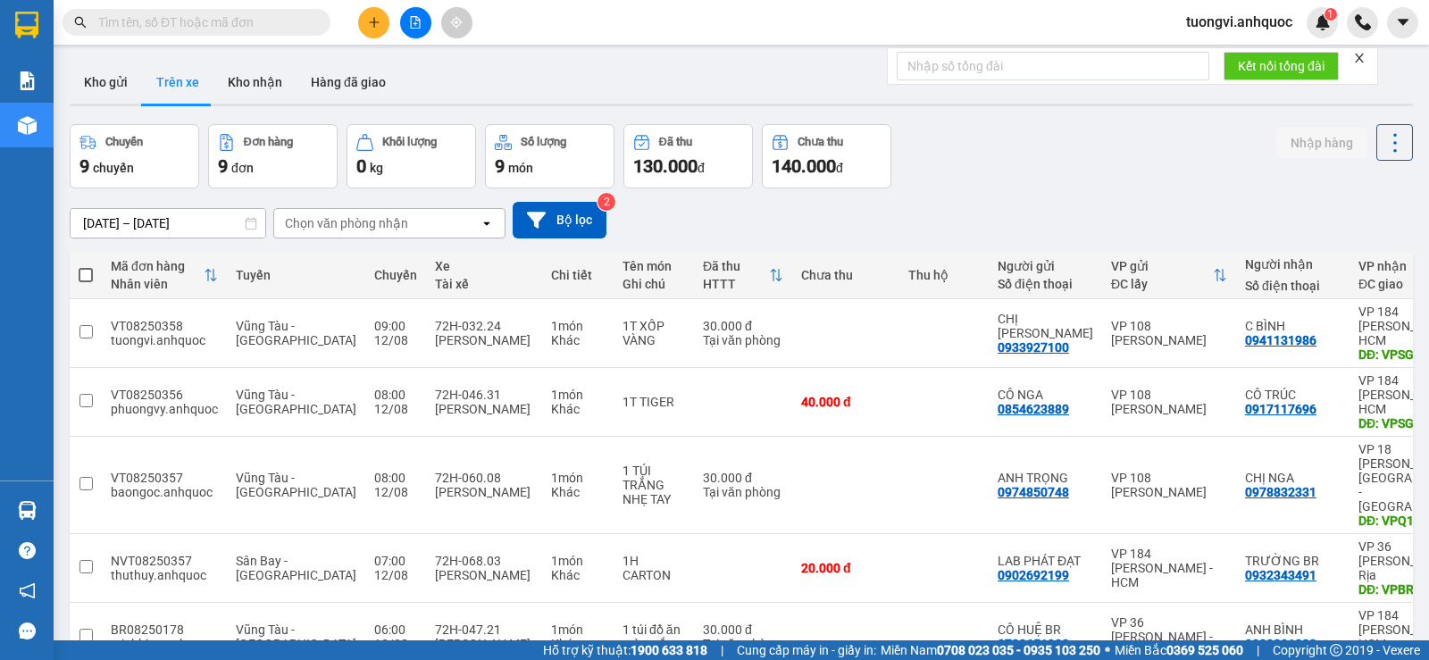
click at [390, 13] on div at bounding box center [415, 22] width 134 height 31
click at [381, 23] on button at bounding box center [373, 22] width 31 height 31
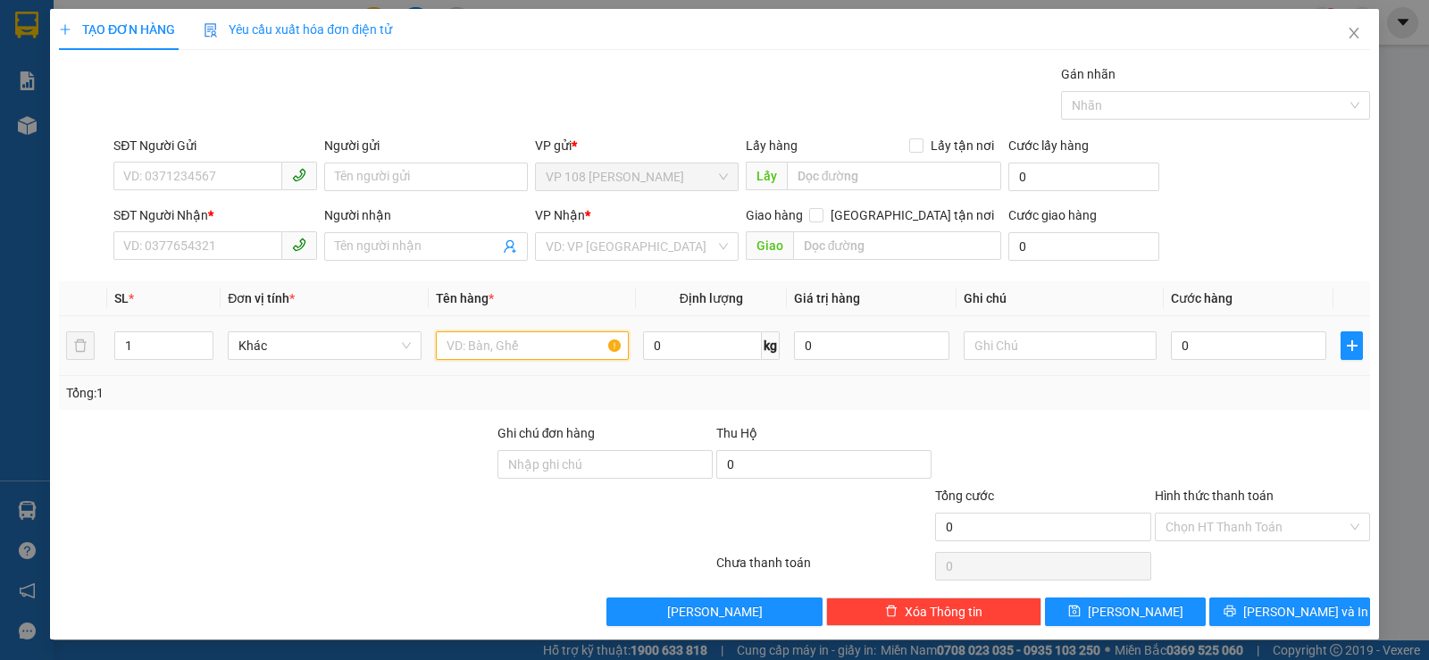
click at [466, 337] on input "text" at bounding box center [532, 345] width 193 height 29
type input "1T XỐP VÀNG NHỎ"
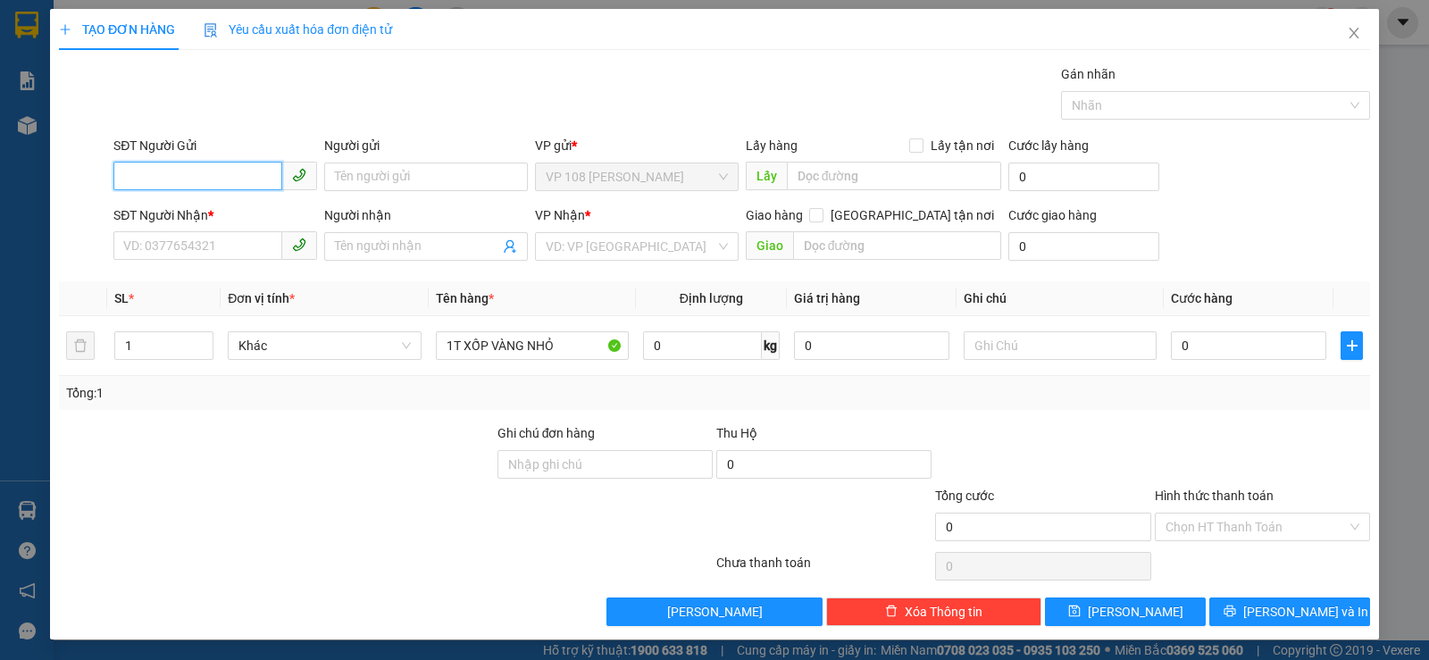
click at [166, 178] on input "SĐT Người Gửi" at bounding box center [197, 176] width 169 height 29
click at [178, 171] on input "SĐT Người Gửi" at bounding box center [197, 176] width 169 height 29
click at [154, 178] on input "0982303021" at bounding box center [197, 176] width 169 height 29
click at [152, 175] on input "0982303021" at bounding box center [197, 176] width 169 height 29
type input "0982303021"
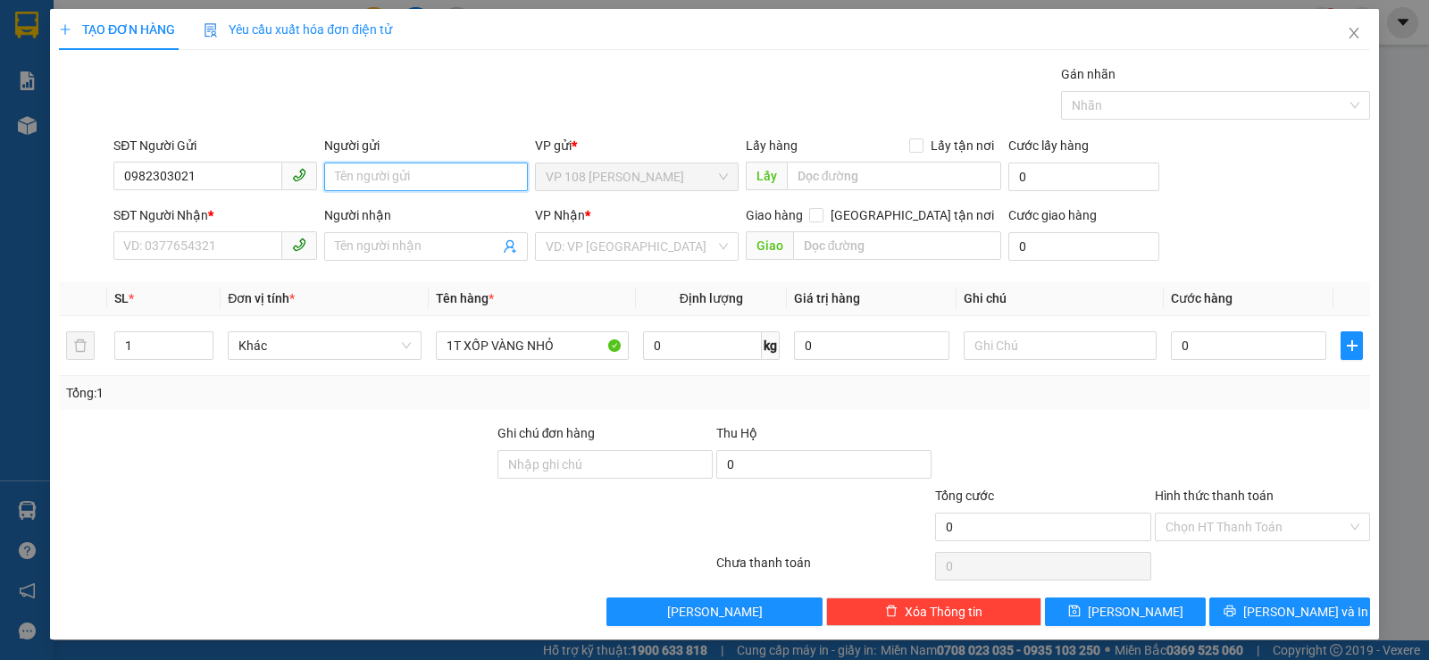
click at [377, 172] on input "Người gửi" at bounding box center [426, 176] width 204 height 29
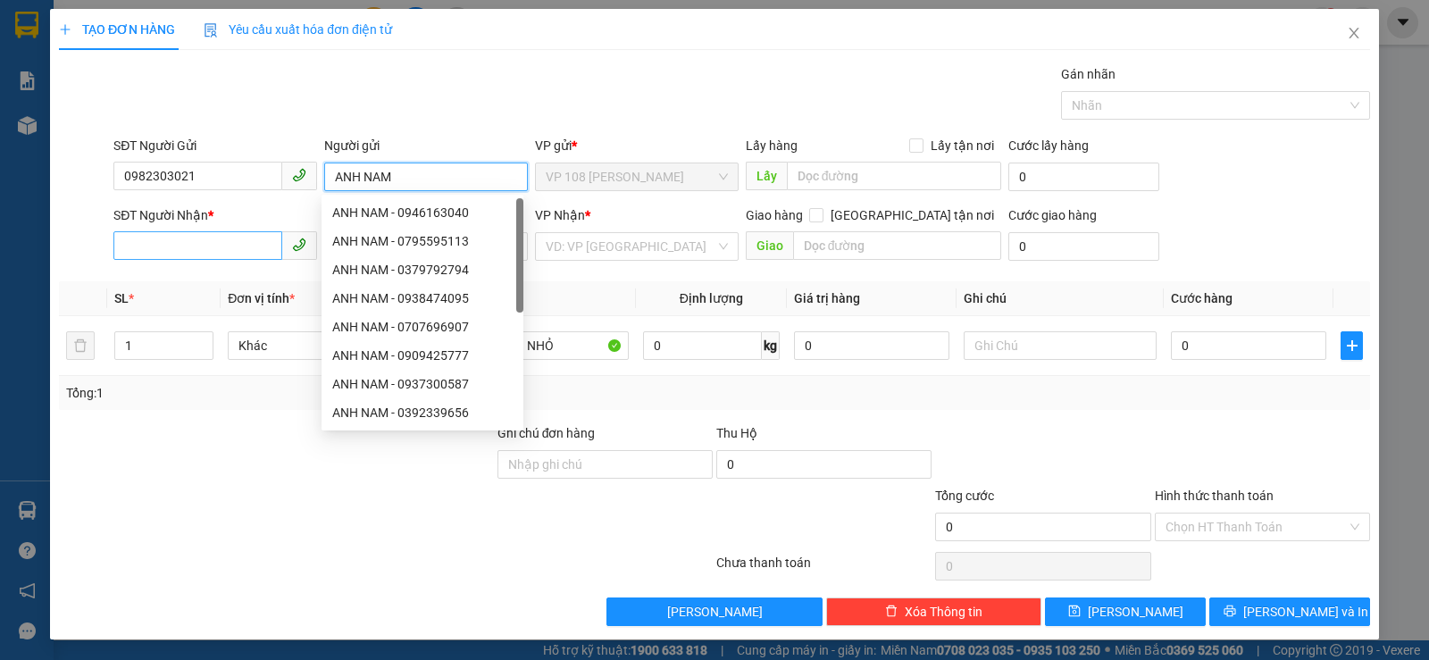
type input "ANH NAM"
click at [232, 251] on input "SĐT Người Nhận *" at bounding box center [197, 245] width 169 height 29
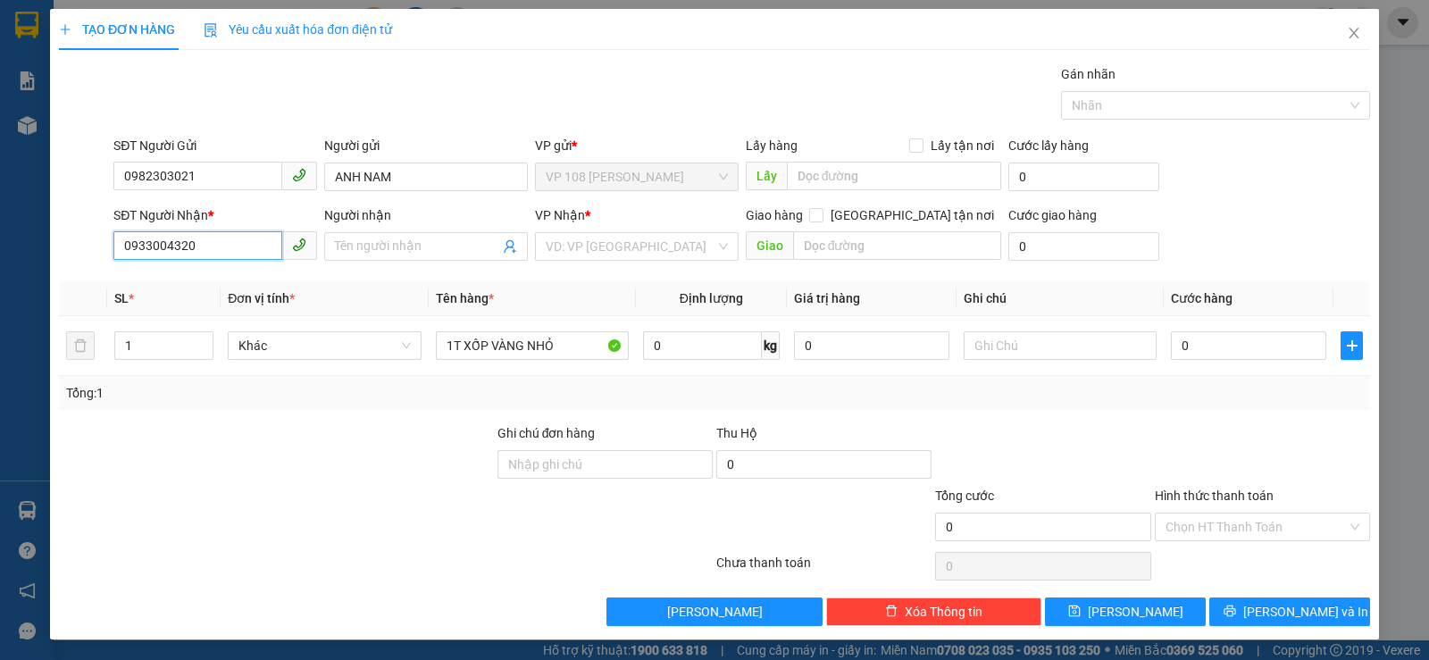
click at [150, 252] on input "0933004320" at bounding box center [197, 245] width 169 height 29
type input "0933004320"
click at [379, 247] on input "Người nhận" at bounding box center [417, 247] width 164 height 20
type input "C"
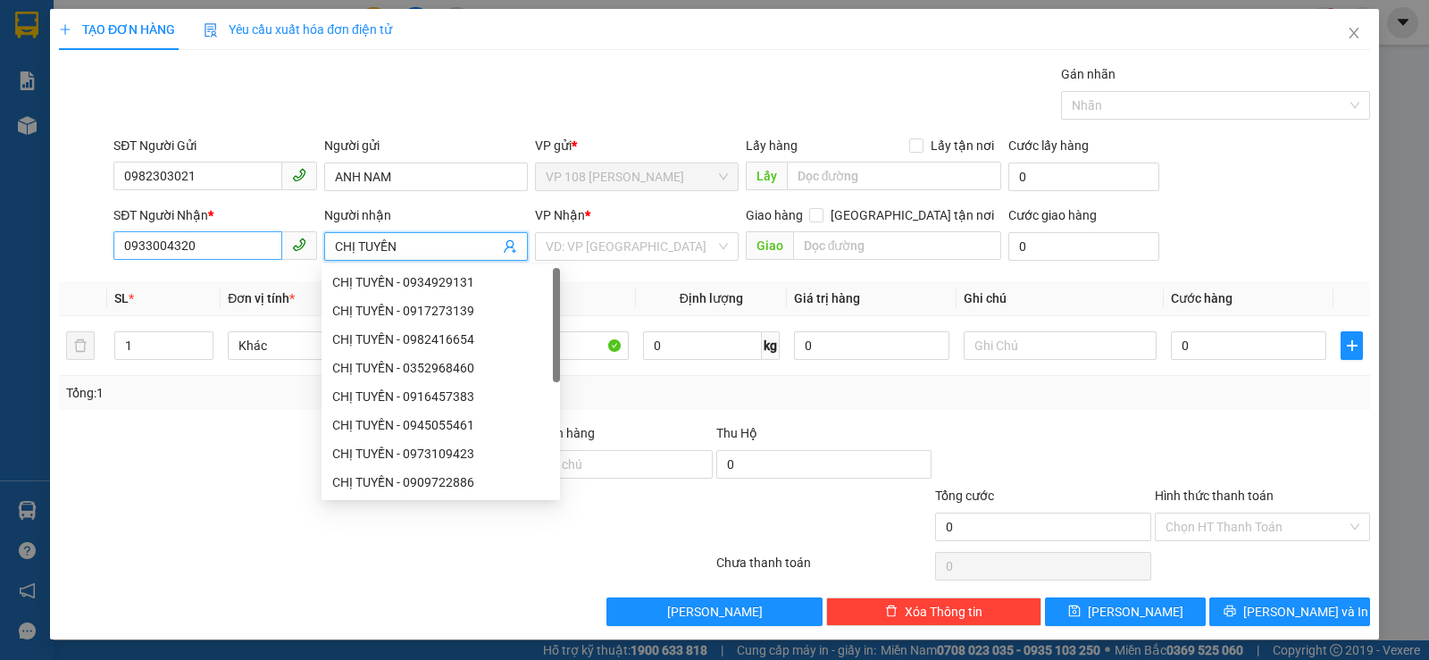
type input "CHỊ TUYỀN"
click at [233, 249] on input "0933004320" at bounding box center [197, 245] width 169 height 29
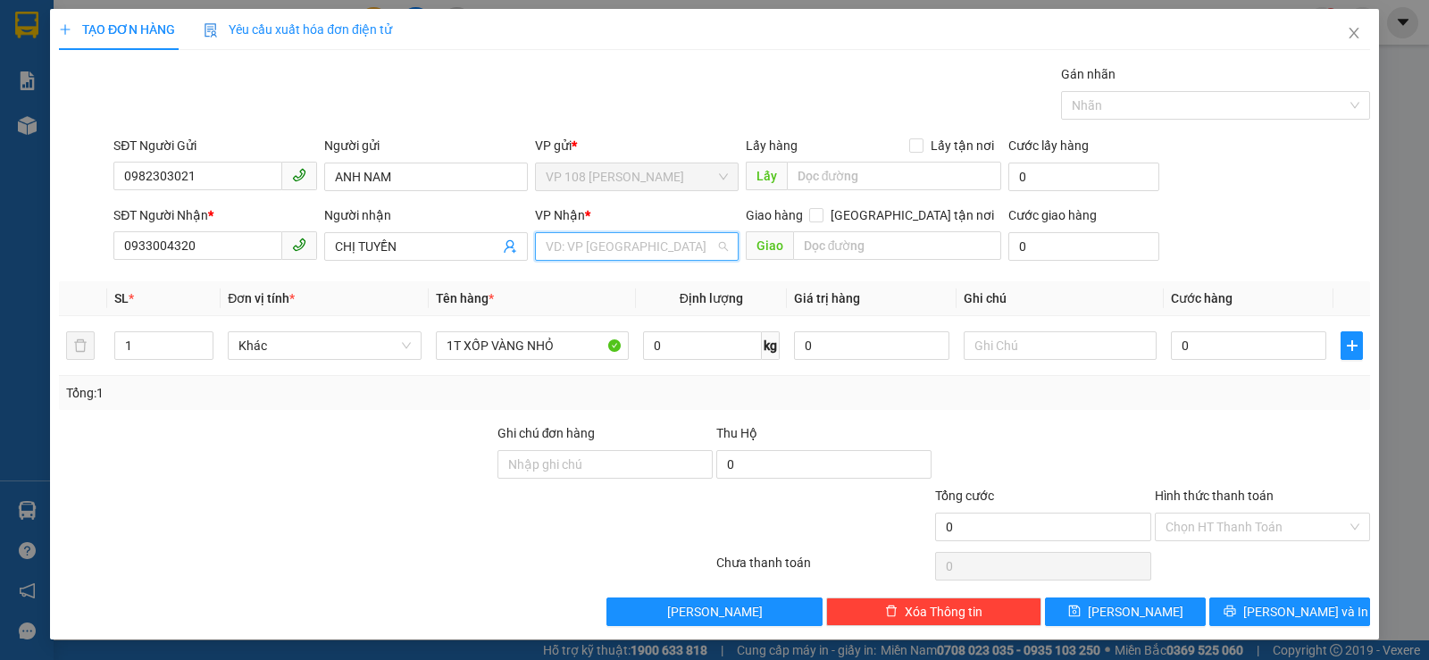
click at [671, 257] on input "search" at bounding box center [631, 246] width 170 height 27
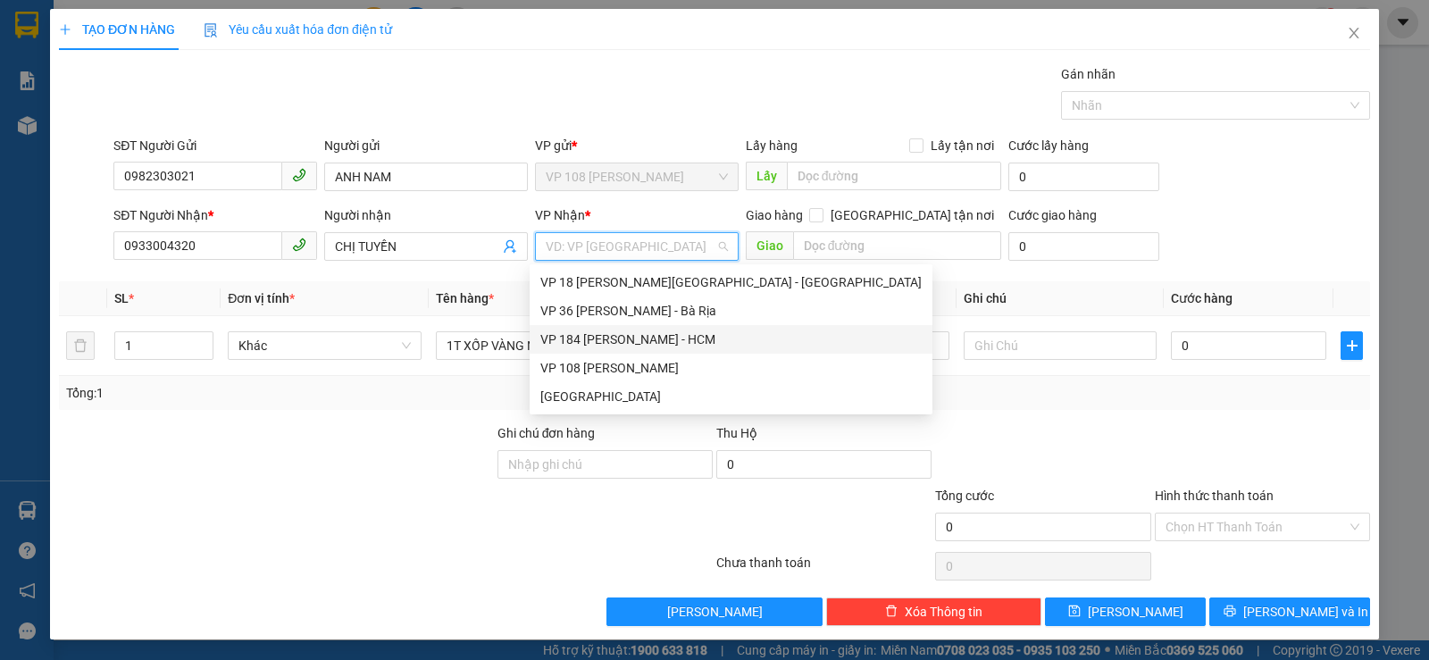
click at [635, 343] on div "VP 184 Nguyễn Văn Trỗi - HCM" at bounding box center [730, 339] width 381 height 20
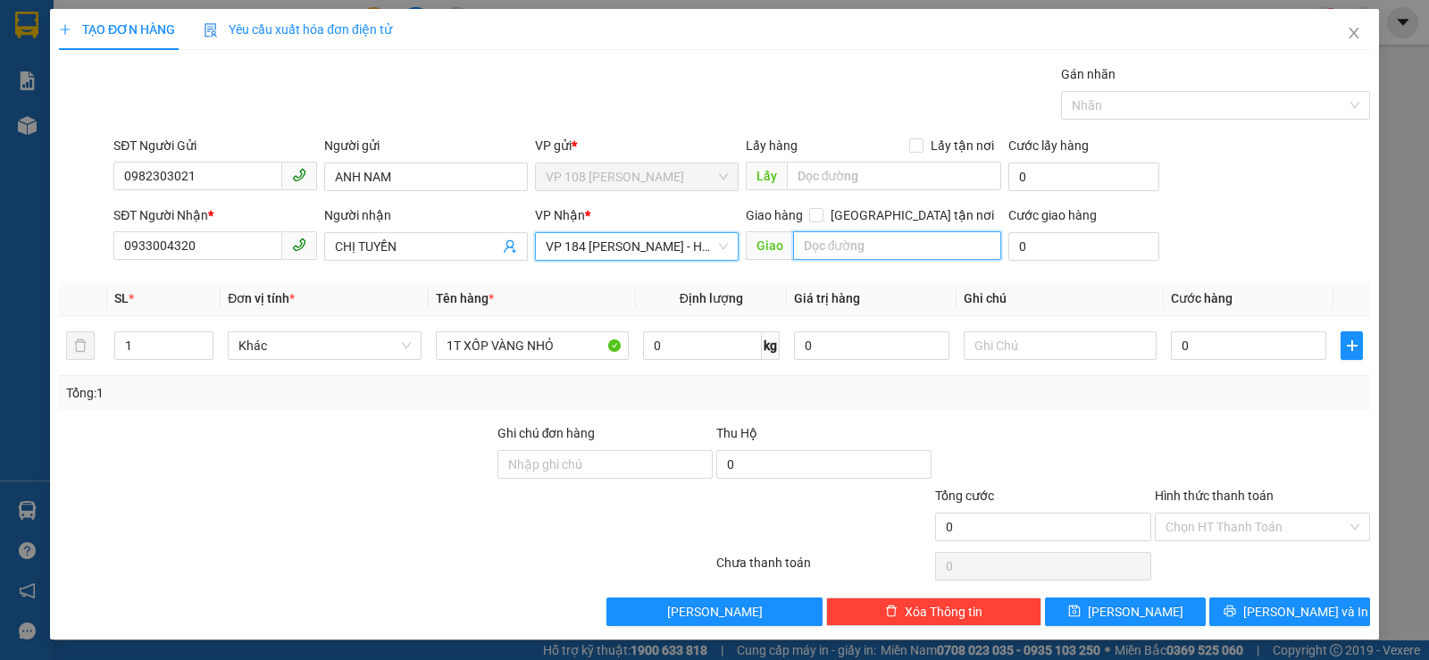
click at [817, 235] on input "text" at bounding box center [897, 245] width 209 height 29
type input "VP184"
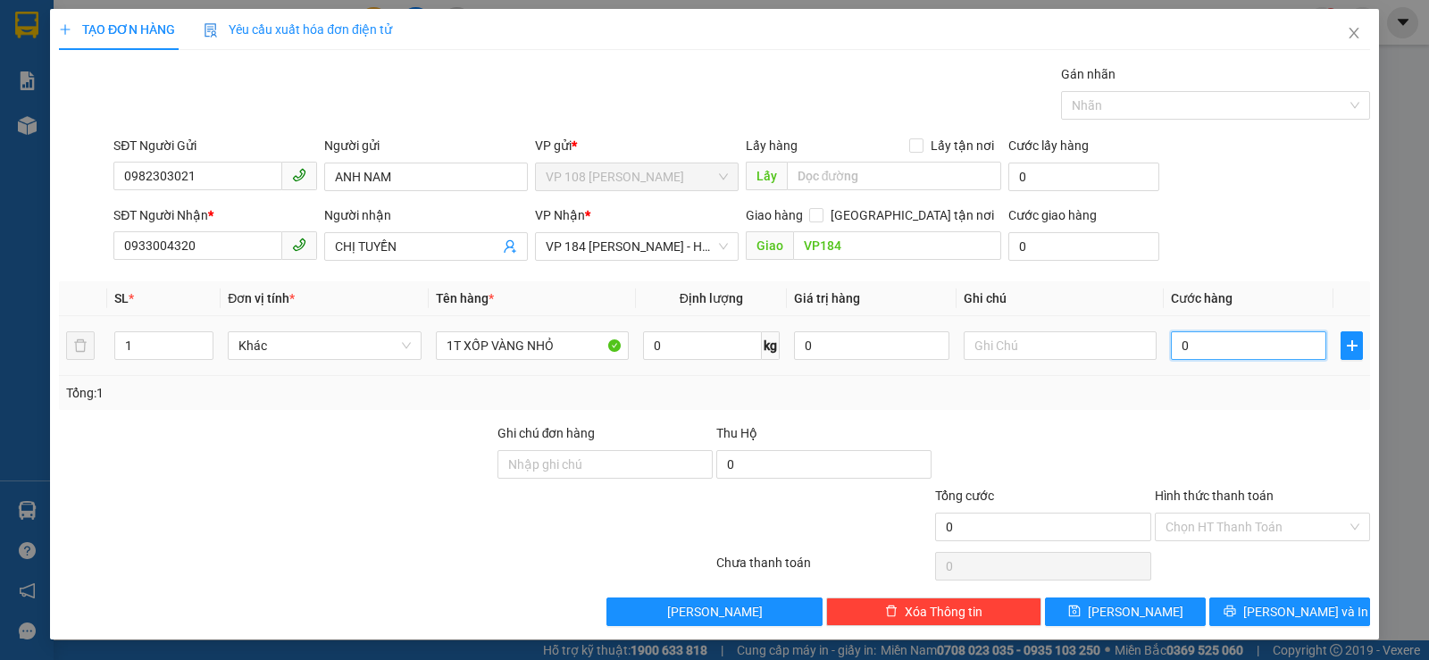
click at [1204, 343] on input "0" at bounding box center [1248, 345] width 155 height 29
type input "03"
type input "3"
click at [1207, 348] on input "03" at bounding box center [1248, 345] width 155 height 29
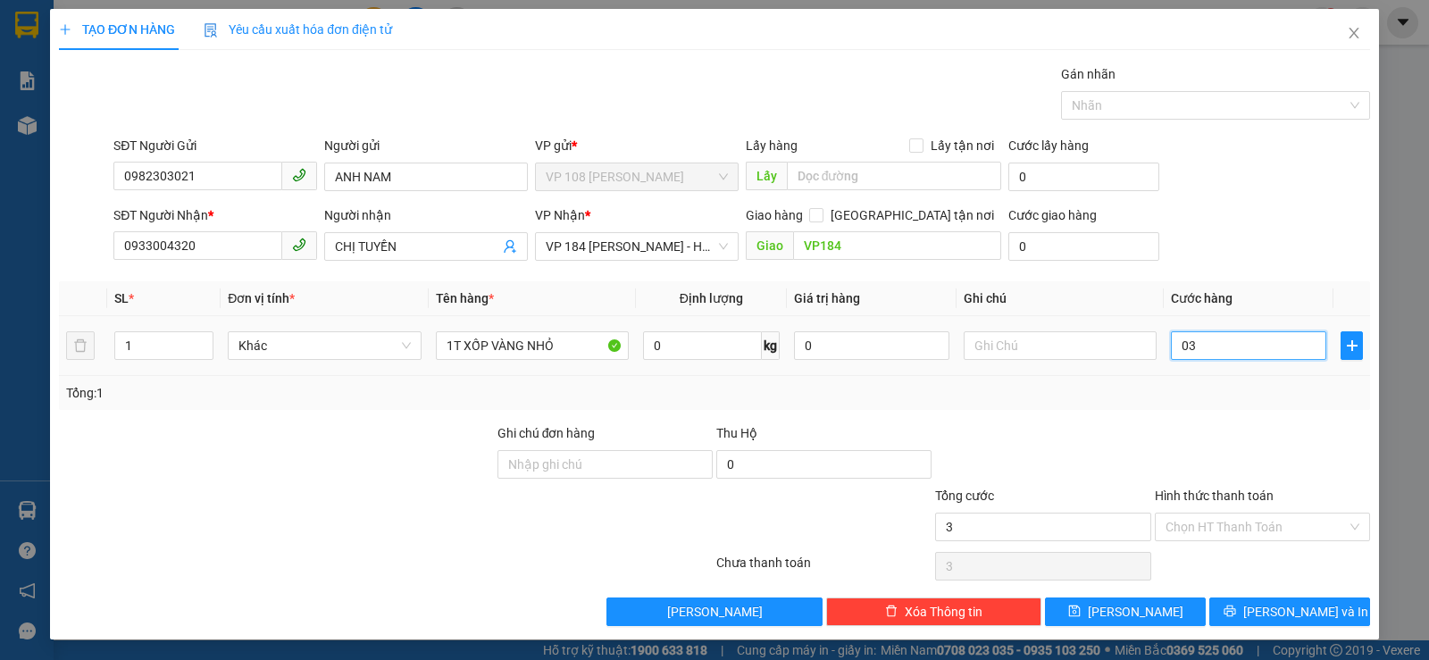
click at [1179, 343] on input "03" at bounding box center [1248, 345] width 155 height 29
type input "30"
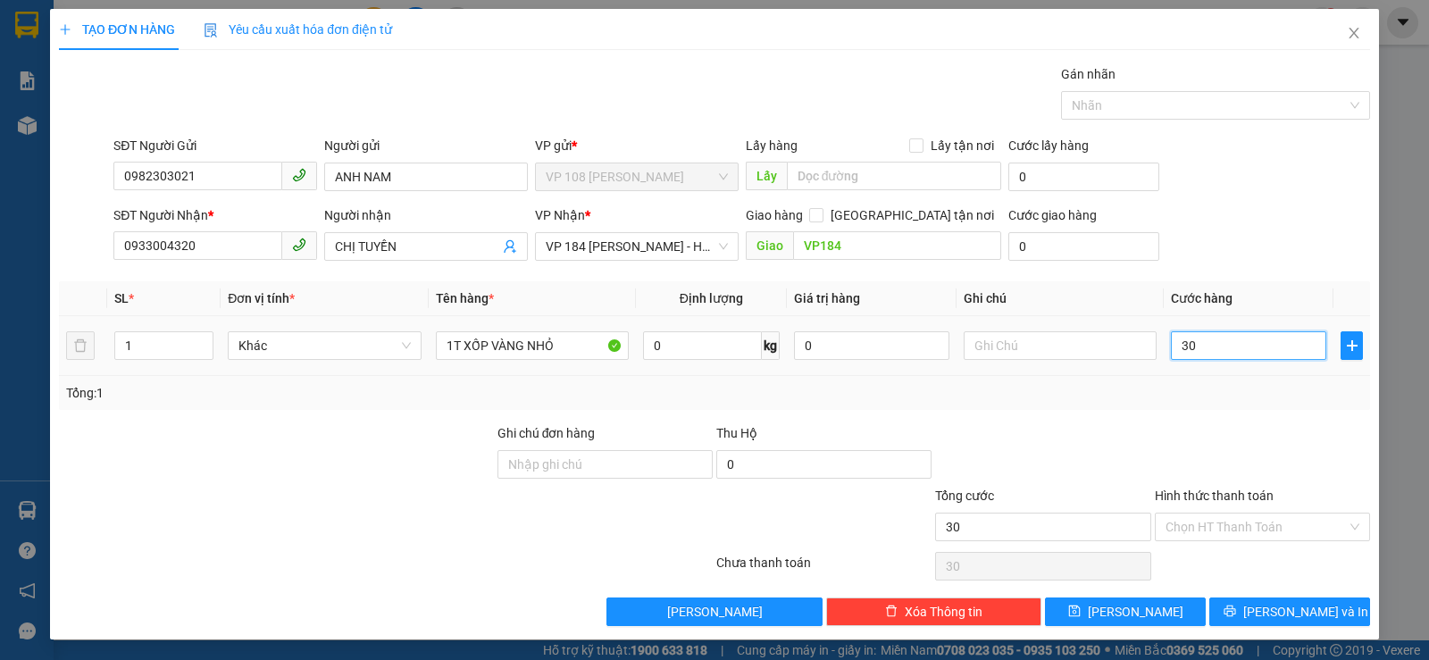
type input "300"
type input "3.000"
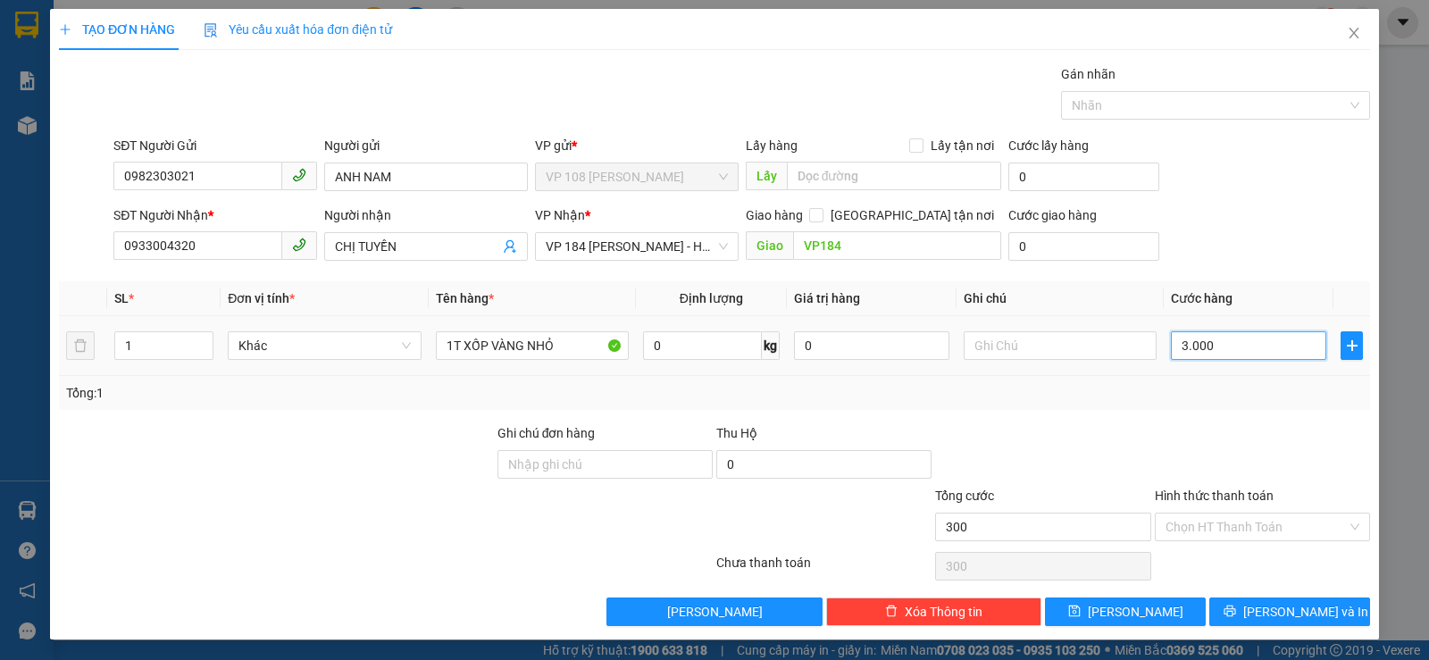
type input "3.000"
type input "30.000"
click at [1179, 343] on input "30.000" at bounding box center [1248, 345] width 155 height 29
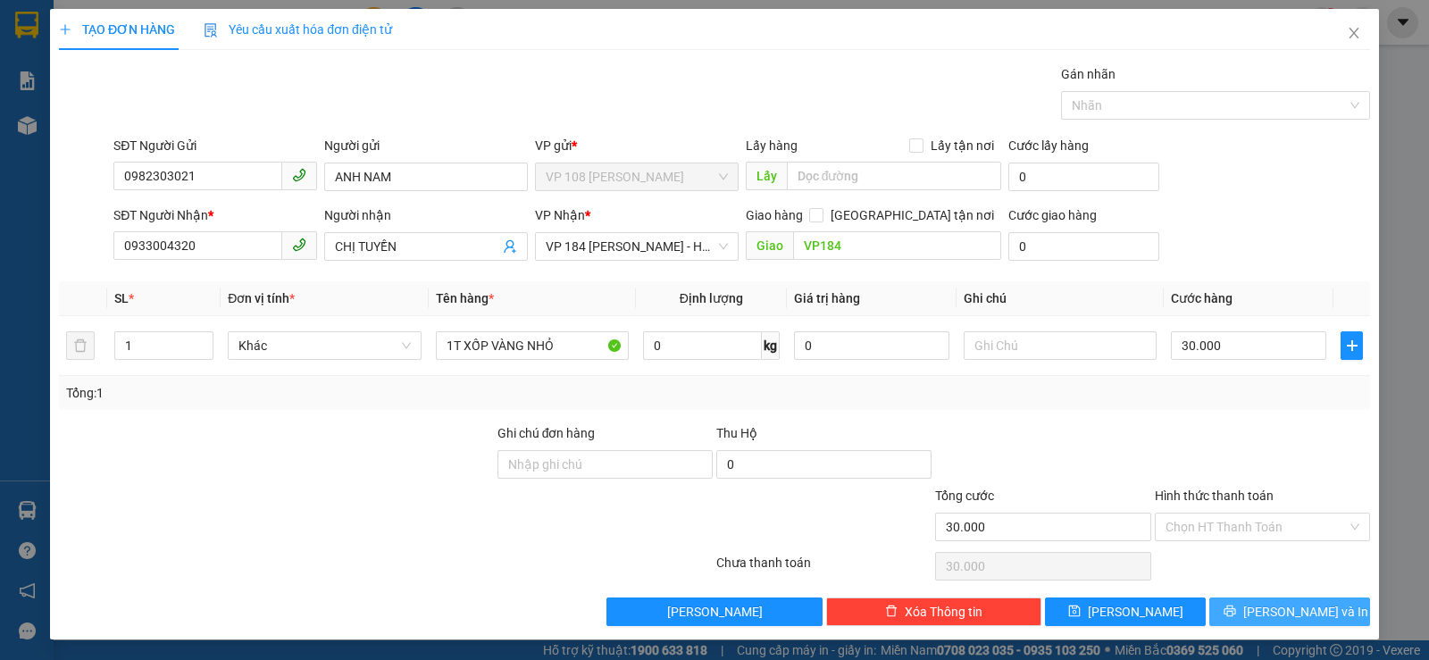
click at [1264, 614] on span "[PERSON_NAME] và In" at bounding box center [1305, 612] width 125 height 20
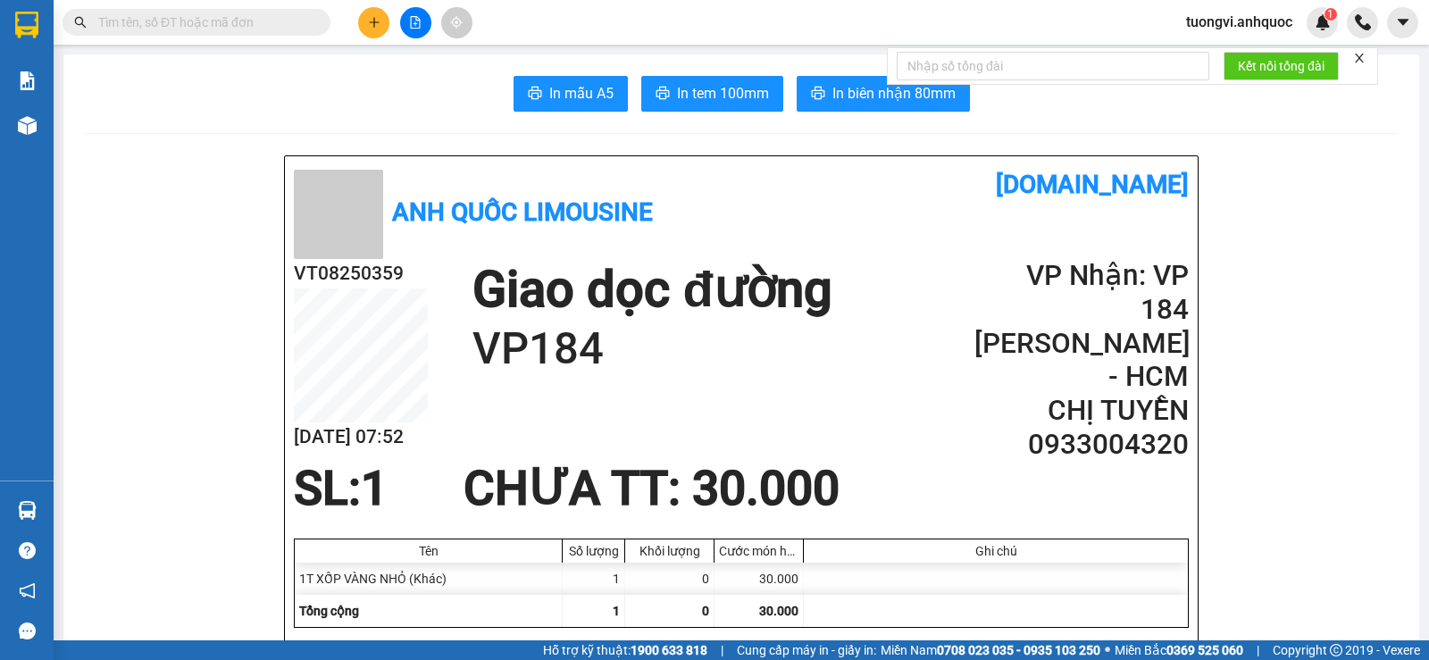
click at [377, 25] on icon "plus" at bounding box center [374, 22] width 12 height 12
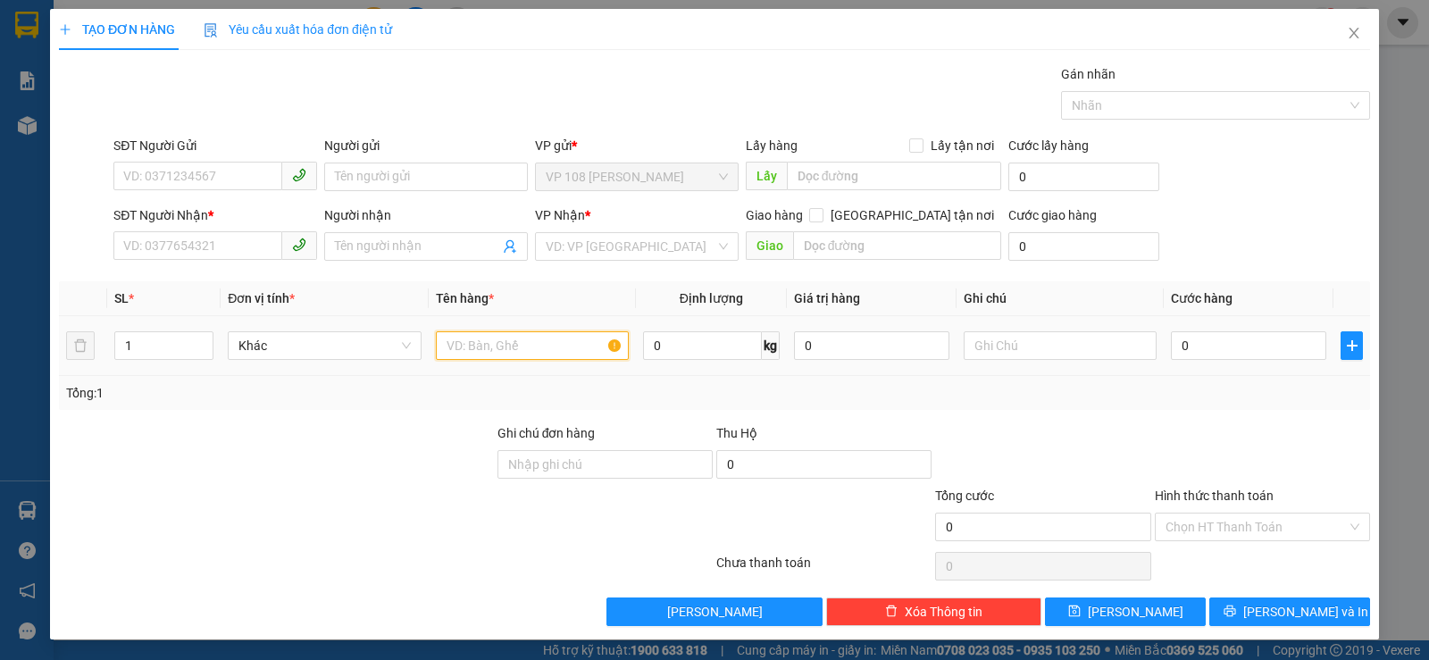
click at [517, 340] on input "text" at bounding box center [532, 345] width 193 height 29
type input "1T XỐP QUẤN KEO"
click at [1171, 349] on input "0" at bounding box center [1248, 345] width 155 height 29
type input "5"
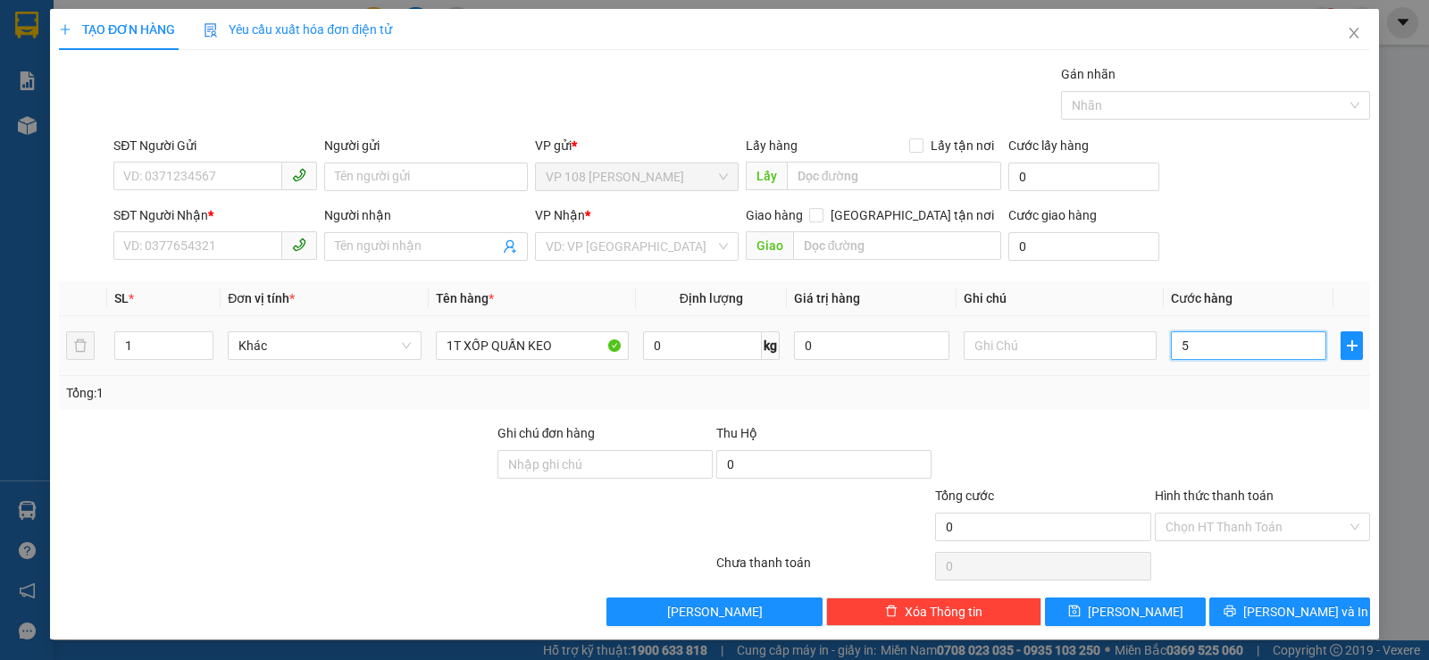
type input "5"
type input "50"
type input "500"
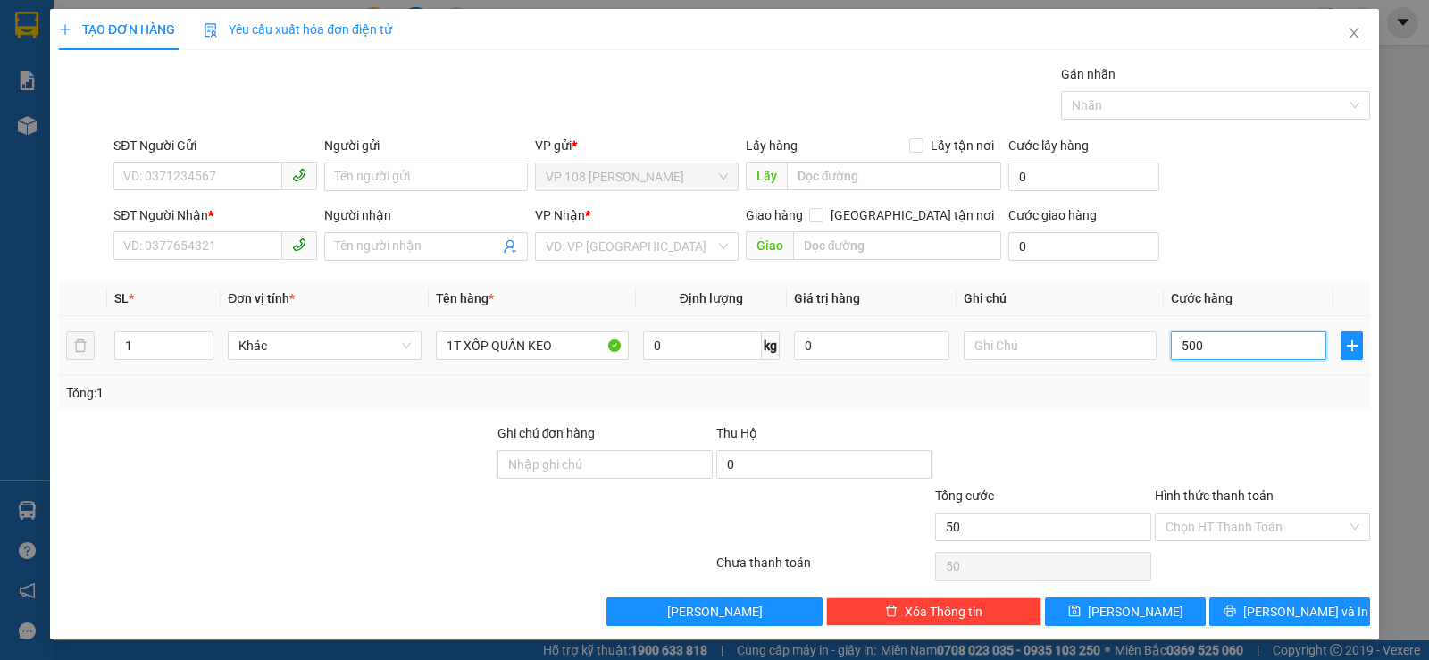
type input "500"
type input "5.000"
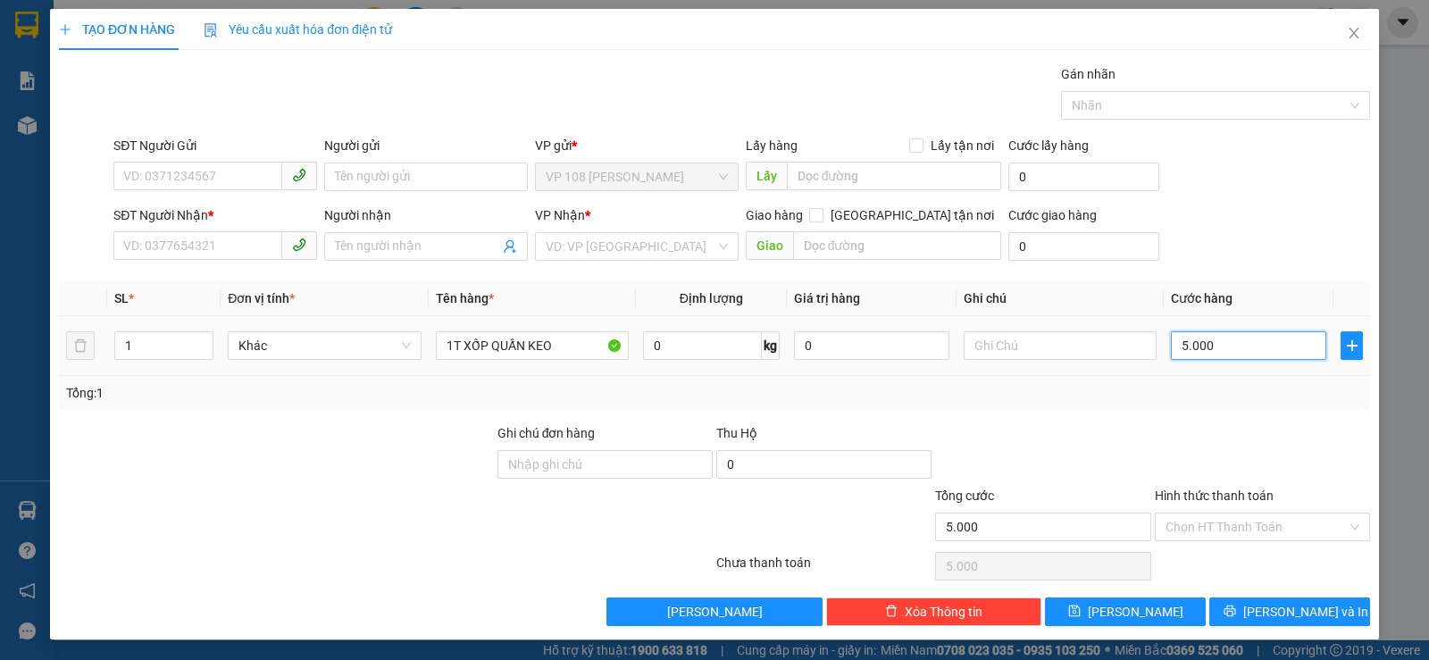
type input "50.000"
click at [646, 244] on input "search" at bounding box center [631, 246] width 170 height 27
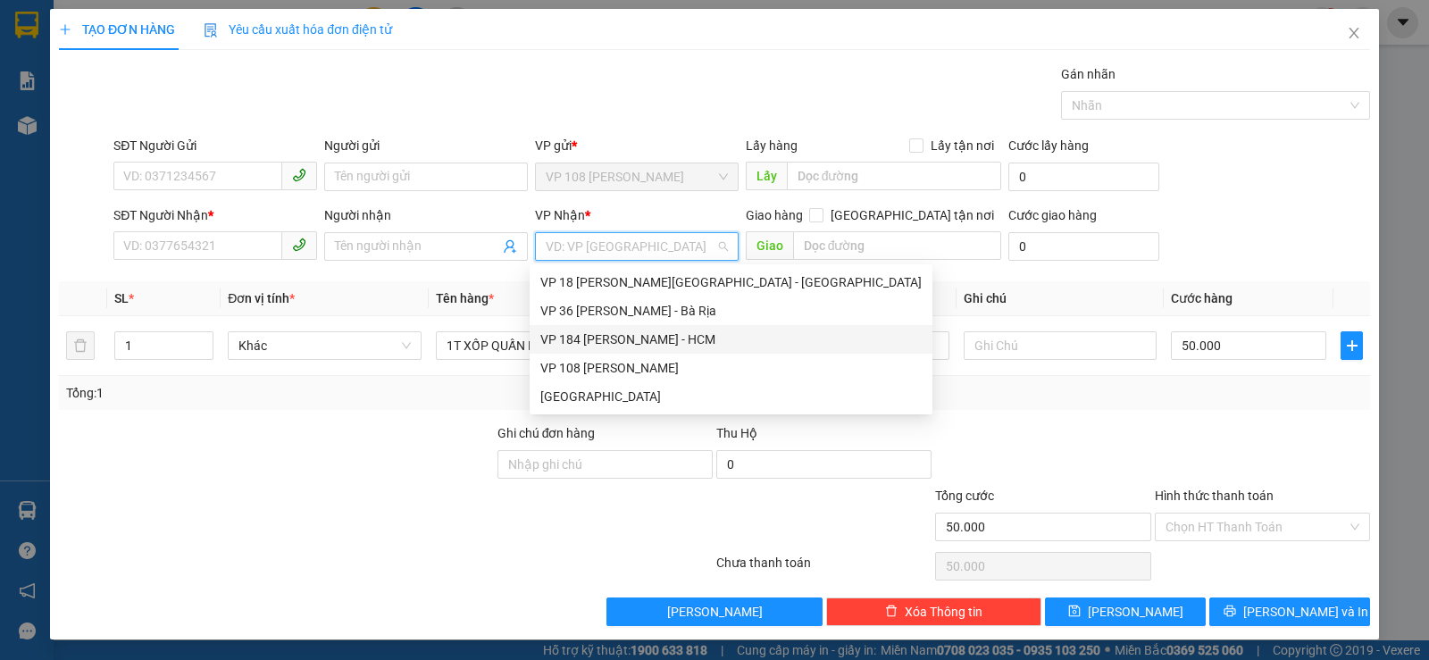
click at [625, 343] on div "VP 184 Nguyễn Văn Trỗi - HCM" at bounding box center [730, 339] width 381 height 20
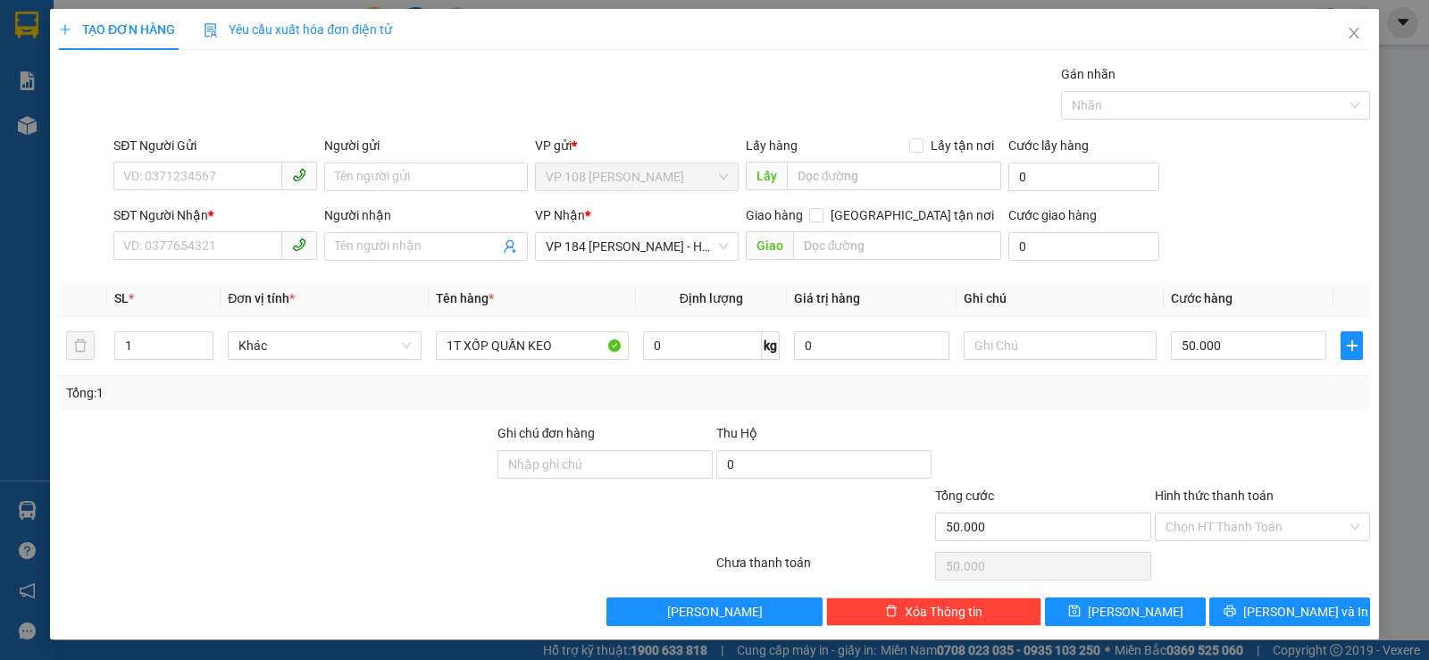
click at [869, 272] on div "Transit Pickup Surcharge Ids Transit Deliver Surcharge Ids Transit Deliver Surc…" at bounding box center [714, 345] width 1311 height 562
click at [877, 254] on input "text" at bounding box center [897, 245] width 209 height 29
type input "VP184"
click at [218, 178] on input "SĐT Người Gửi" at bounding box center [197, 176] width 169 height 29
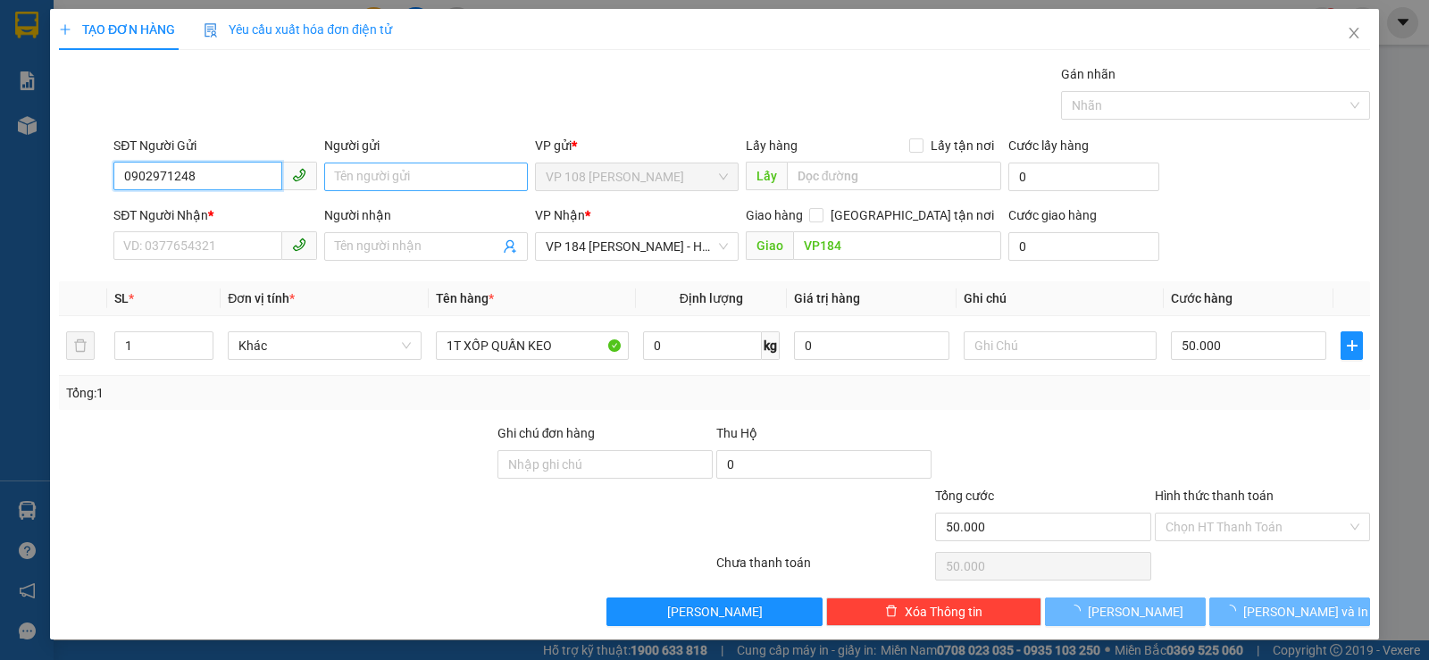
type input "0902971248"
click at [407, 182] on input "Người gửi" at bounding box center [426, 176] width 204 height 29
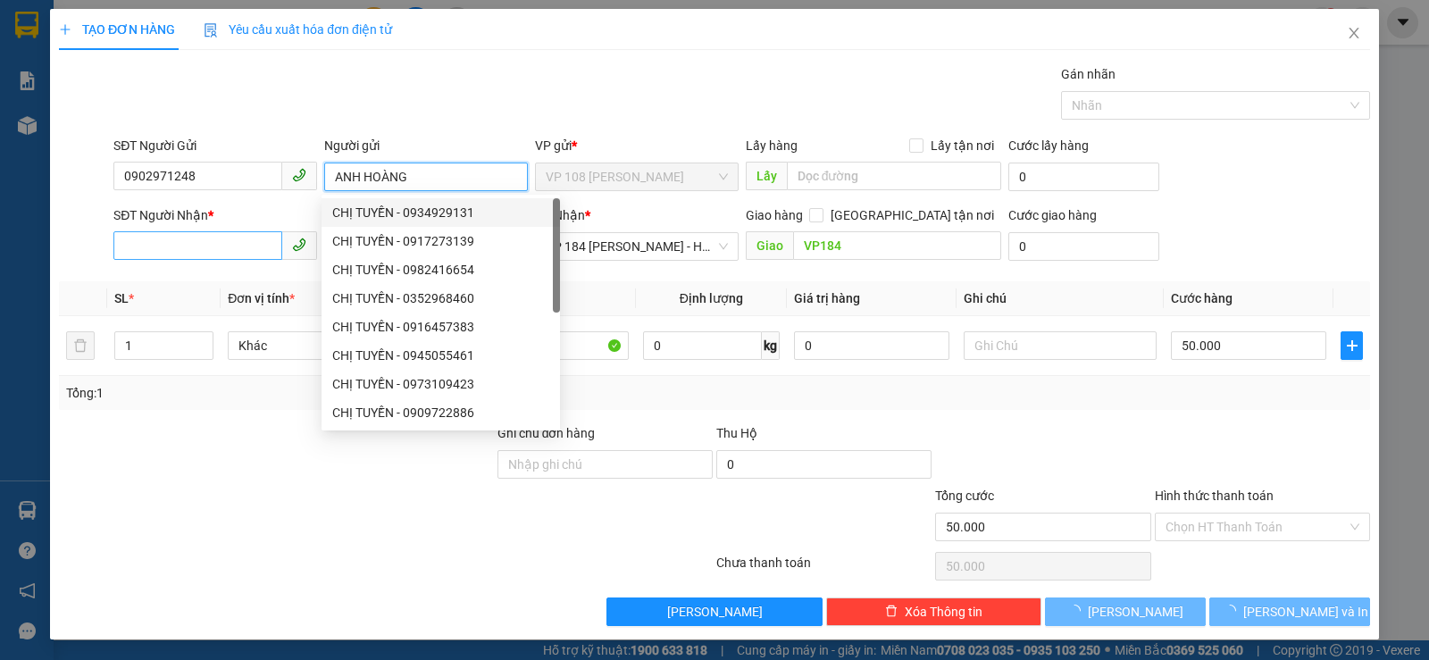
type input "ANH HOÀNG"
click at [155, 236] on input "SĐT Người Nhận *" at bounding box center [197, 245] width 169 height 29
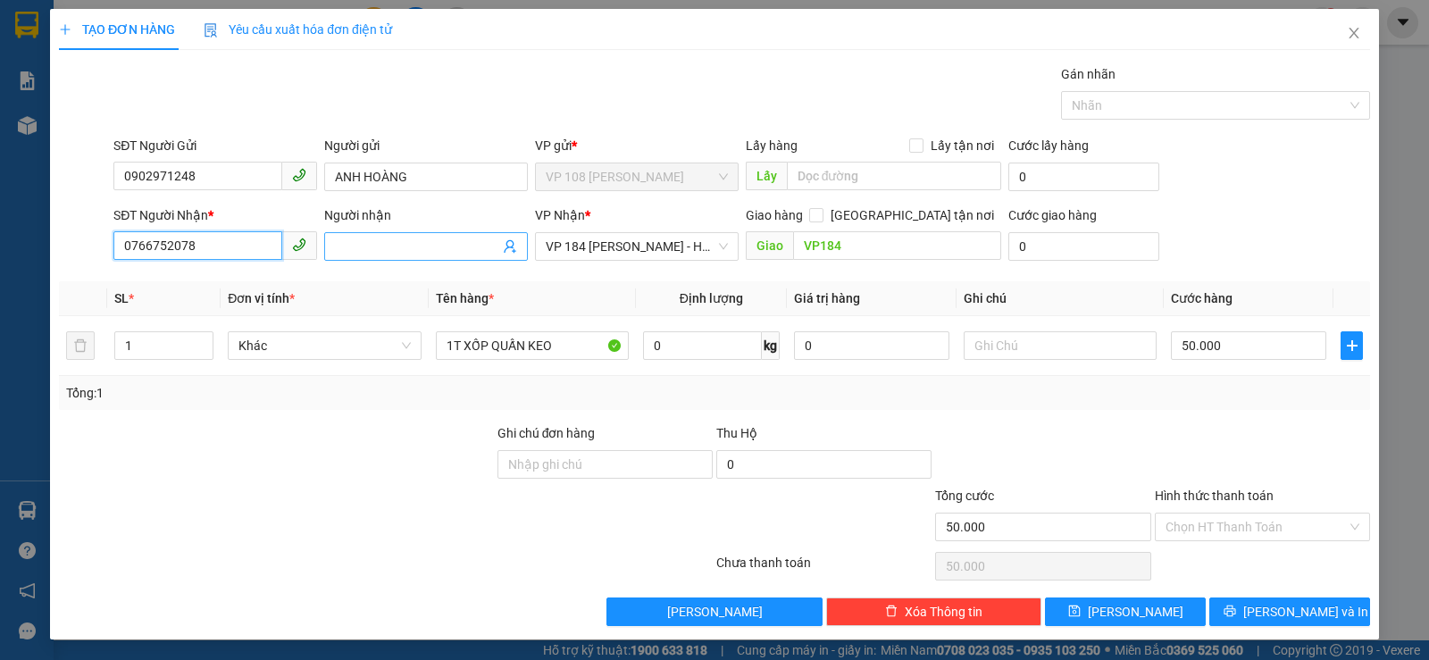
type input "0766752078"
click at [335, 237] on input "Người nhận" at bounding box center [417, 247] width 164 height 20
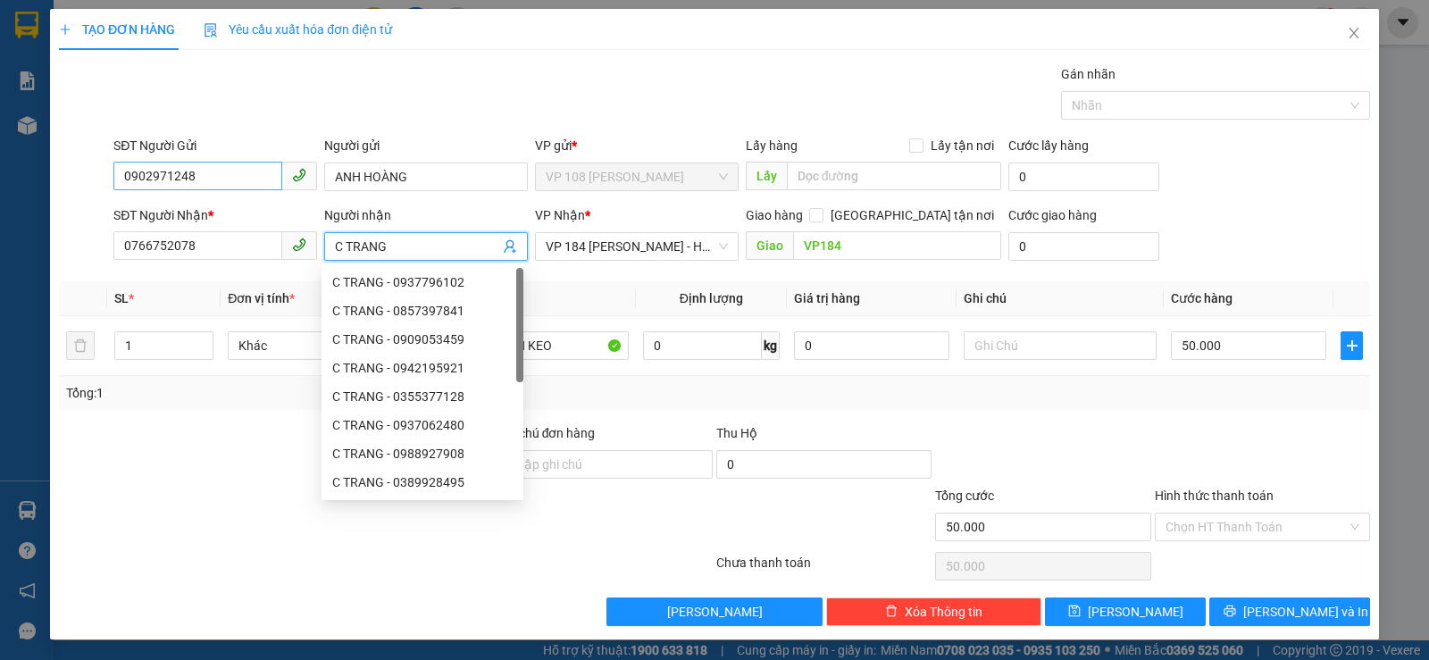
type input "C TRANG"
click at [226, 169] on input "0902971248" at bounding box center [197, 176] width 169 height 29
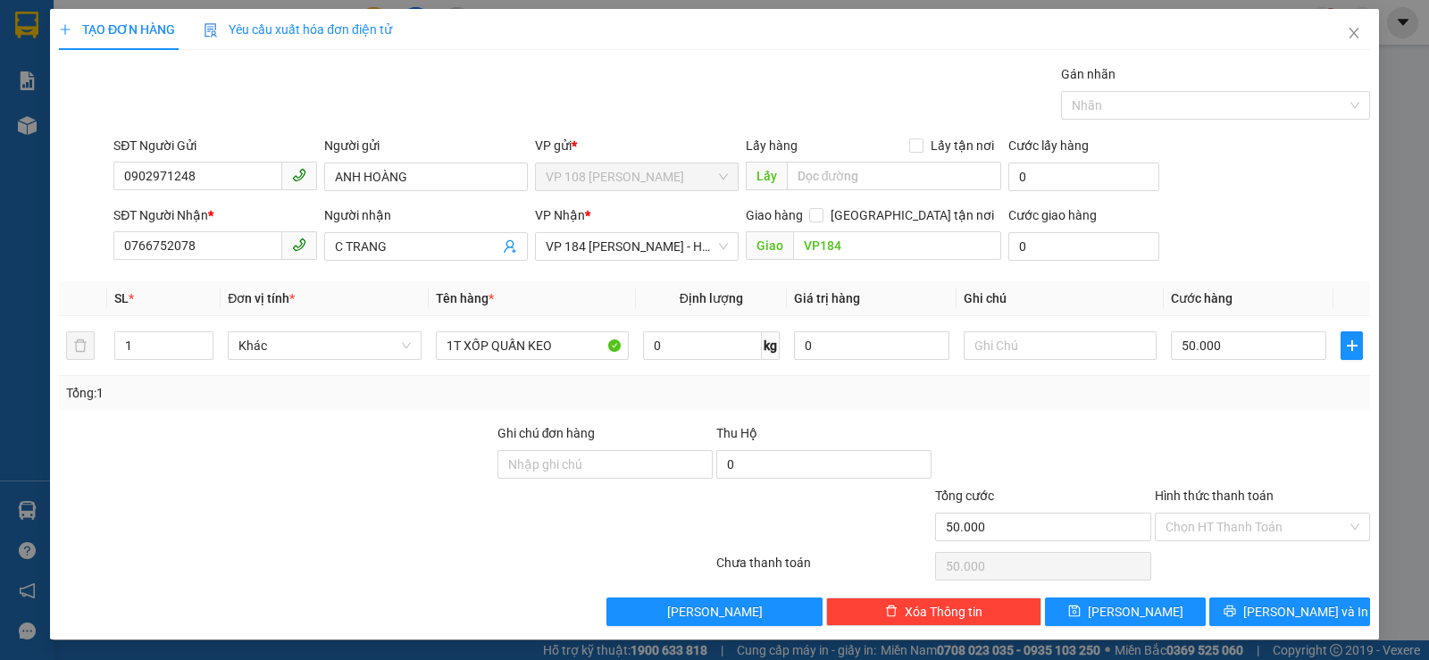
click at [575, 231] on div "VP Nhận *" at bounding box center [637, 218] width 204 height 27
click at [583, 237] on span "VP 184 Nguyễn Văn Trỗi - HCM" at bounding box center [637, 246] width 182 height 27
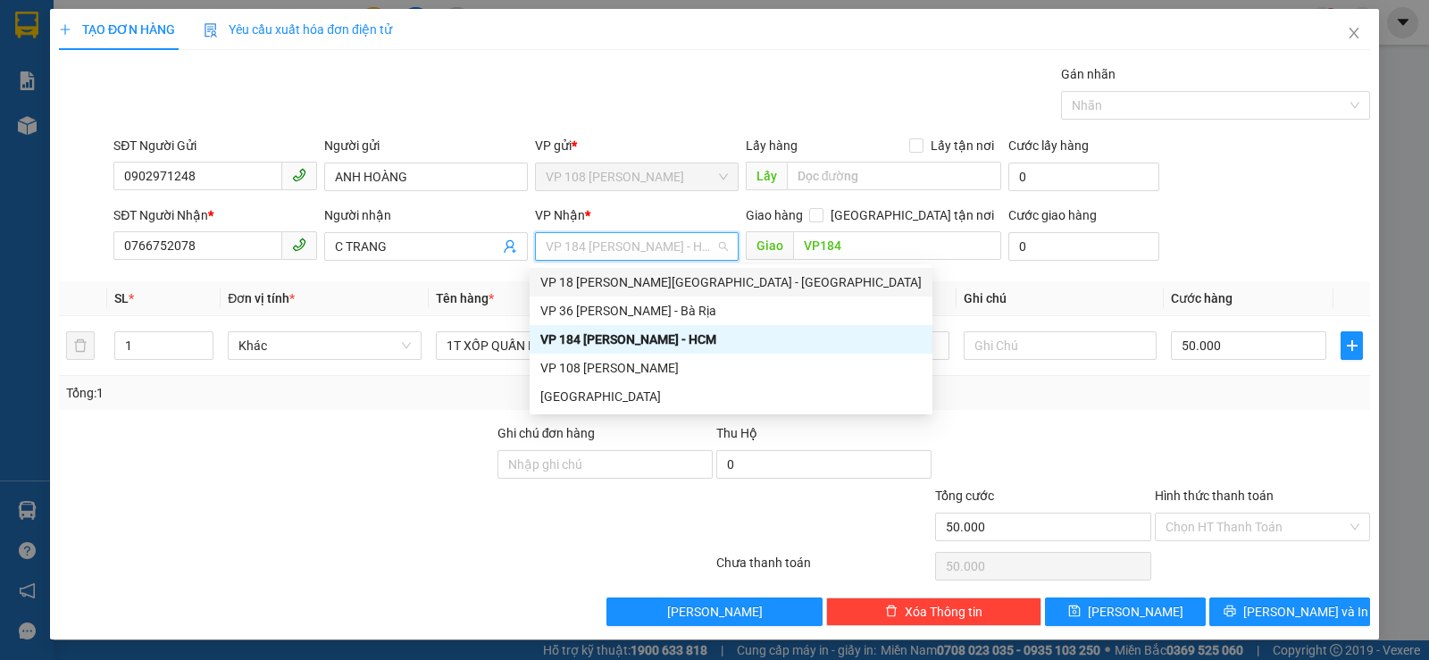
click at [593, 284] on div "VP 18 [PERSON_NAME][GEOGRAPHIC_DATA] - [GEOGRAPHIC_DATA]" at bounding box center [730, 282] width 381 height 20
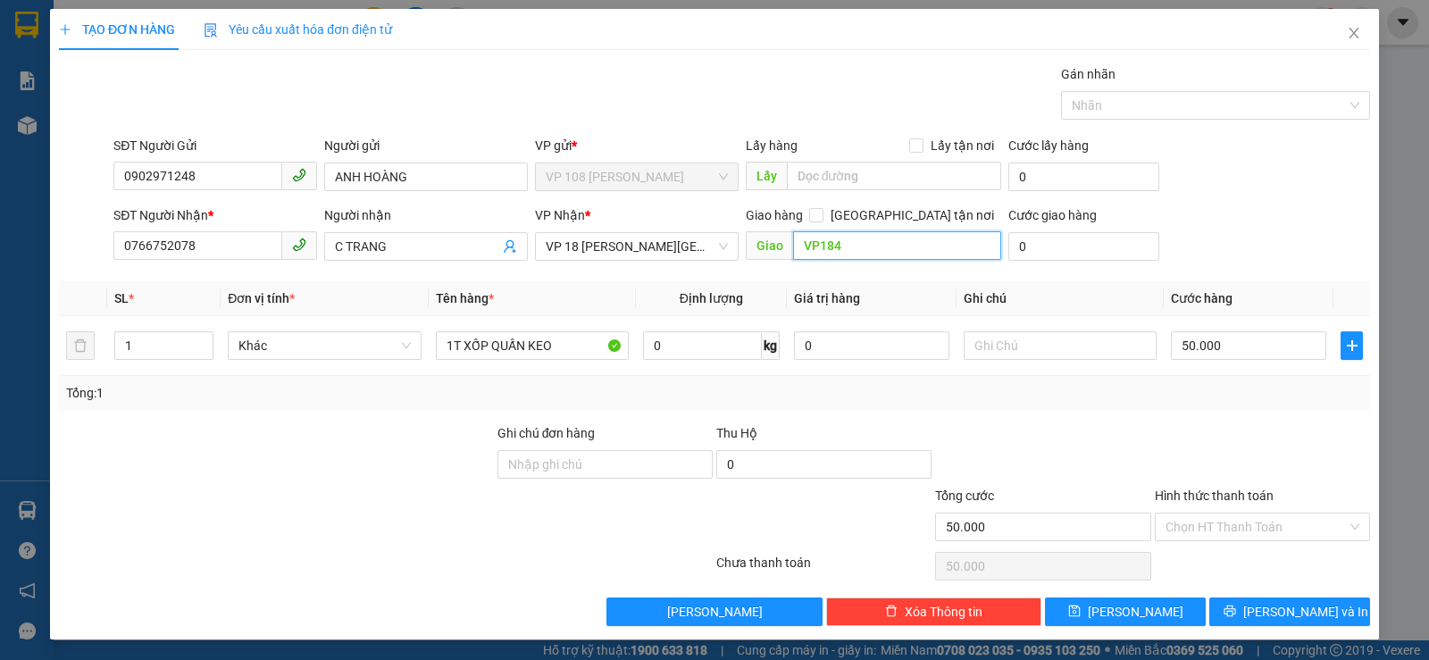
click at [890, 254] on input "VP184" at bounding box center [897, 245] width 209 height 29
type input "VPQ1"
click at [1325, 513] on input "Hình thức thanh toán" at bounding box center [1255, 526] width 181 height 27
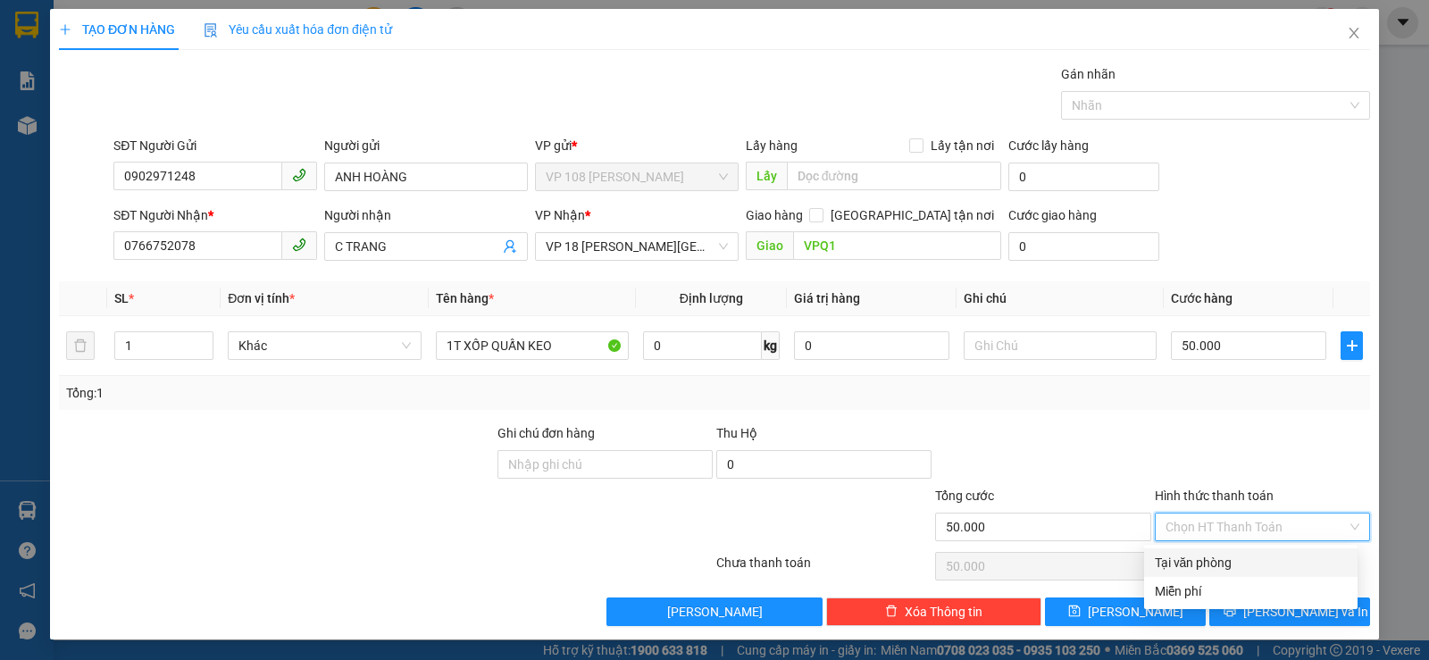
click at [1235, 554] on div "Tại văn phòng" at bounding box center [1250, 563] width 192 height 20
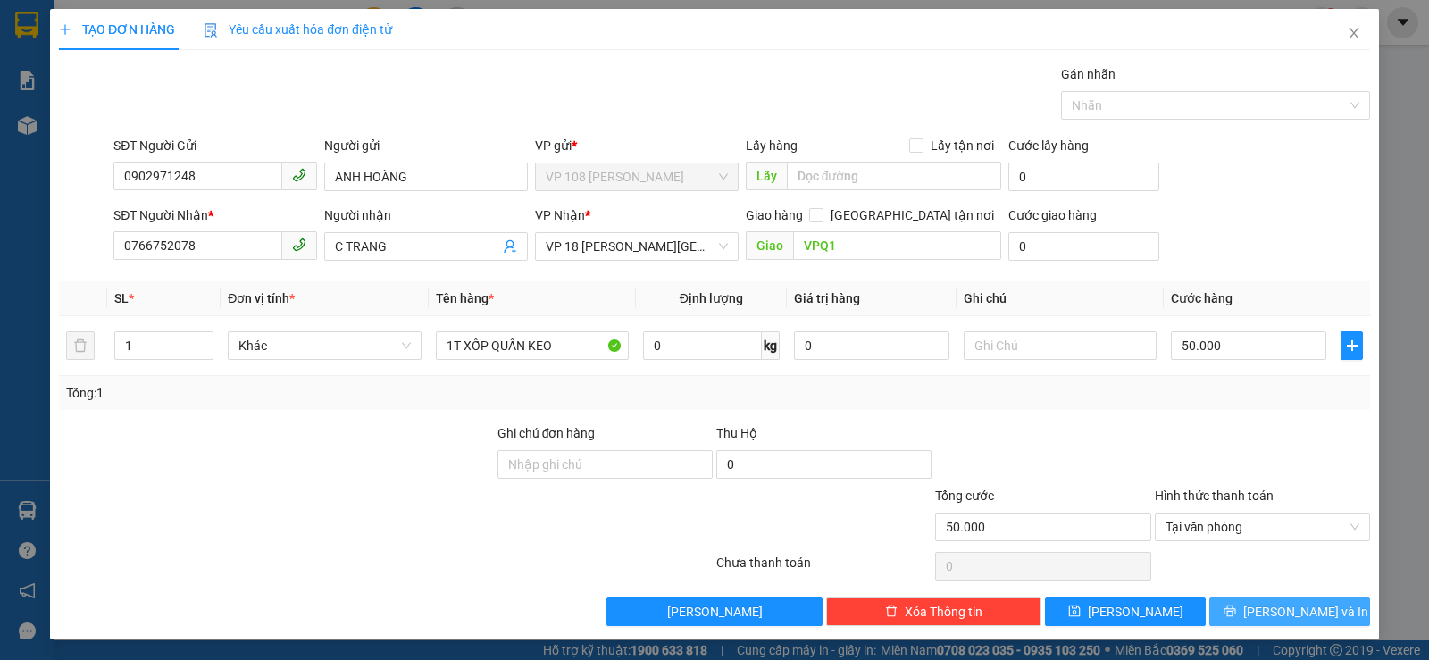
click at [1254, 603] on button "[PERSON_NAME] và In" at bounding box center [1289, 611] width 161 height 29
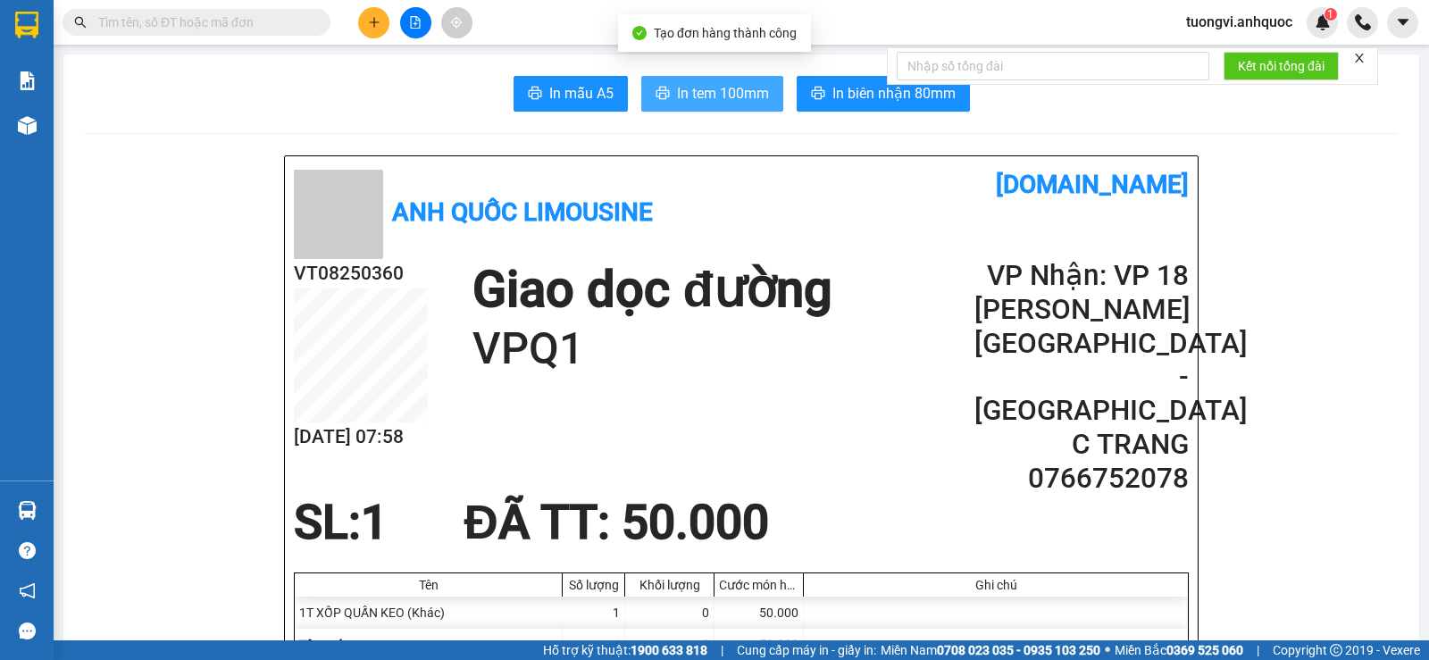
drag, startPoint x: 706, startPoint y: 128, endPoint x: 718, endPoint y: 108, distance: 22.8
click at [718, 108] on button "In tem 100mm" at bounding box center [712, 94] width 142 height 36
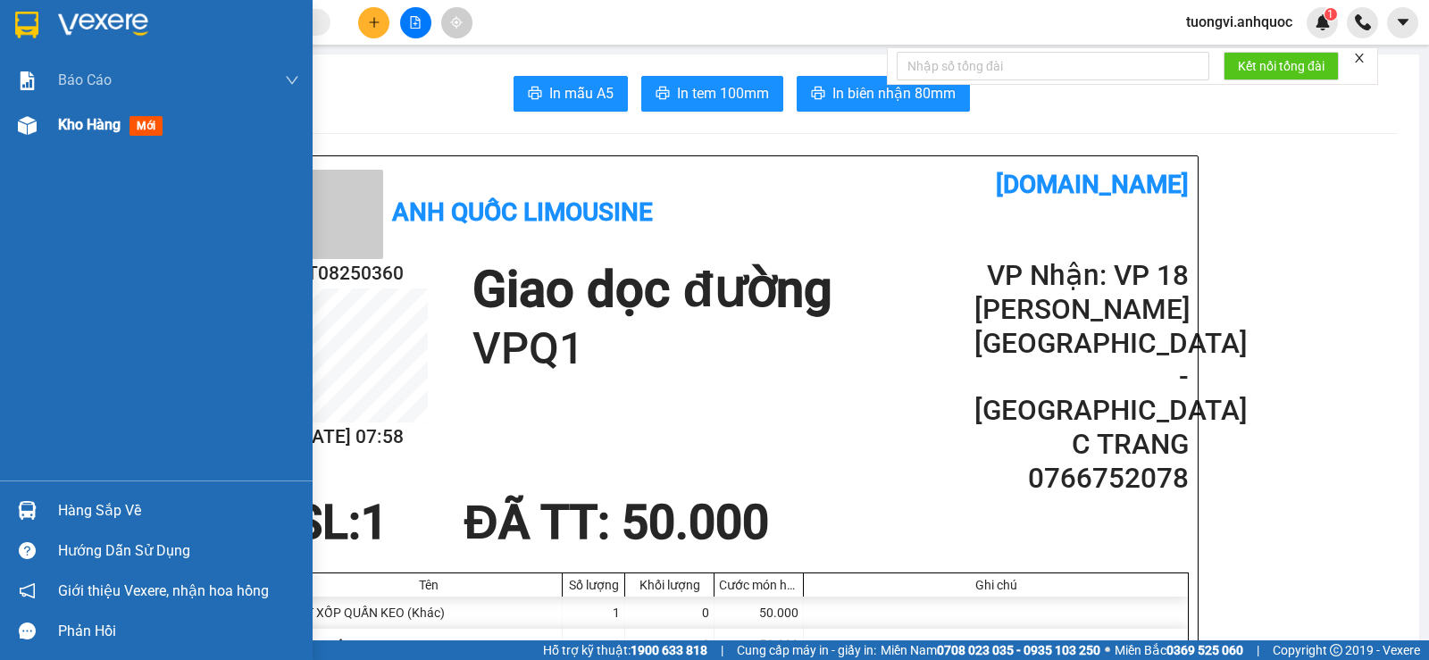
click at [58, 112] on div "Kho hàng mới" at bounding box center [156, 125] width 312 height 45
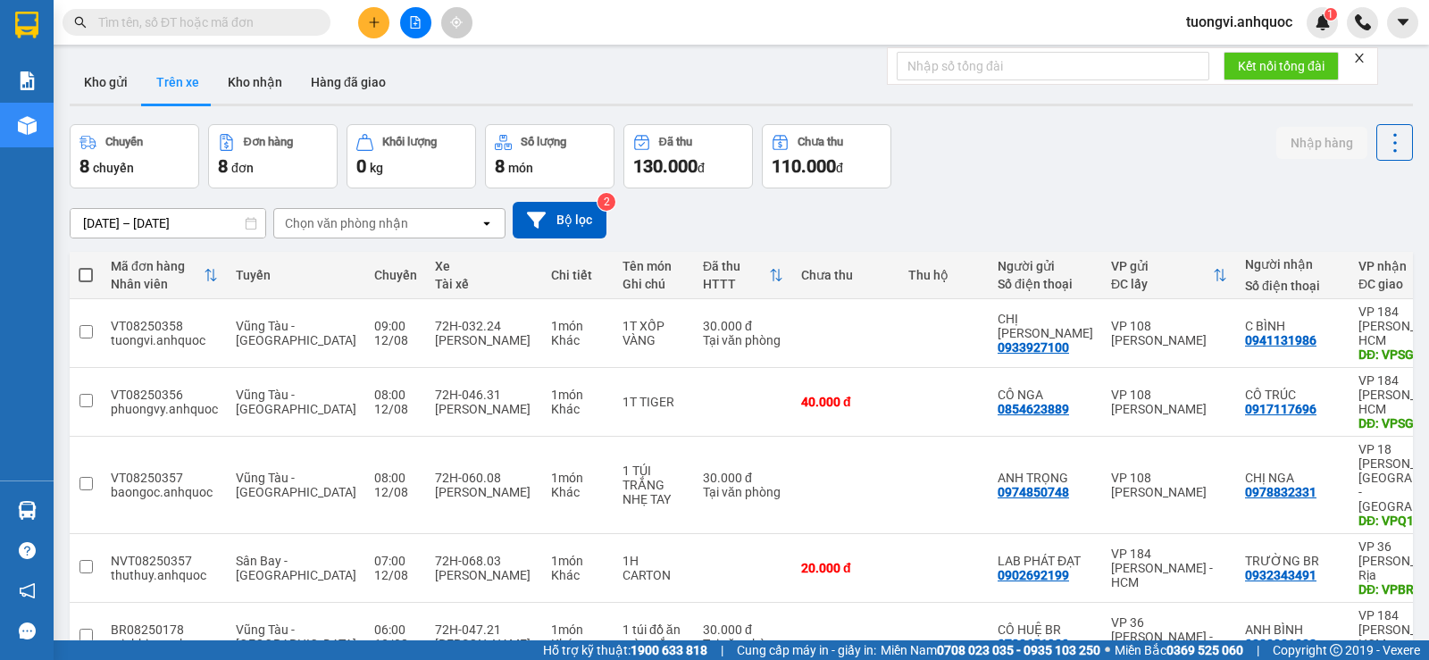
click at [146, 86] on button "Trên xe" at bounding box center [177, 82] width 71 height 43
drag, startPoint x: 126, startPoint y: 80, endPoint x: 489, endPoint y: 84, distance: 363.4
click at [125, 79] on button "Kho gửi" at bounding box center [106, 82] width 72 height 43
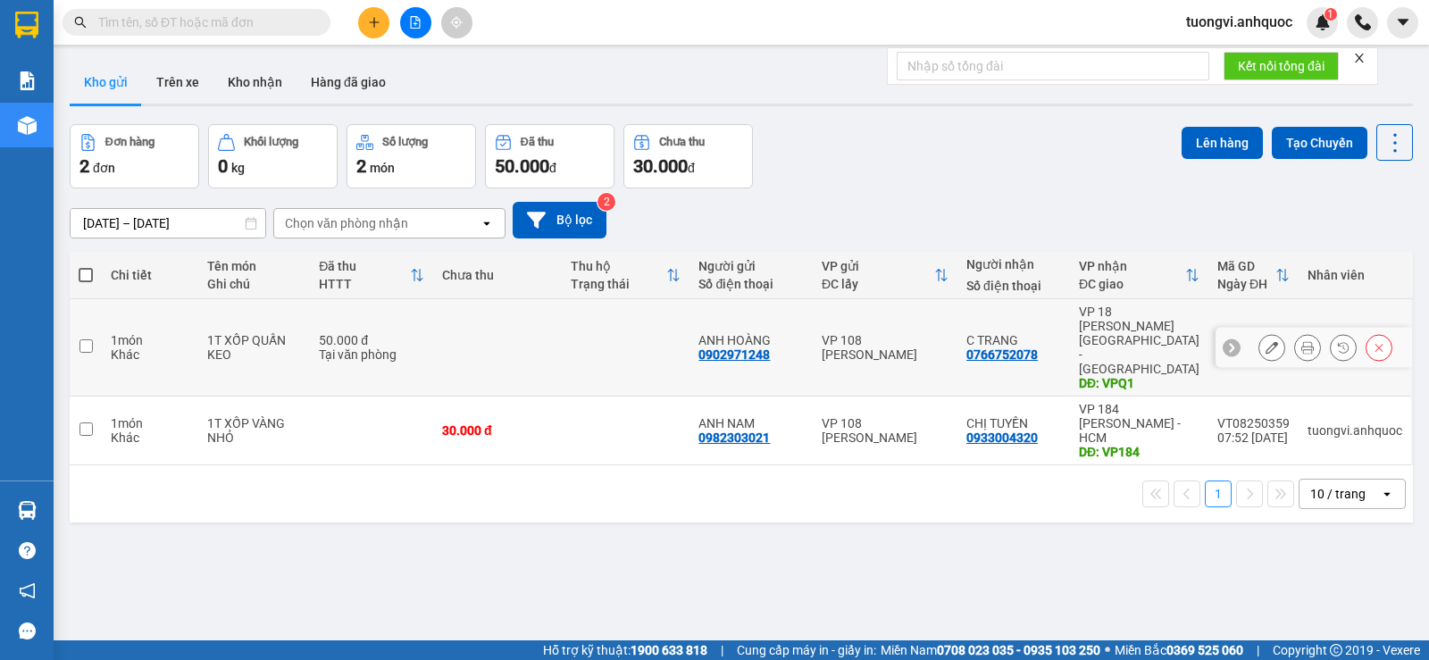
click at [1053, 333] on div "C TRANG" at bounding box center [1013, 340] width 95 height 14
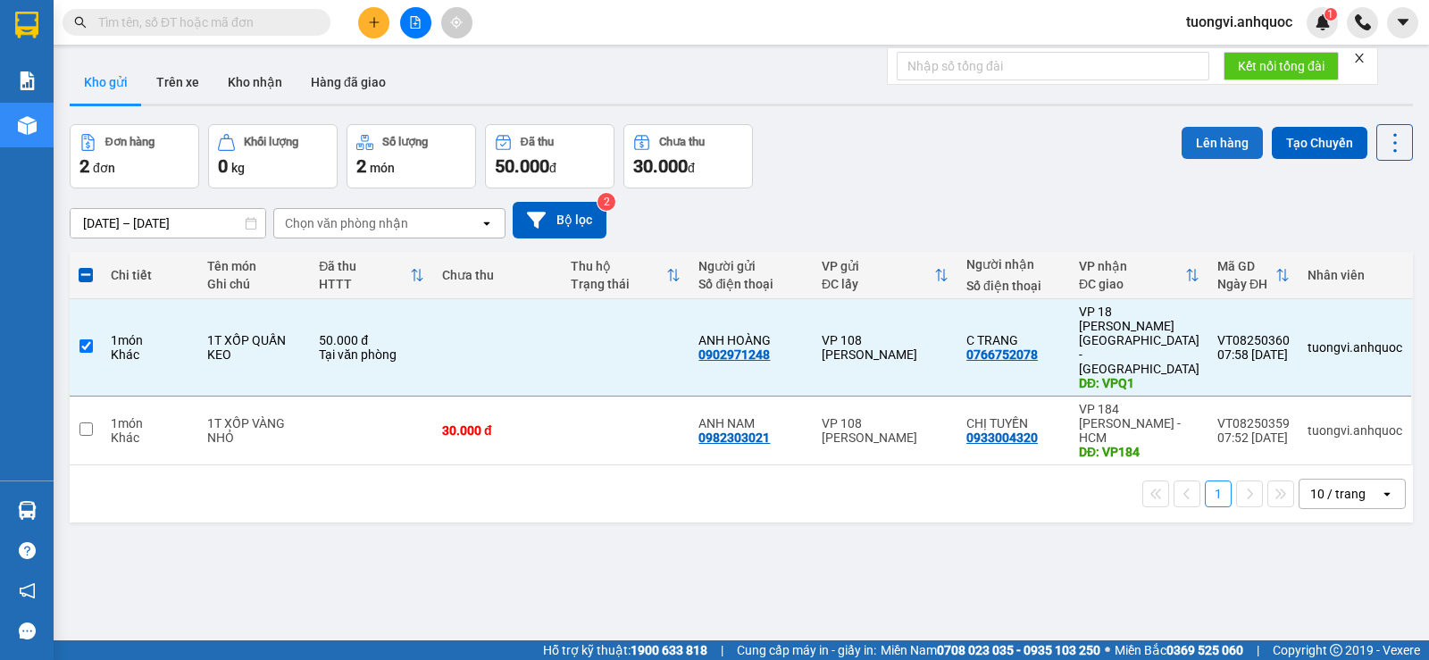
click at [1184, 129] on button "Lên hàng" at bounding box center [1221, 143] width 81 height 32
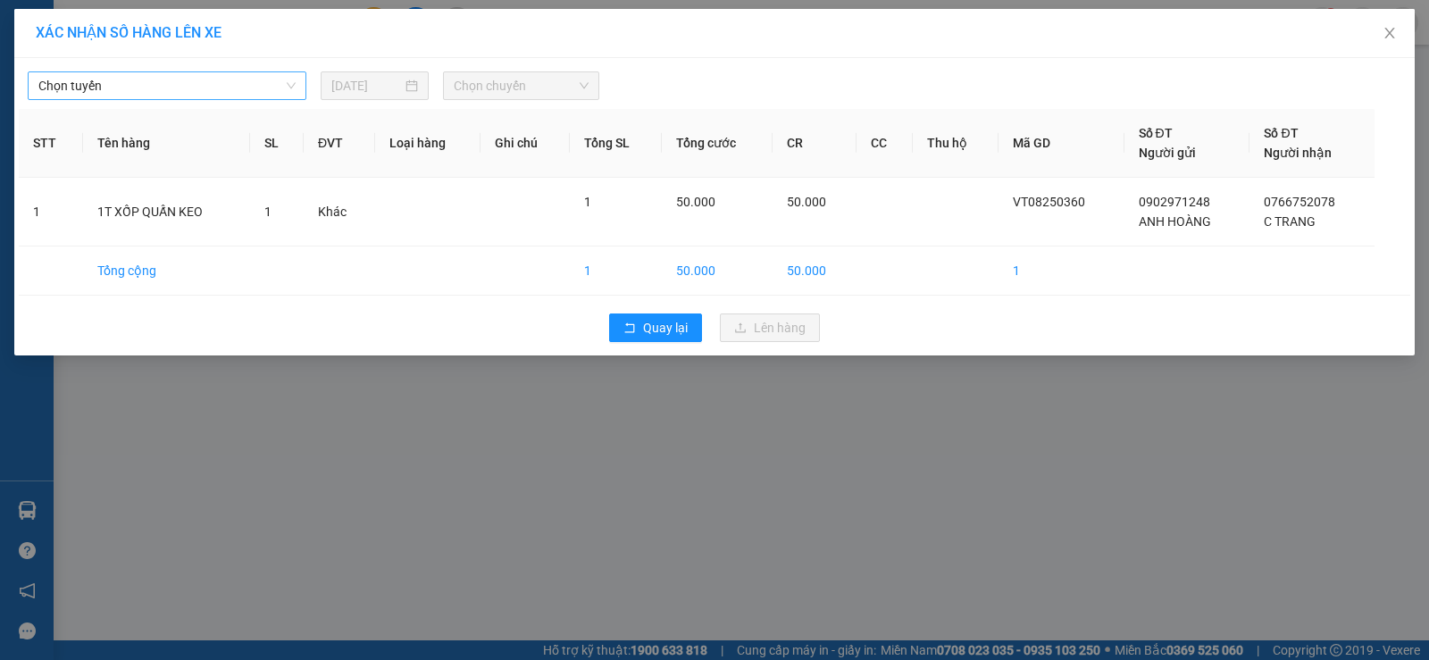
click at [272, 99] on div "Chọn tuyến" at bounding box center [167, 85] width 279 height 29
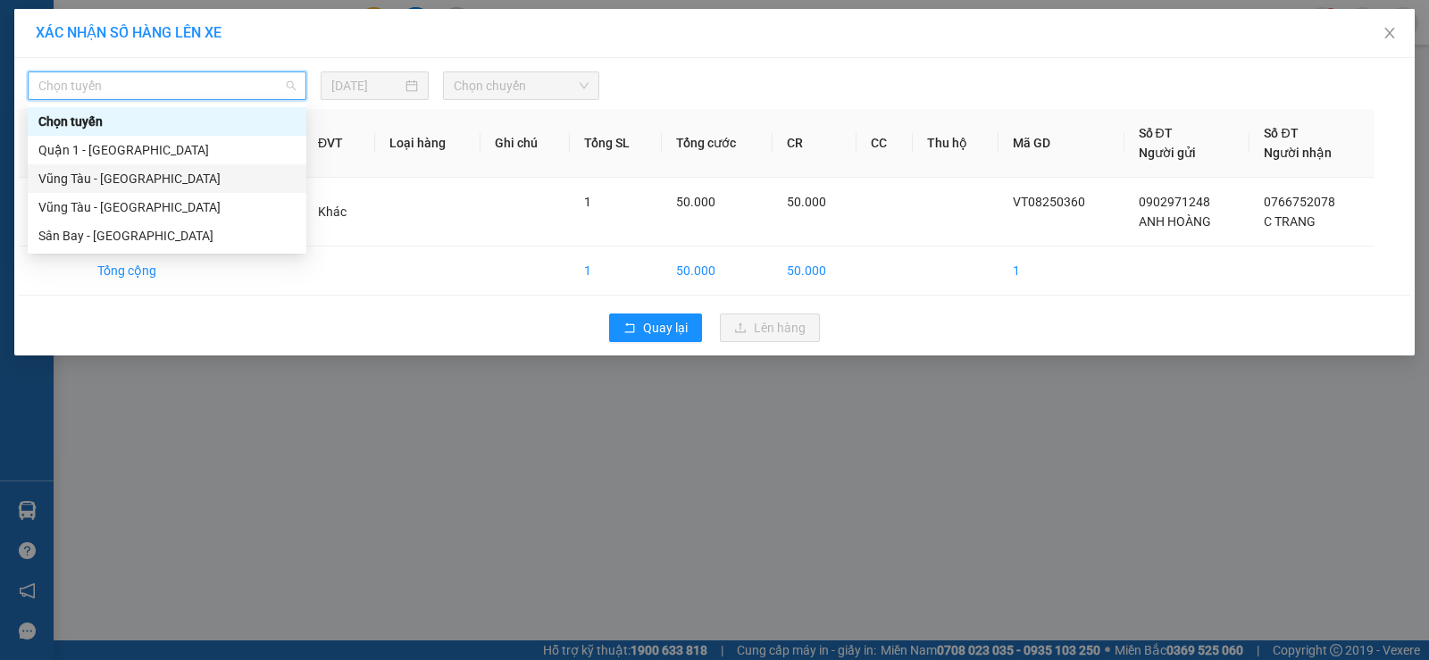
click at [236, 183] on div "Vũng Tàu - Quận 1" at bounding box center [166, 179] width 257 height 20
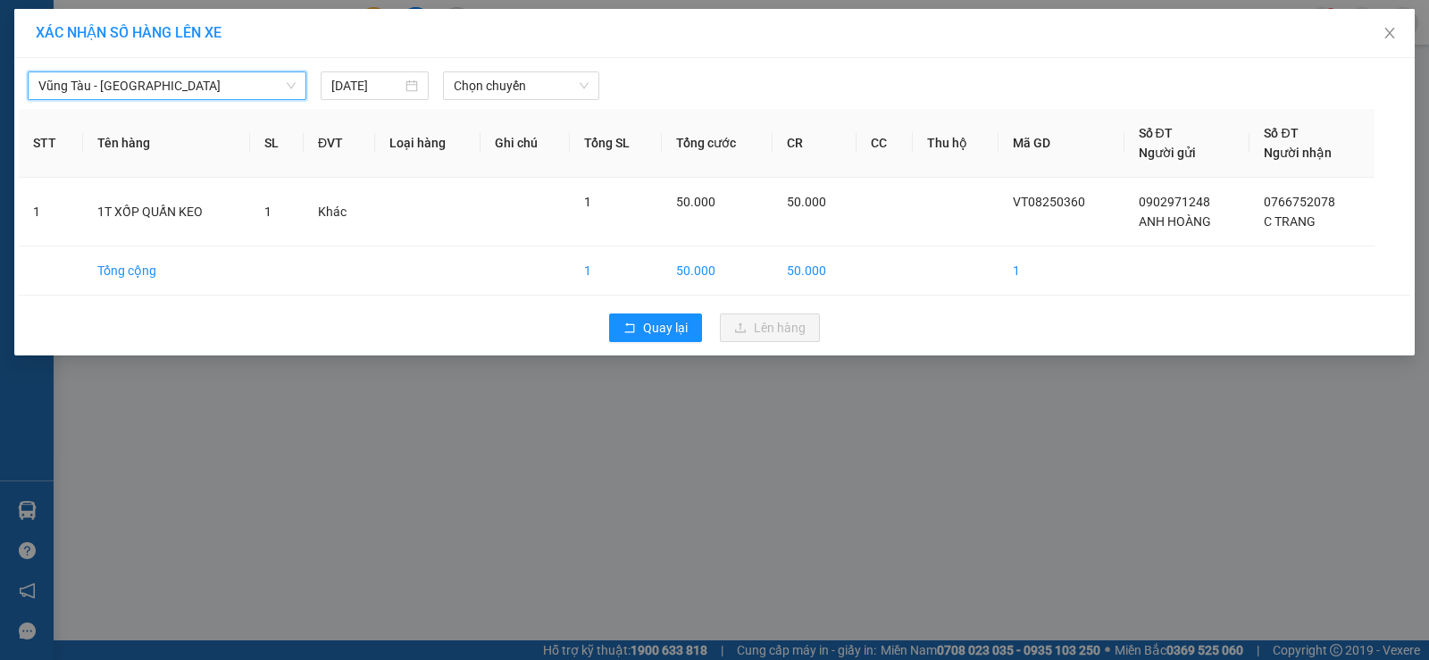
click at [522, 60] on div "Vũng Tàu - Quận 1 Vũng Tàu - Quận 1 12/08/2025 Chọn chuyến STT Tên hàng SL ĐVT …" at bounding box center [714, 206] width 1400 height 297
click at [506, 71] on div "Chọn chuyến" at bounding box center [521, 85] width 156 height 29
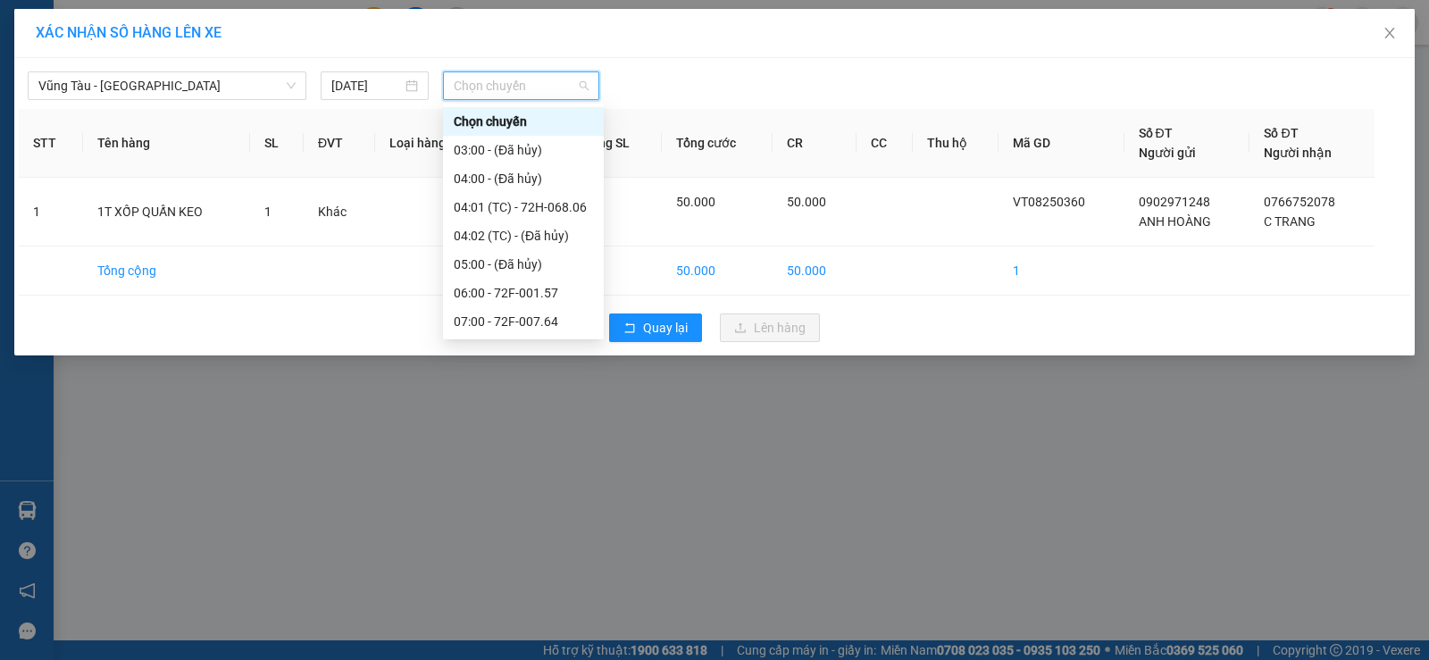
click at [520, 369] on div "09:00 - 72F-001.70" at bounding box center [523, 379] width 139 height 20
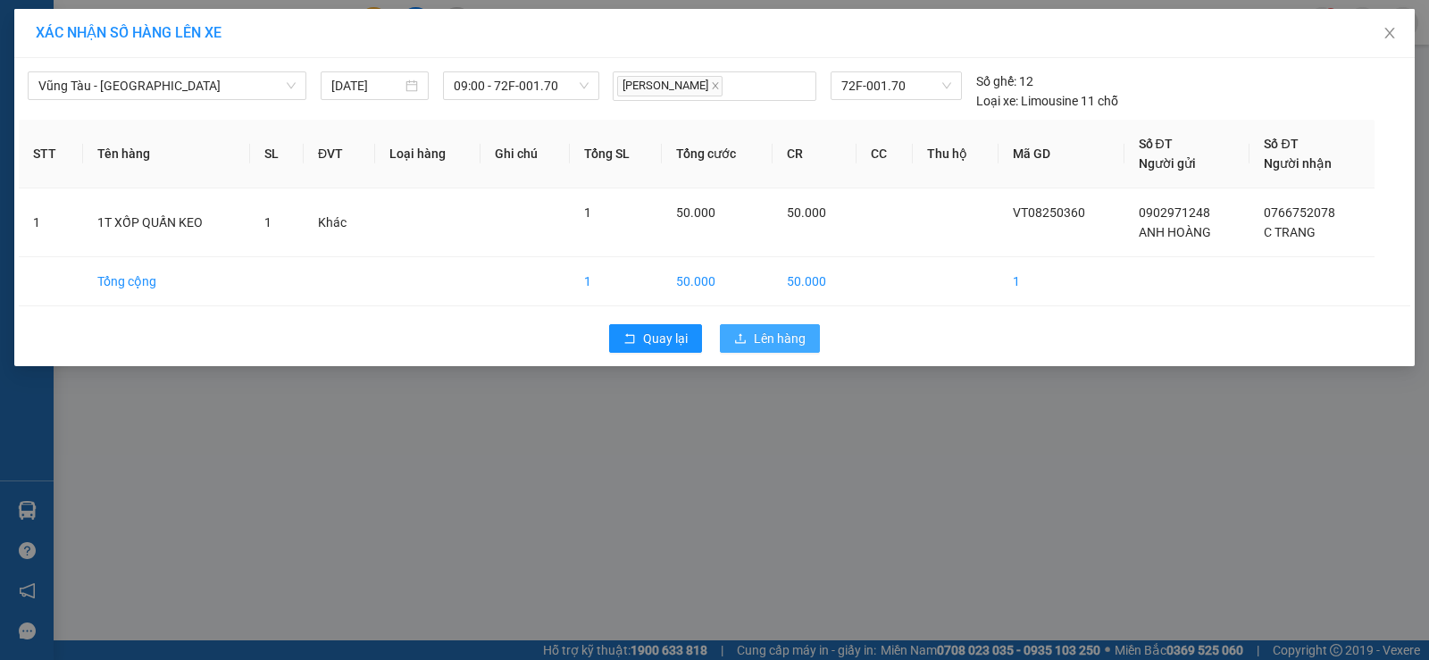
click at [815, 327] on button "Lên hàng" at bounding box center [770, 338] width 100 height 29
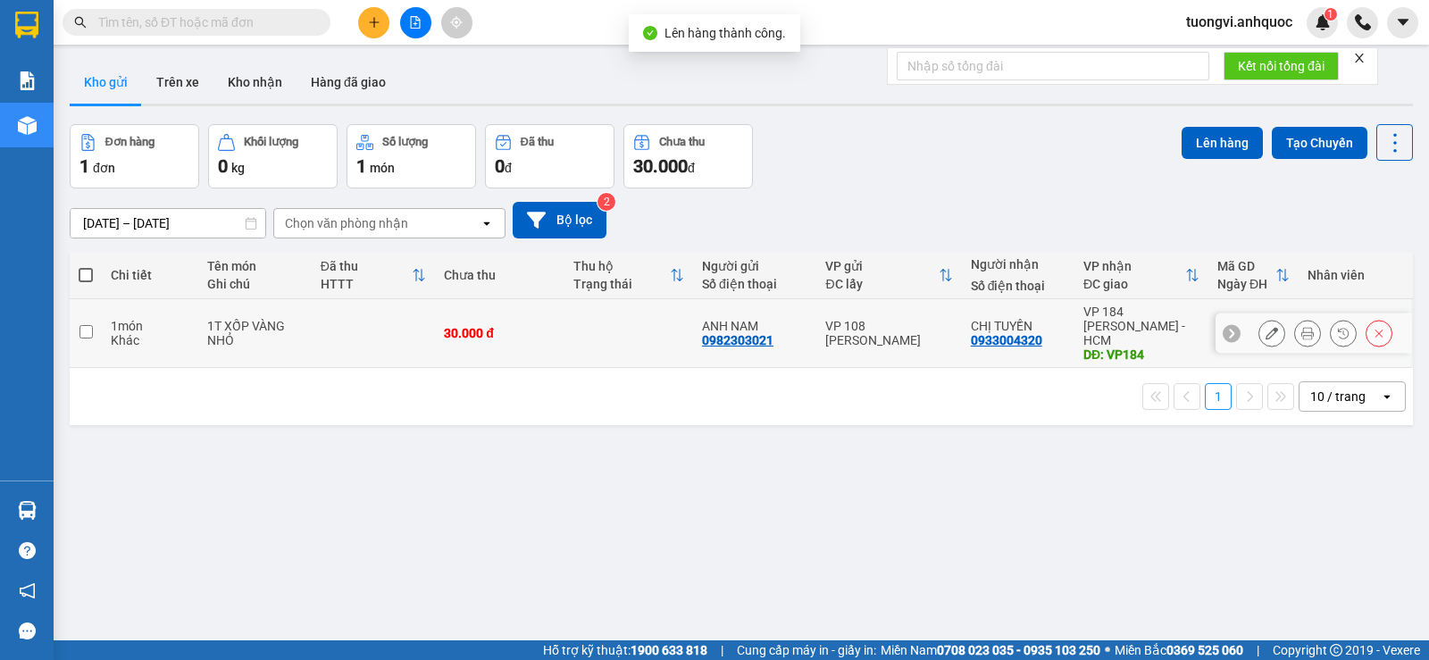
click at [1301, 318] on button at bounding box center [1307, 333] width 25 height 31
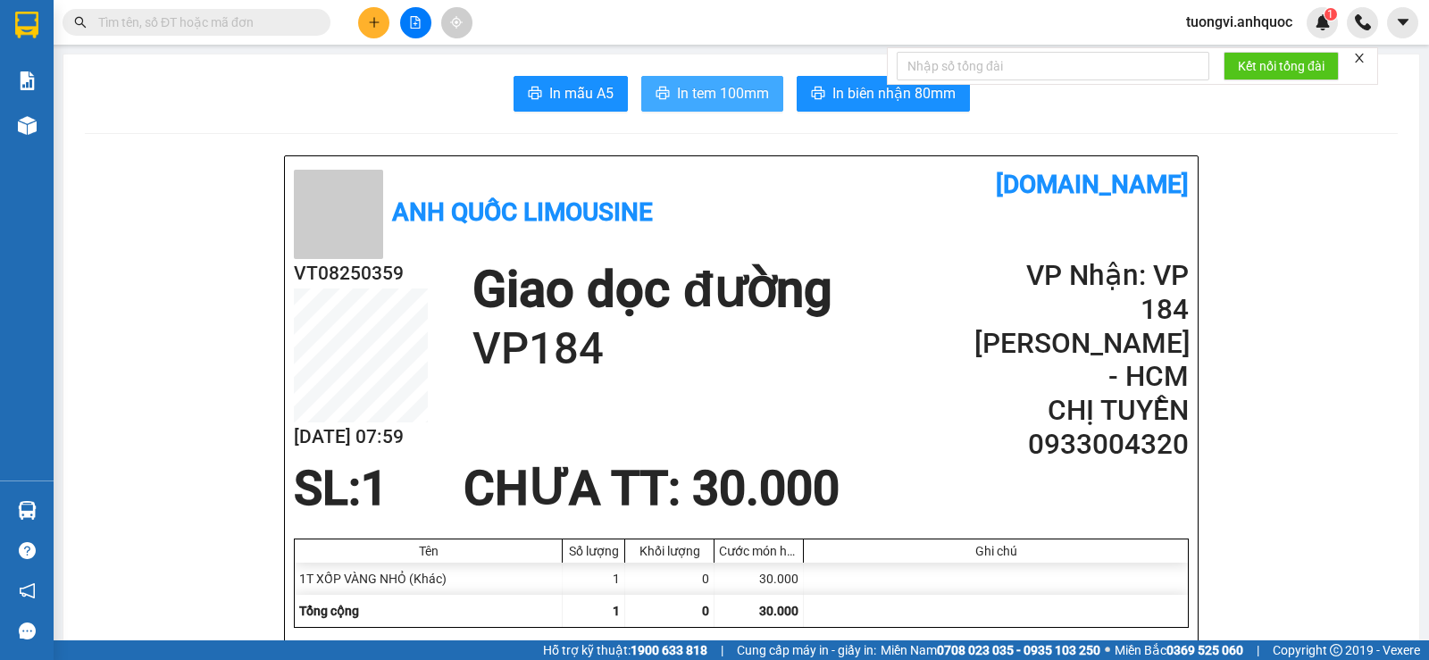
click at [699, 87] on span "In tem 100mm" at bounding box center [723, 93] width 92 height 22
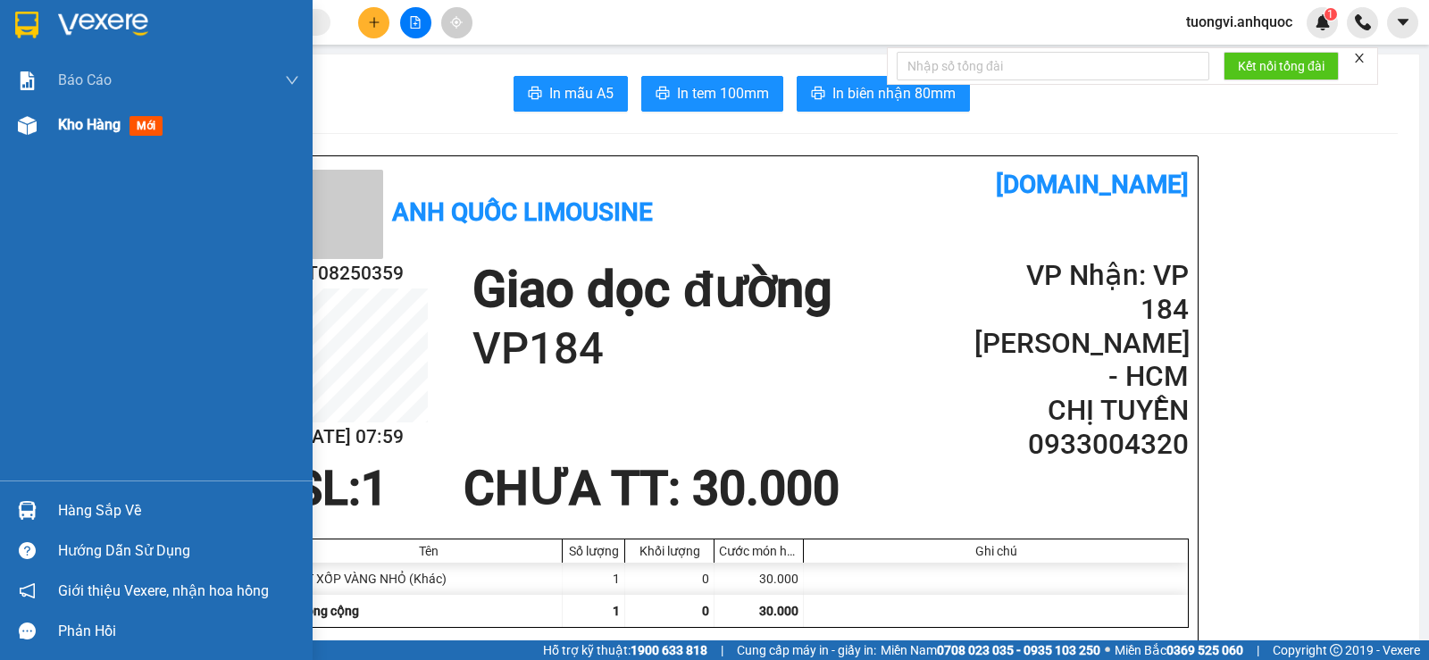
click at [64, 136] on div "Kho hàng mới" at bounding box center [114, 124] width 112 height 22
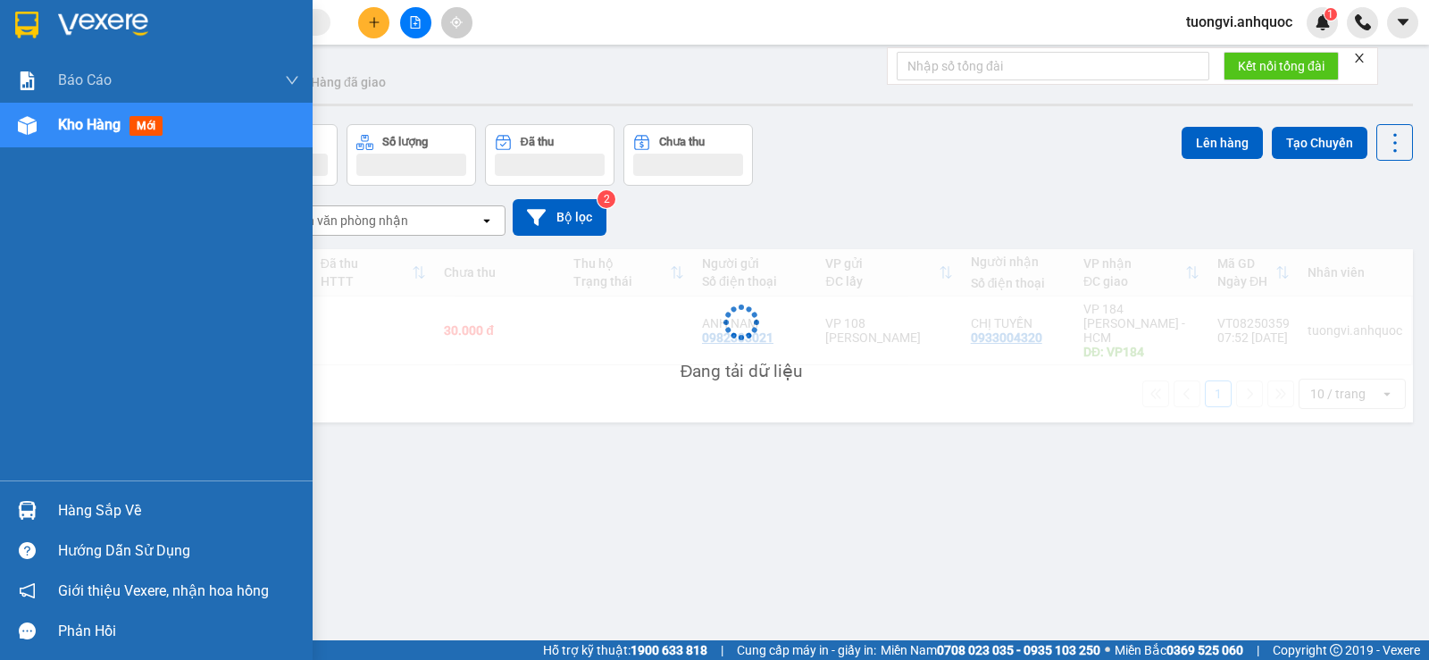
click at [68, 129] on span "Kho hàng" at bounding box center [89, 124] width 62 height 17
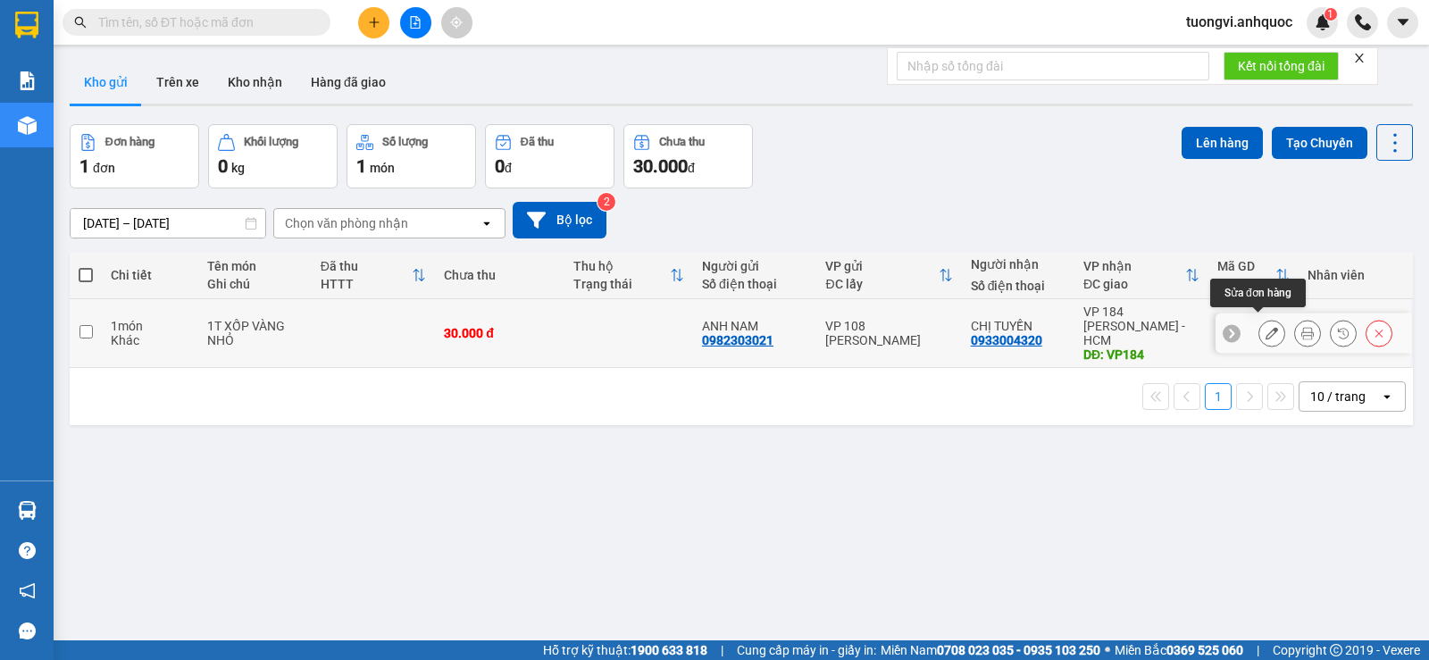
click at [1265, 327] on icon at bounding box center [1271, 333] width 12 height 12
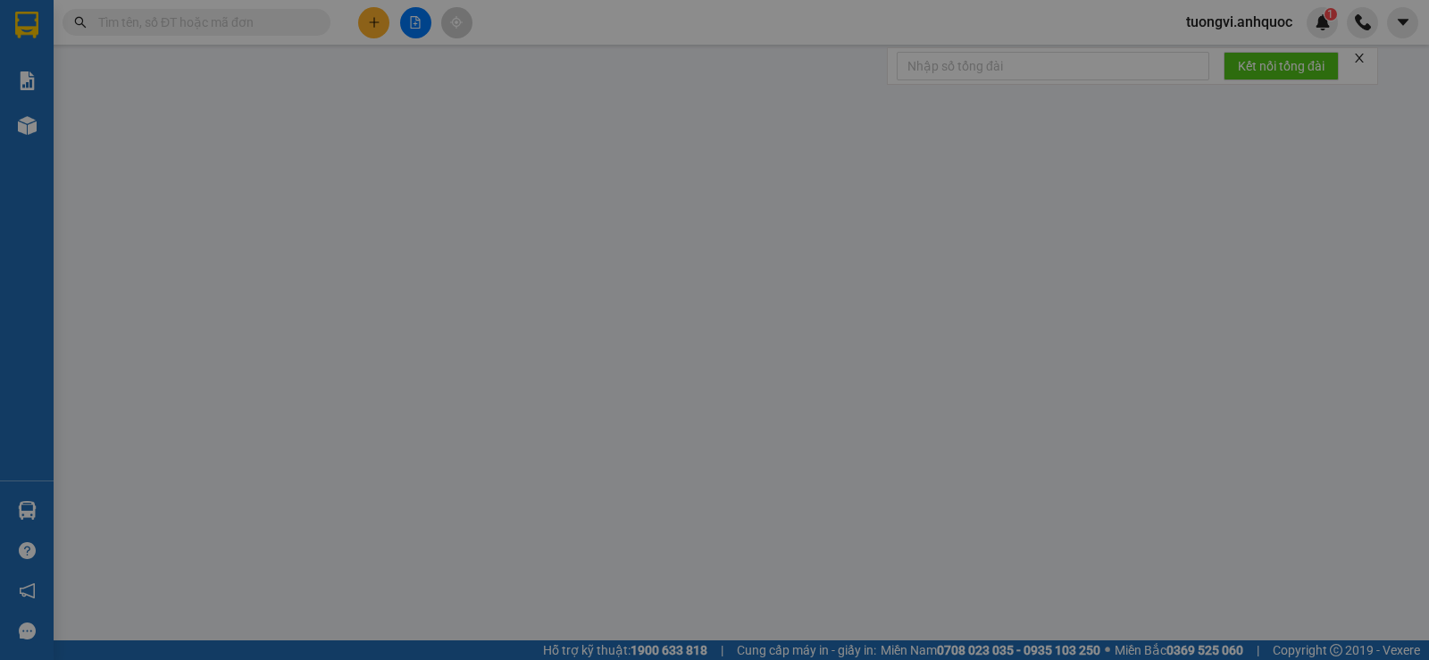
type input "0982303021"
type input "ANH NAM"
type input "0933004320"
type input "CHỊ TUYỀN"
type input "VP184"
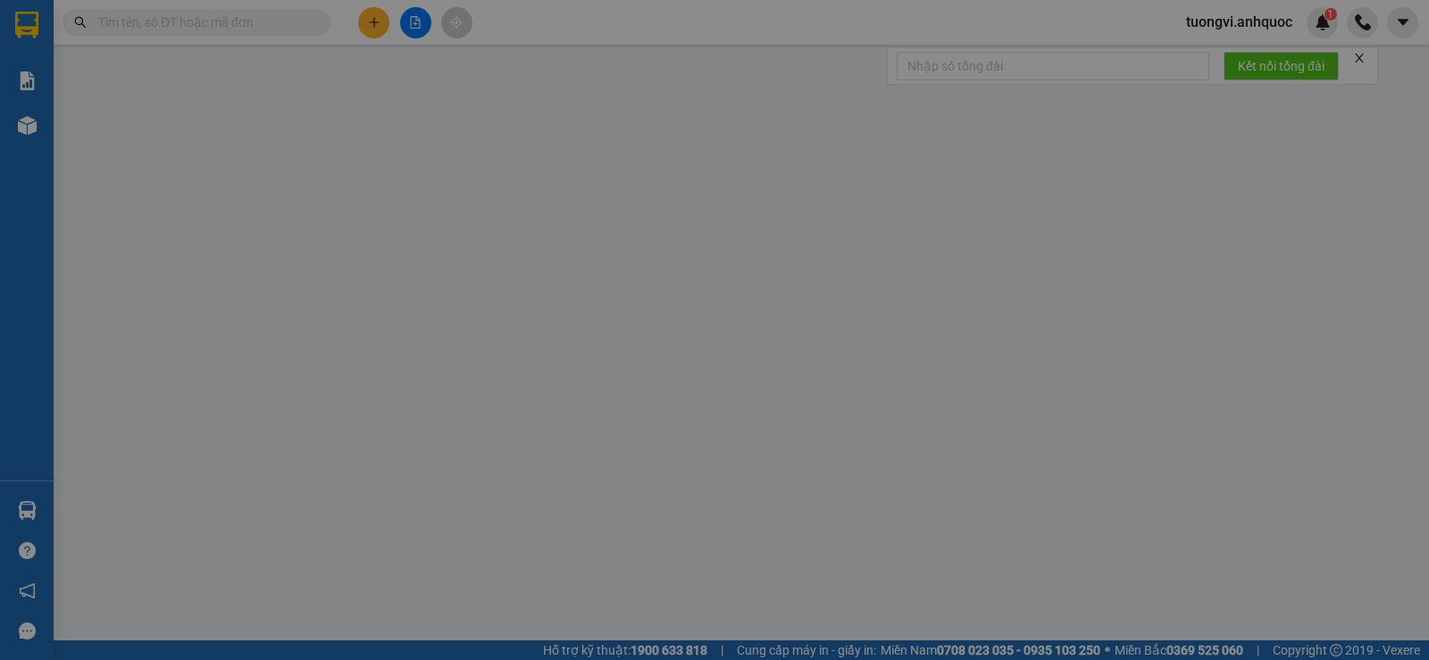
type input "30.000"
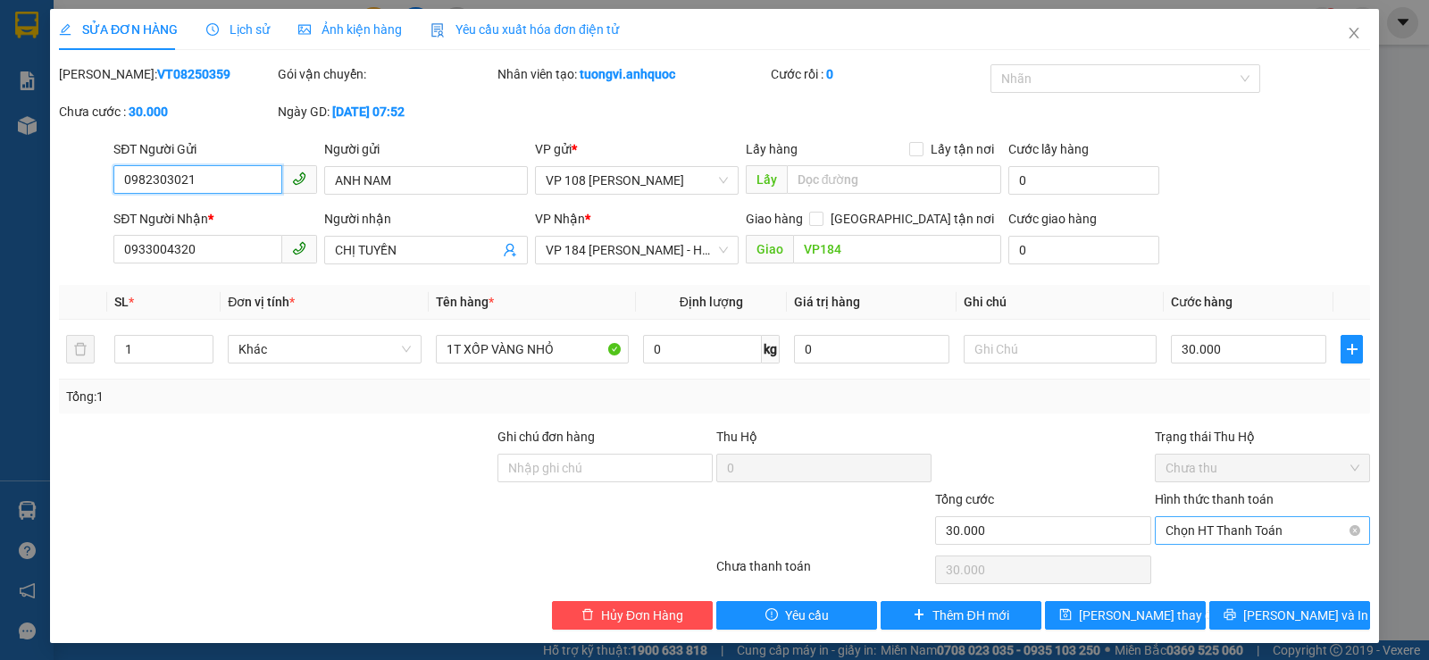
click at [1220, 521] on span "Chọn HT Thanh Toán" at bounding box center [1262, 530] width 194 height 27
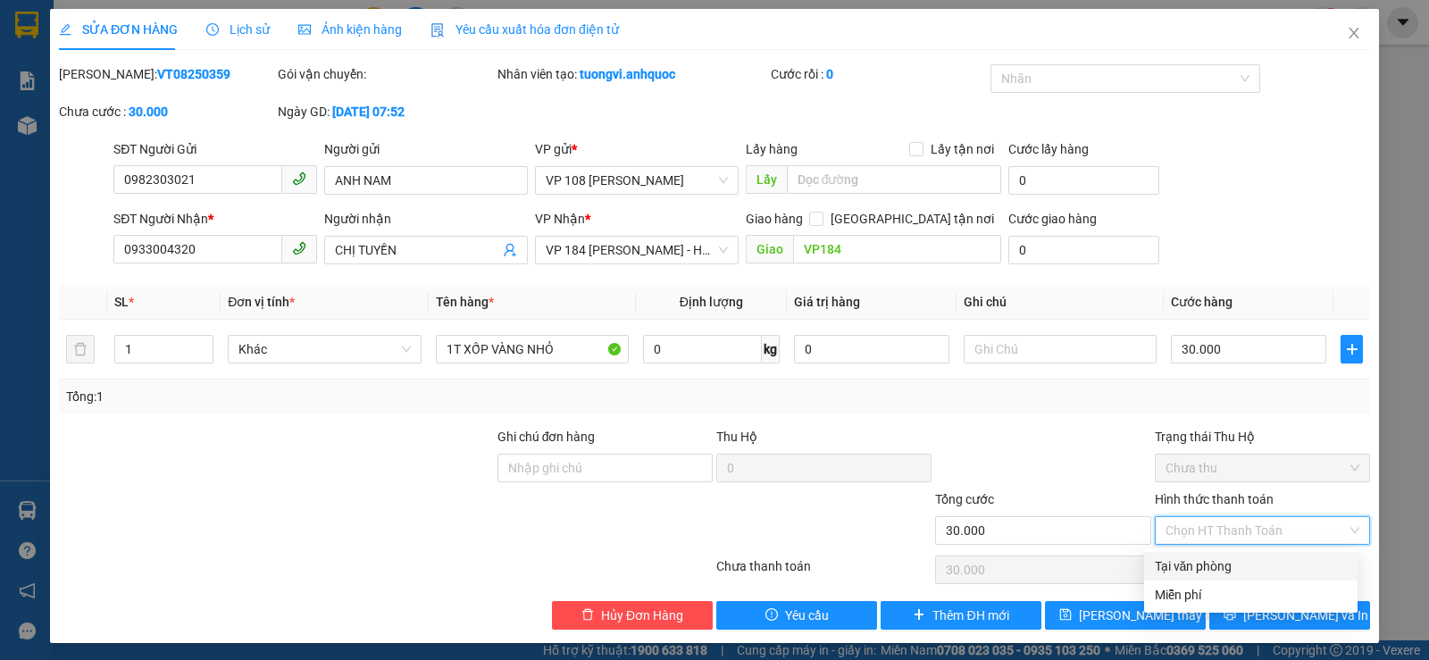
click at [1210, 572] on div "Tại văn phòng" at bounding box center [1250, 566] width 192 height 20
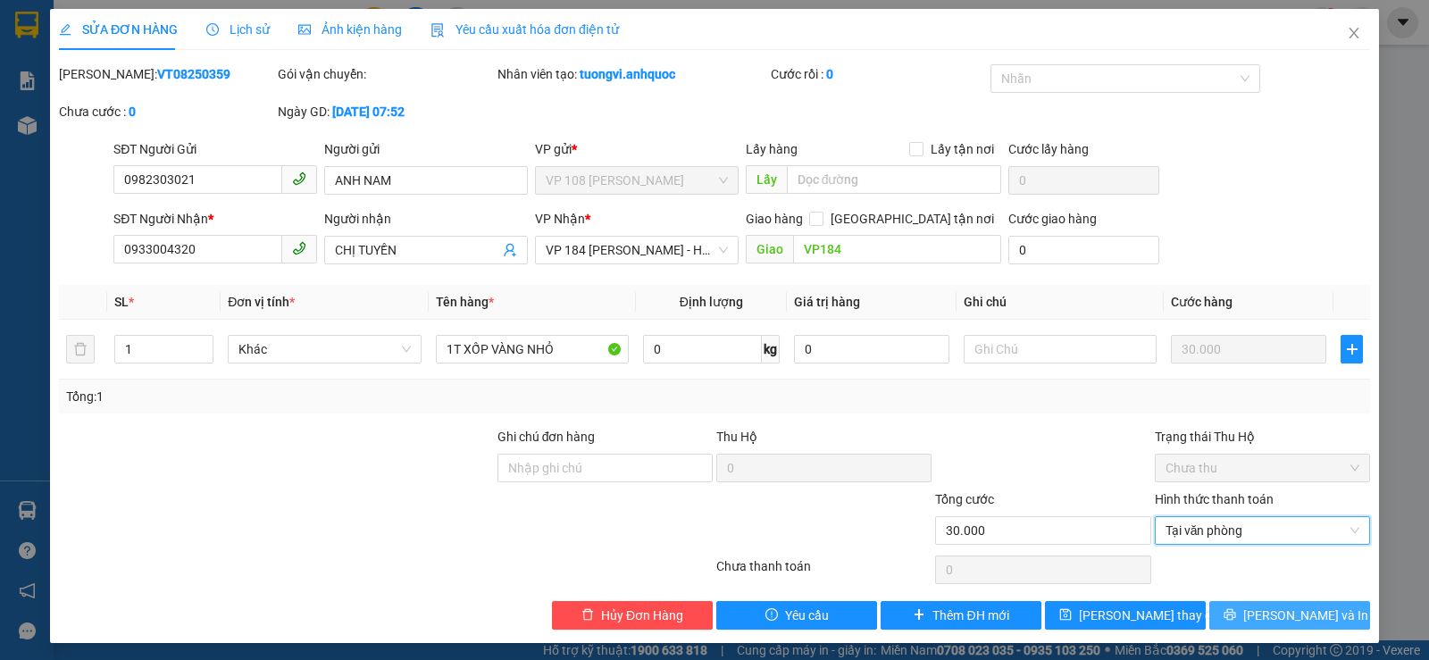
click at [1236, 609] on button "[PERSON_NAME] và In" at bounding box center [1289, 615] width 161 height 29
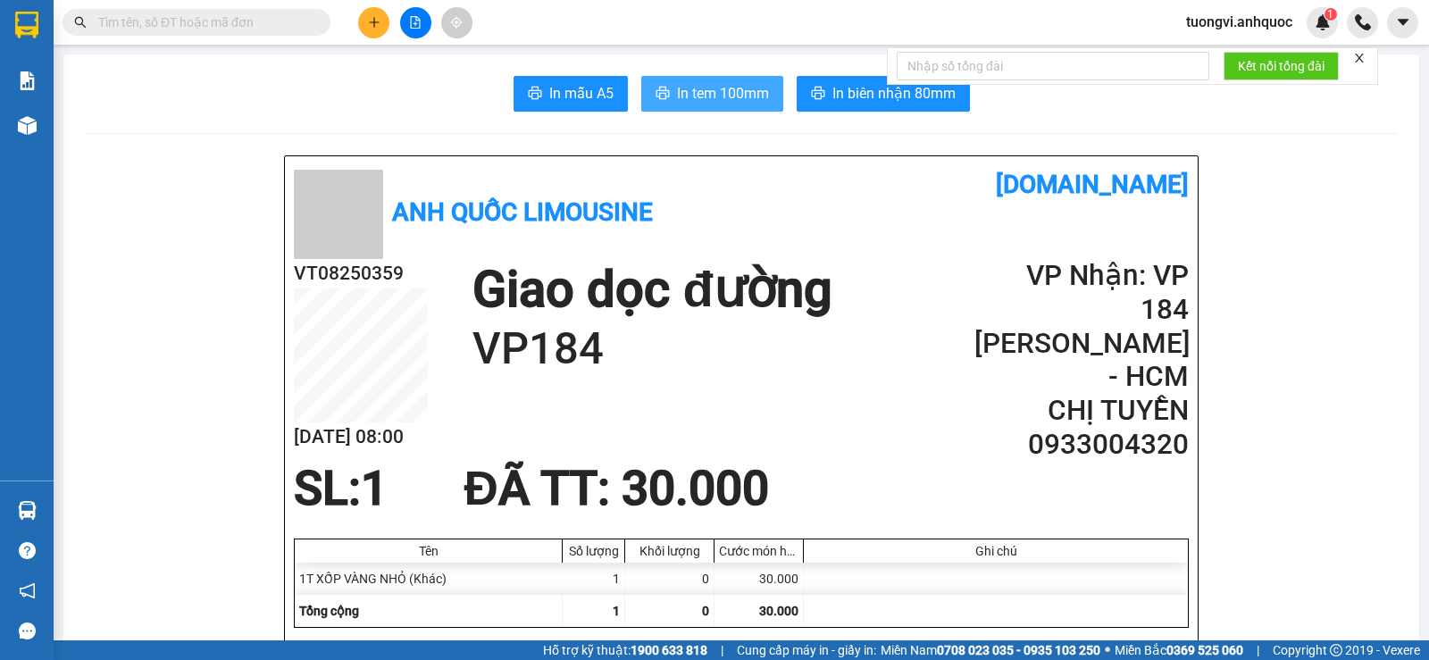
click at [677, 86] on span "In tem 100mm" at bounding box center [723, 93] width 92 height 22
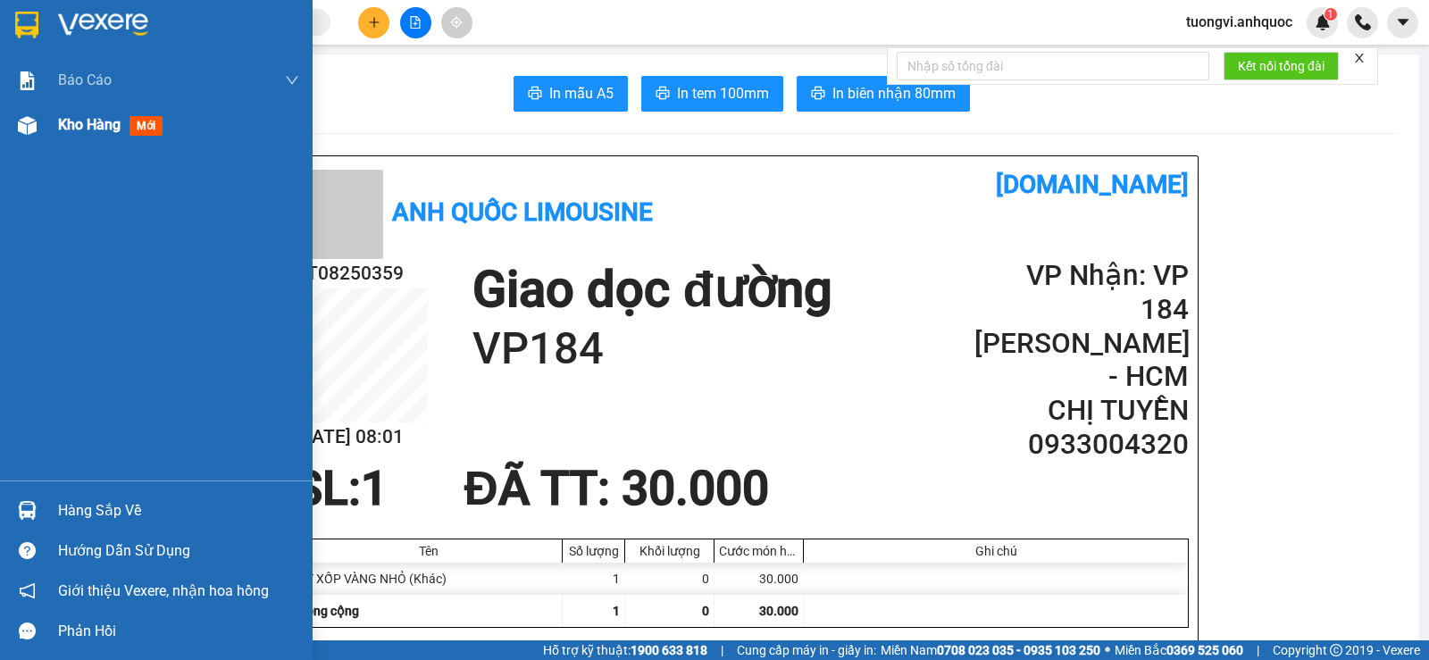
click at [86, 121] on span "Kho hàng" at bounding box center [89, 124] width 62 height 17
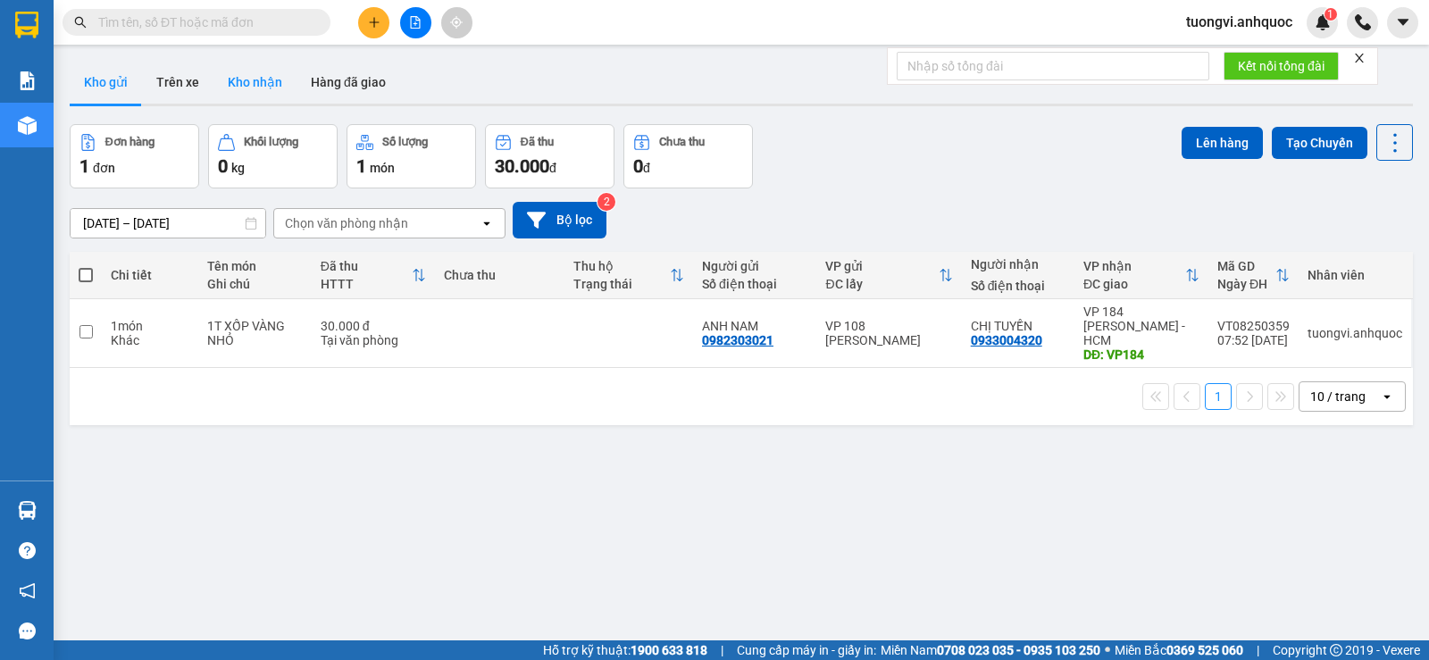
click at [213, 79] on button "Kho nhận" at bounding box center [254, 82] width 83 height 43
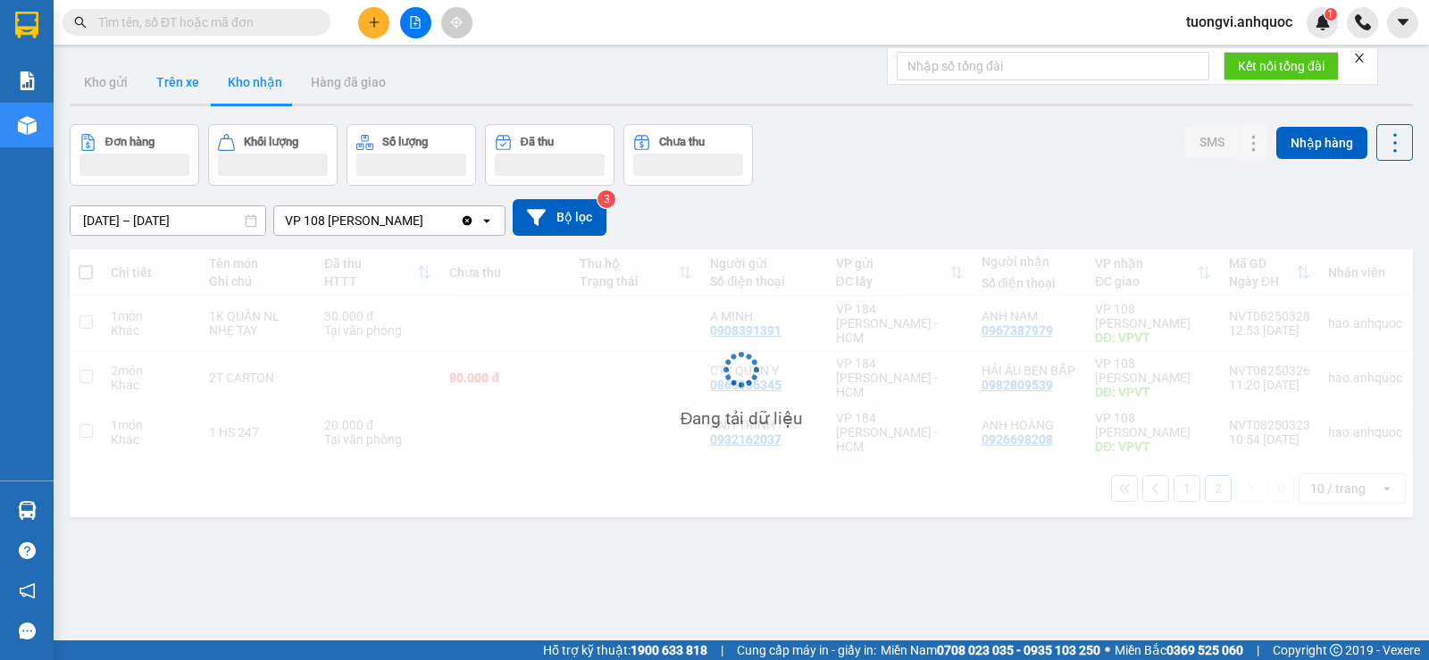
click at [198, 89] on button "Trên xe" at bounding box center [177, 82] width 71 height 43
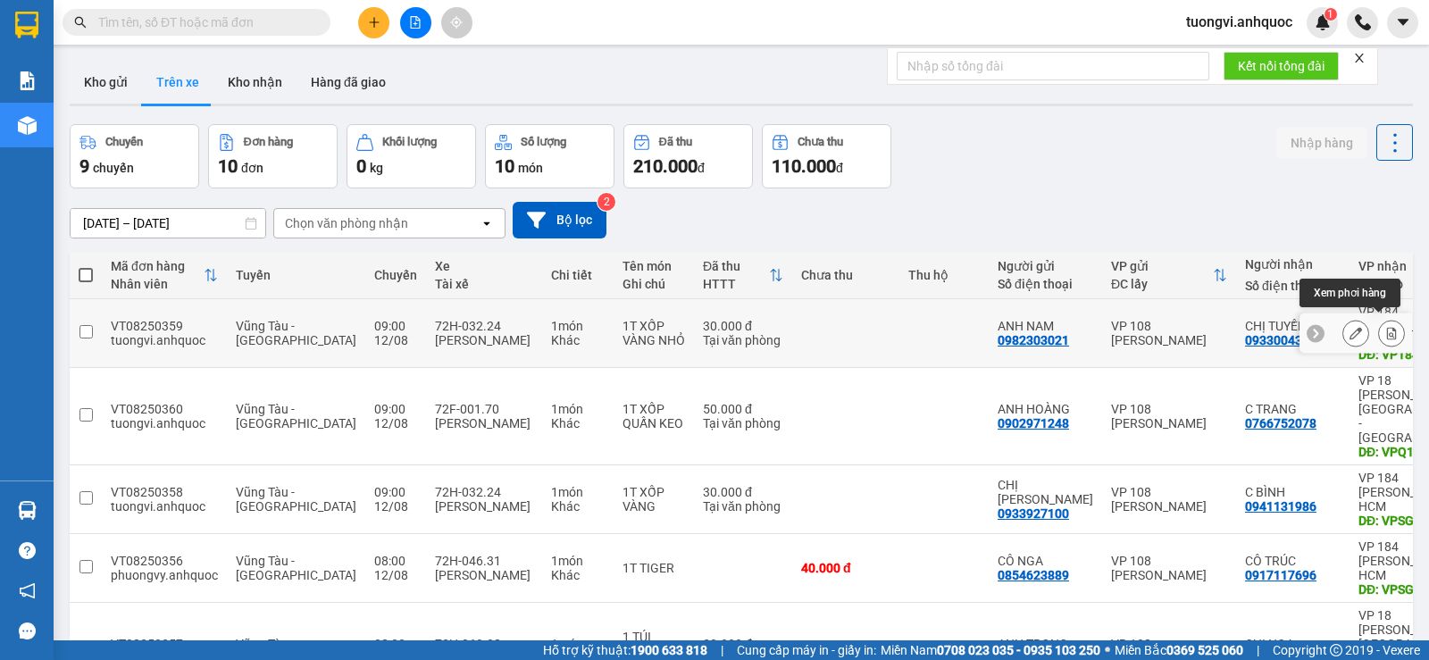
click at [1385, 327] on icon at bounding box center [1391, 333] width 12 height 12
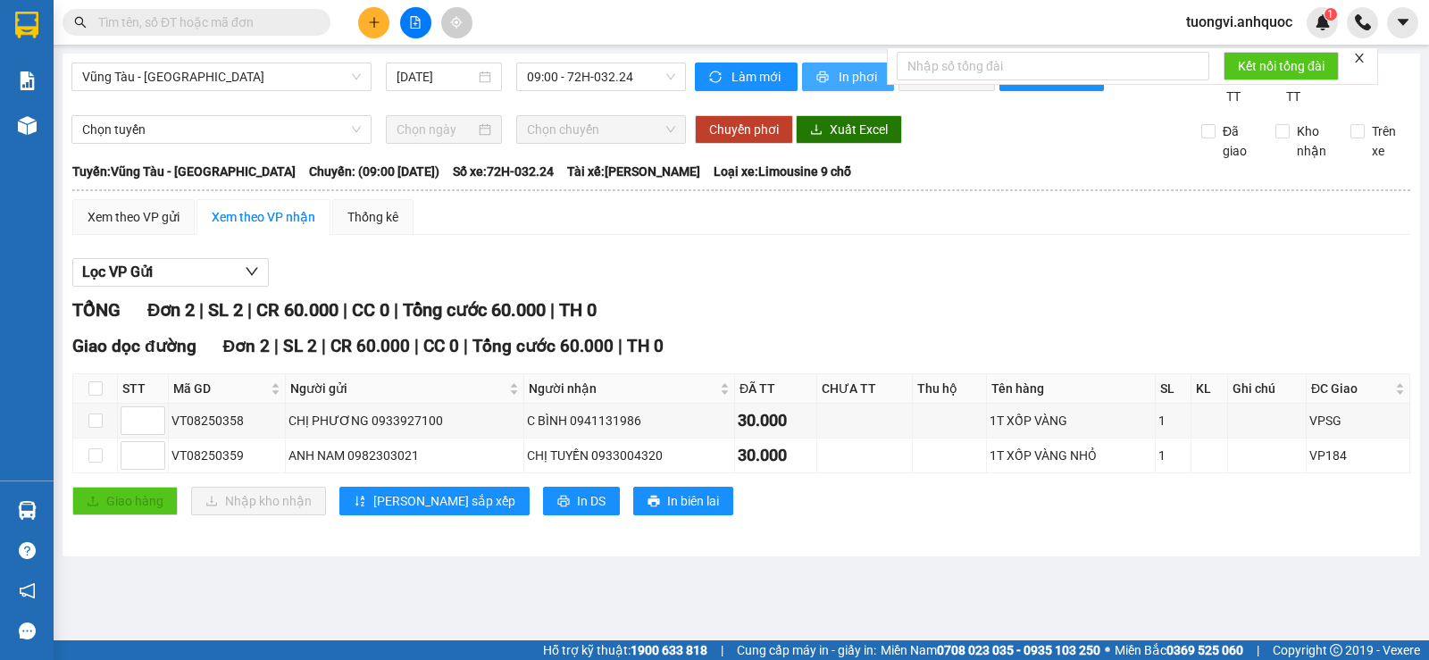
drag, startPoint x: 834, startPoint y: 101, endPoint x: 838, endPoint y: 82, distance: 19.3
click at [834, 99] on div "Làm mới In phơi In đơn chọn Thống kê" at bounding box center [948, 84] width 507 height 44
click at [838, 82] on span "In phơi" at bounding box center [858, 77] width 41 height 20
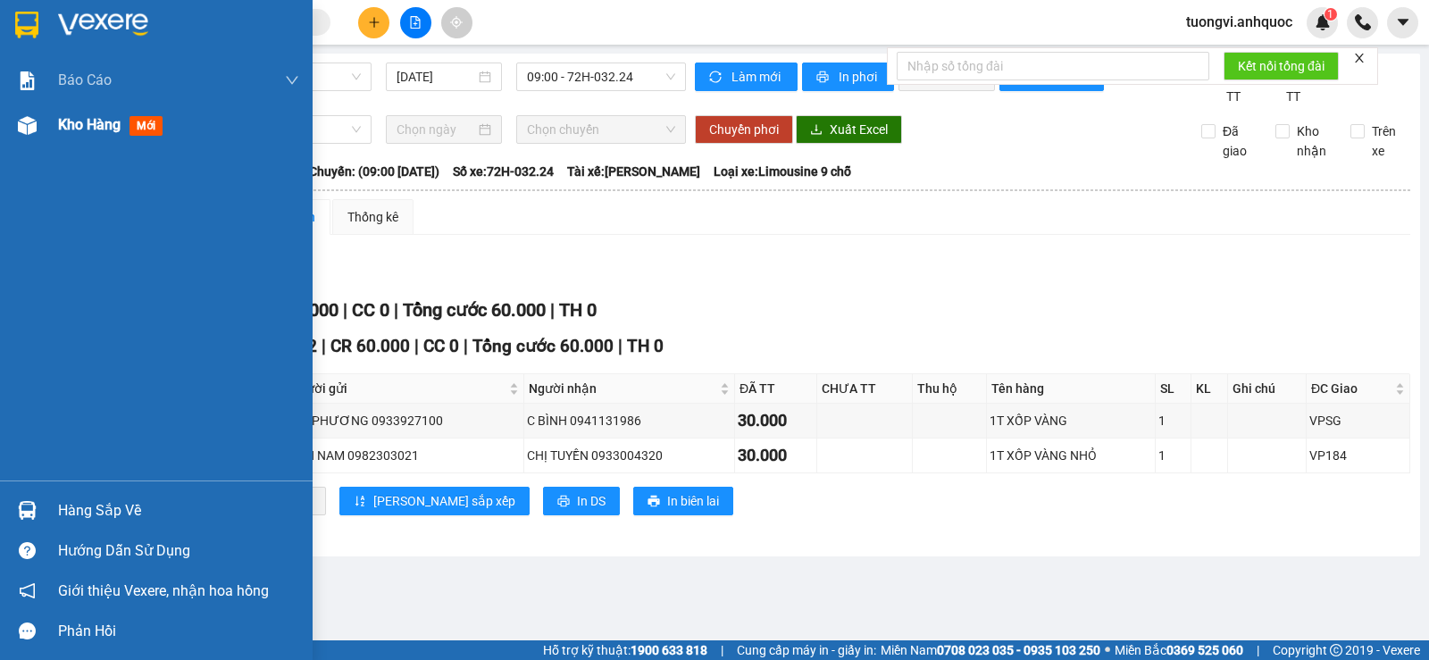
click at [40, 121] on div at bounding box center [27, 125] width 31 height 31
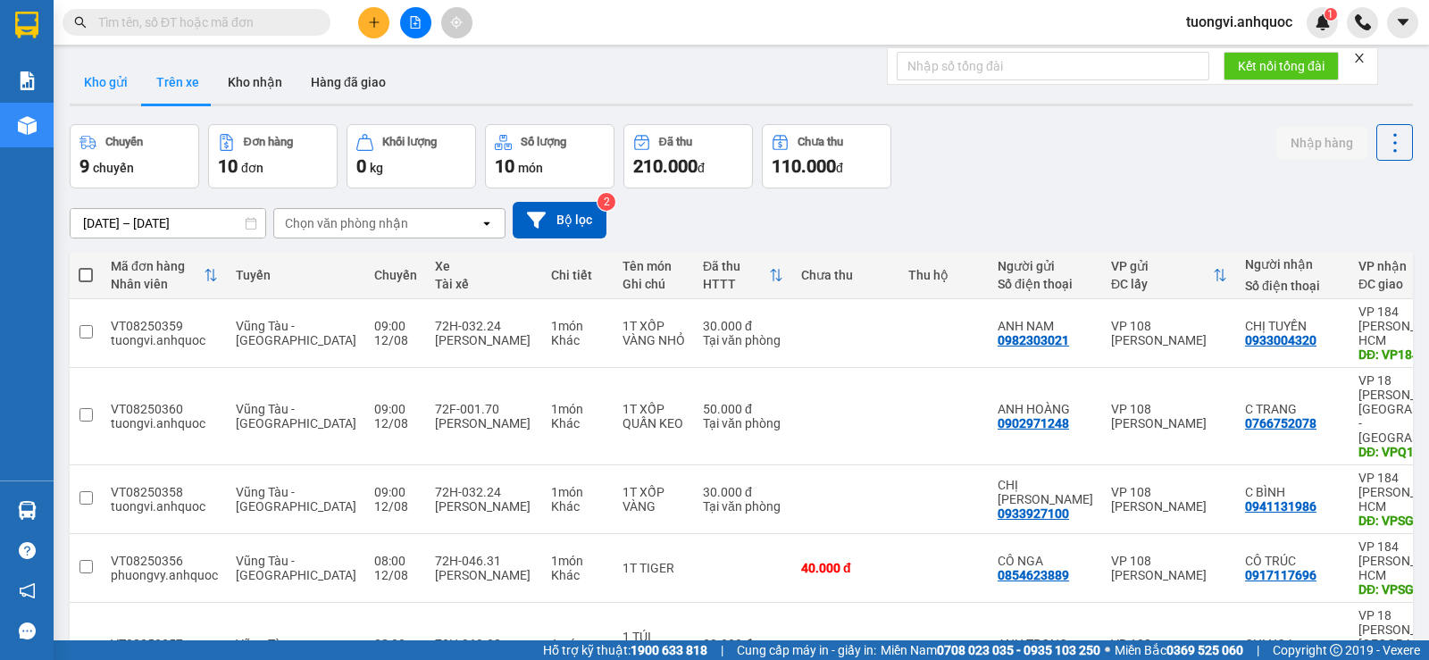
click at [129, 83] on button "Kho gửi" at bounding box center [106, 82] width 72 height 43
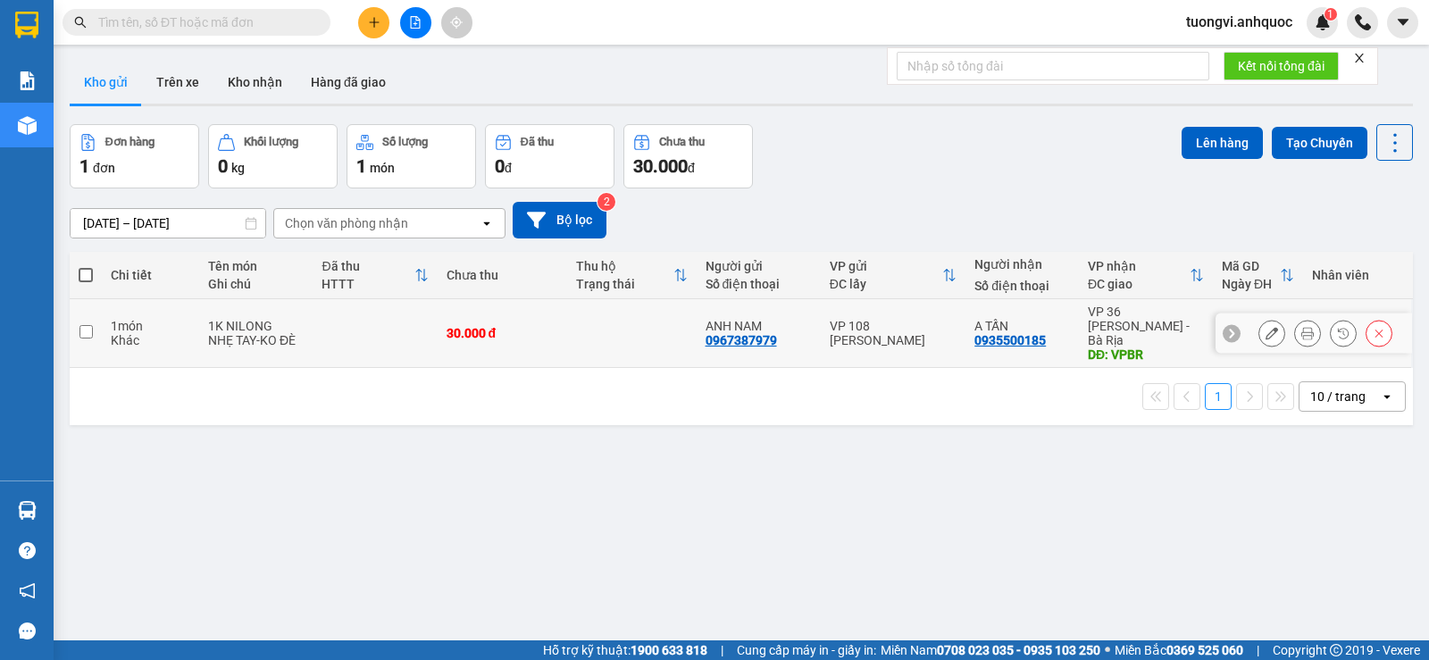
click at [840, 327] on div "VP 108 [PERSON_NAME]" at bounding box center [893, 333] width 128 height 29
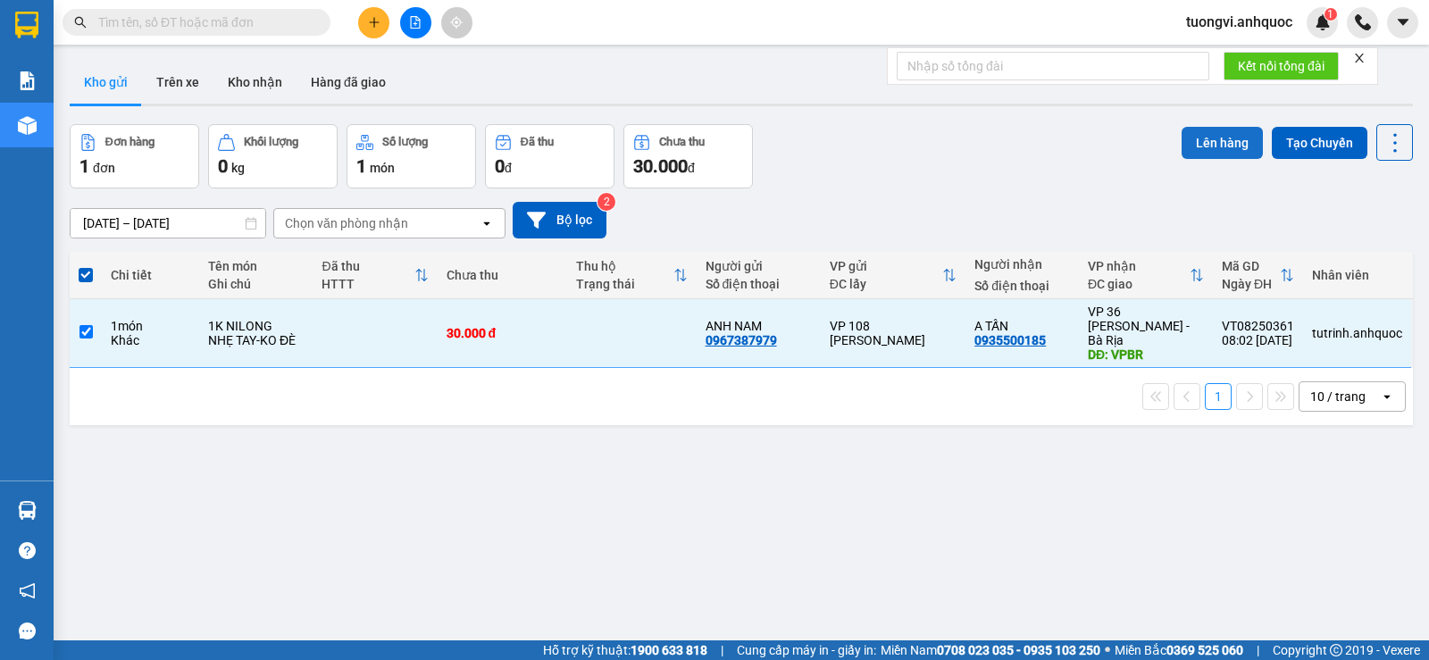
click at [1192, 135] on button "Lên hàng" at bounding box center [1221, 143] width 81 height 32
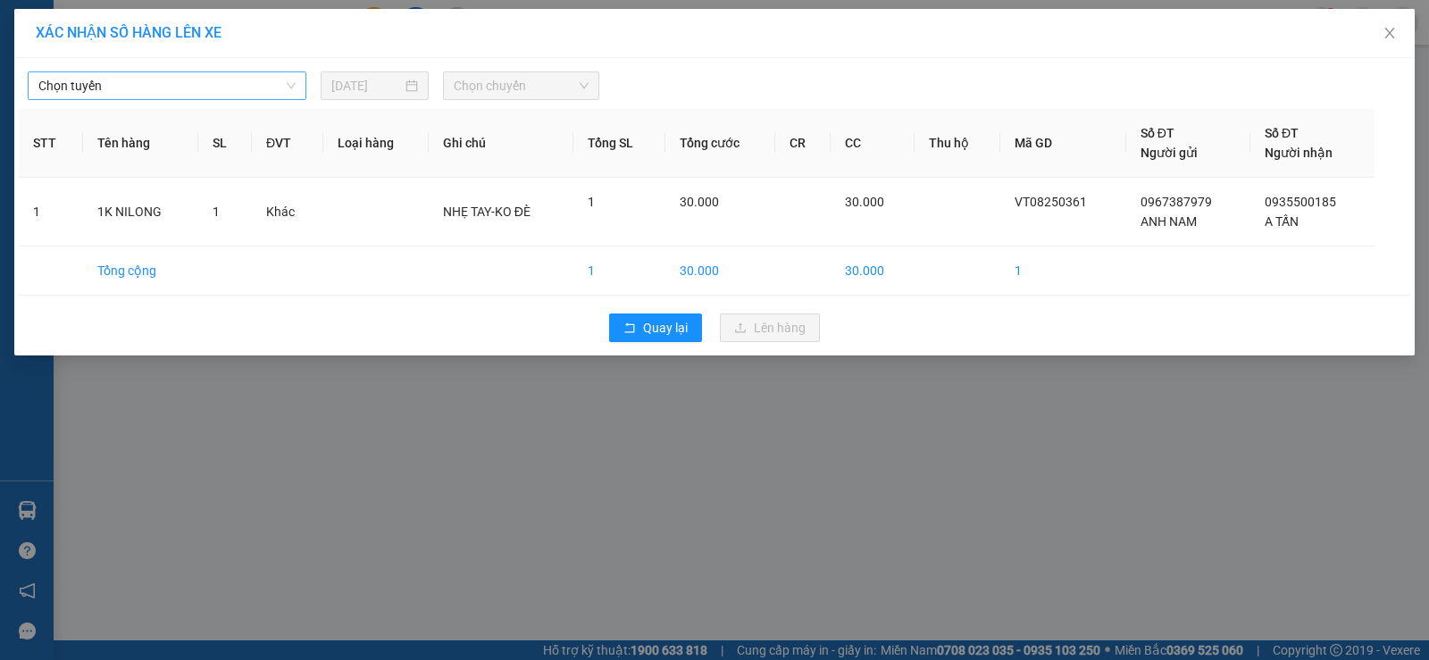
click at [189, 88] on span "Chọn tuyến" at bounding box center [166, 85] width 257 height 27
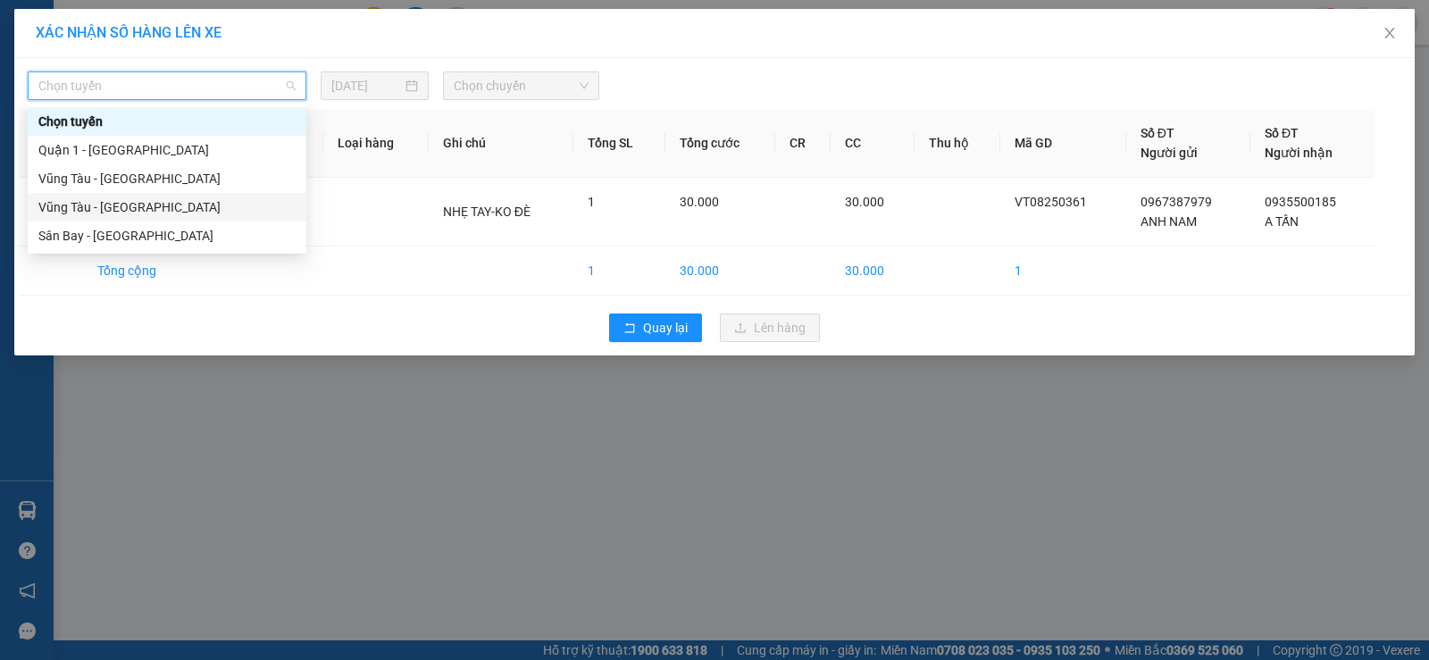
click at [158, 199] on div "Vũng Tàu - Sân Bay" at bounding box center [166, 207] width 257 height 20
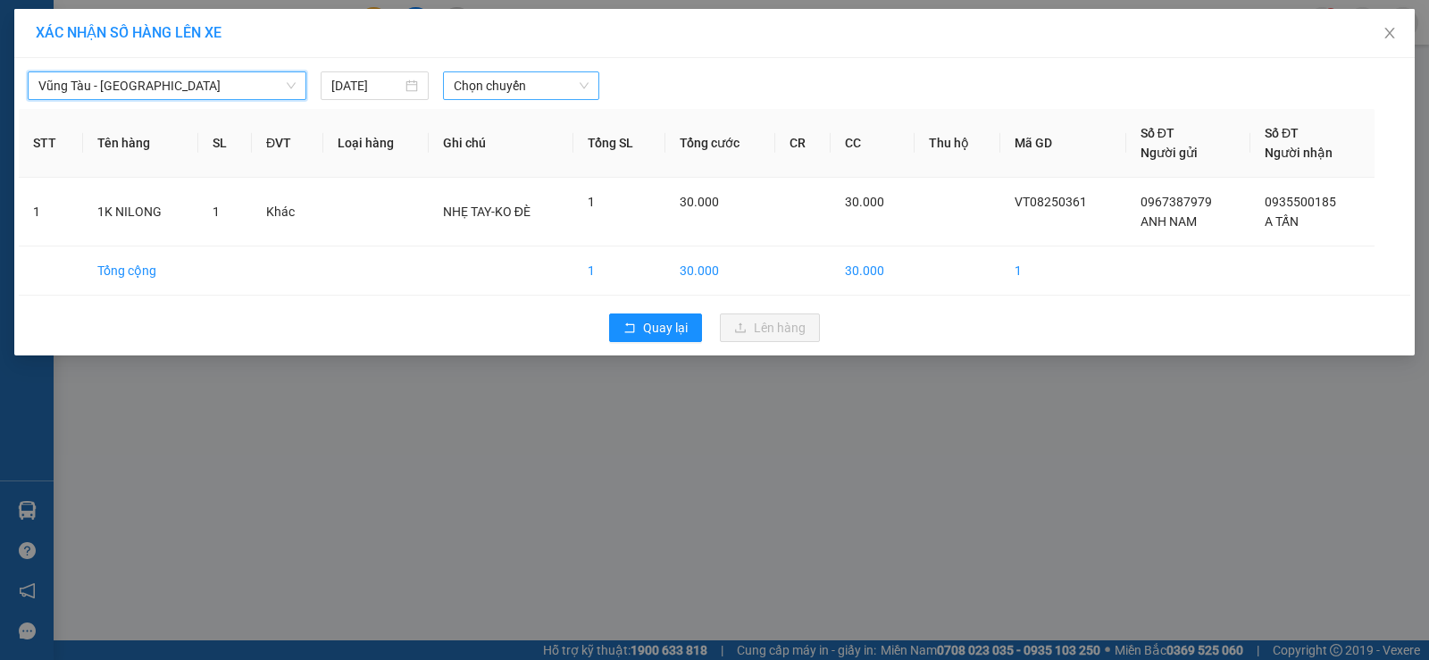
click at [472, 94] on span "Chọn chuyến" at bounding box center [521, 85] width 135 height 27
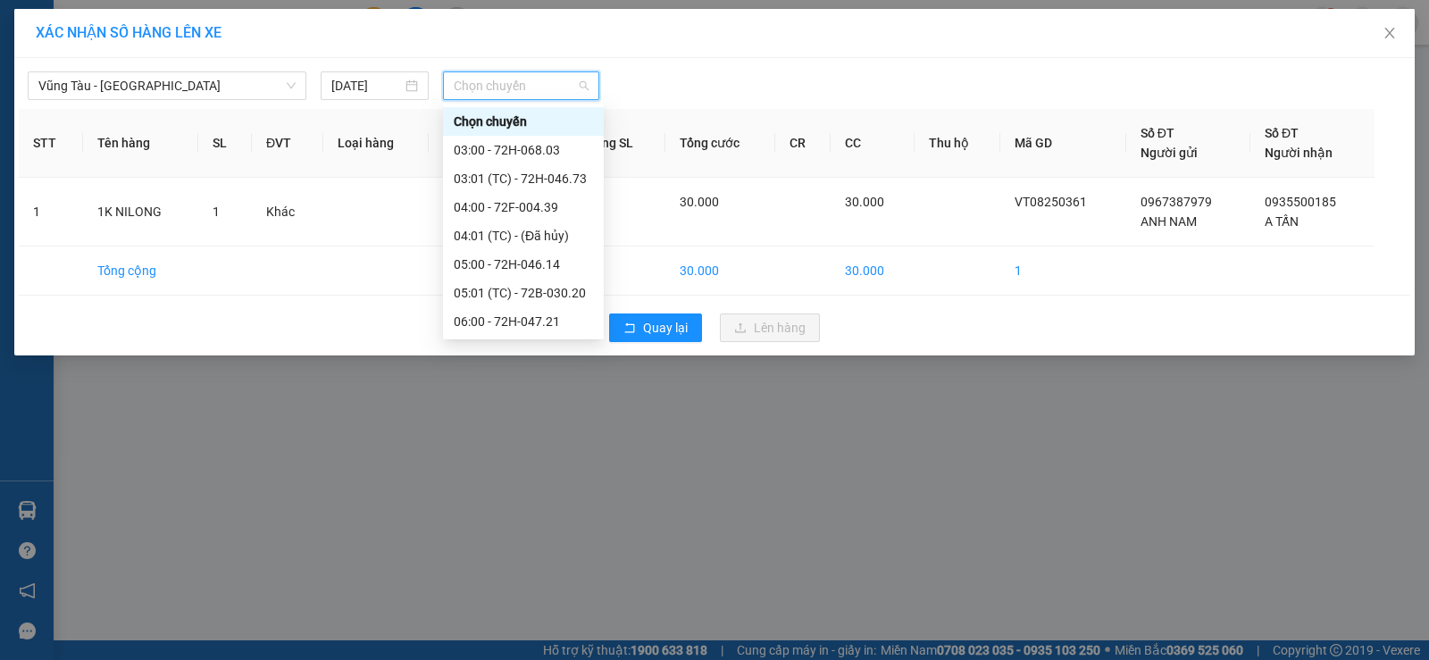
click at [510, 507] on div "09:00 - 72H-032.24" at bounding box center [523, 521] width 161 height 29
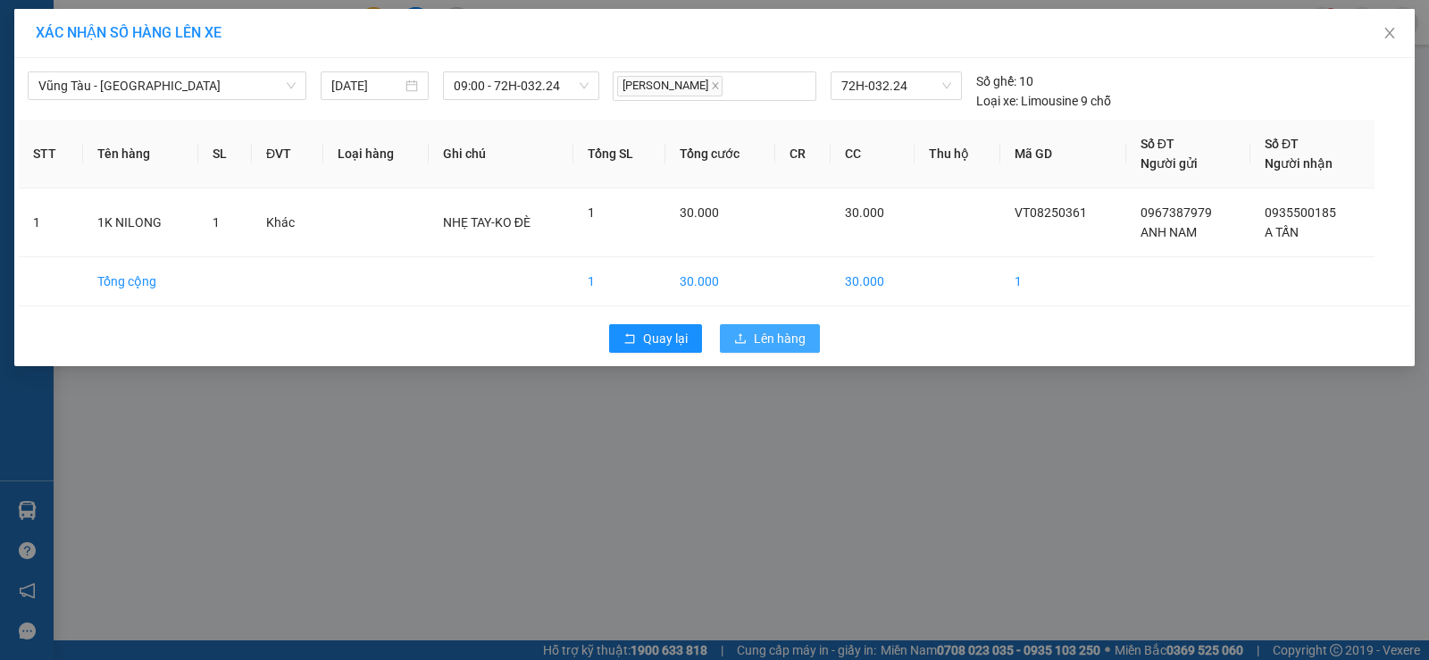
click at [782, 344] on span "Lên hàng" at bounding box center [780, 339] width 52 height 20
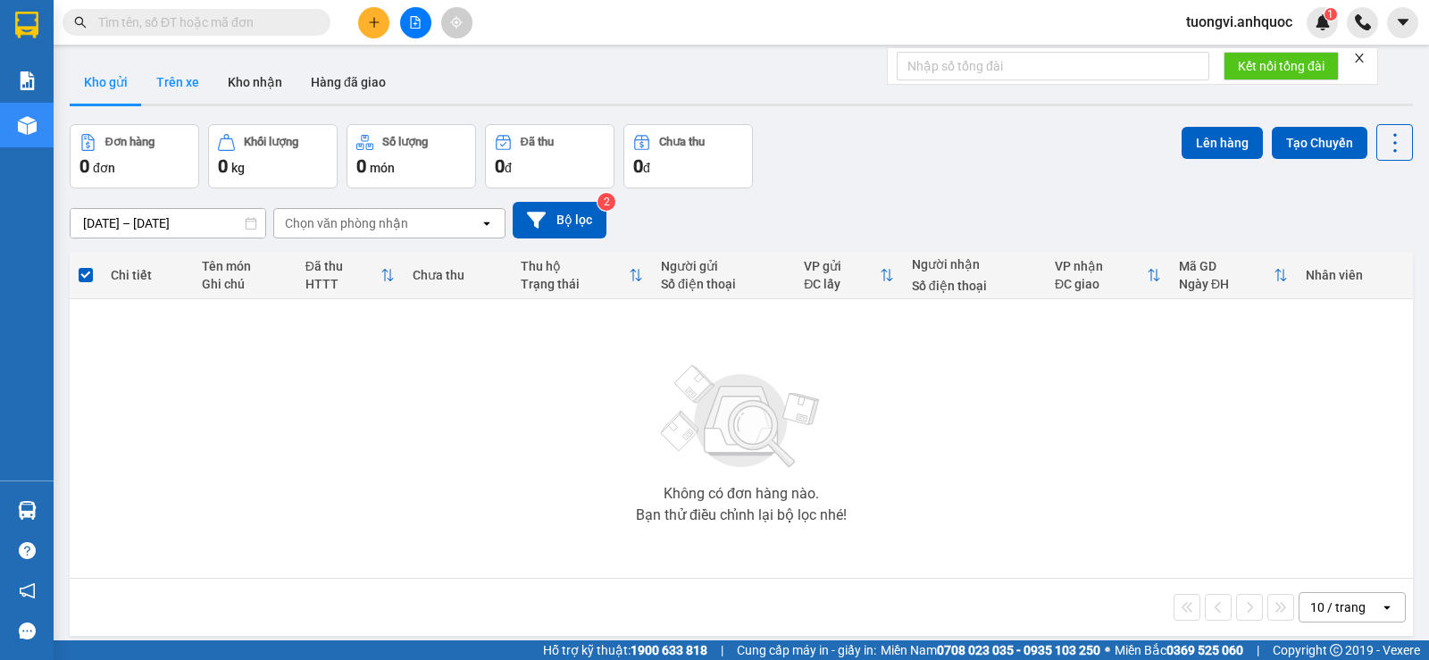
click at [154, 88] on button "Trên xe" at bounding box center [177, 82] width 71 height 43
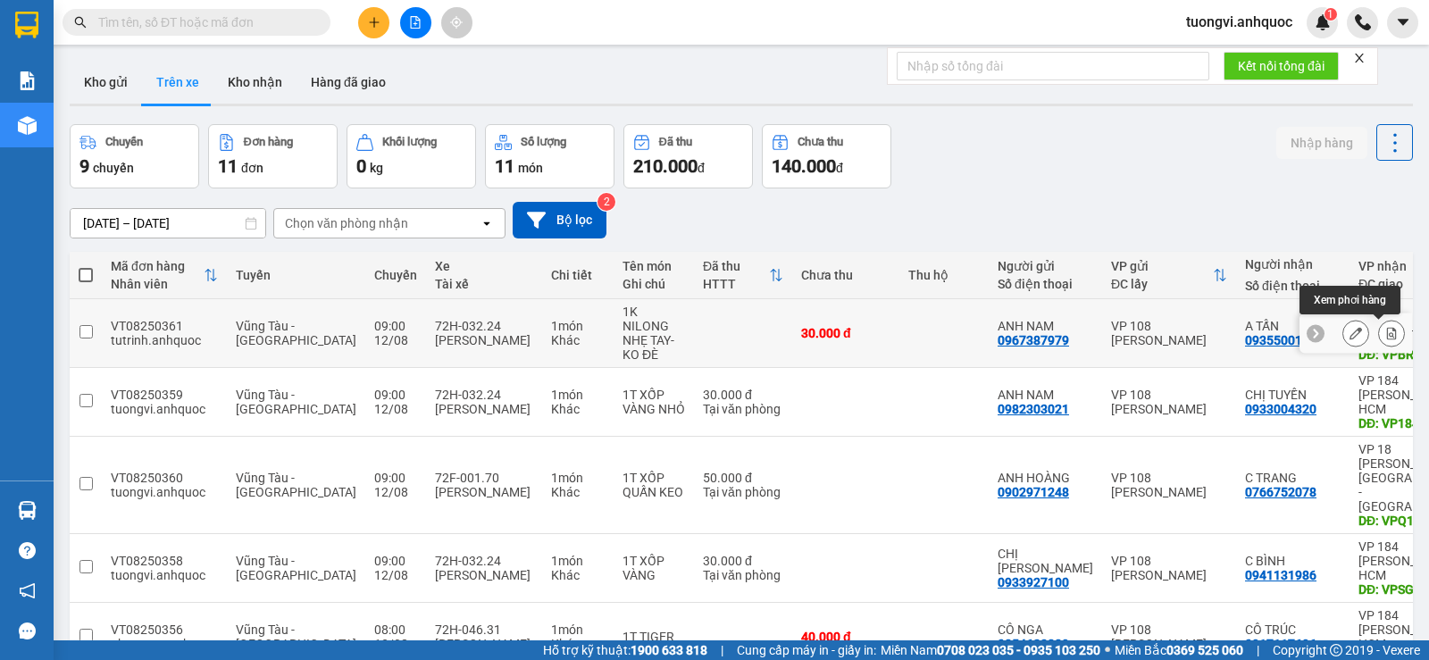
click at [1379, 337] on button at bounding box center [1391, 333] width 25 height 31
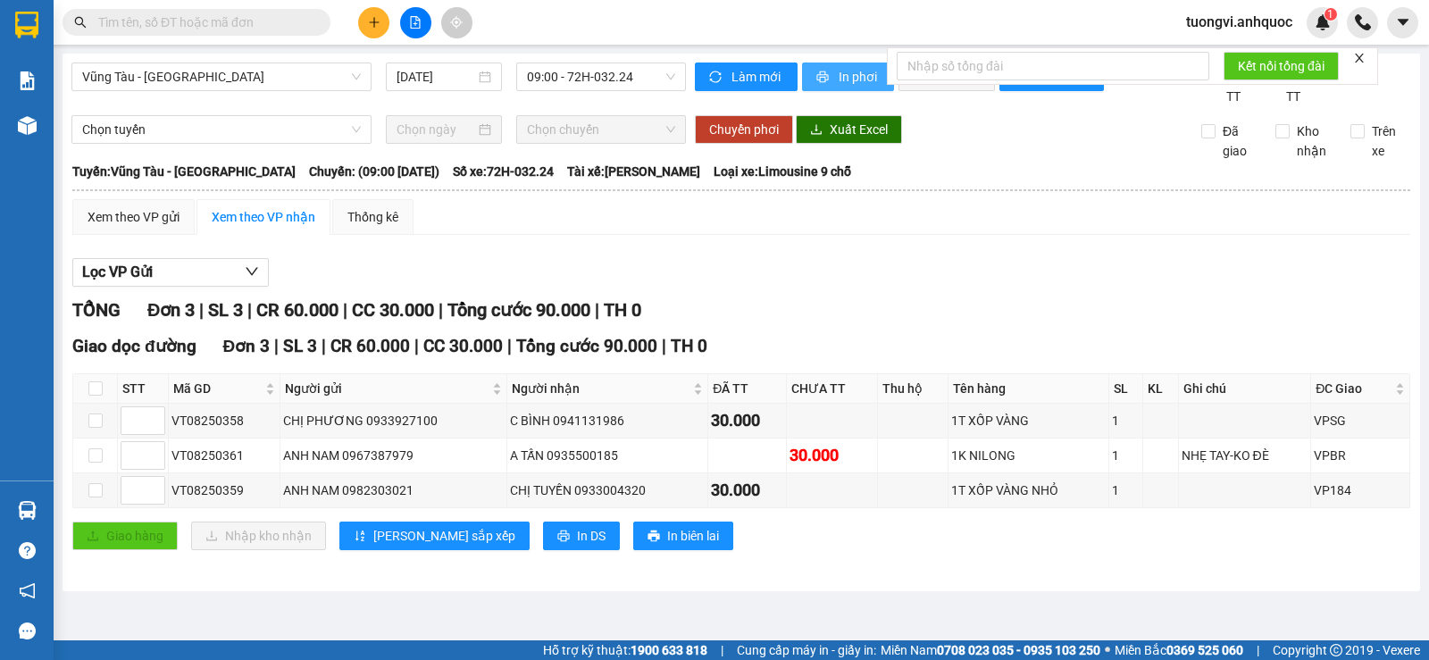
click at [822, 75] on icon "printer" at bounding box center [822, 77] width 12 height 12
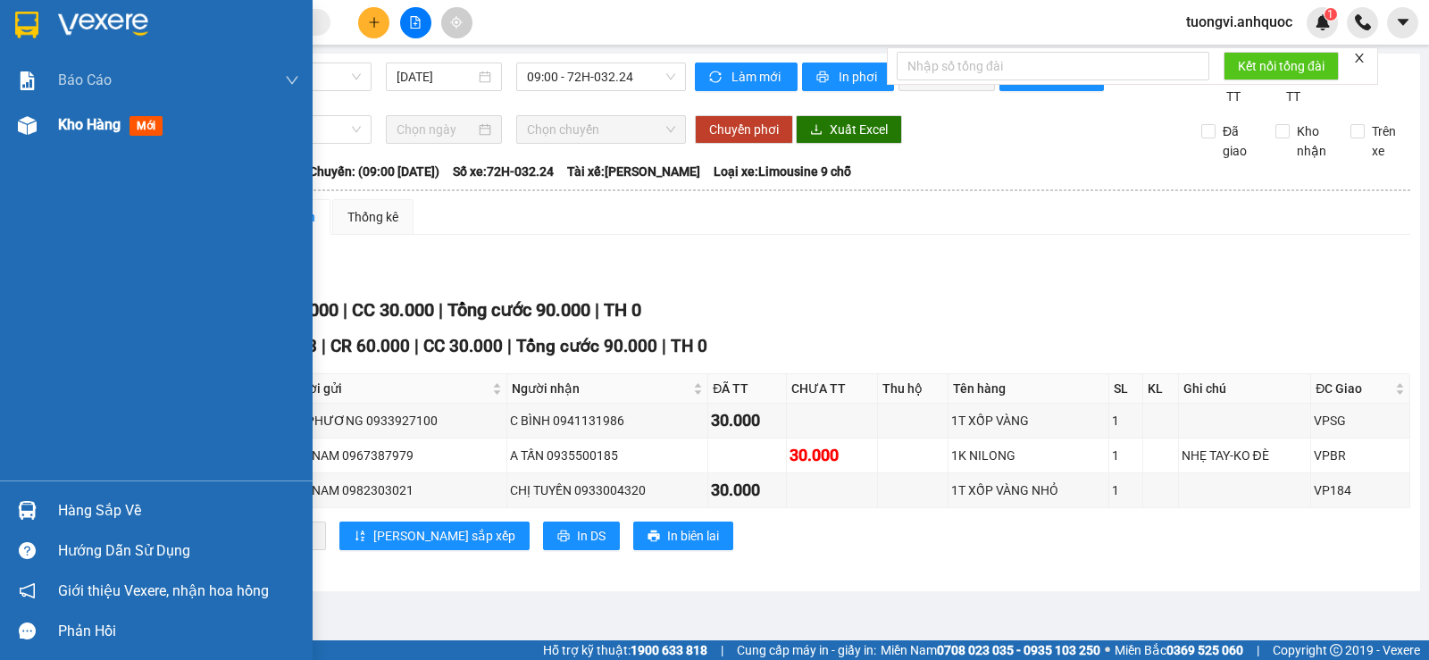
click at [32, 128] on img at bounding box center [27, 125] width 19 height 19
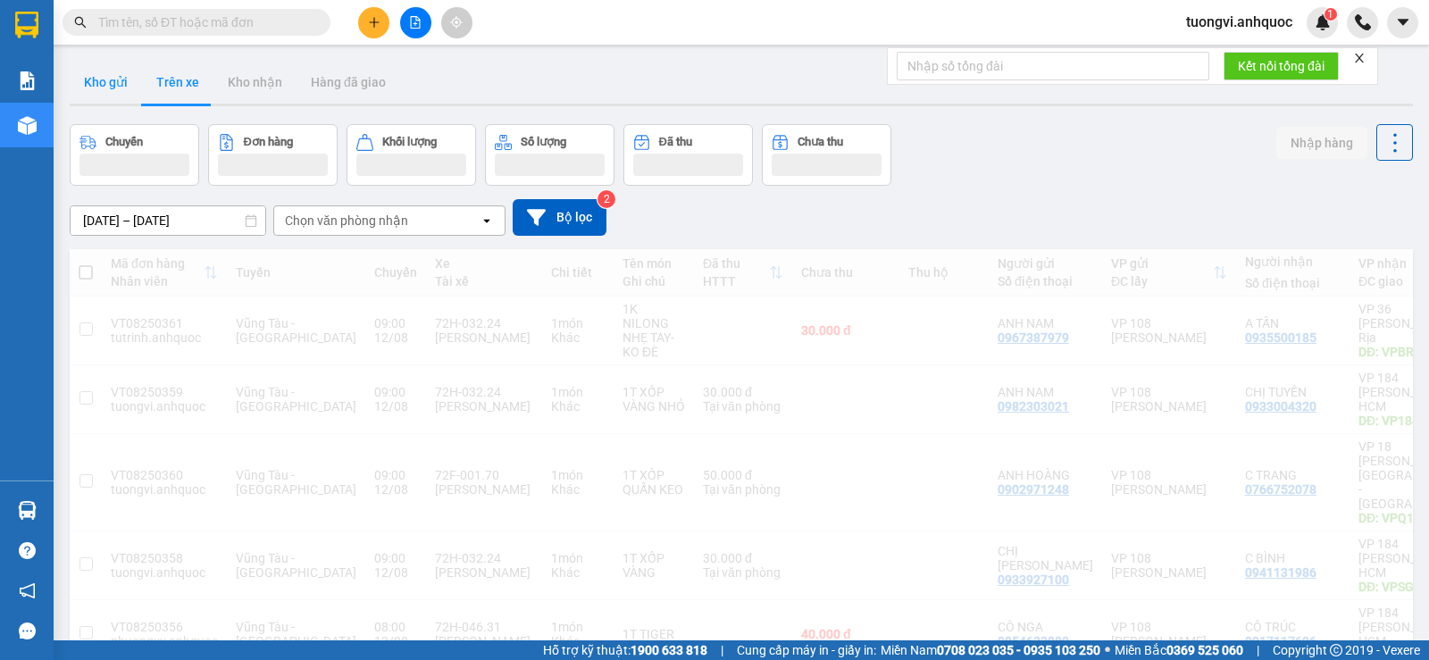
click at [121, 85] on button "Kho gửi" at bounding box center [106, 82] width 72 height 43
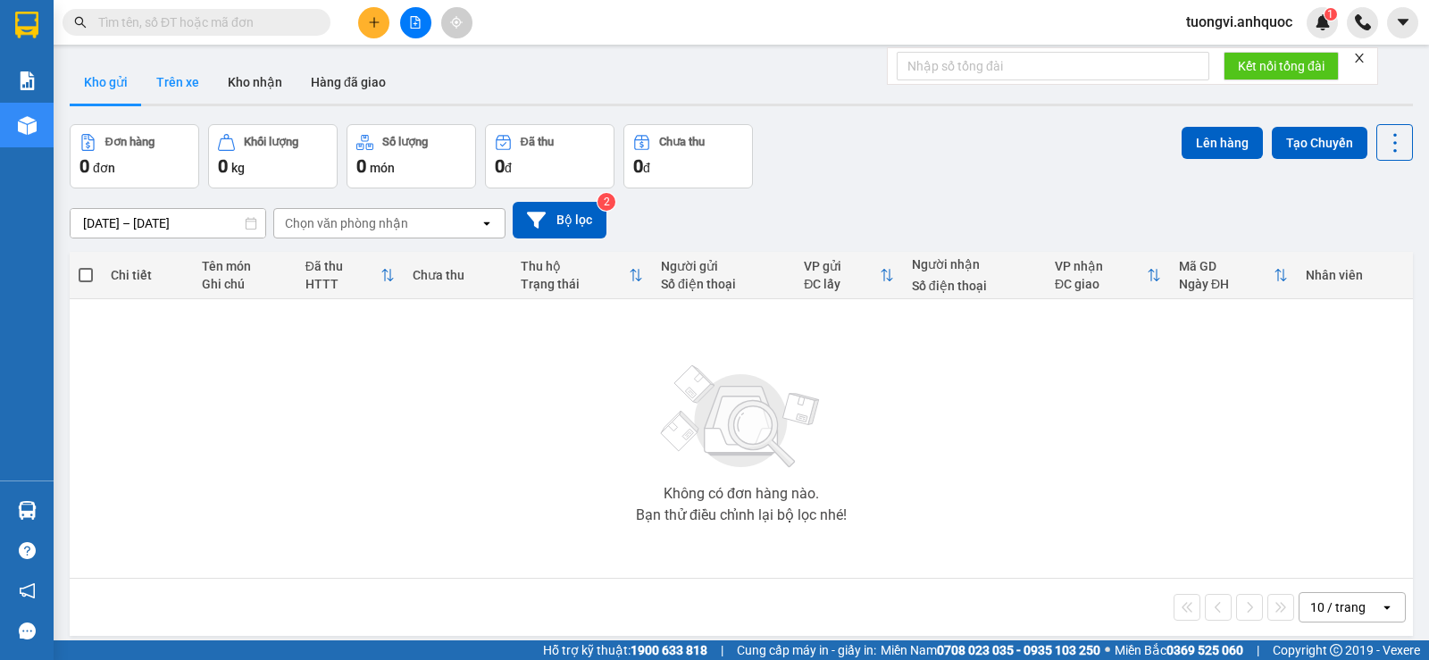
click at [153, 86] on button "Trên xe" at bounding box center [177, 82] width 71 height 43
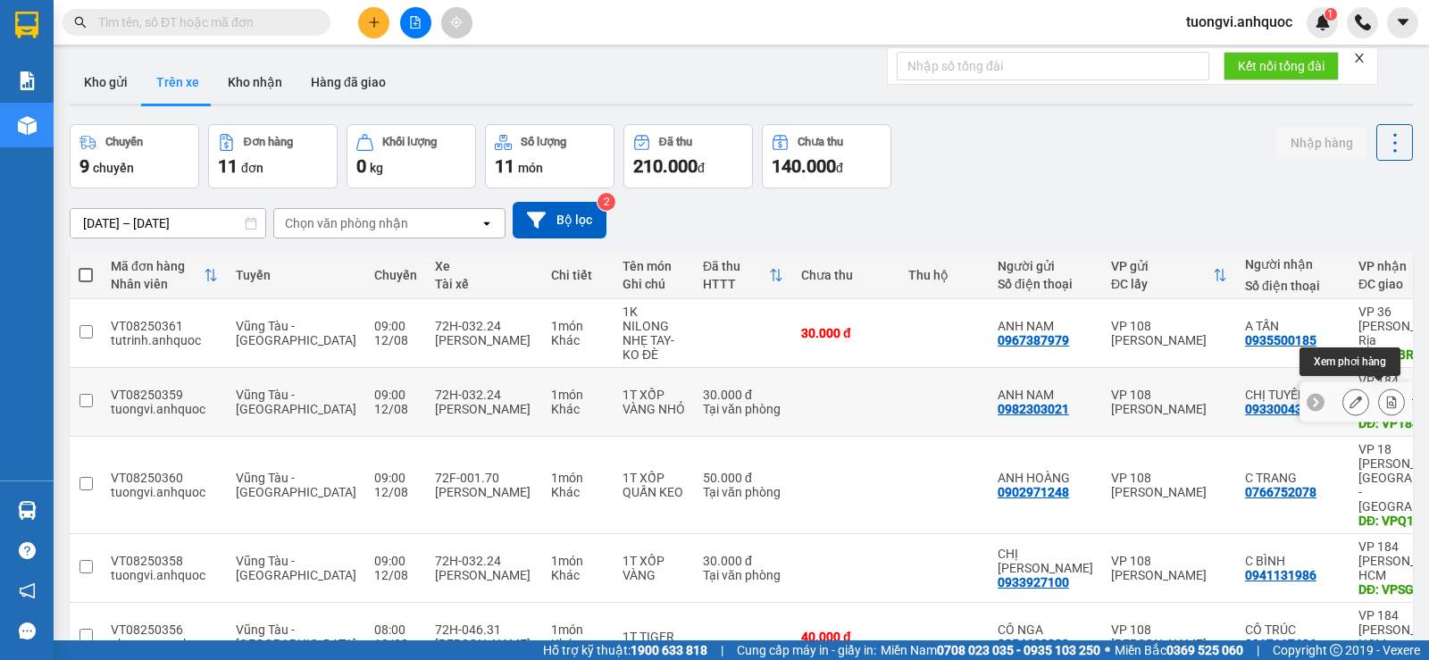
click at [1385, 396] on icon at bounding box center [1391, 402] width 12 height 12
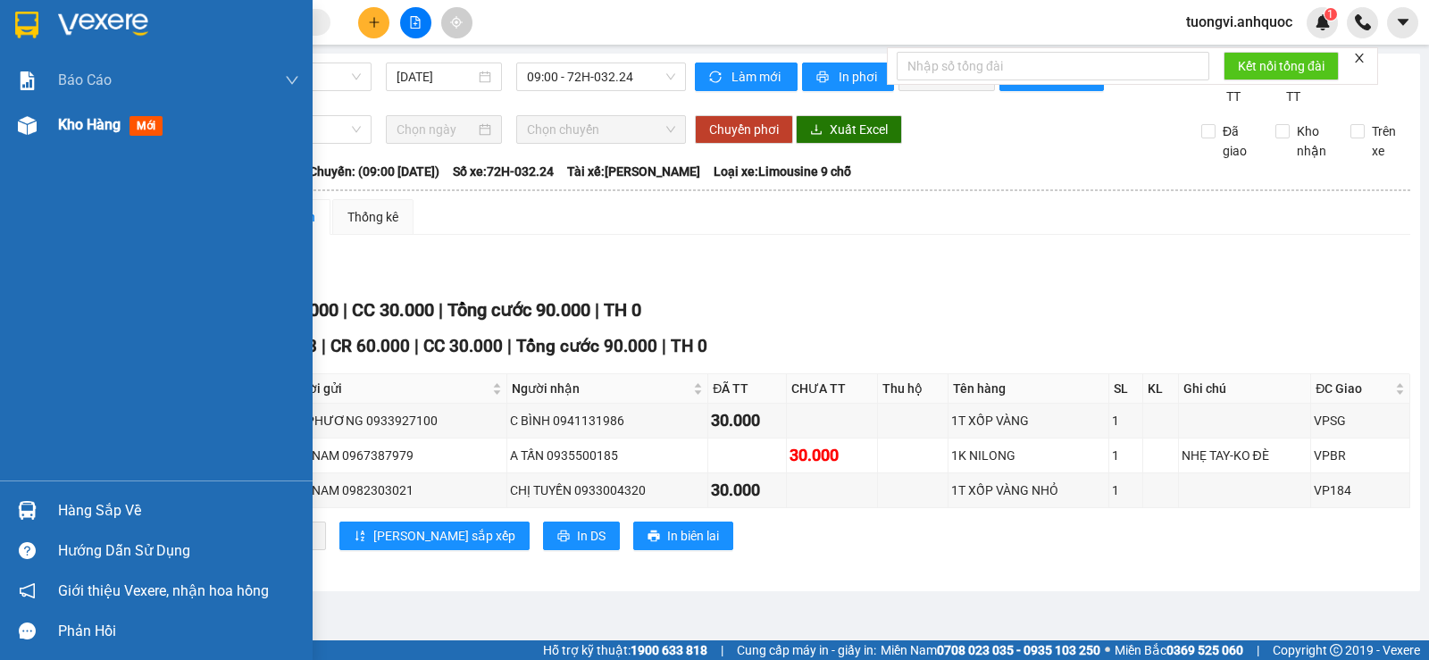
click at [57, 132] on div "Kho hàng mới" at bounding box center [156, 125] width 312 height 45
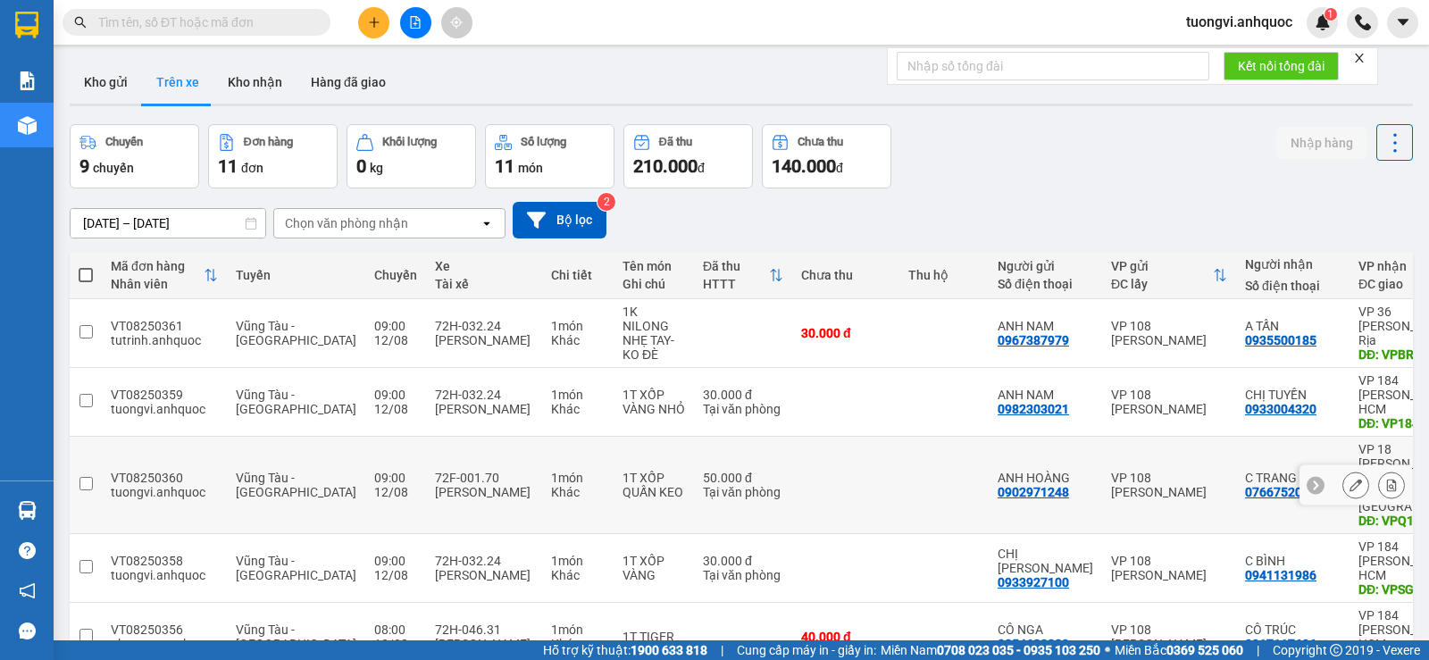
click at [1385, 479] on icon at bounding box center [1391, 485] width 12 height 12
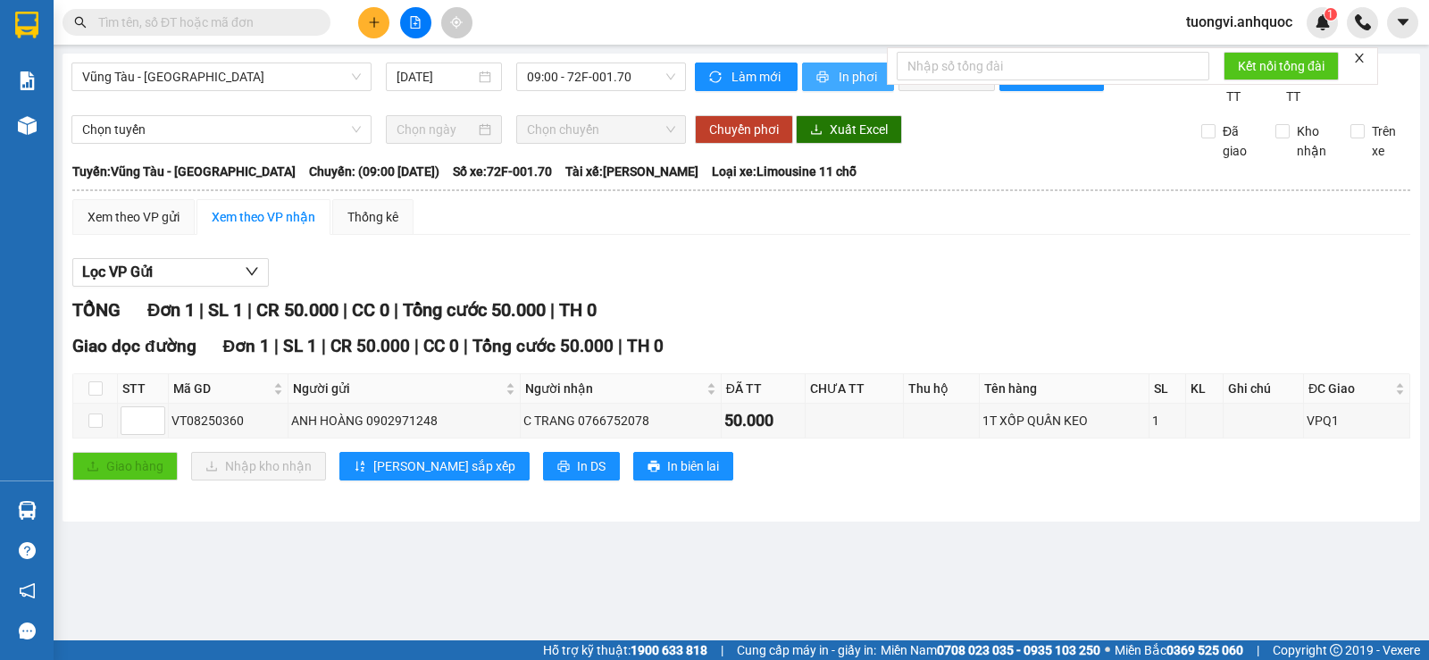
click at [850, 83] on span "In phơi" at bounding box center [858, 77] width 41 height 20
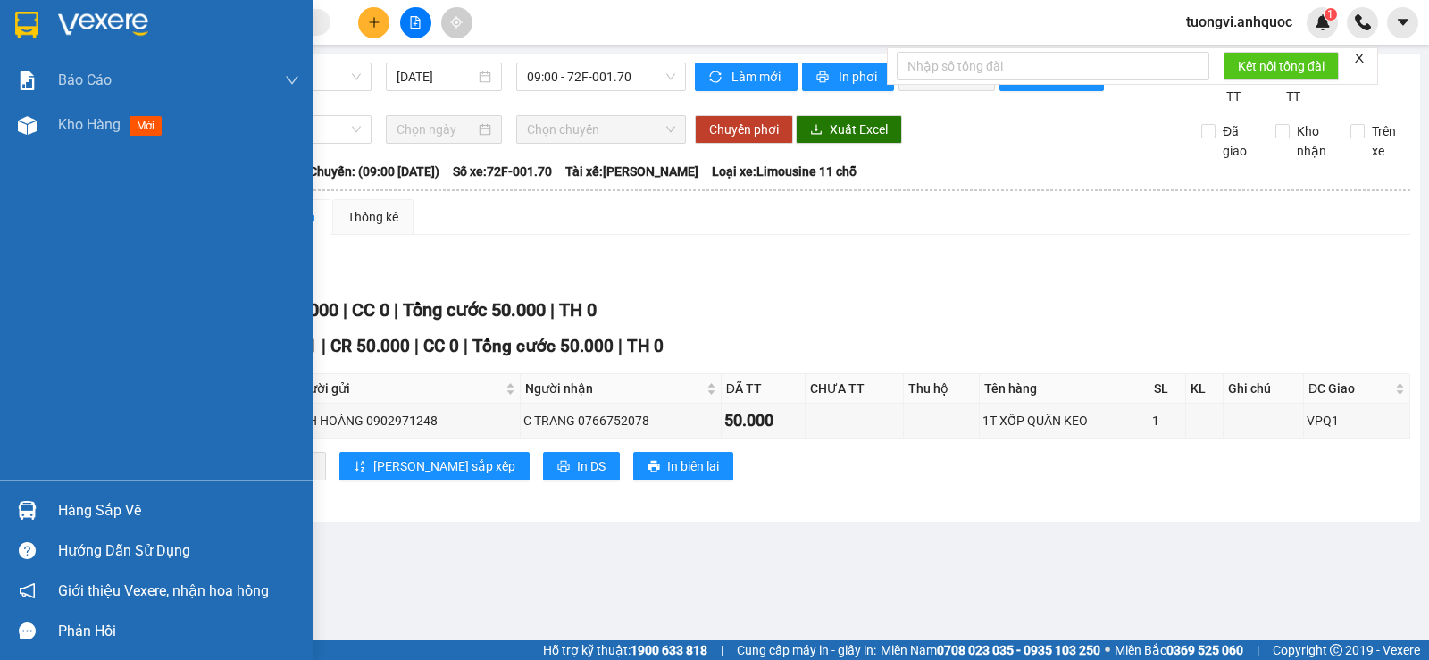
click at [31, 120] on img at bounding box center [27, 125] width 19 height 19
click at [23, 123] on img at bounding box center [27, 125] width 19 height 19
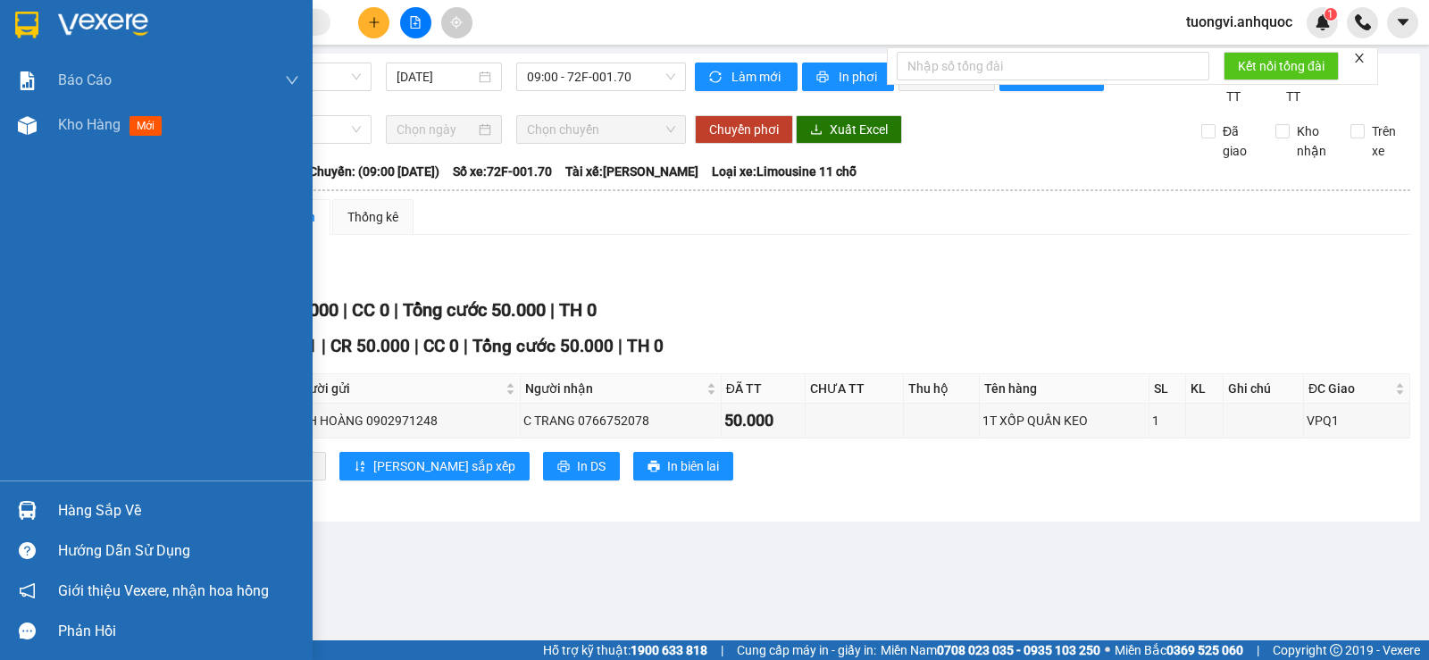
click at [23, 123] on img at bounding box center [27, 125] width 19 height 19
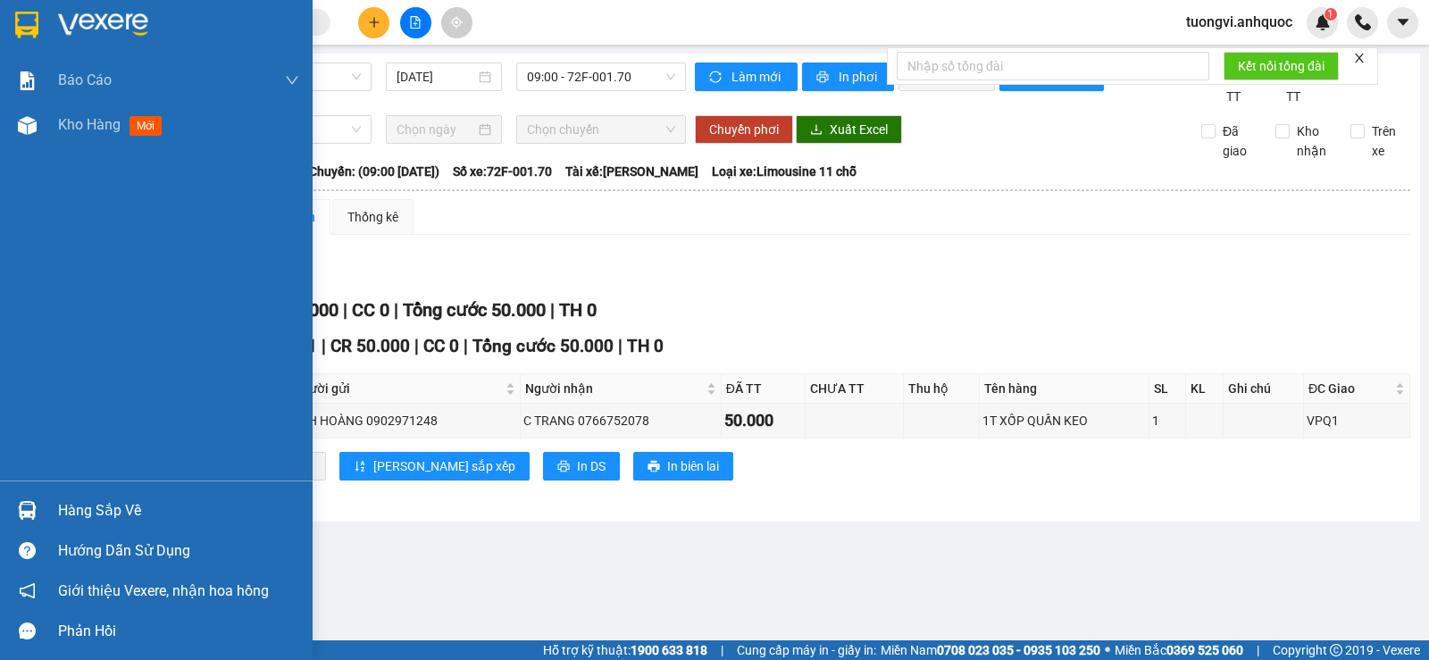
click at [35, 124] on img at bounding box center [27, 125] width 19 height 19
click at [31, 129] on img at bounding box center [27, 125] width 19 height 19
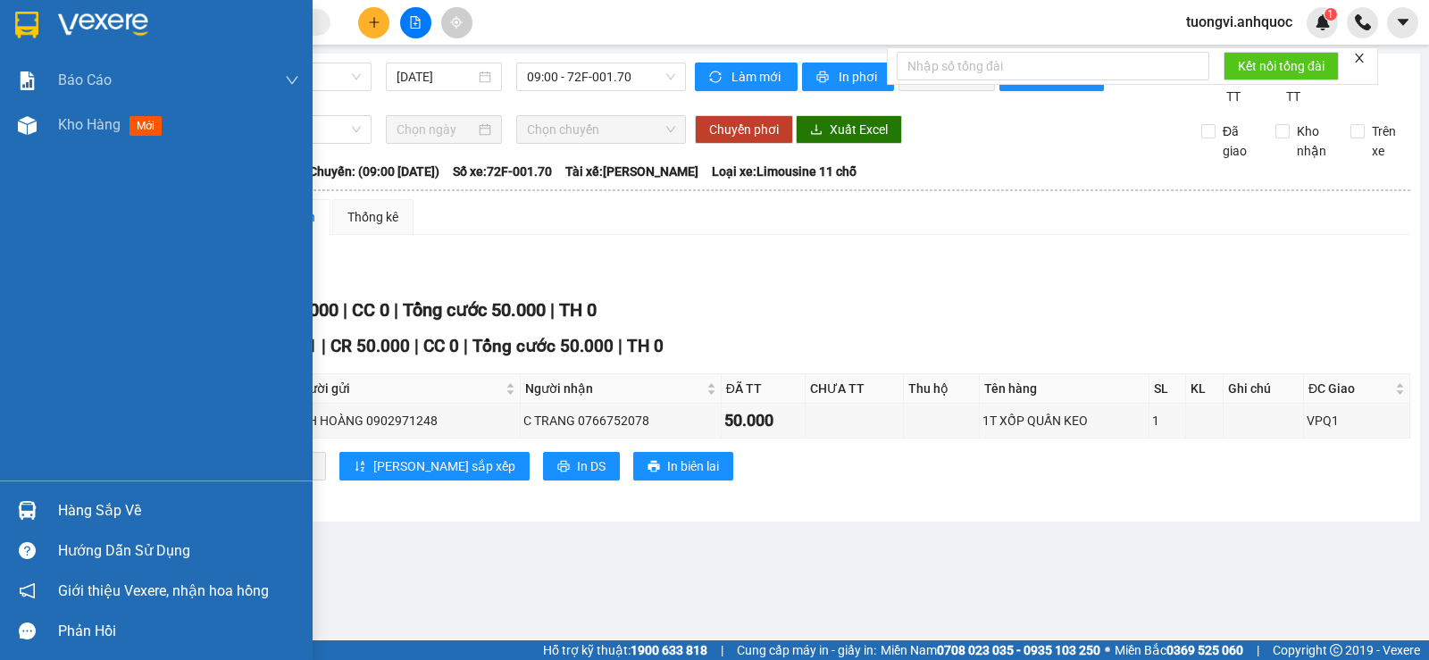
click at [31, 128] on img at bounding box center [27, 125] width 19 height 19
click at [33, 125] on img at bounding box center [27, 125] width 19 height 19
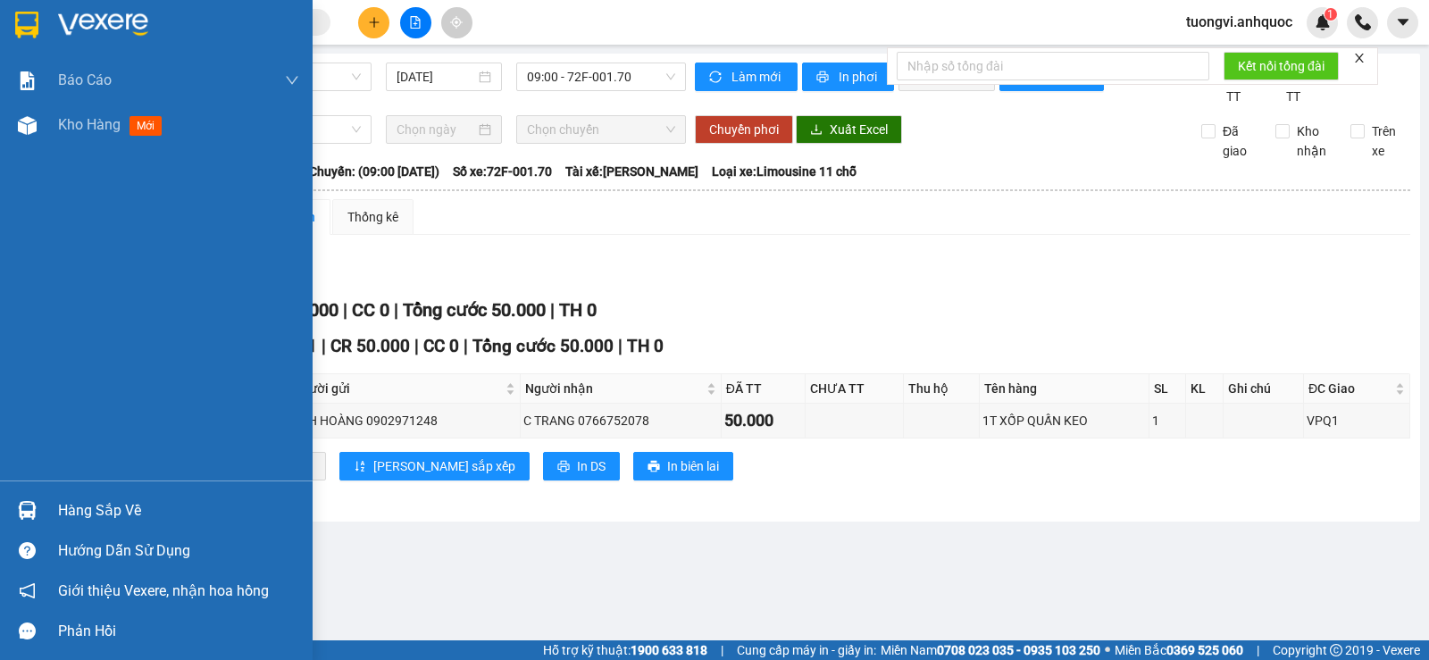
click at [33, 125] on img at bounding box center [27, 125] width 19 height 19
click at [27, 135] on div at bounding box center [27, 125] width 31 height 31
click at [27, 128] on div at bounding box center [27, 125] width 31 height 31
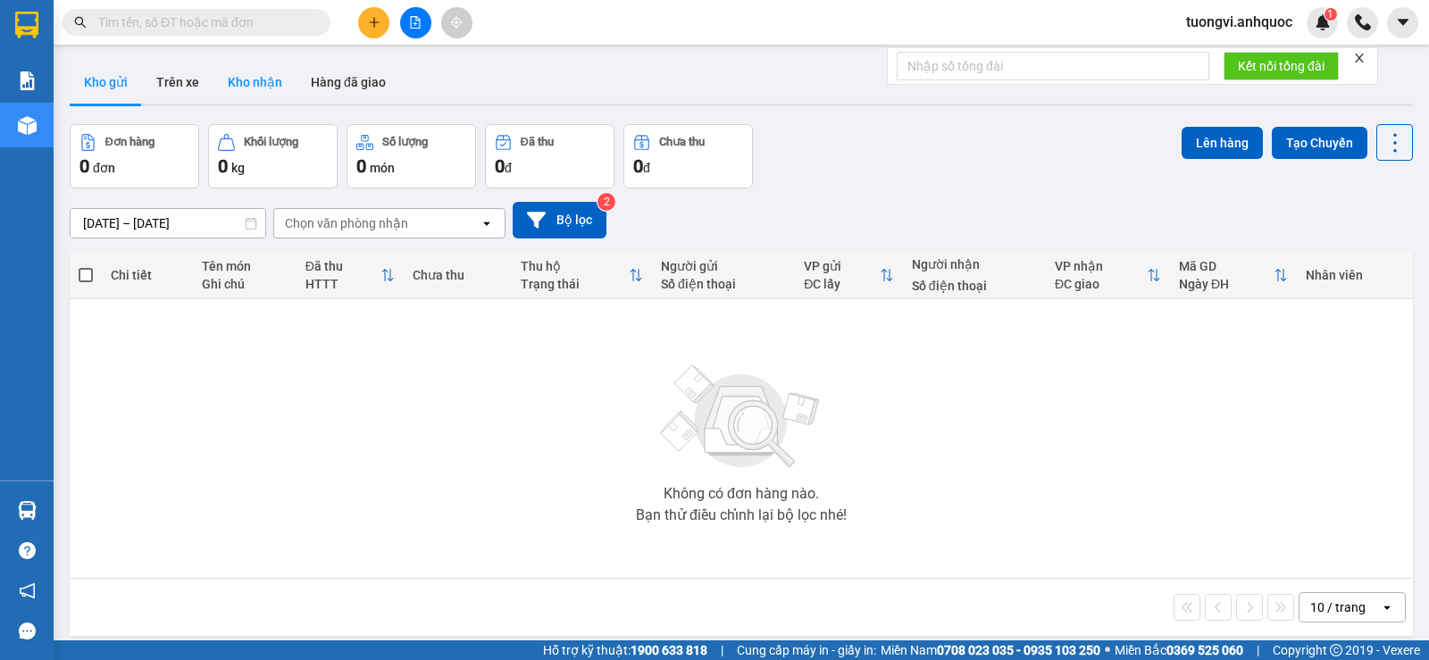
click at [251, 70] on button "Kho nhận" at bounding box center [254, 82] width 83 height 43
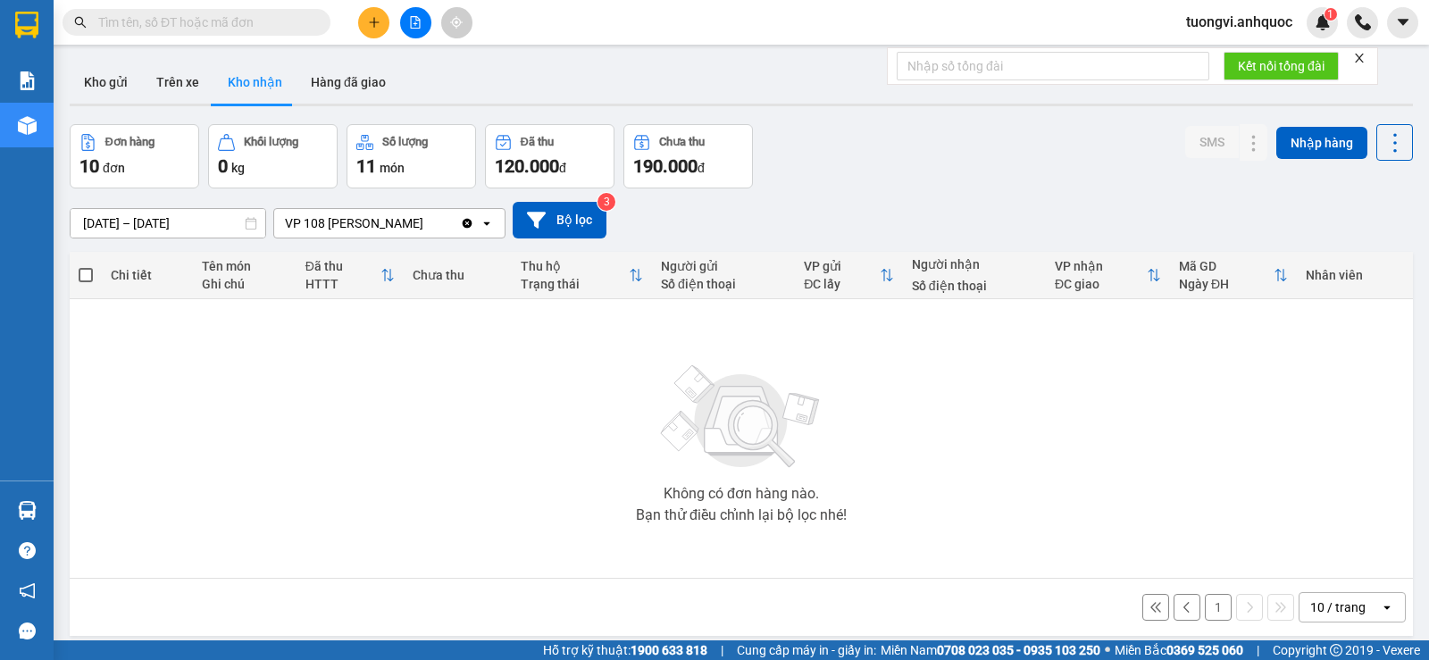
click at [377, 17] on icon "plus" at bounding box center [374, 22] width 12 height 12
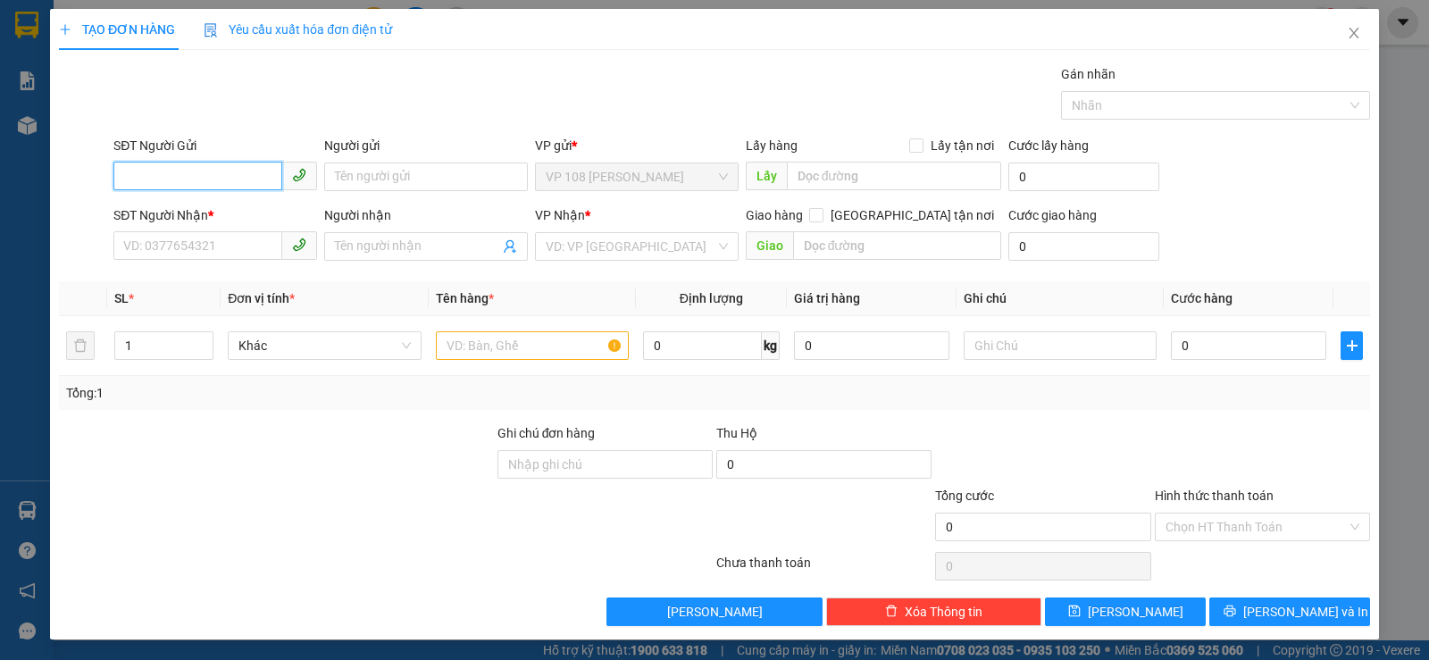
drag, startPoint x: 173, startPoint y: 184, endPoint x: 163, endPoint y: 198, distance: 17.3
click at [173, 185] on input "SĐT Người Gửi" at bounding box center [197, 176] width 169 height 29
click at [152, 182] on input "0908839533" at bounding box center [197, 176] width 169 height 29
type input "0908839533"
click at [351, 185] on input "Người gửi" at bounding box center [426, 176] width 204 height 29
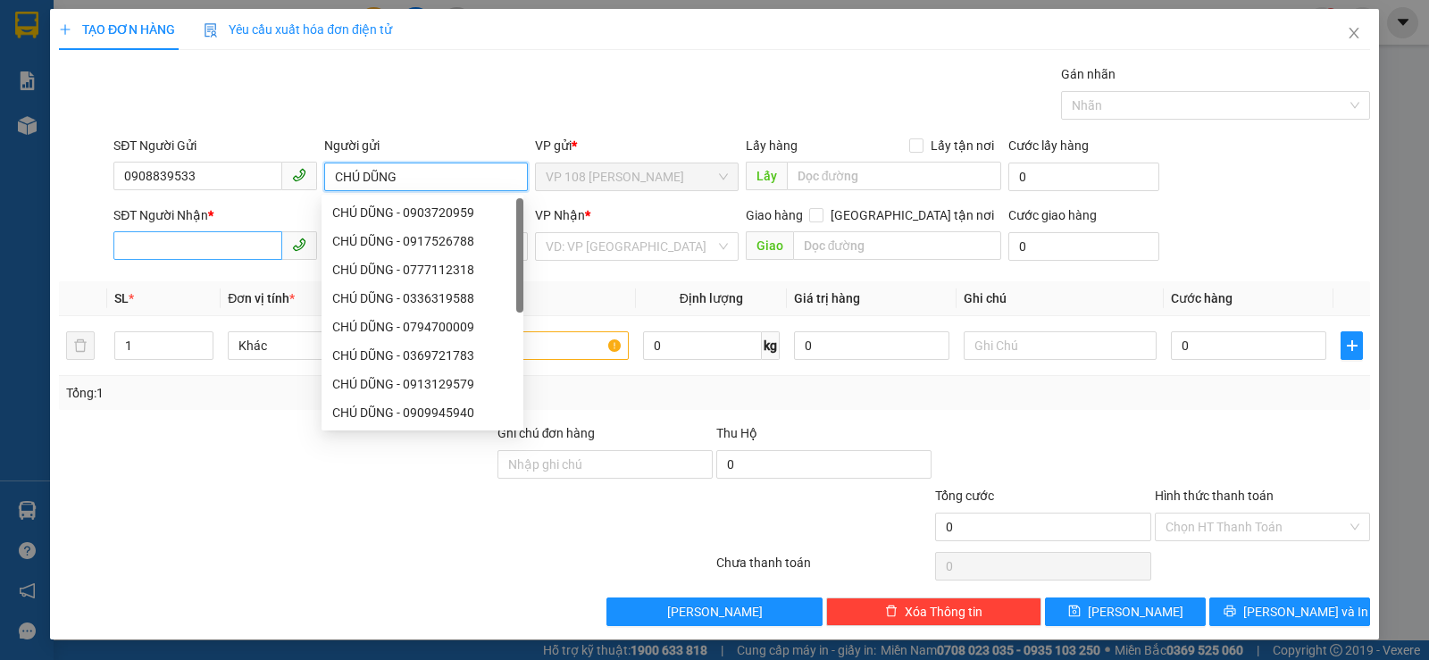
type input "CHÚ DŨNG"
click at [185, 242] on input "SĐT Người Nhận *" at bounding box center [197, 245] width 169 height 29
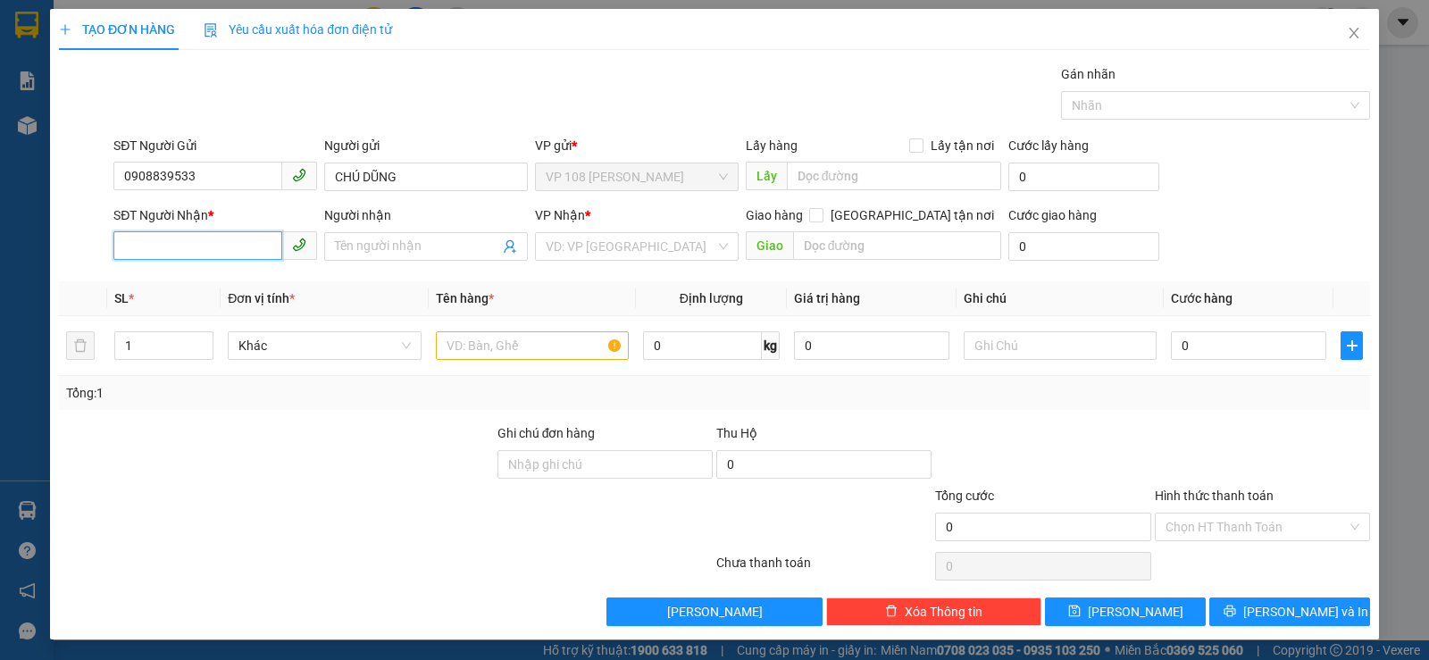
click at [185, 242] on input "SĐT Người Nhận *" at bounding box center [197, 245] width 169 height 29
type input "0989700021"
click at [154, 246] on input "0989700021" at bounding box center [197, 245] width 169 height 29
click at [178, 277] on div "0989700021 - A TRƯỜNG" at bounding box center [213, 282] width 180 height 20
type input "A TRƯỜNG"
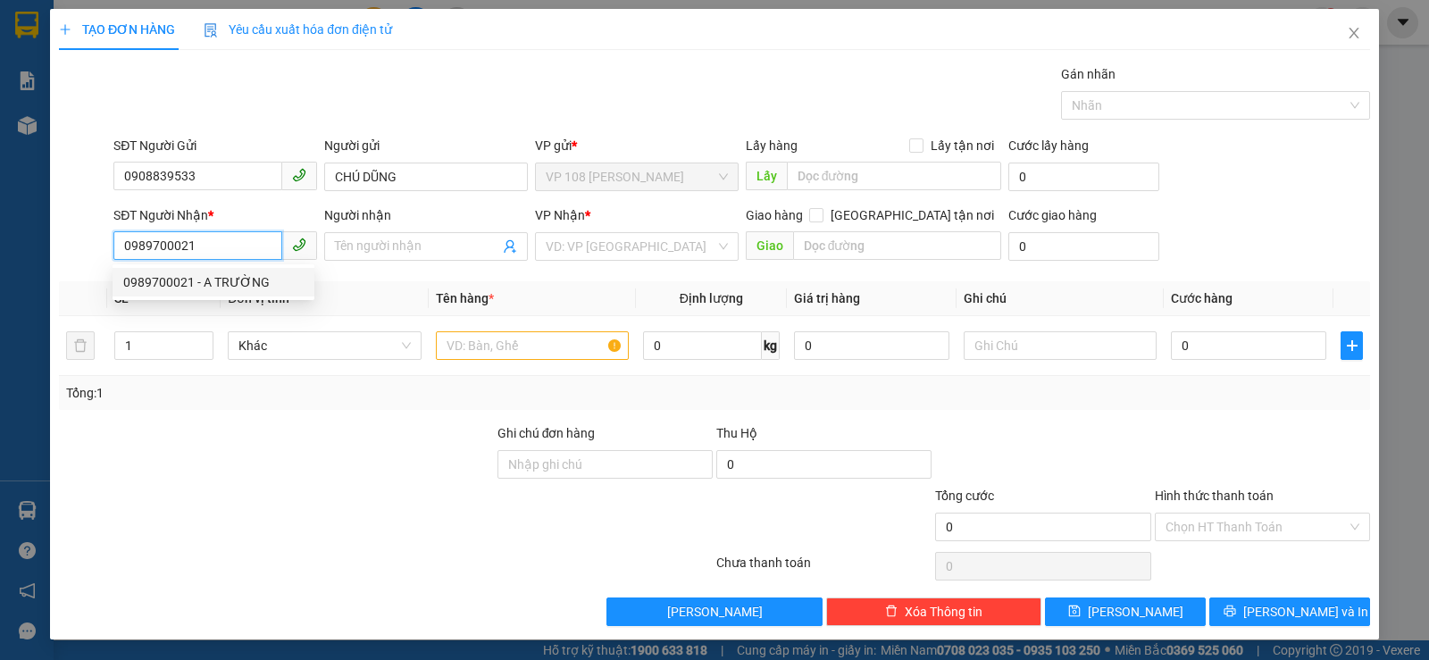
type input "VPSG"
type input "40.000"
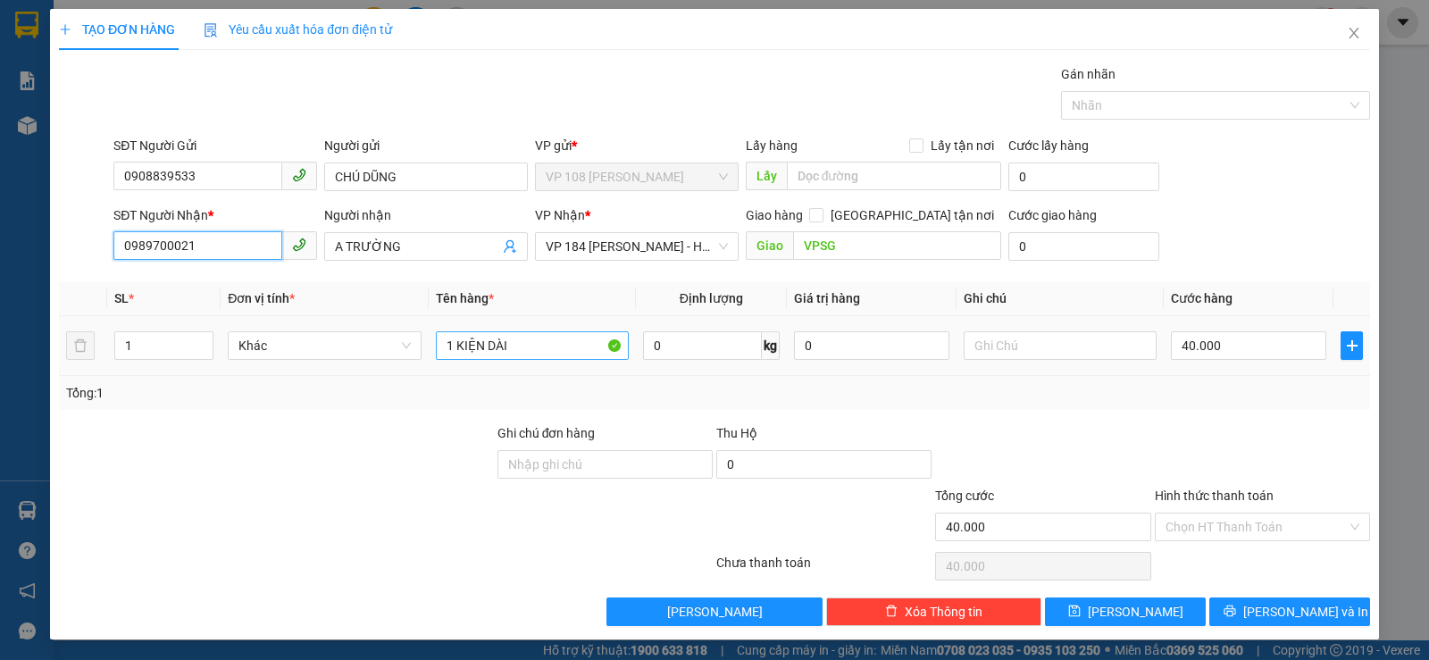
type input "0989700021"
click at [571, 338] on input "1 KIỆN DÀI" at bounding box center [532, 345] width 193 height 29
drag, startPoint x: 487, startPoint y: 348, endPoint x: 565, endPoint y: 353, distance: 77.8
click at [565, 353] on input "1 KIỆN DÀI" at bounding box center [532, 345] width 193 height 29
type input "1 KIỆN TRẮNG"
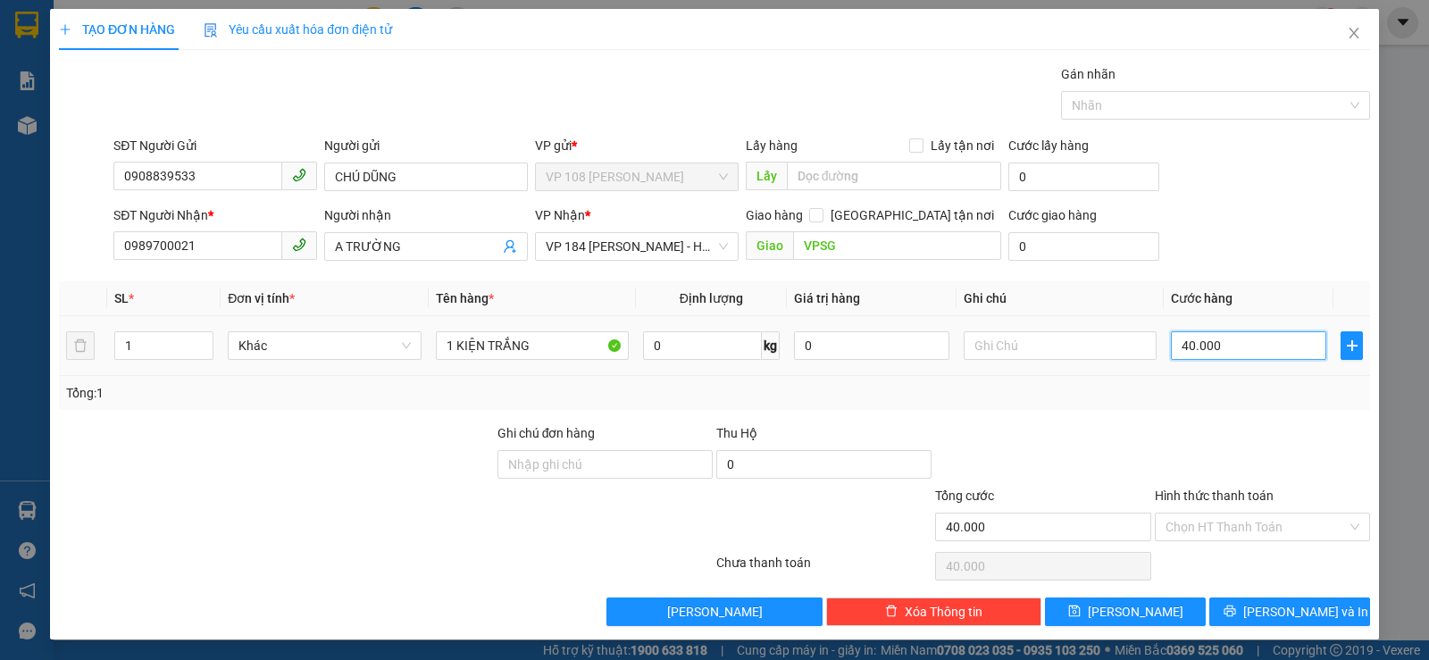
click at [1185, 353] on input "40.000" at bounding box center [1248, 345] width 155 height 29
type input "2"
type input "20"
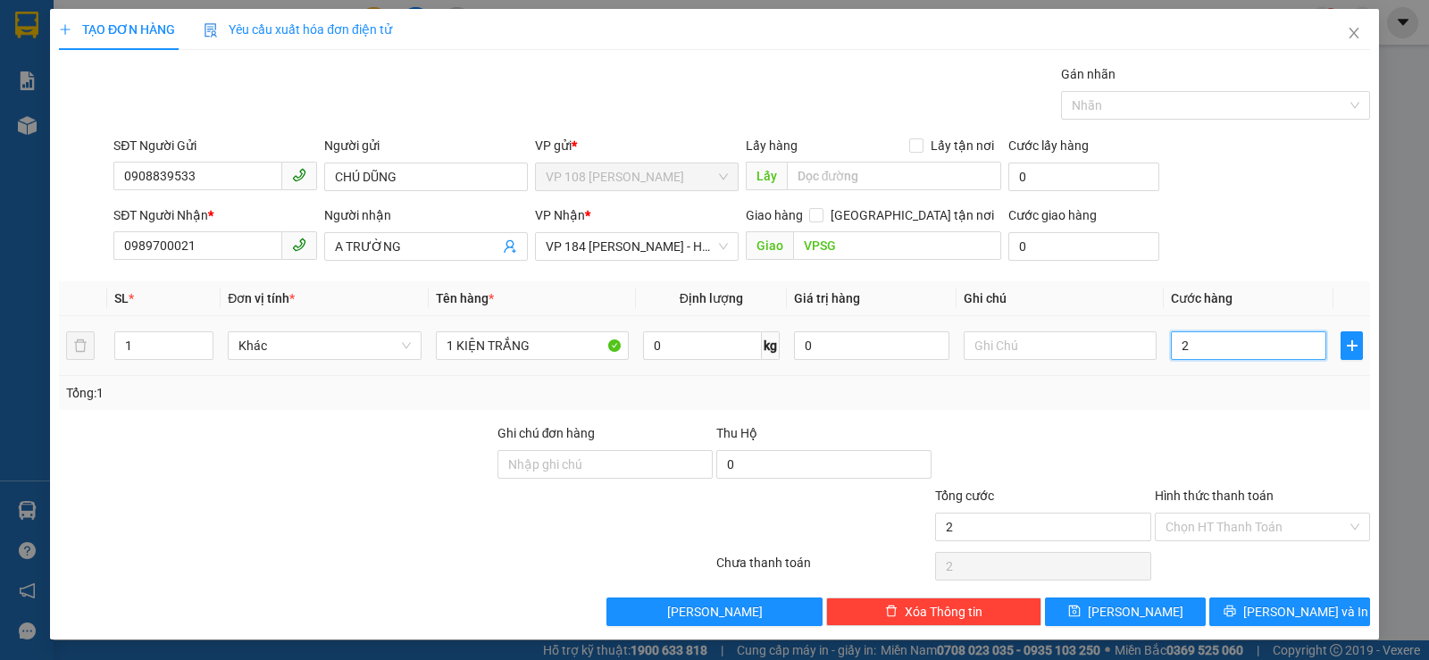
type input "20"
type input "200"
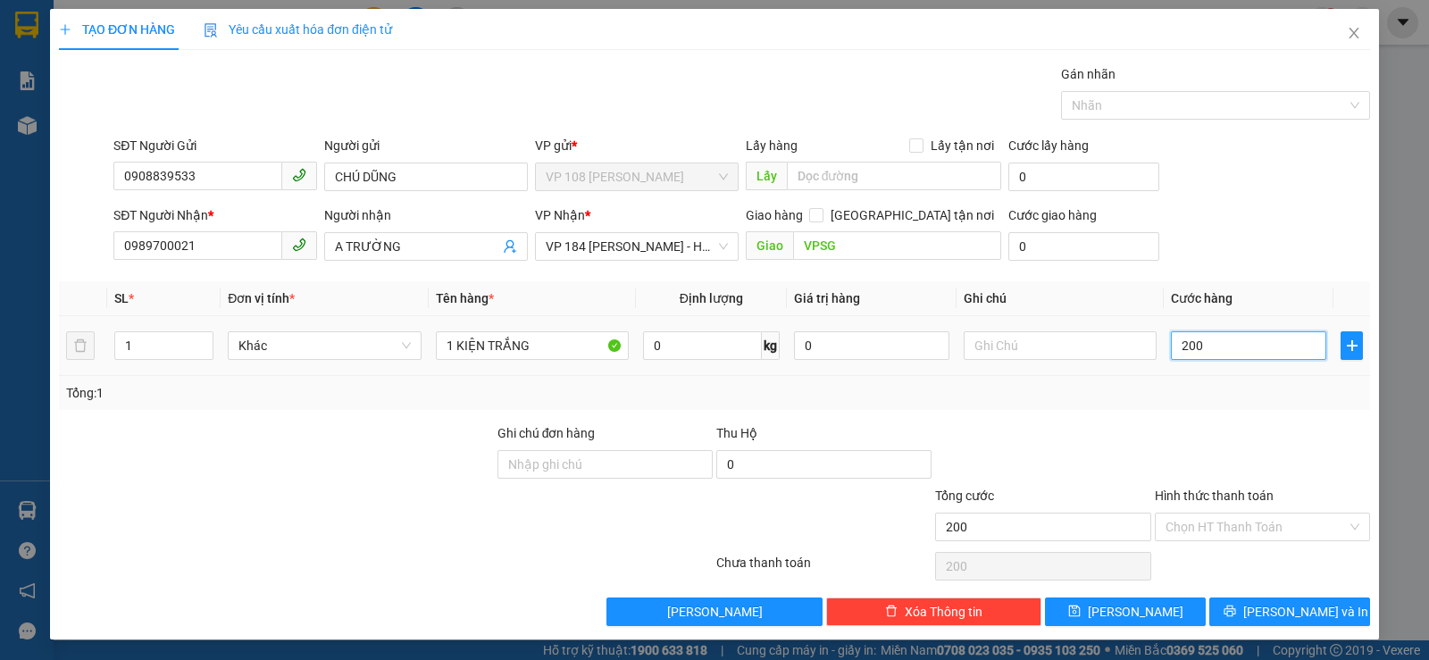
type input "2.000"
type input "20.000"
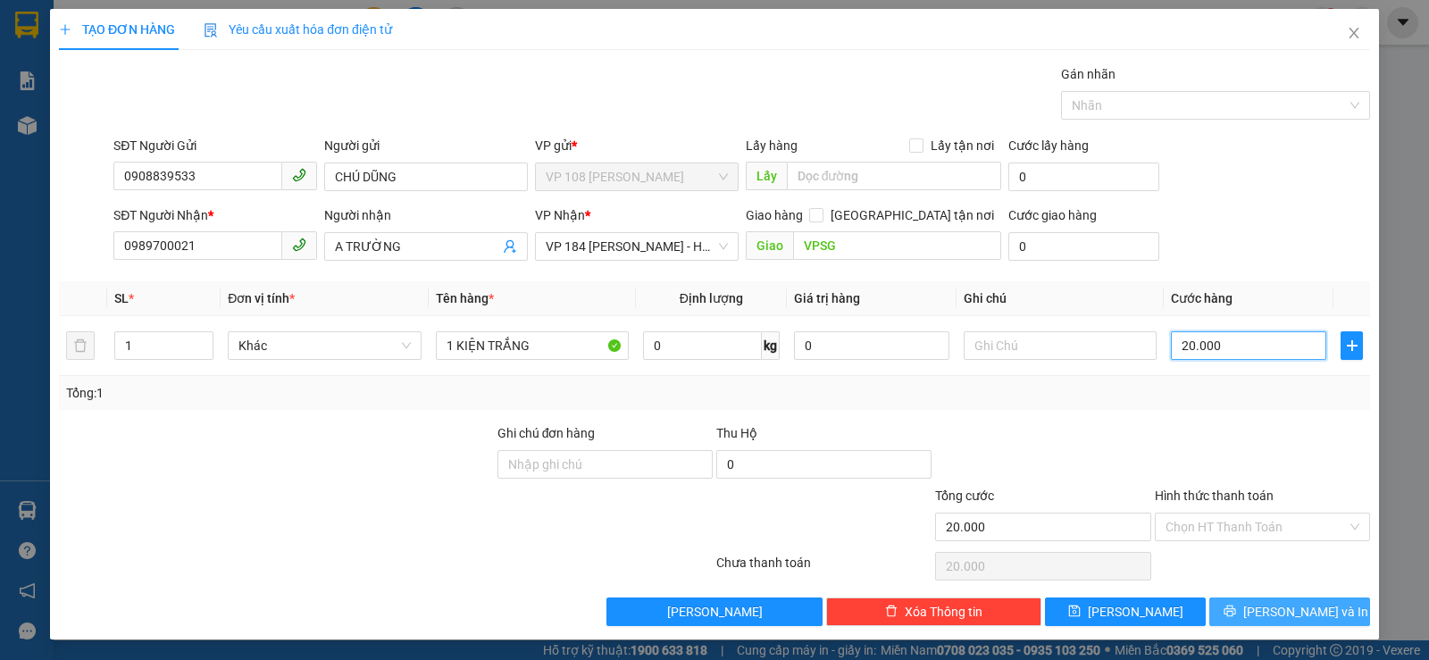
type input "20.000"
click at [1264, 606] on span "[PERSON_NAME] và In" at bounding box center [1305, 612] width 125 height 20
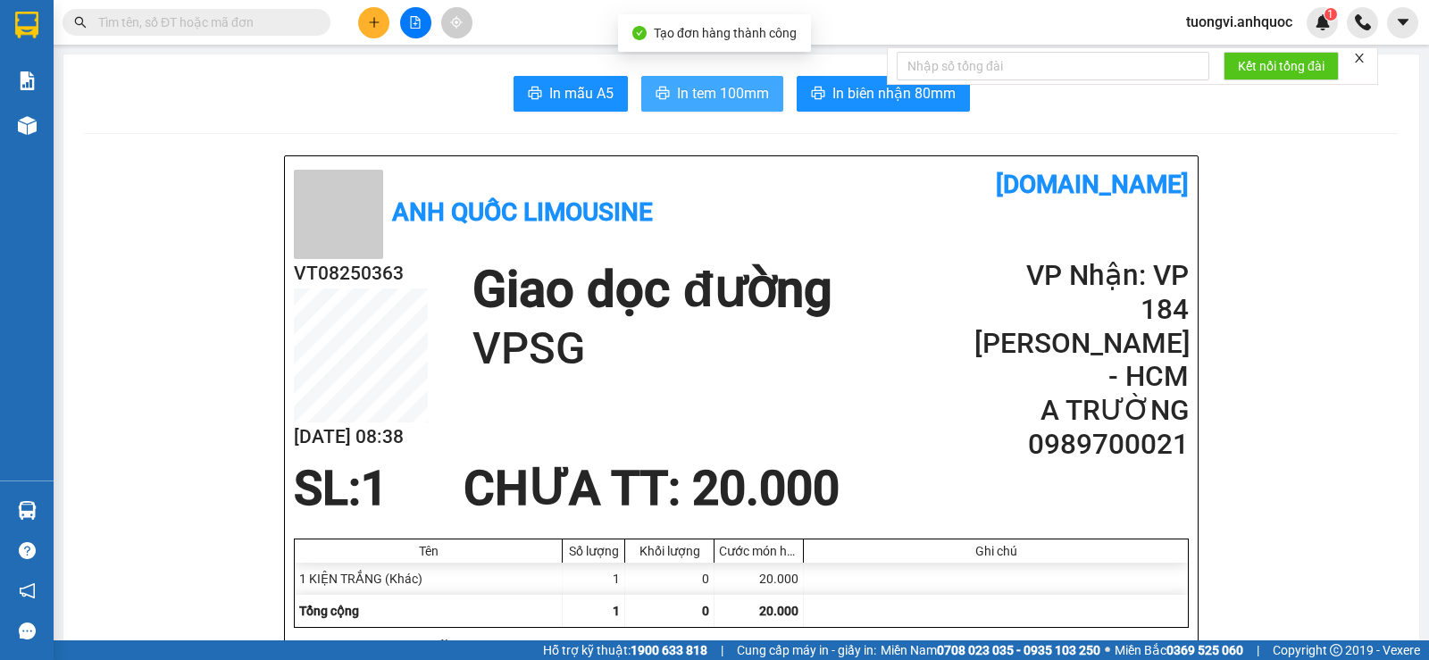
click at [717, 93] on span "In tem 100mm" at bounding box center [723, 93] width 92 height 22
click at [696, 93] on span "In tem 100mm" at bounding box center [723, 93] width 92 height 22
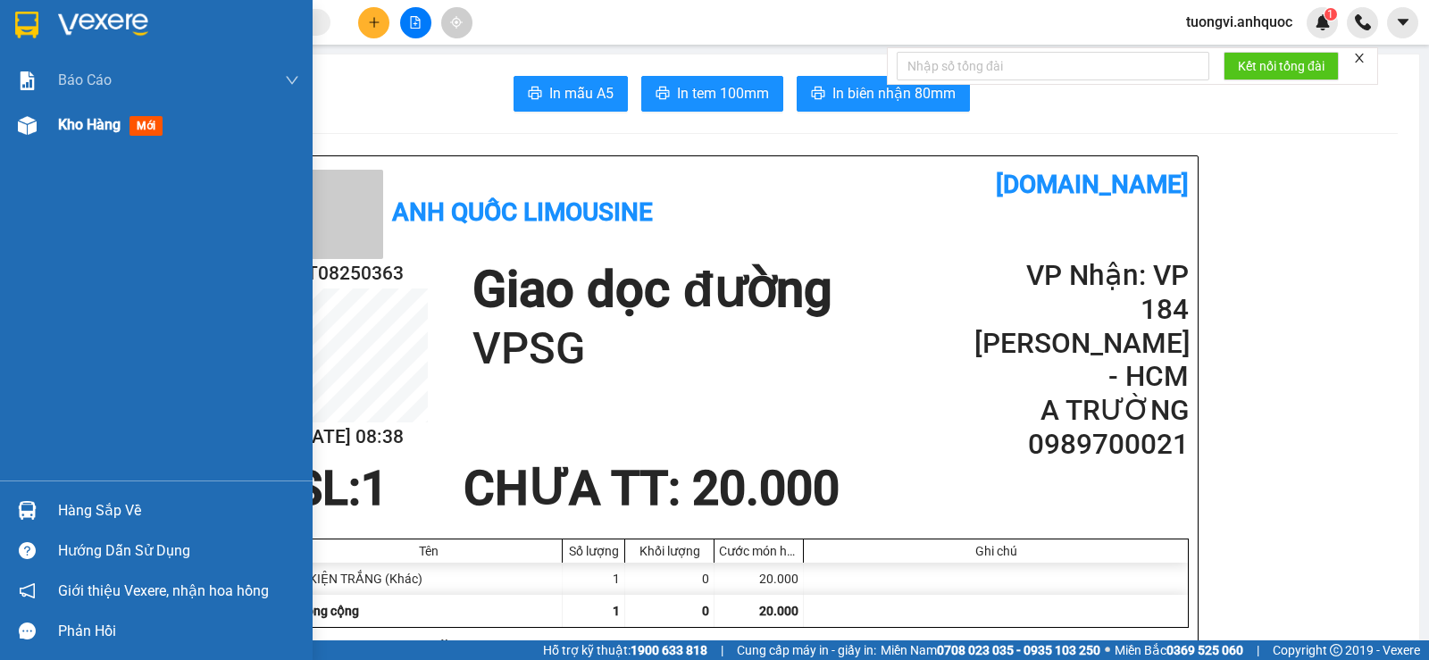
click at [46, 117] on div "Kho hàng mới" at bounding box center [156, 125] width 312 height 45
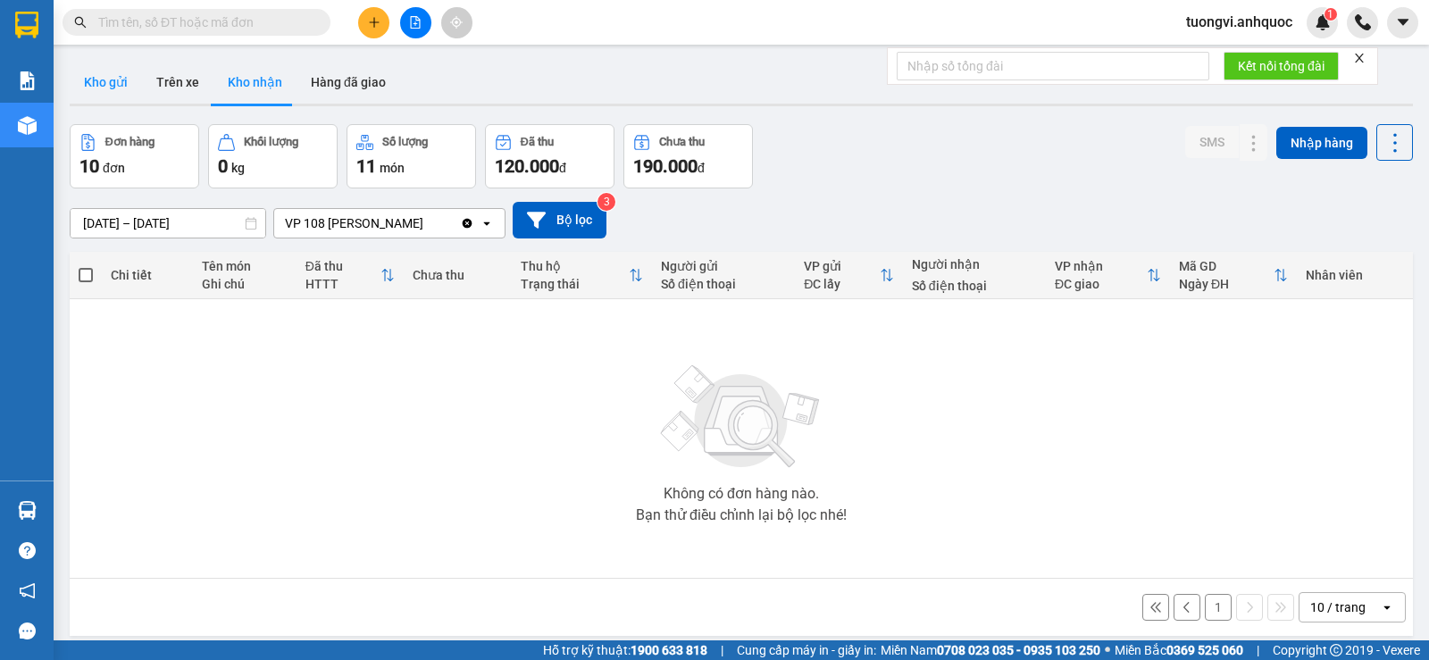
click at [101, 98] on button "Kho gửi" at bounding box center [106, 82] width 72 height 43
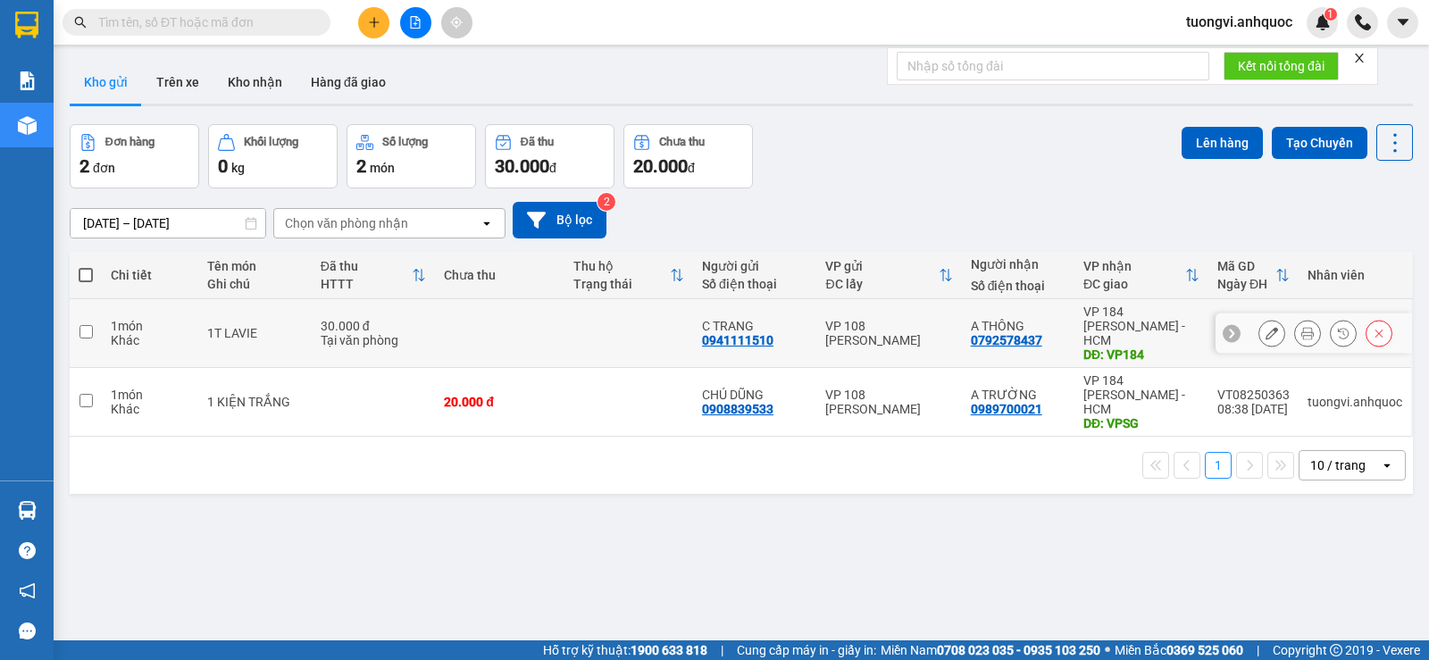
click at [876, 319] on div "VP 108 [PERSON_NAME]" at bounding box center [888, 333] width 127 height 29
checkbox input "true"
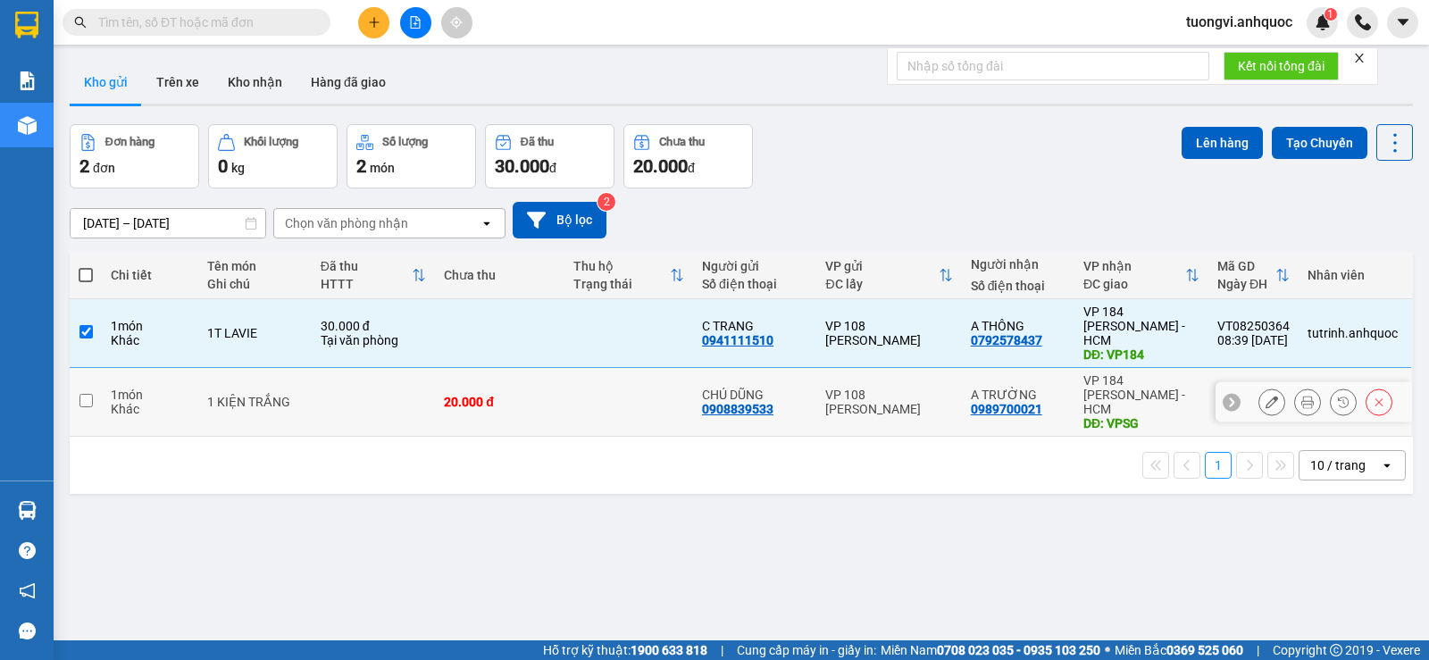
click at [864, 387] on div "VP 108 [PERSON_NAME]" at bounding box center [888, 401] width 127 height 29
checkbox input "true"
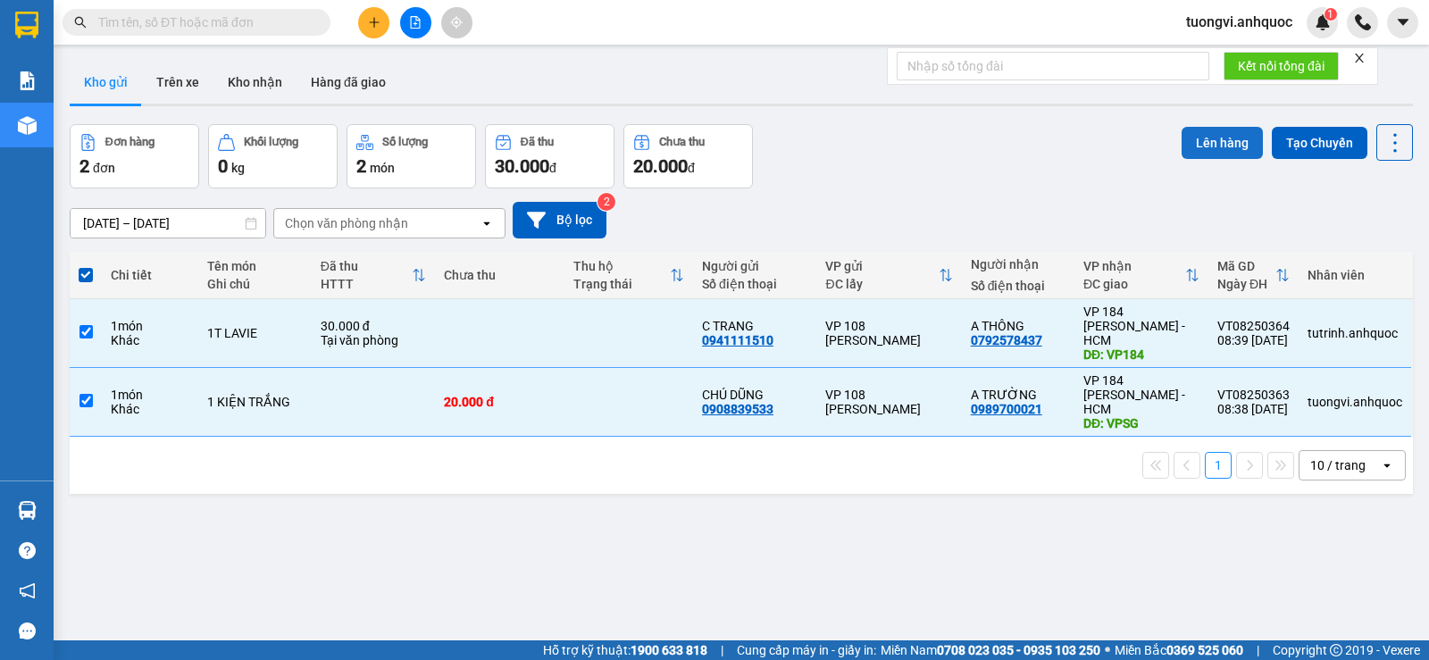
drag, startPoint x: 1237, startPoint y: 150, endPoint x: 1223, endPoint y: 149, distance: 14.3
click at [1232, 150] on button "Lên hàng" at bounding box center [1221, 143] width 81 height 32
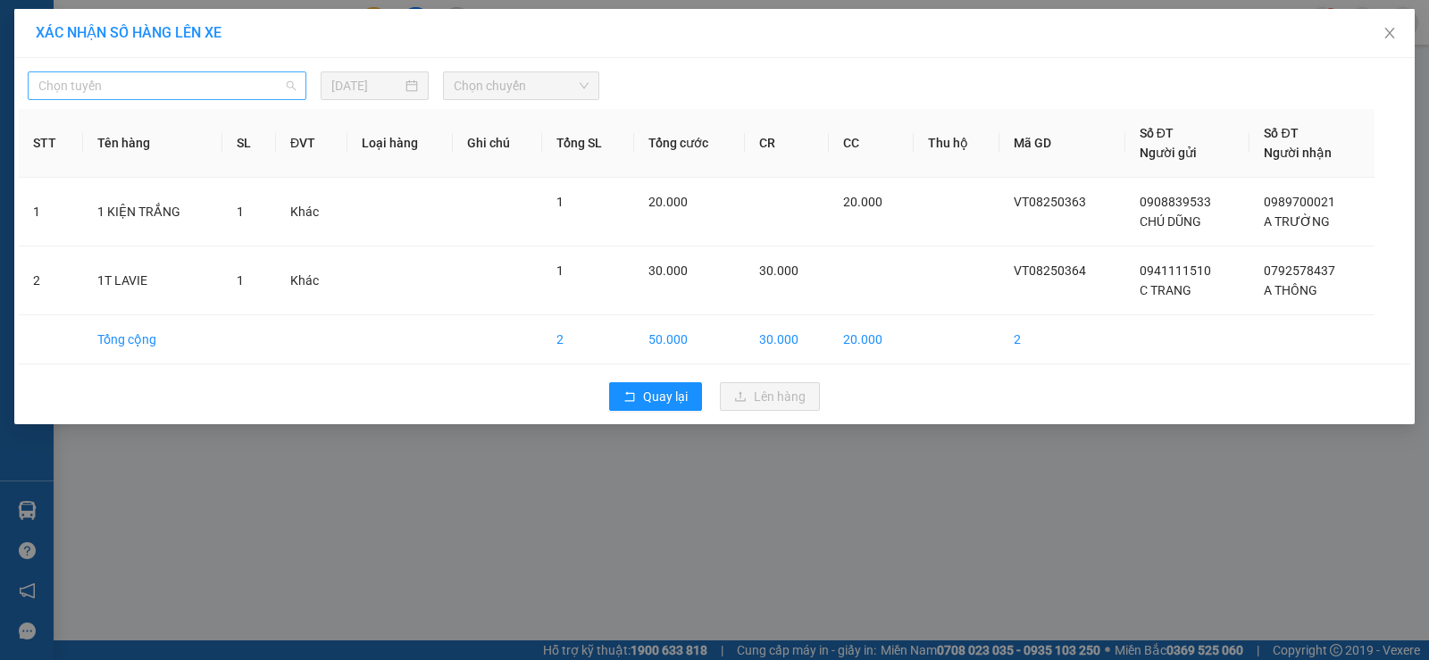
click at [222, 77] on span "Chọn tuyến" at bounding box center [166, 85] width 257 height 27
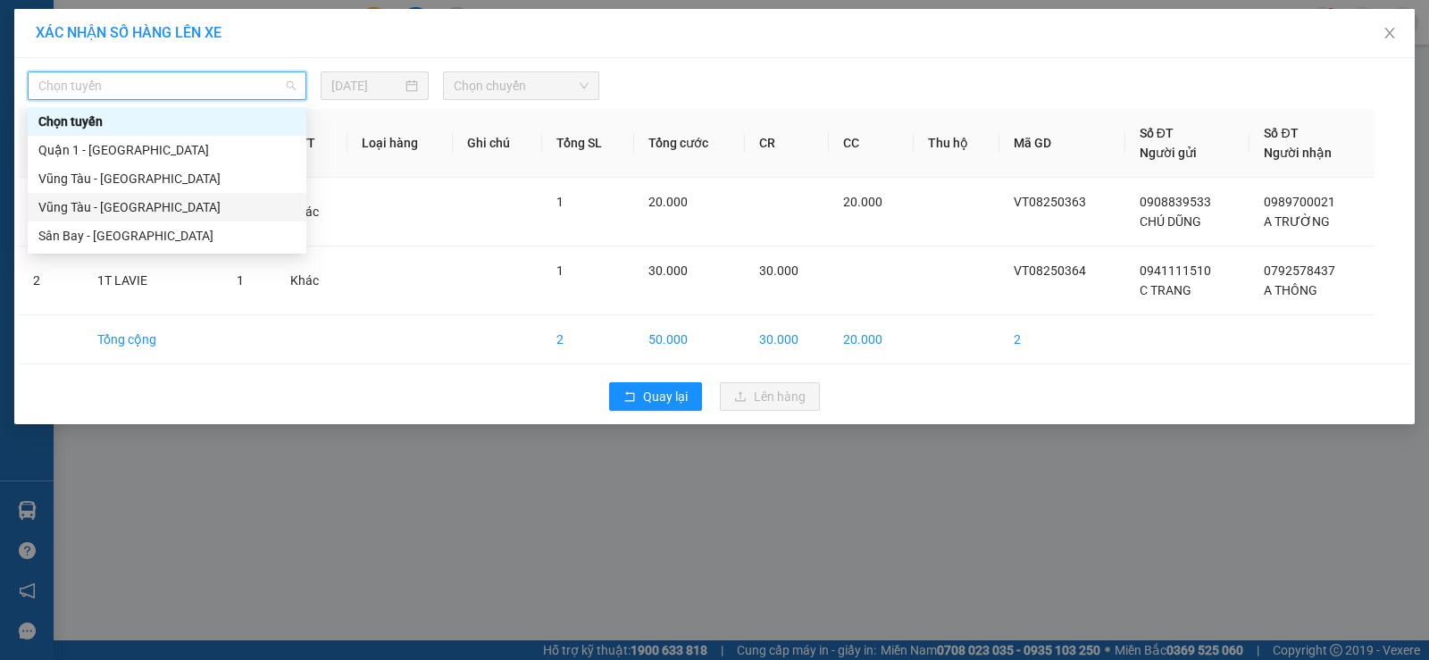
click at [165, 201] on div "Vũng Tàu - Sân Bay" at bounding box center [166, 207] width 257 height 20
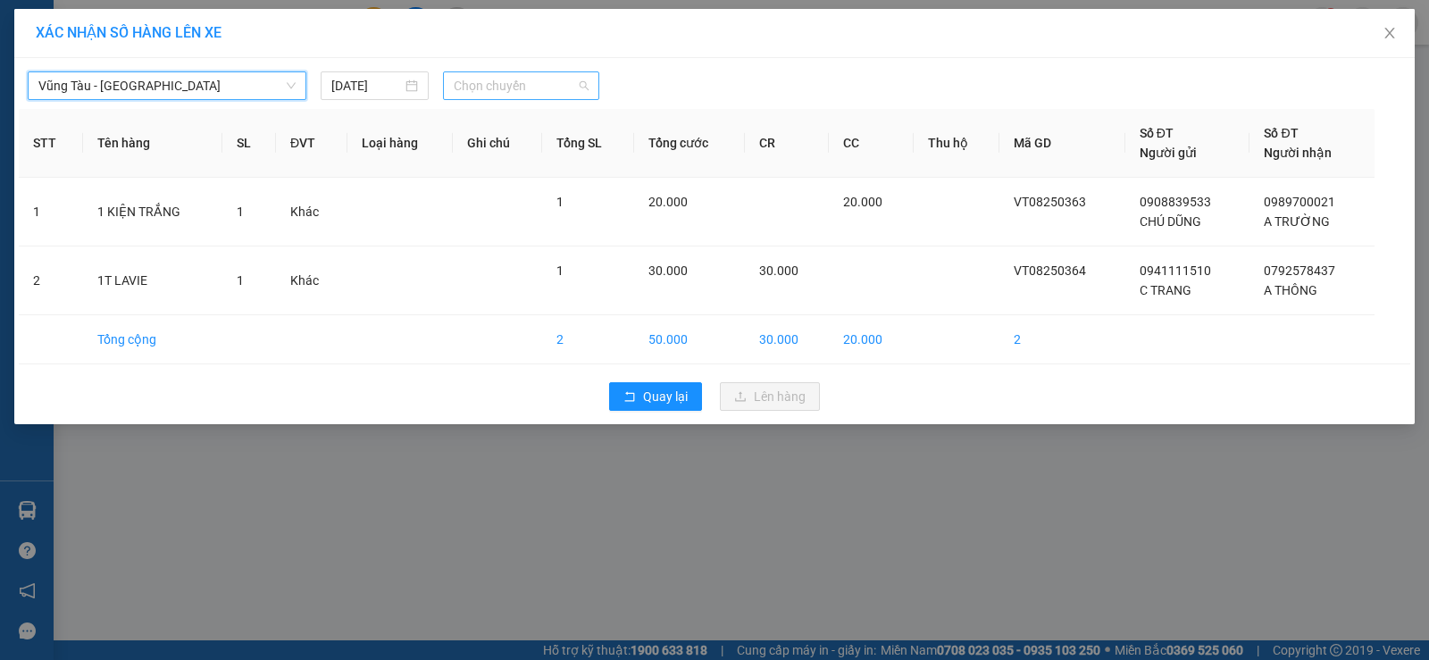
click at [478, 82] on span "Chọn chuyến" at bounding box center [521, 85] width 135 height 27
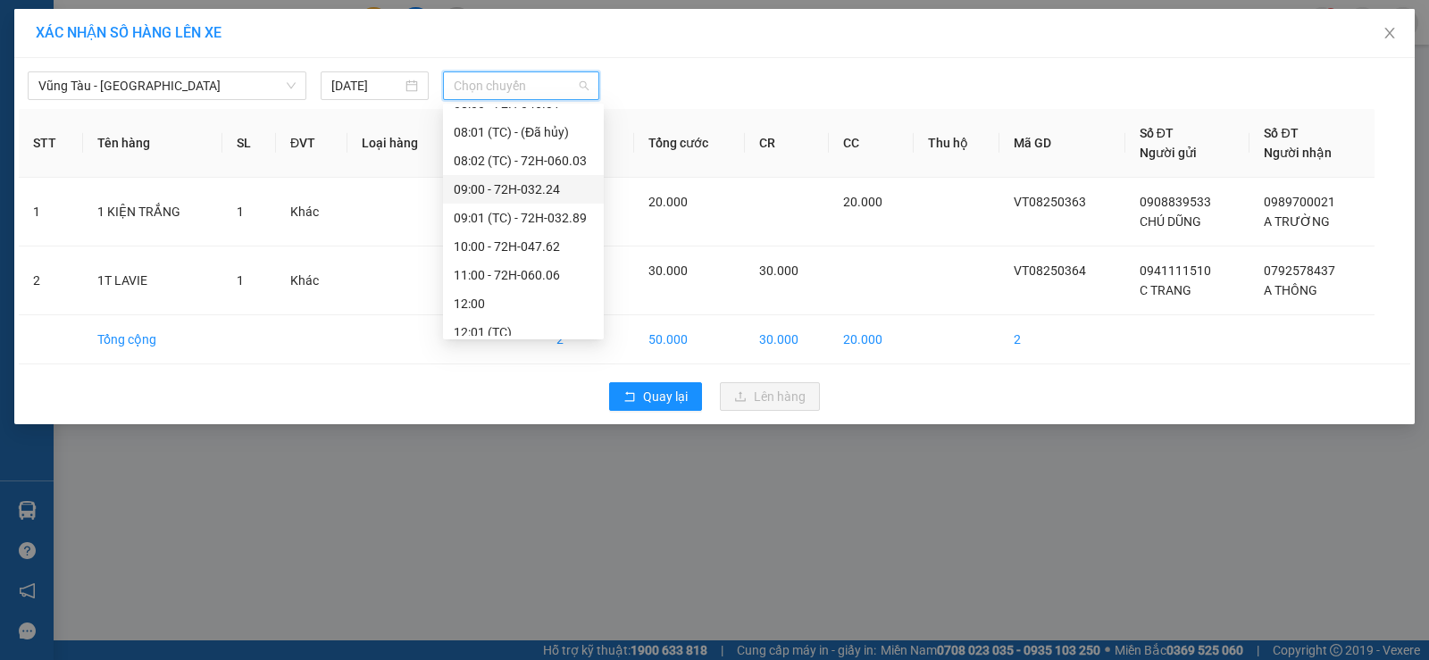
scroll to position [357, 0]
click at [527, 169] on div "09:00 - 72H-032.24" at bounding box center [523, 164] width 139 height 20
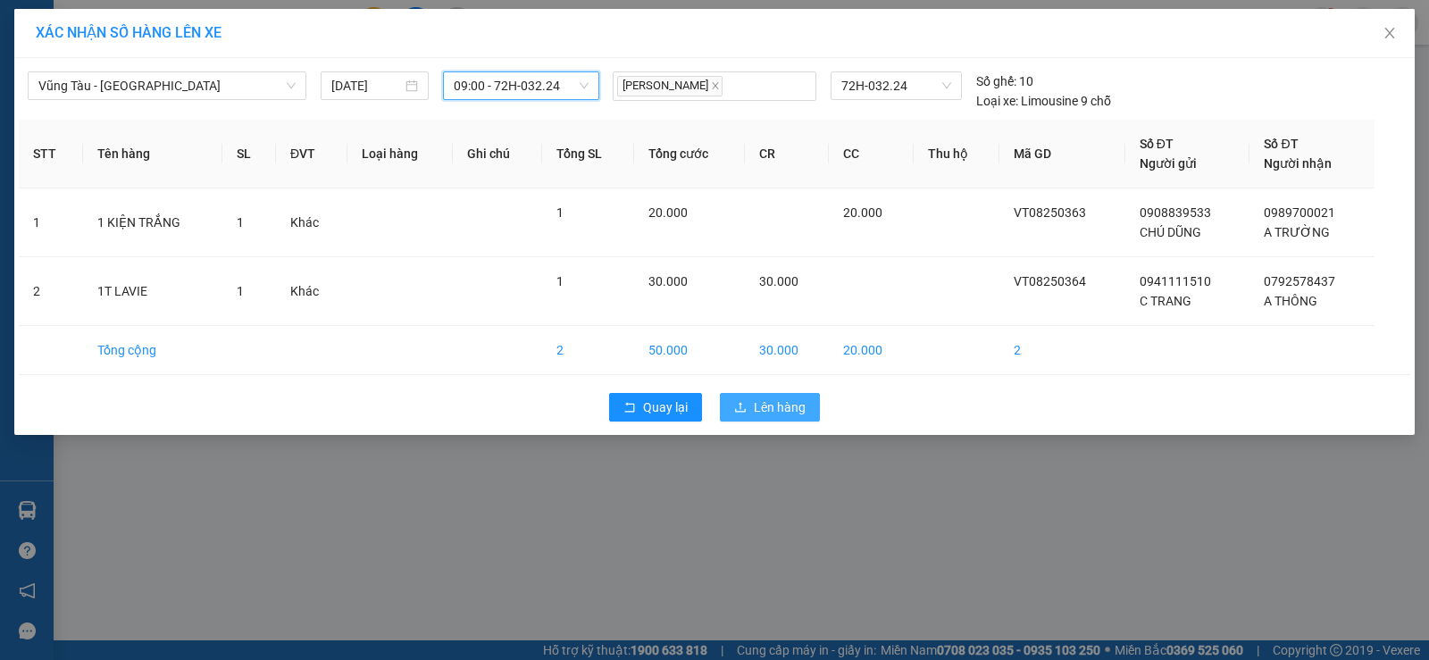
click at [768, 399] on span "Lên hàng" at bounding box center [780, 407] width 52 height 20
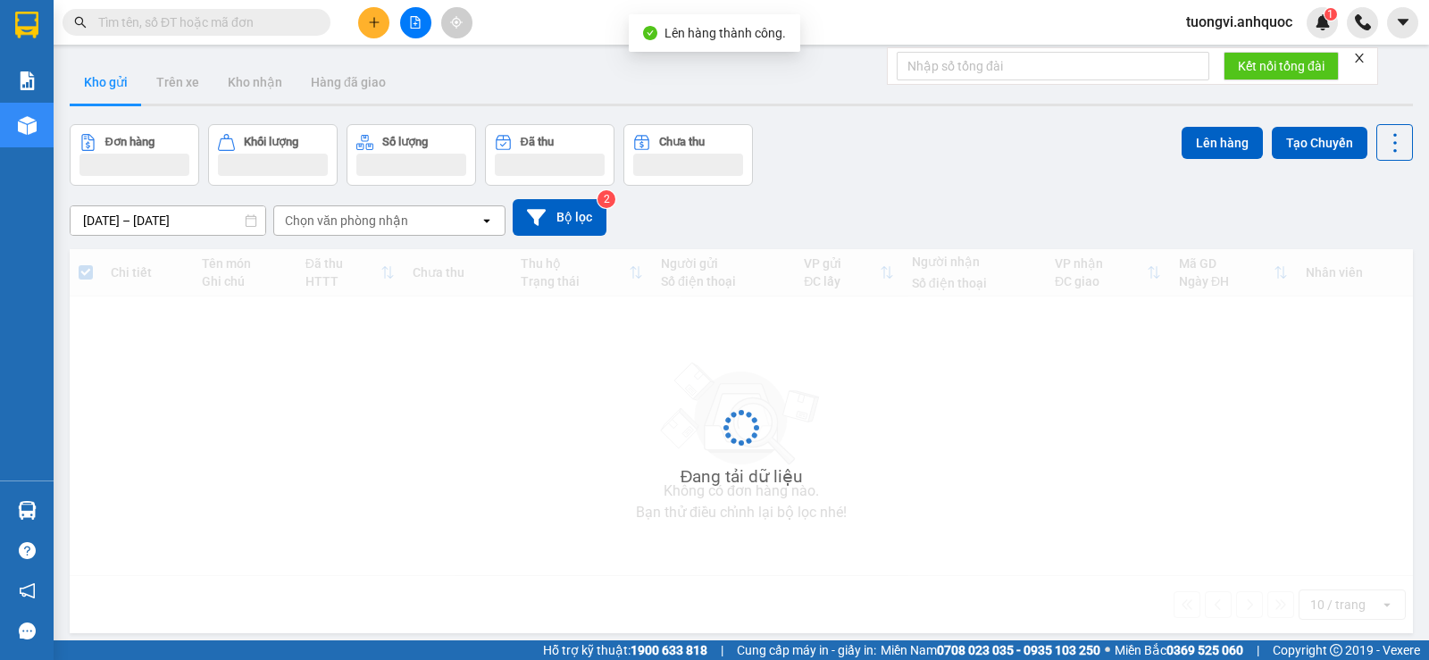
click at [193, 125] on button "Đơn hàng" at bounding box center [134, 155] width 129 height 62
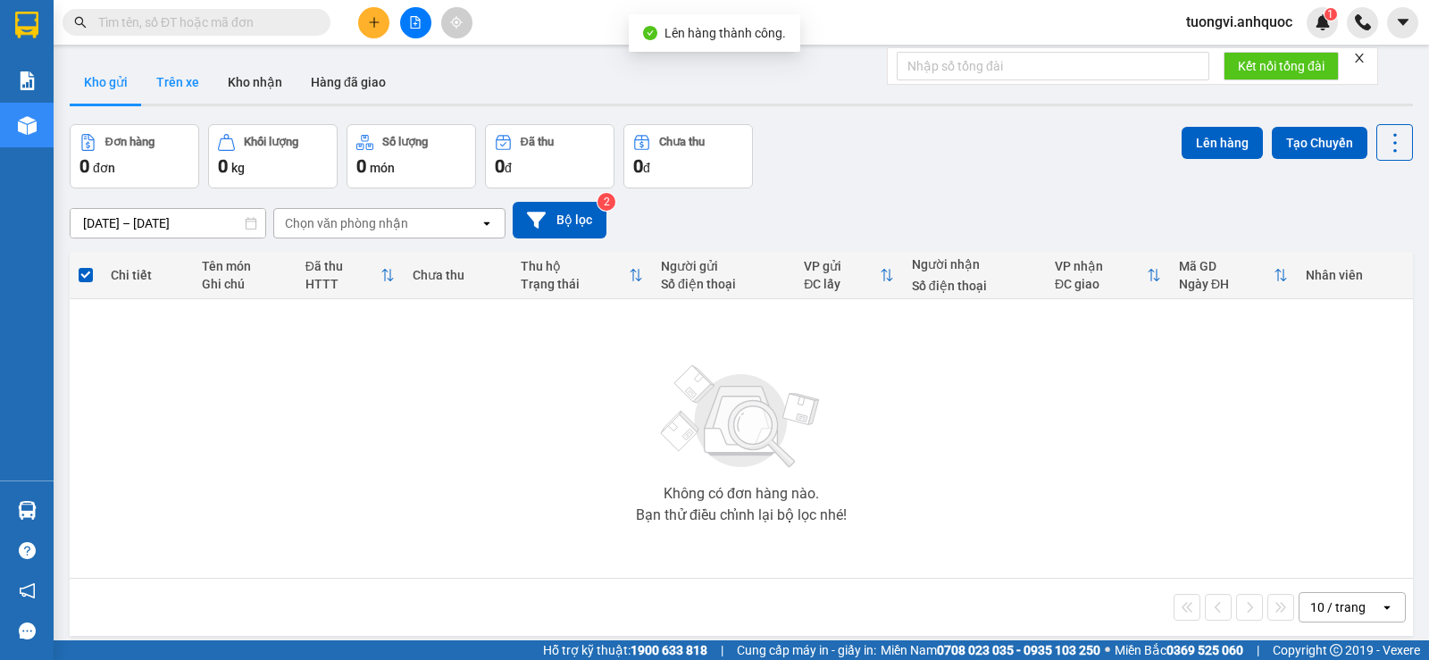
click at [202, 91] on button "Trên xe" at bounding box center [177, 82] width 71 height 43
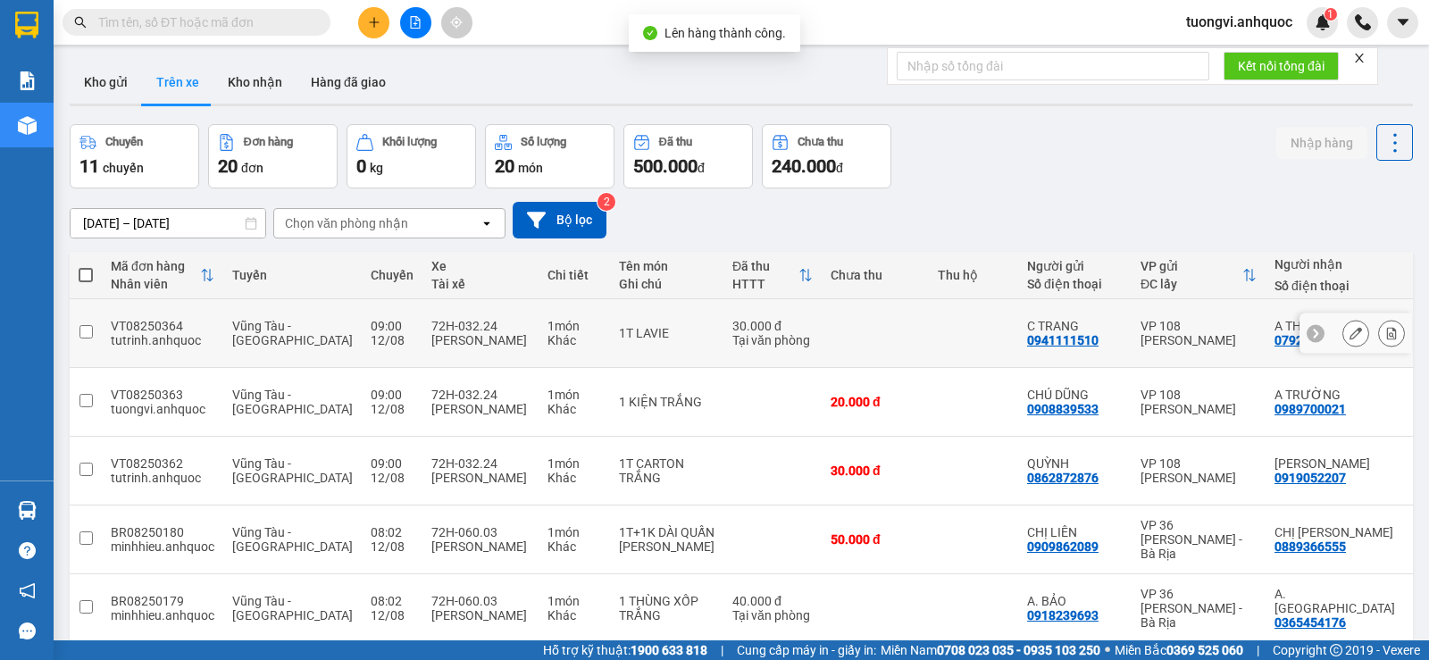
click at [1386, 324] on button at bounding box center [1391, 333] width 25 height 31
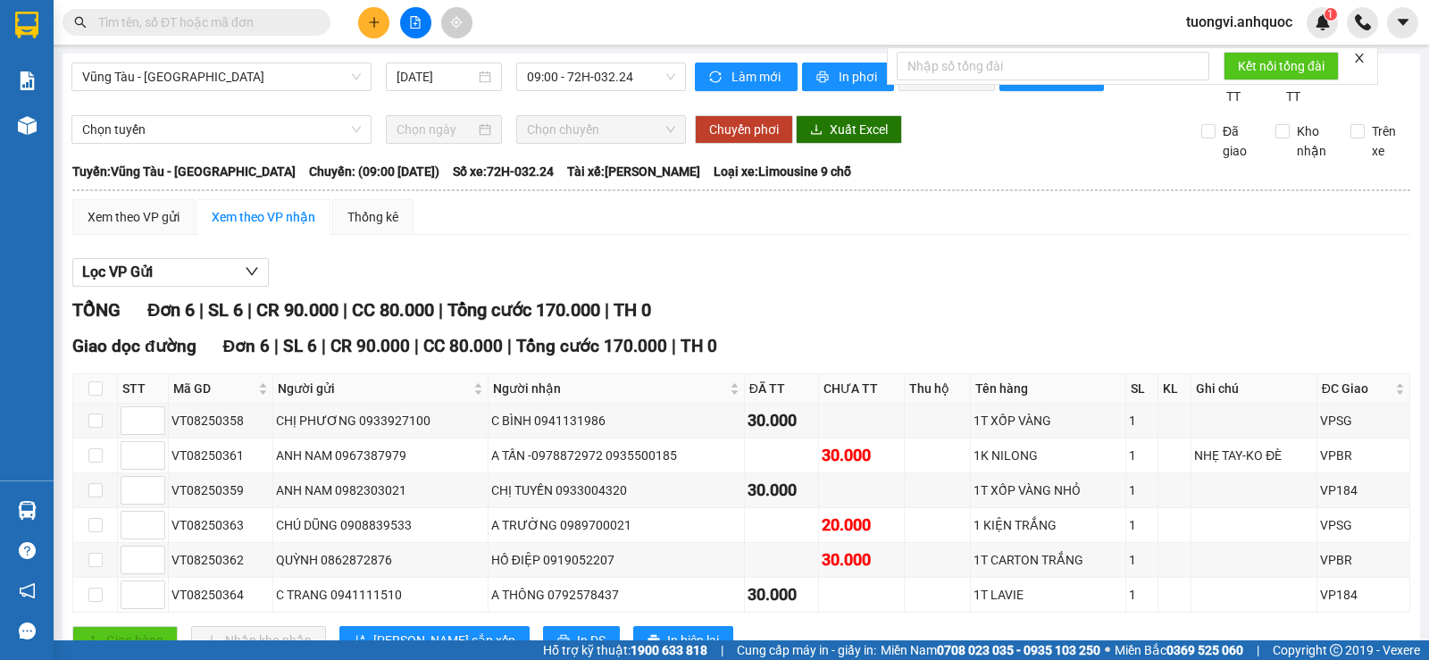
click at [851, 104] on div "Làm mới In phơi In đơn chọn Thống kê" at bounding box center [948, 84] width 507 height 44
click at [850, 89] on button "In phơi" at bounding box center [848, 76] width 92 height 29
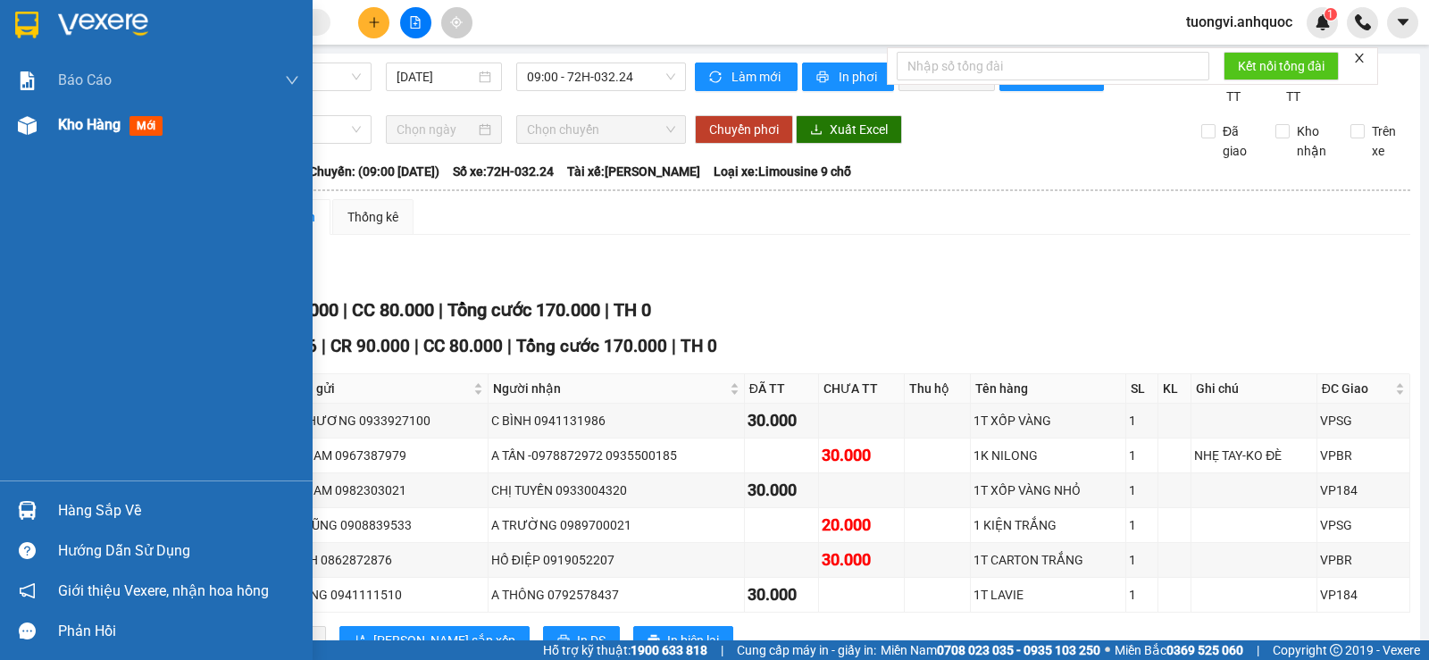
click at [33, 133] on img at bounding box center [27, 125] width 19 height 19
click at [92, 107] on div "Kho hàng mới" at bounding box center [178, 125] width 241 height 45
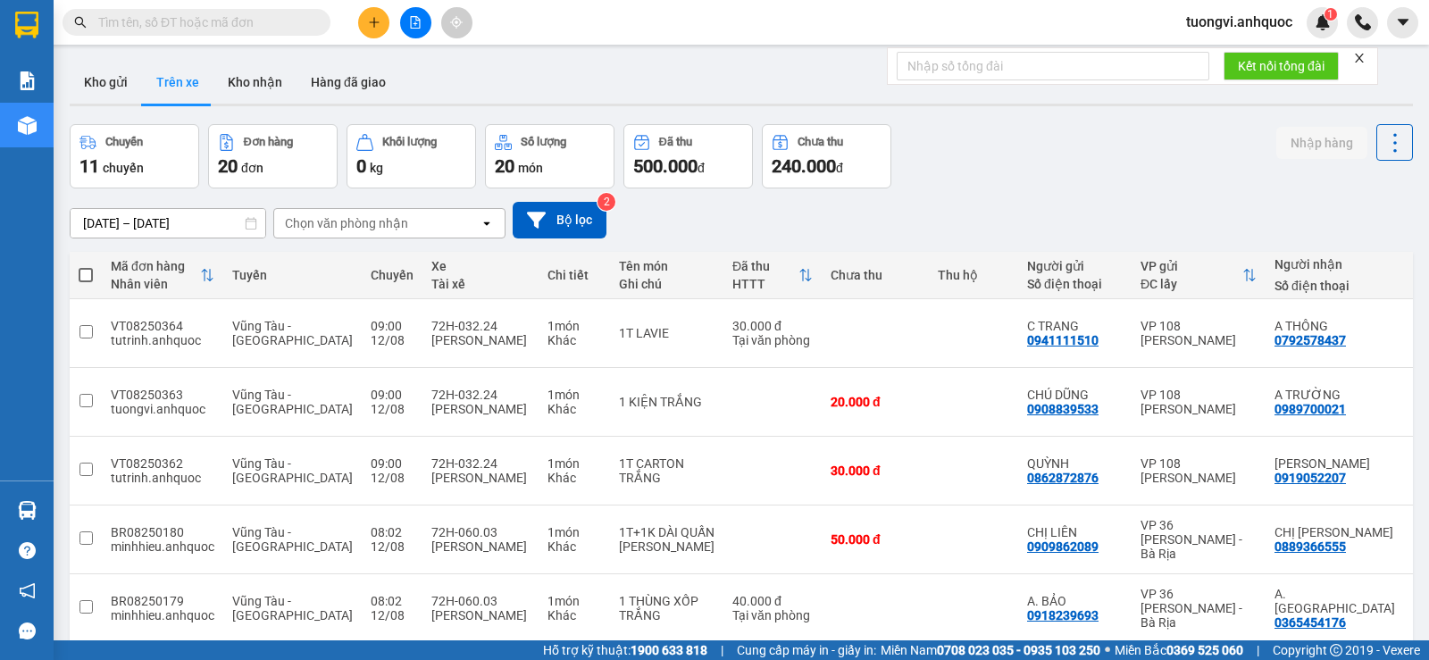
drag, startPoint x: 362, startPoint y: 90, endPoint x: 907, endPoint y: 199, distance: 556.3
click at [362, 93] on button "Hàng đã giao" at bounding box center [348, 82] width 104 height 43
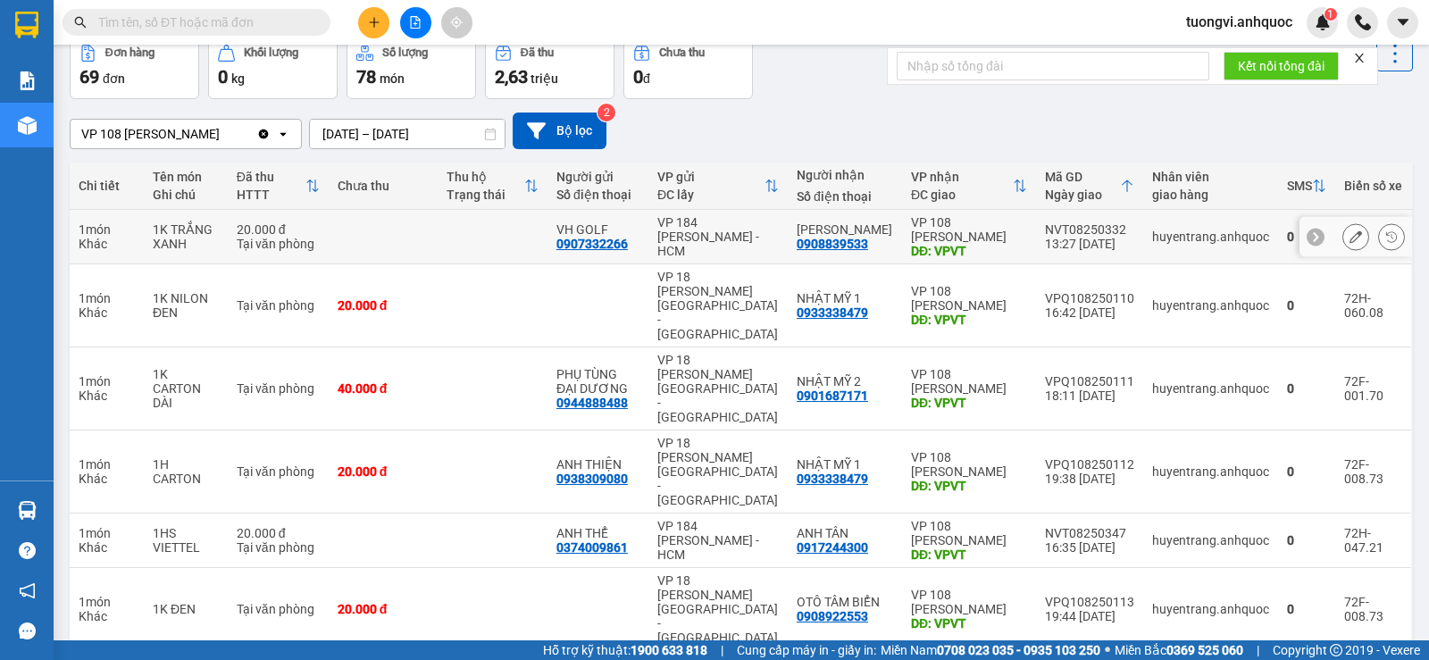
scroll to position [277, 0]
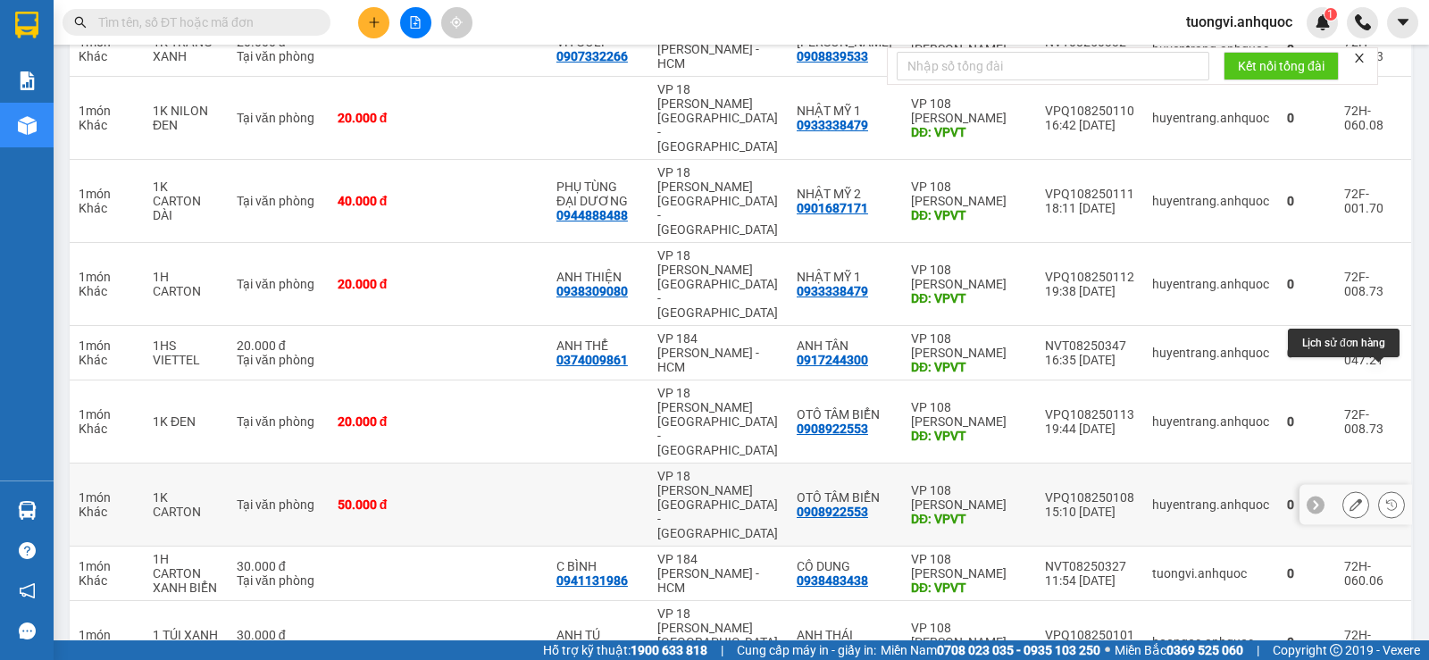
click at [1379, 489] on button at bounding box center [1391, 504] width 25 height 31
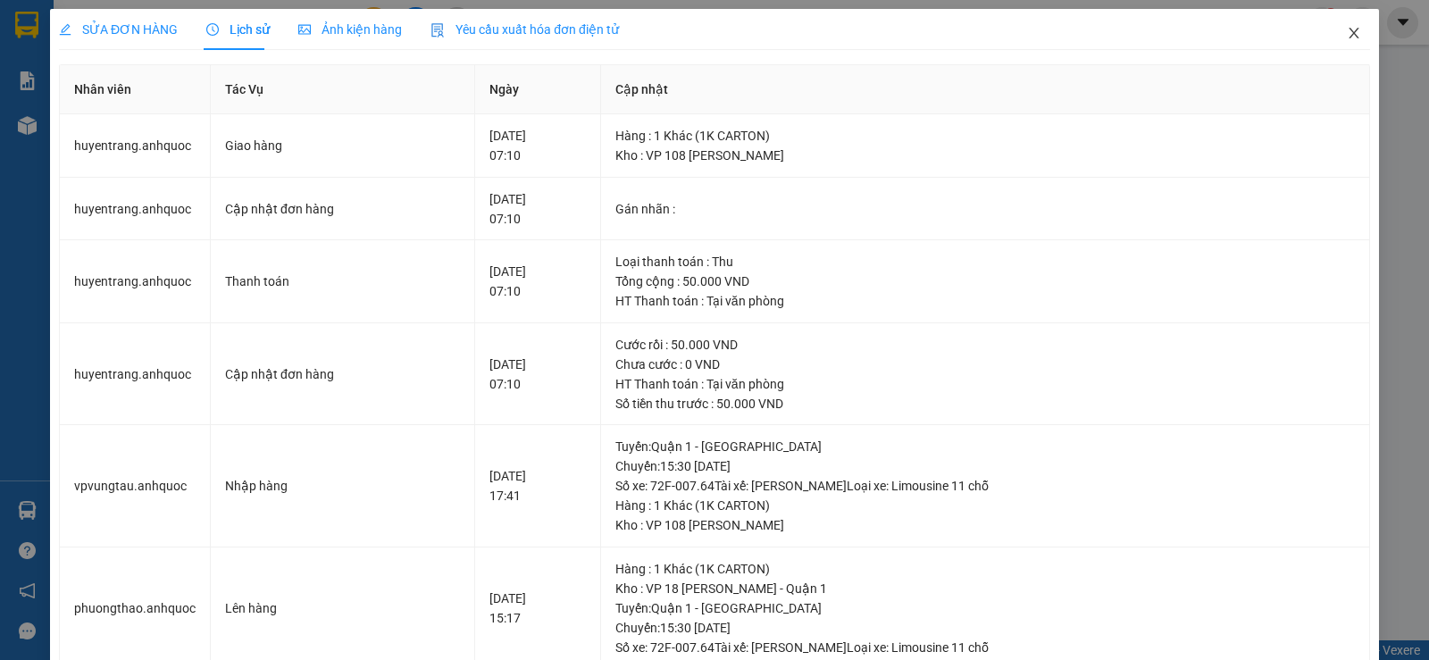
click at [1346, 37] on icon "close" at bounding box center [1353, 33] width 14 height 14
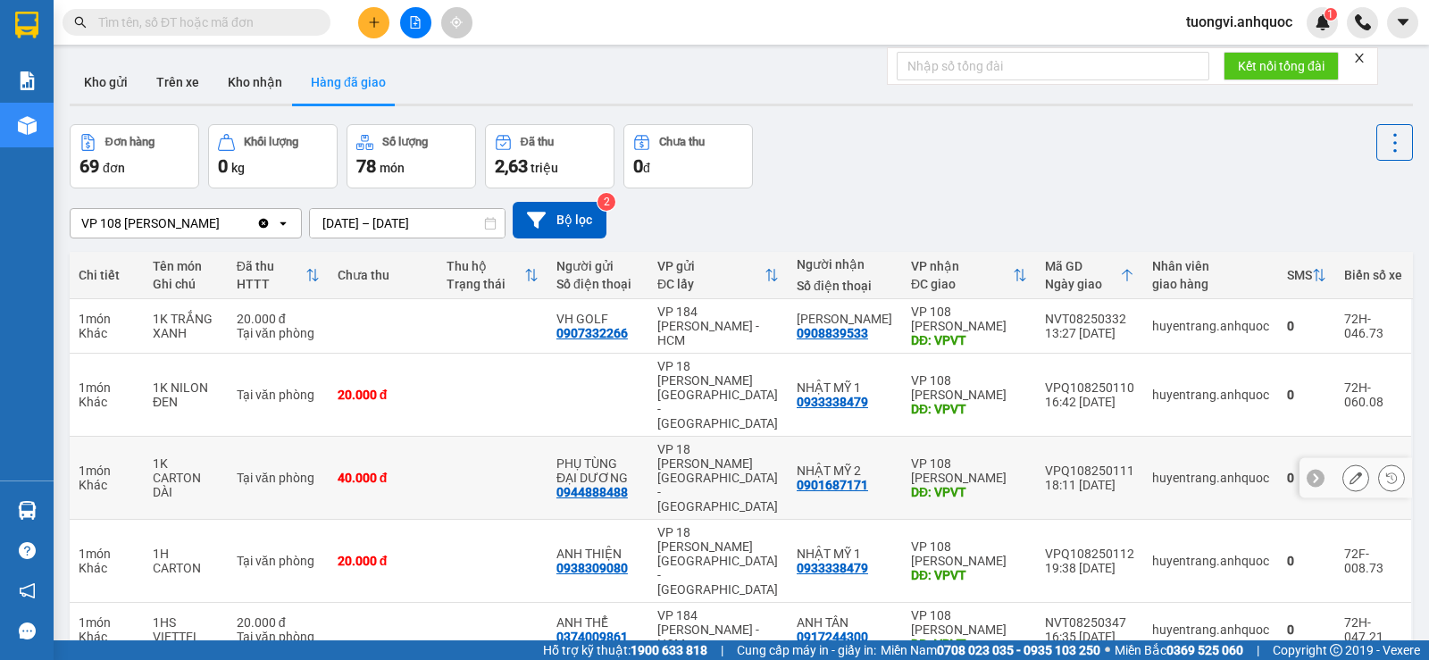
scroll to position [268, 0]
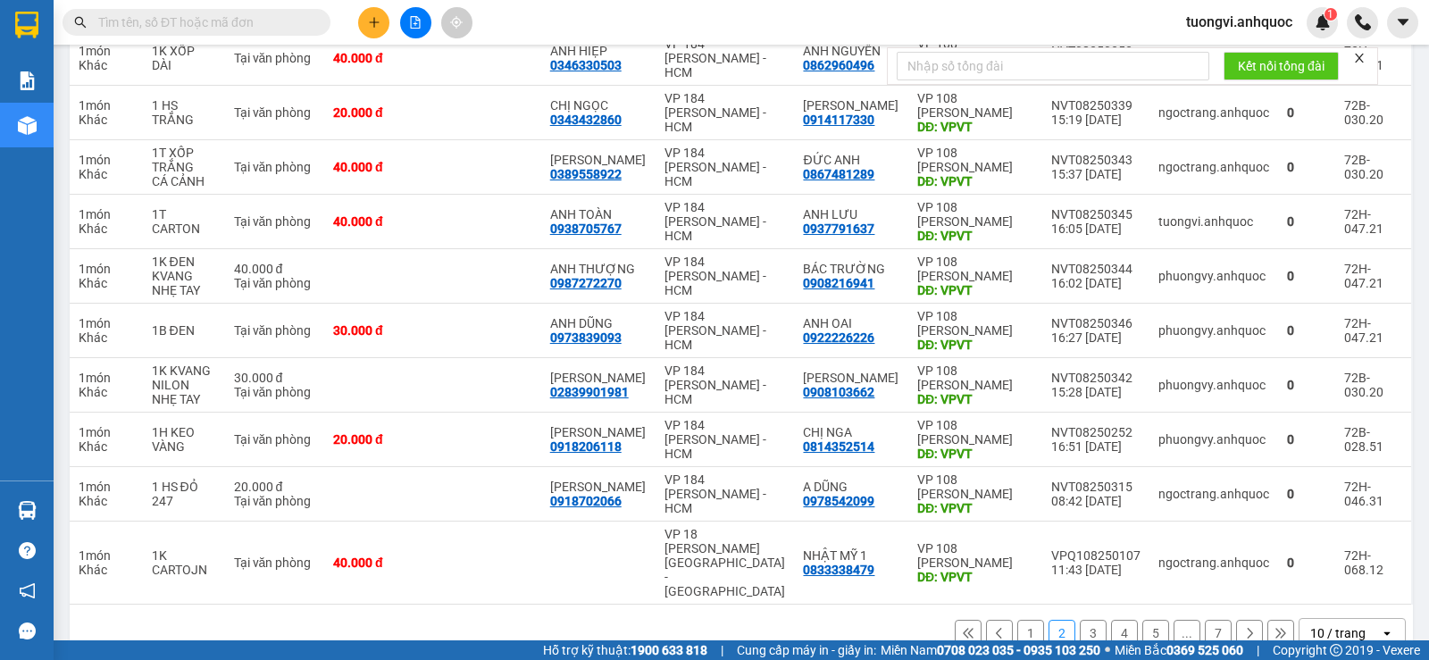
click at [1080, 620] on button "3" at bounding box center [1092, 633] width 27 height 27
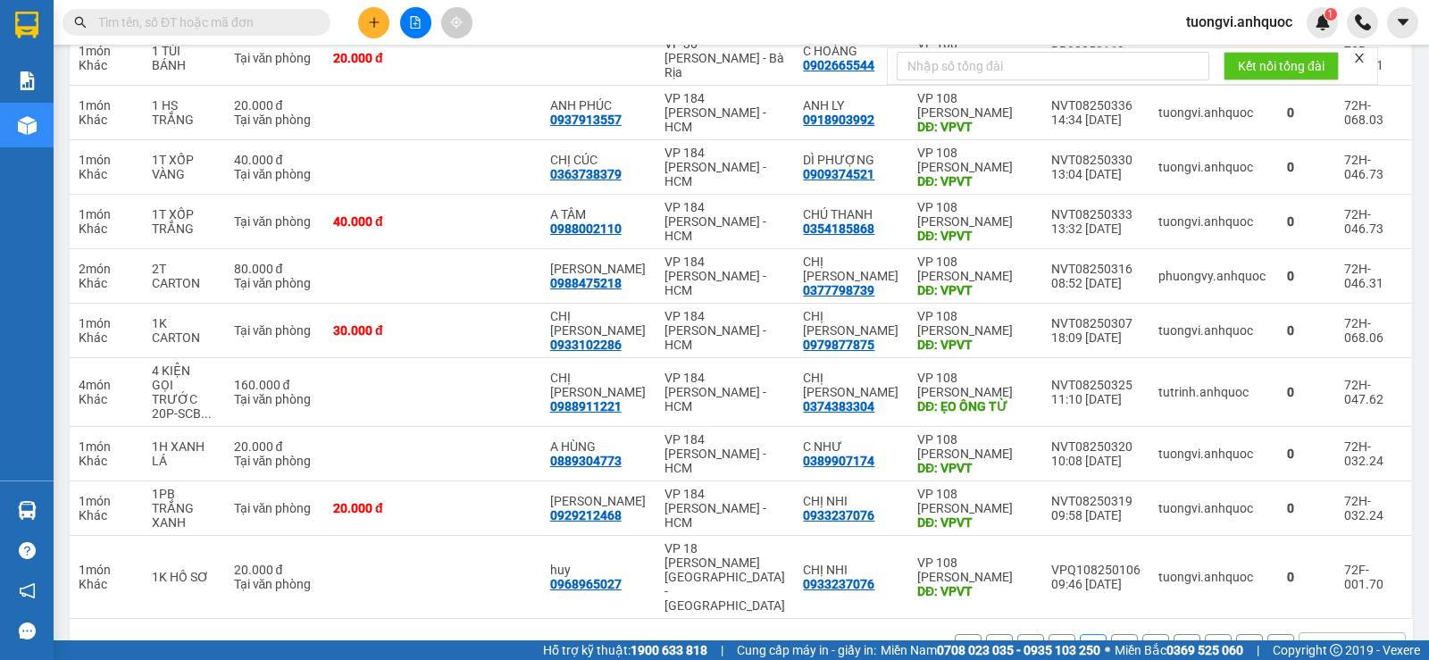
click at [1114, 634] on button "4" at bounding box center [1124, 647] width 27 height 27
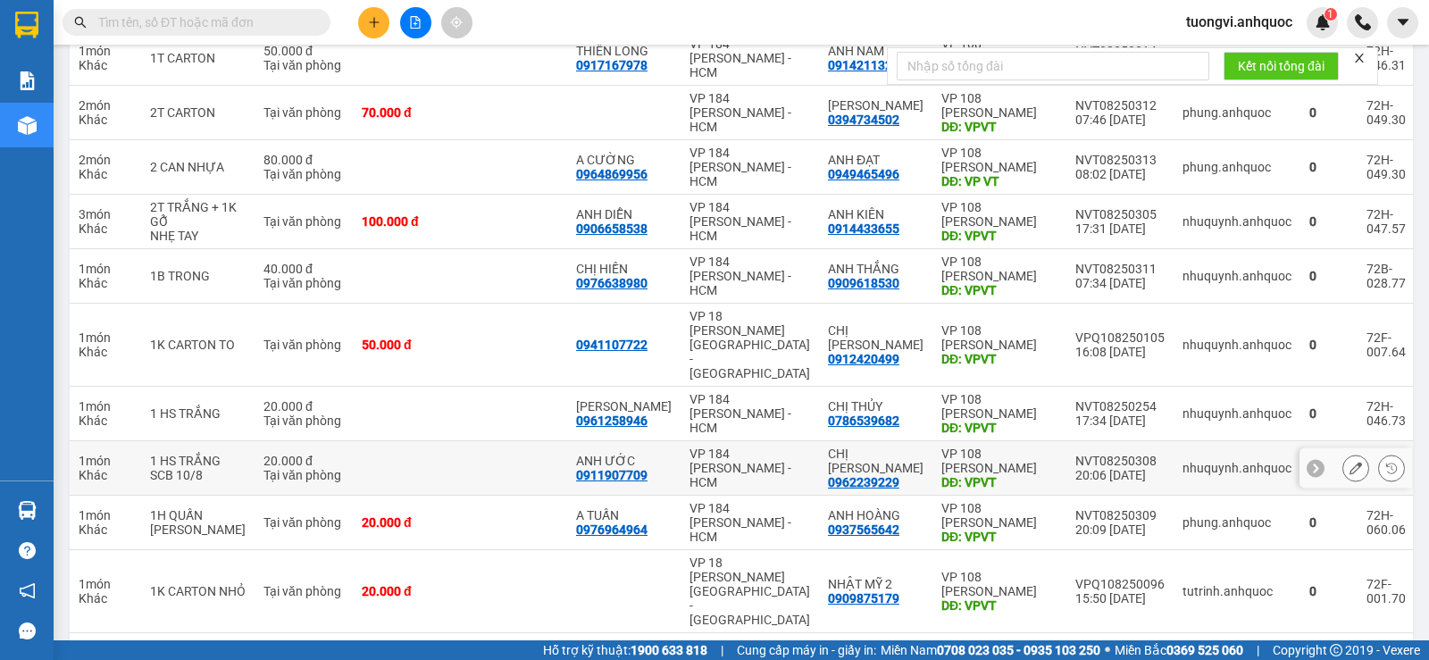
scroll to position [277, 0]
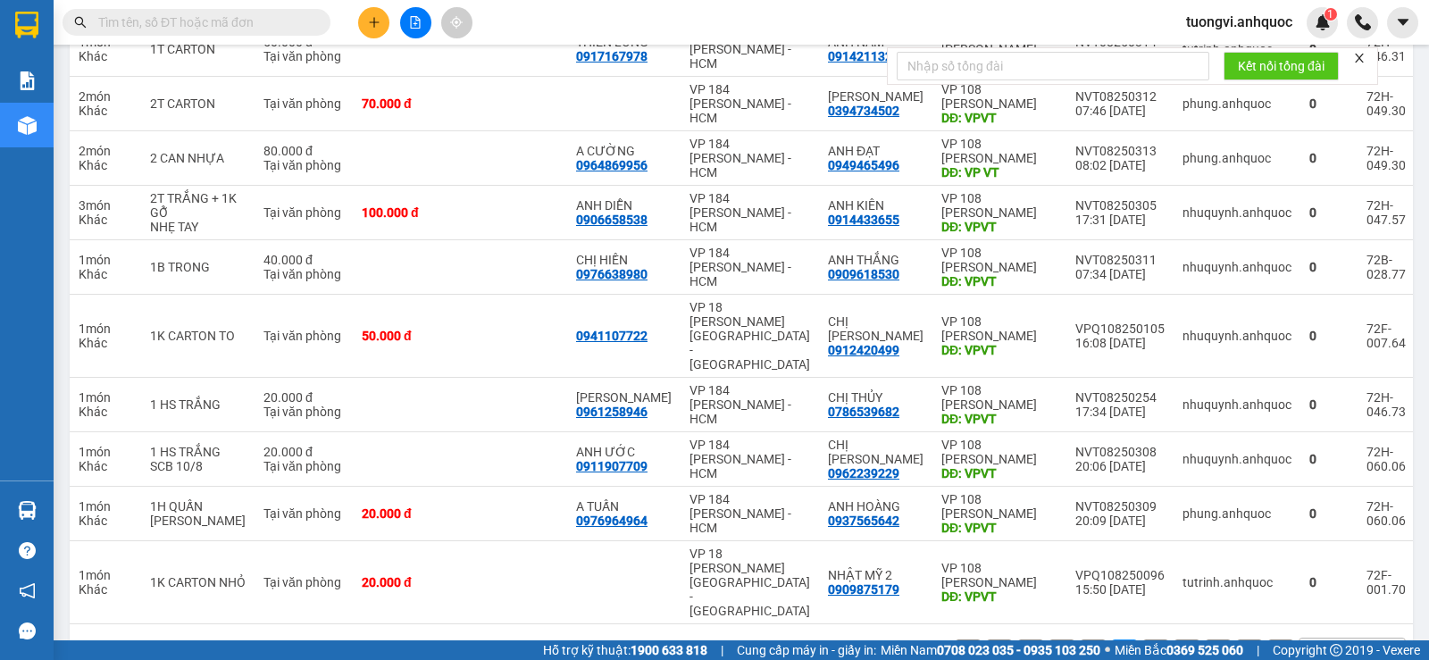
click at [1079, 639] on button "3" at bounding box center [1092, 652] width 27 height 27
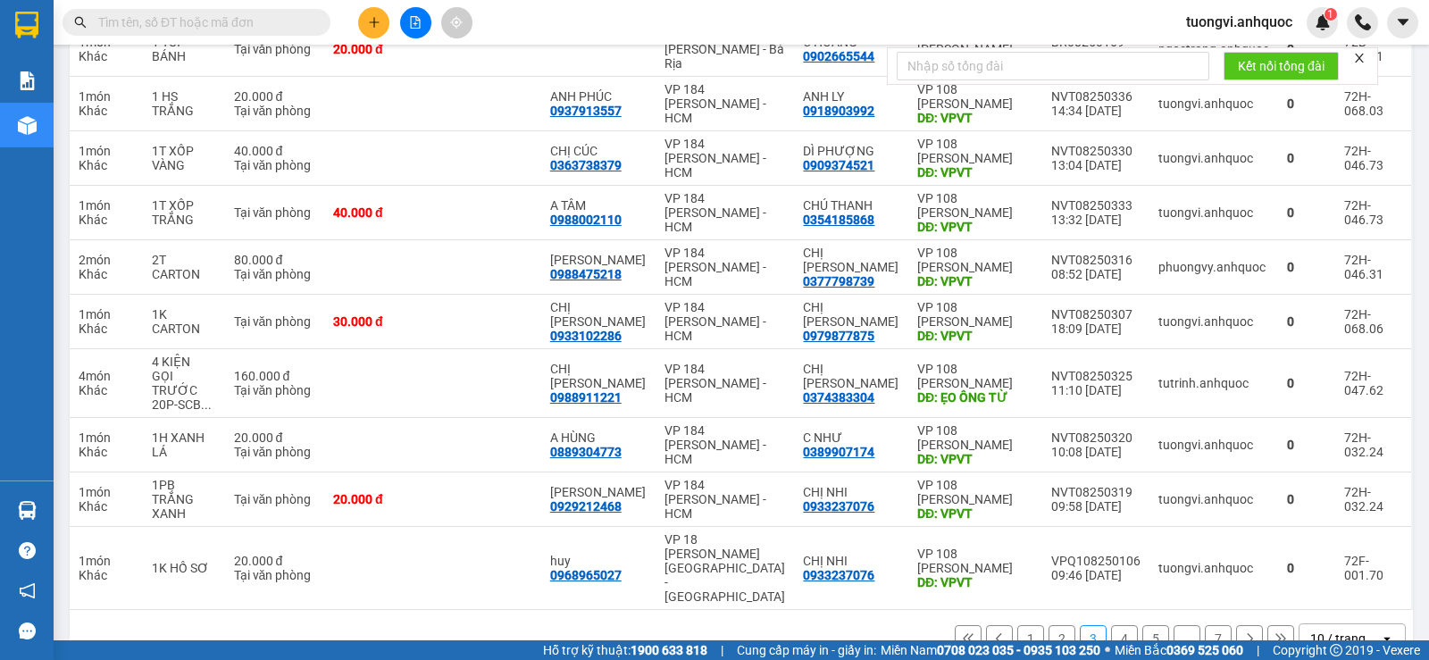
click at [1048, 625] on button "2" at bounding box center [1061, 638] width 27 height 27
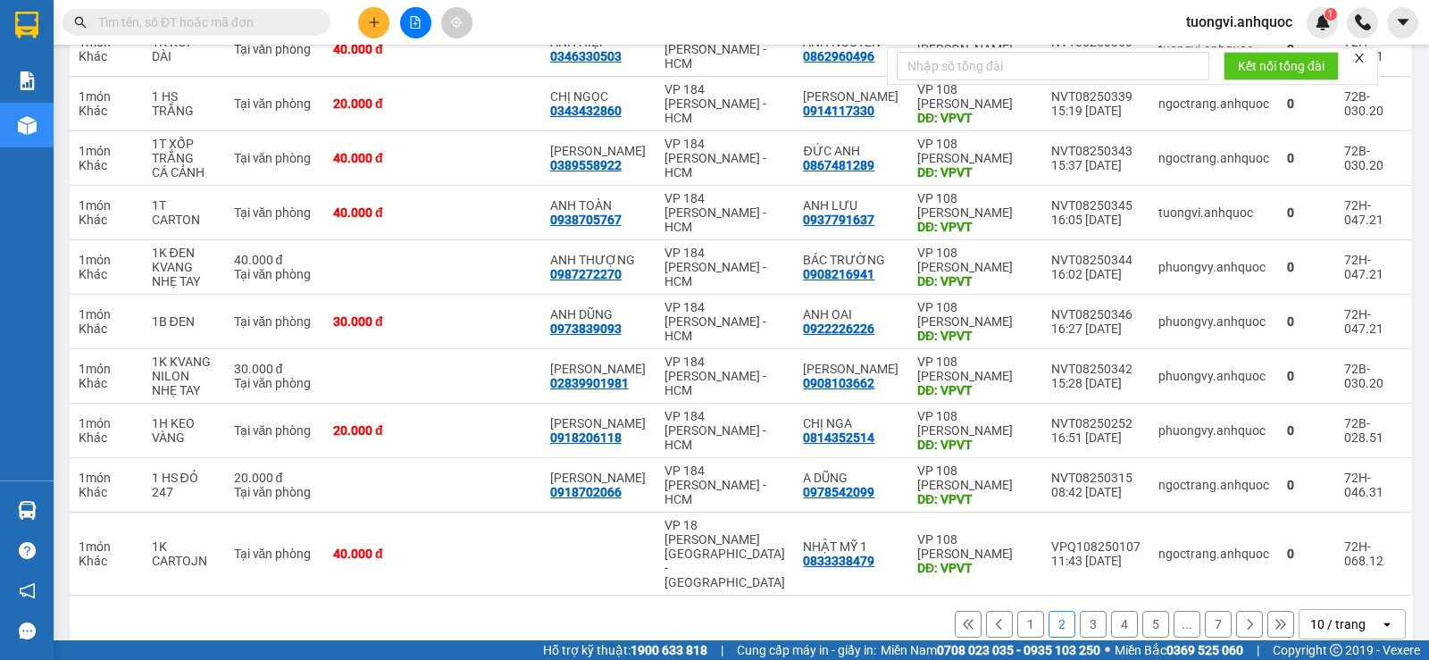
click at [962, 618] on icon at bounding box center [968, 624] width 12 height 12
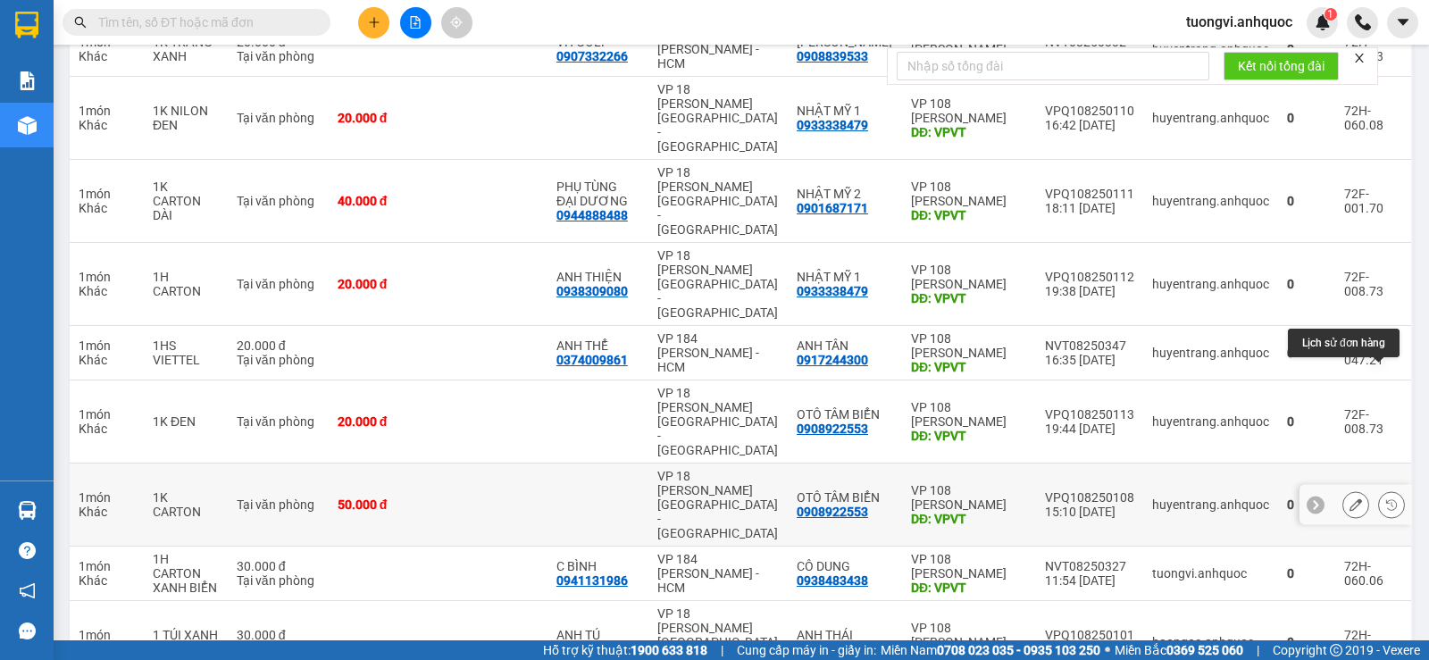
click at [1386, 499] on icon at bounding box center [1391, 504] width 11 height 11
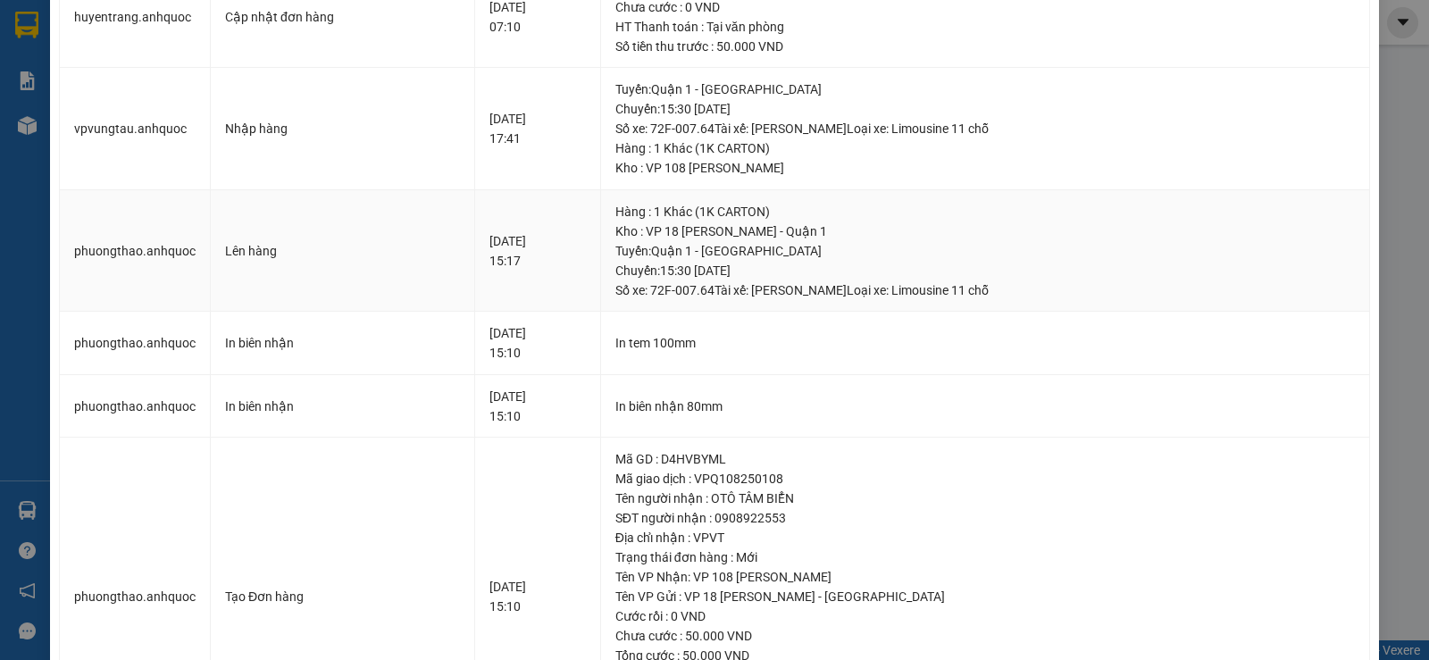
scroll to position [488, 0]
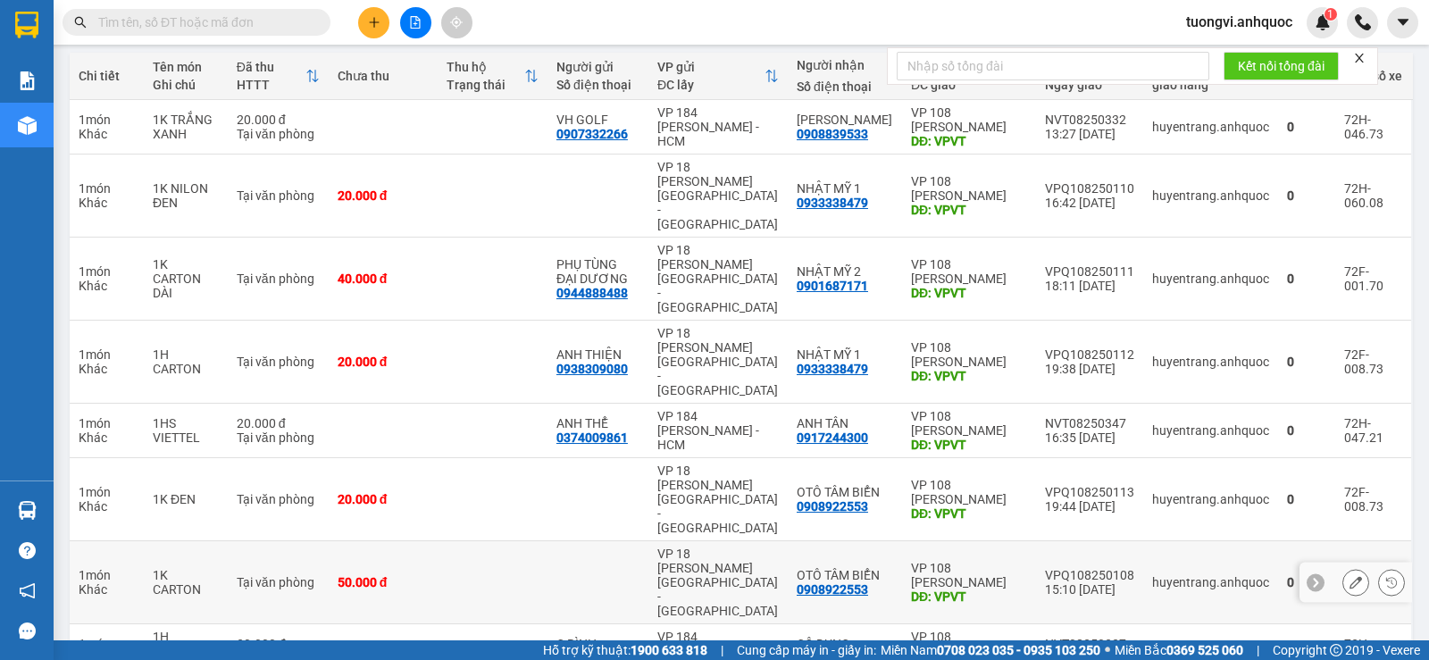
scroll to position [179, 0]
